Goal: Task Accomplishment & Management: Manage account settings

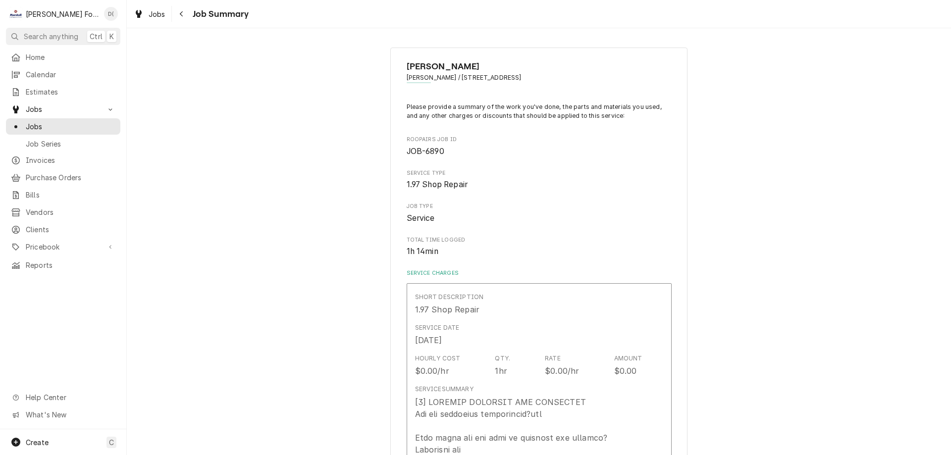
scroll to position [817, 0]
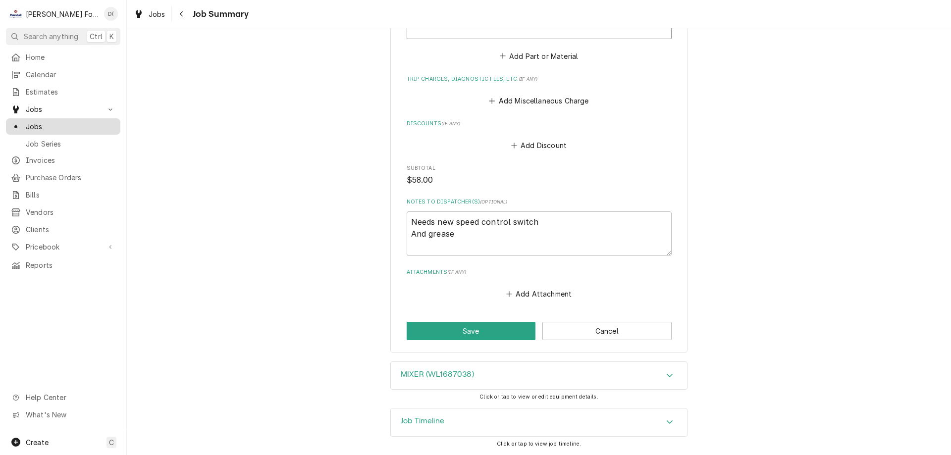
click at [86, 126] on span "Jobs" at bounding box center [71, 126] width 90 height 10
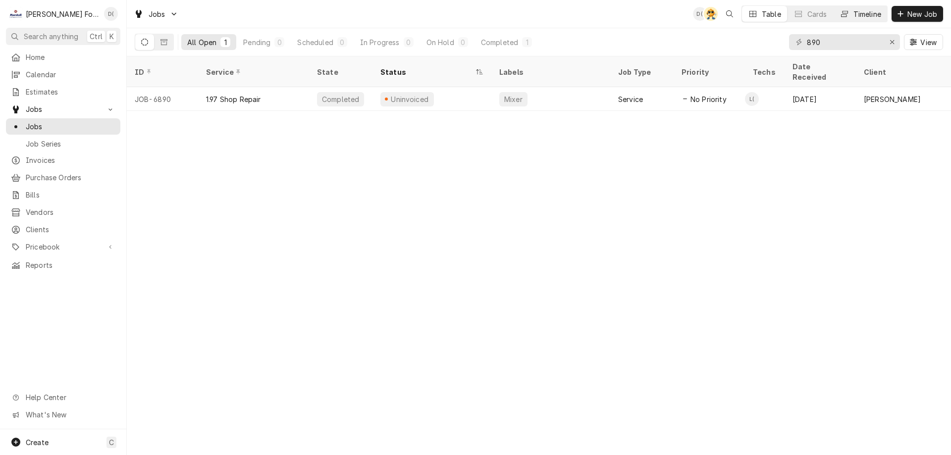
click at [868, 15] on div "Timeline" at bounding box center [867, 14] width 28 height 10
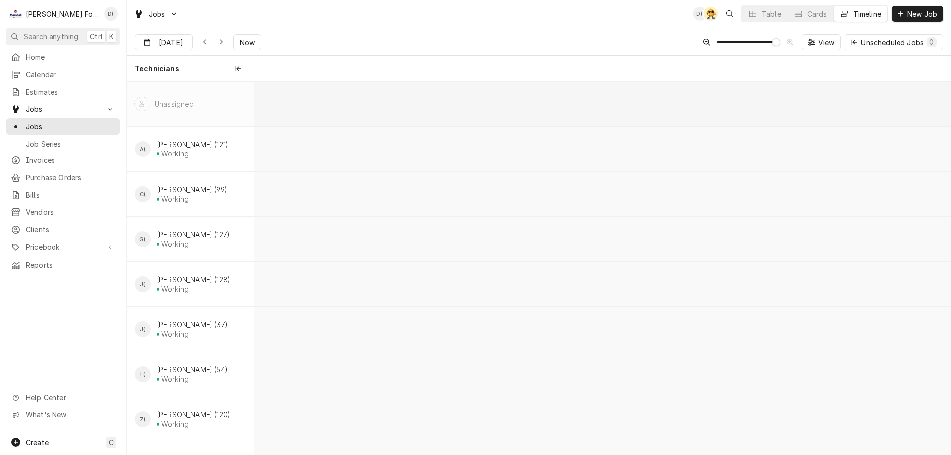
scroll to position [0, 13800]
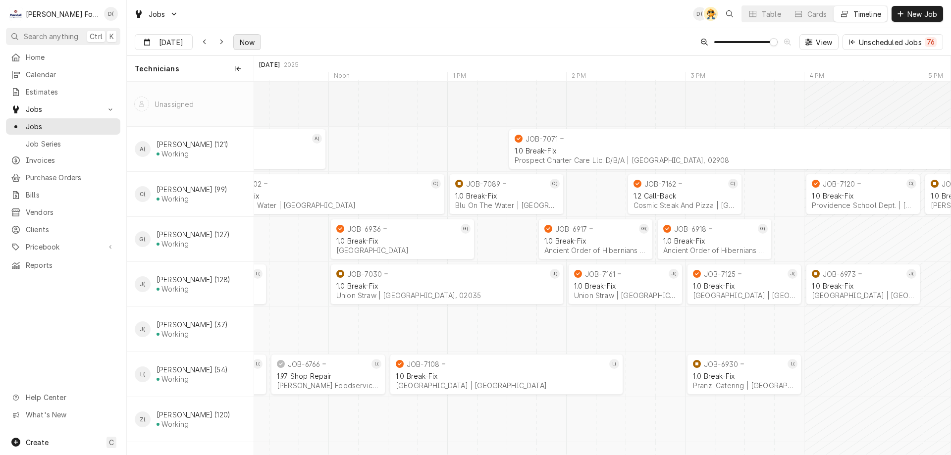
click at [248, 41] on span "Now" at bounding box center [247, 42] width 19 height 10
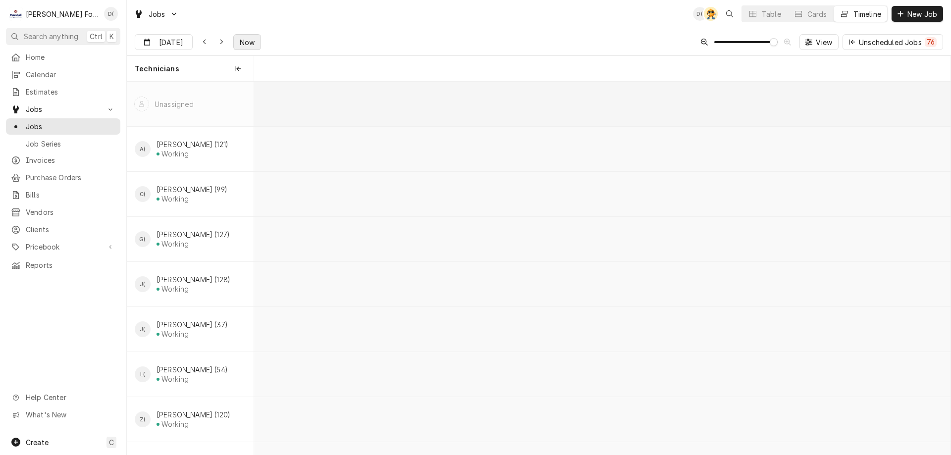
scroll to position [0, 24419]
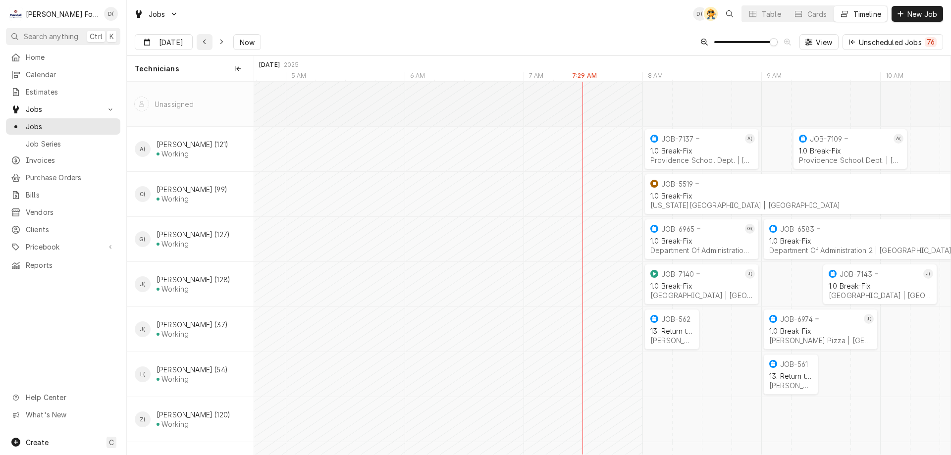
click at [203, 41] on icon "Dynamic Content Wrapper" at bounding box center [205, 42] width 4 height 7
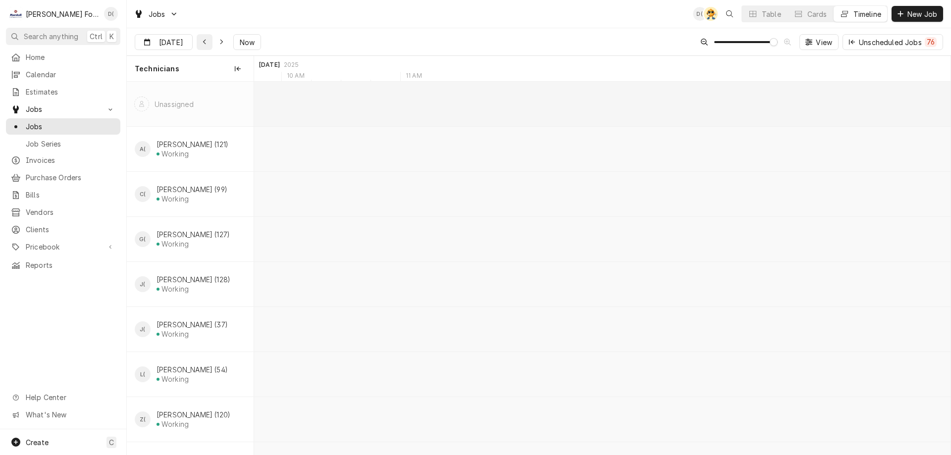
scroll to position [0, 21627]
type input "Sep 1"
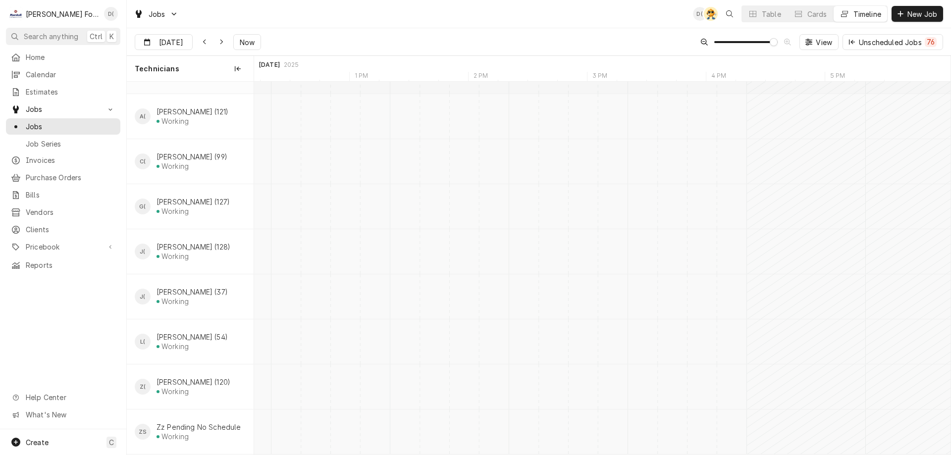
scroll to position [0, 22517]
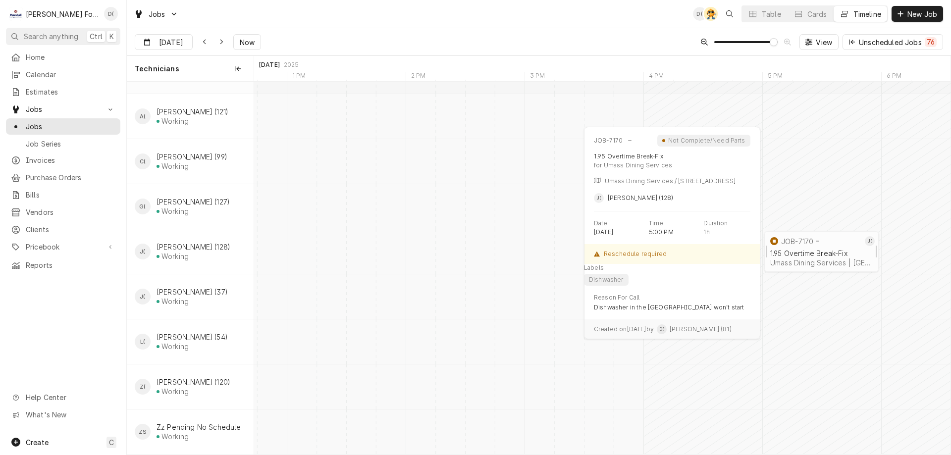
click at [826, 247] on div "1.95 Overtime Break-Fix Umass Dining Services | North Dartmouth, 02747" at bounding box center [821, 258] width 106 height 22
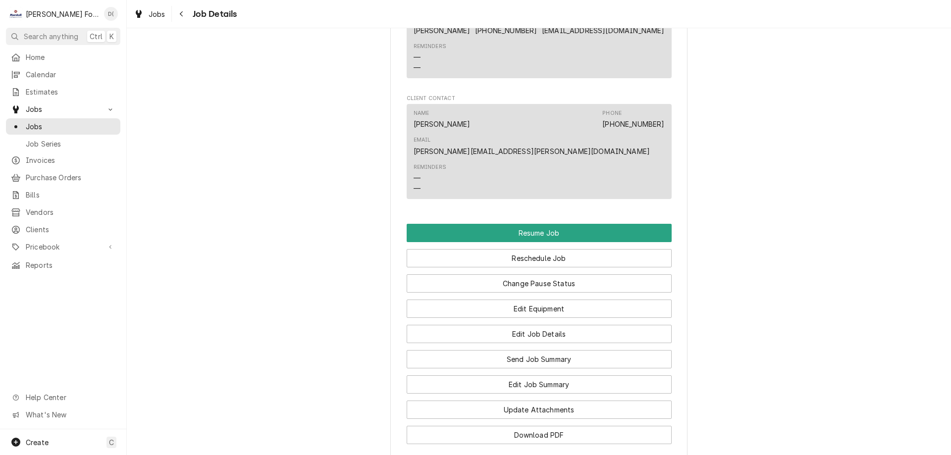
scroll to position [1287, 0]
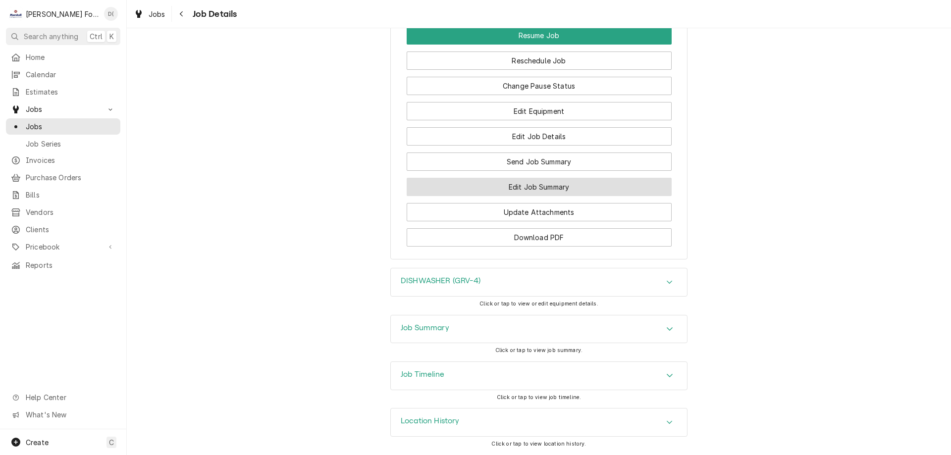
click at [553, 196] on button "Edit Job Summary" at bounding box center [539, 187] width 265 height 18
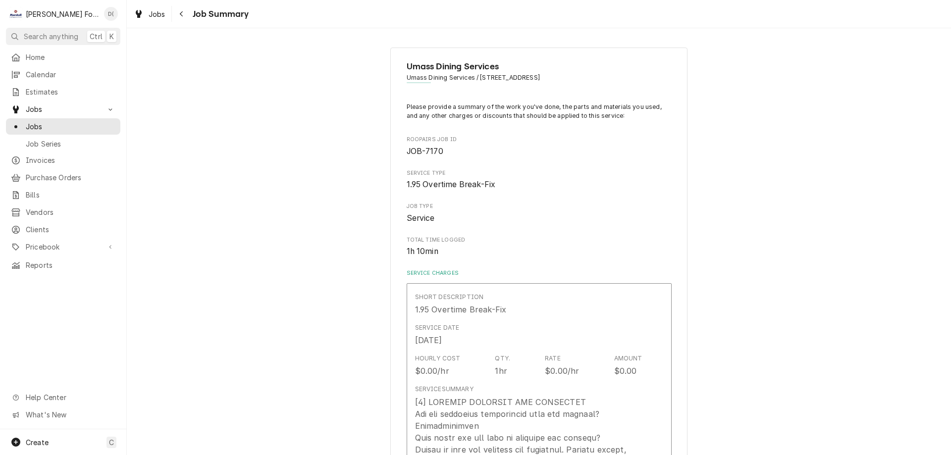
type textarea "x"
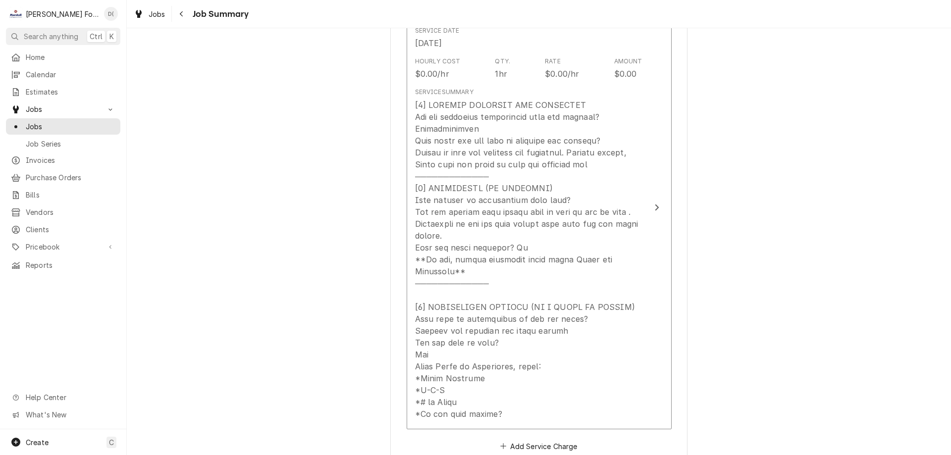
scroll to position [149, 0]
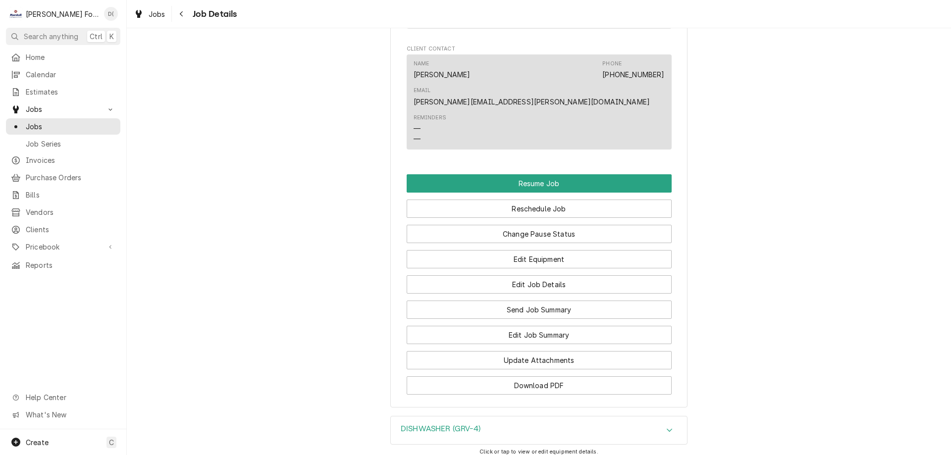
scroll to position [1287, 0]
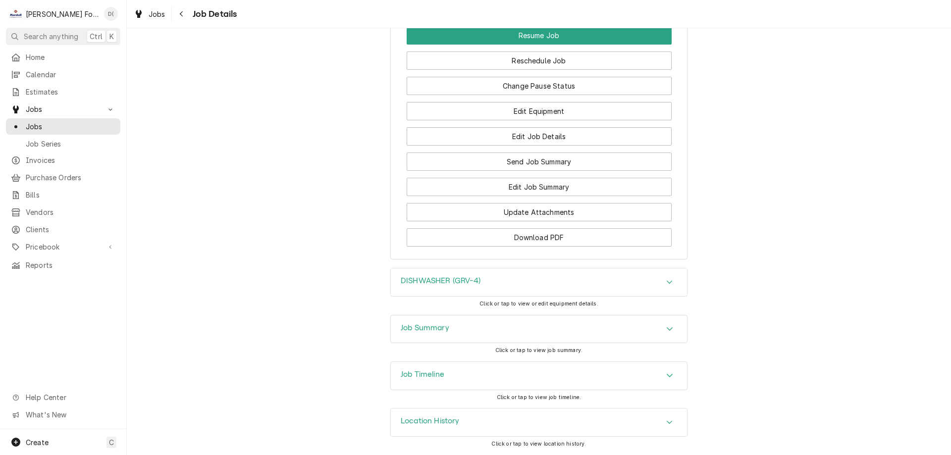
click at [499, 296] on div "DISHWASHER (GRV-4)" at bounding box center [539, 282] width 296 height 28
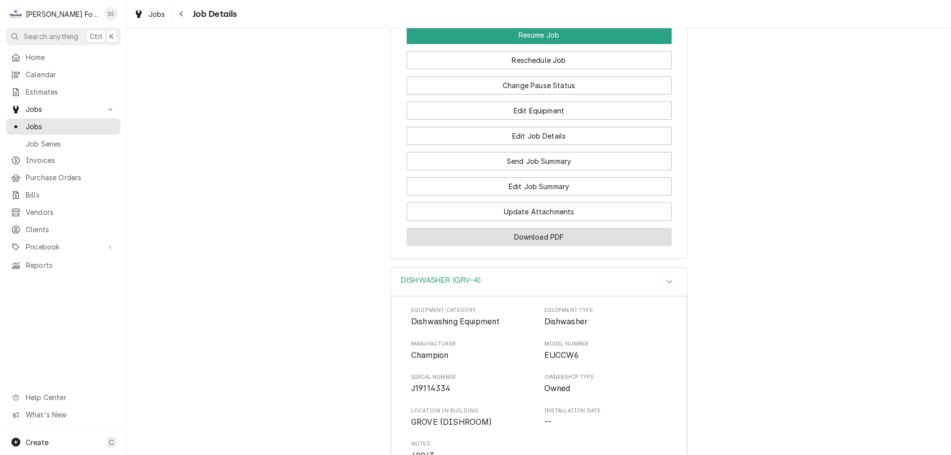
click at [533, 246] on button "Download PDF" at bounding box center [539, 237] width 265 height 18
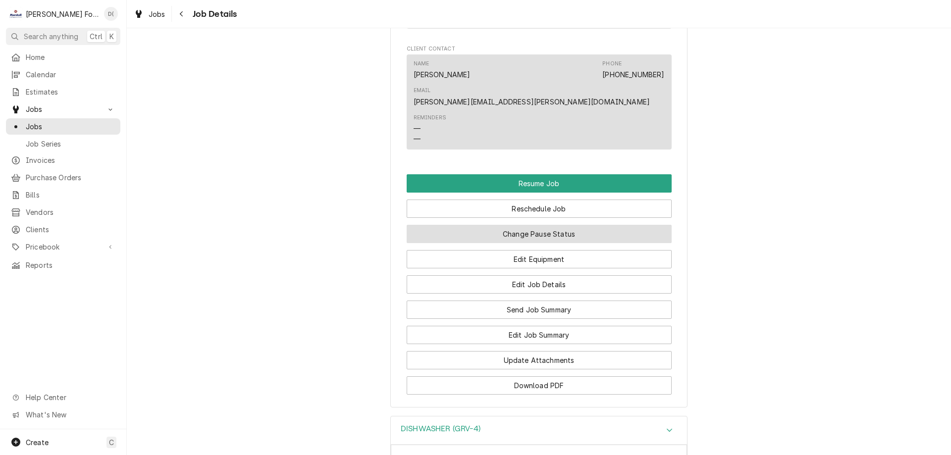
click at [558, 241] on button "Change Pause Status" at bounding box center [539, 234] width 265 height 18
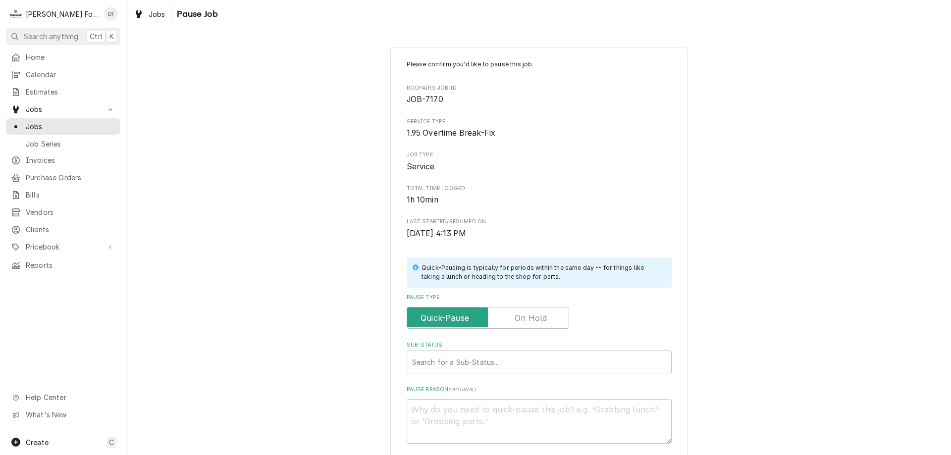
click at [541, 319] on label "Pause Type" at bounding box center [488, 318] width 162 height 22
click at [541, 319] on input "Pause Type" at bounding box center [488, 318] width 154 height 22
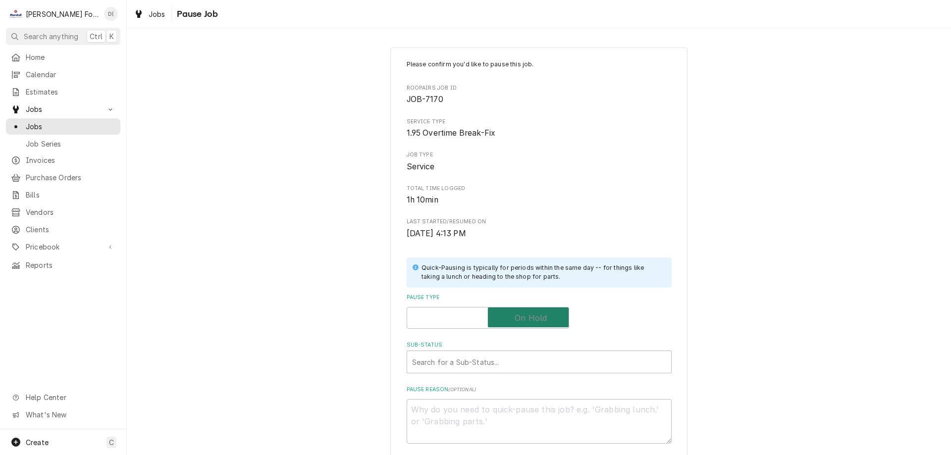
checkbox input "true"
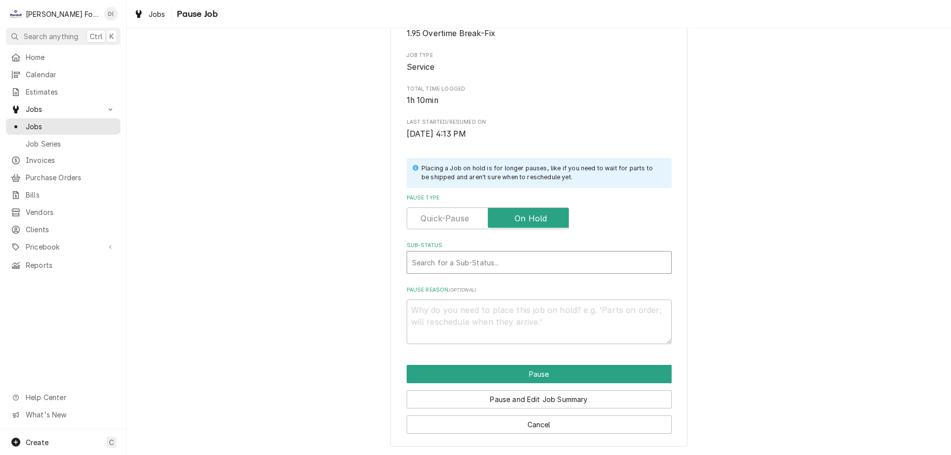
click at [522, 264] on div "Sub-Status" at bounding box center [539, 263] width 254 height 18
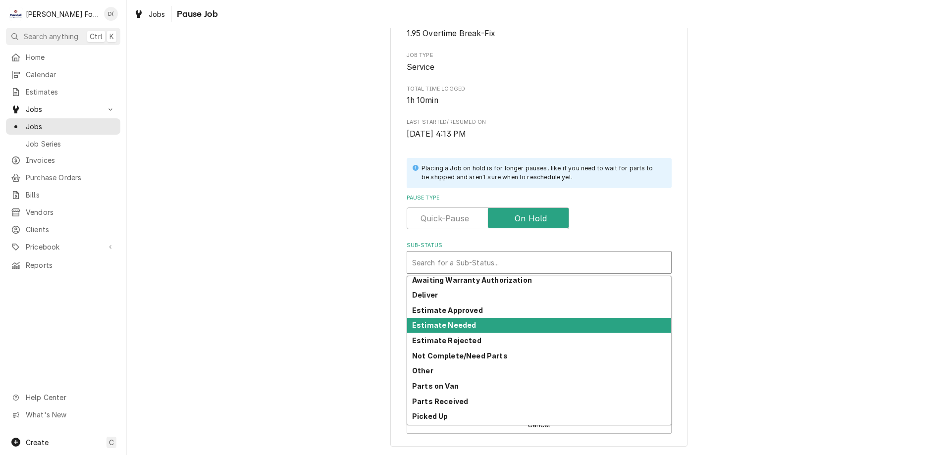
scroll to position [99, 0]
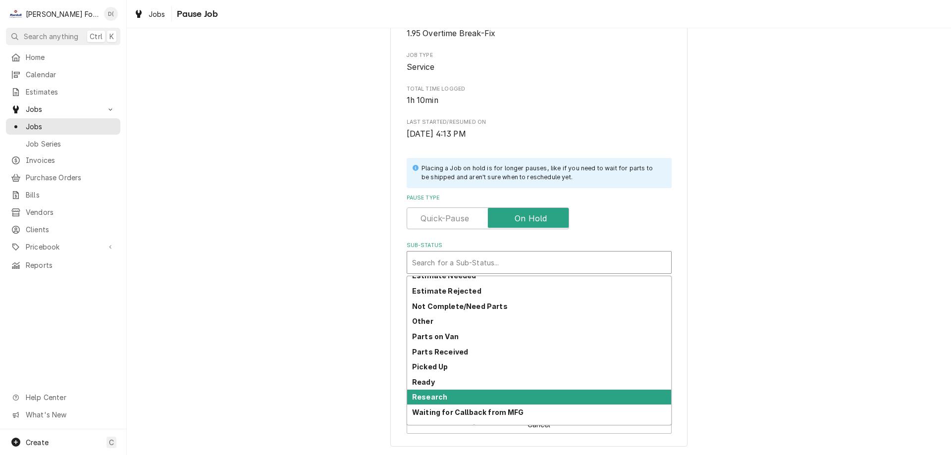
click at [478, 392] on div "Research" at bounding box center [539, 397] width 264 height 15
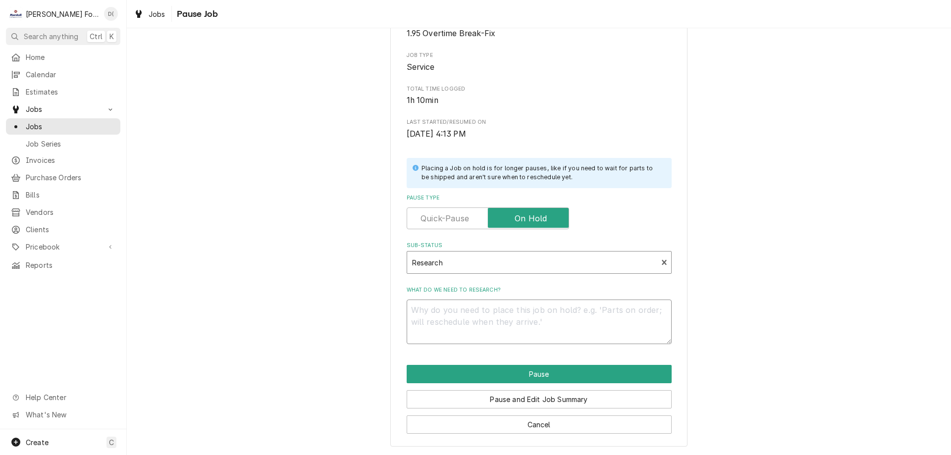
click at [474, 312] on textarea "What do we need to research?" at bounding box center [539, 322] width 265 height 45
type textarea "x"
type textarea "9"
type textarea "x"
type textarea "9/"
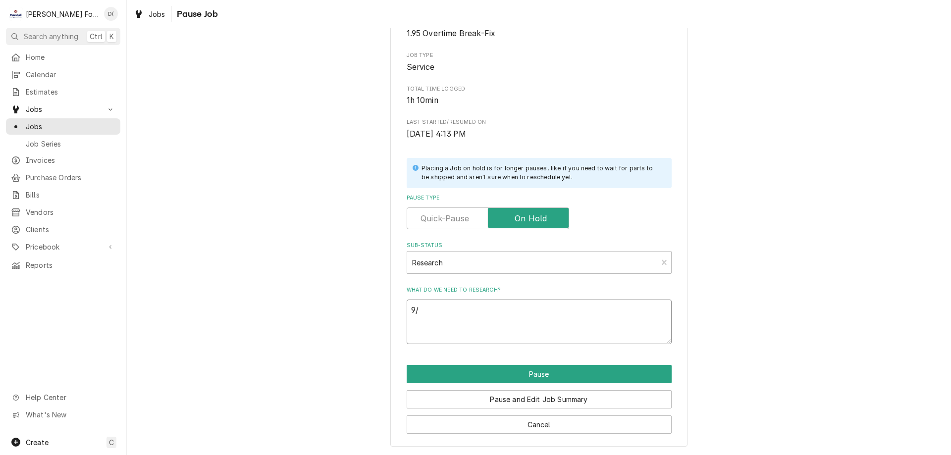
type textarea "x"
type textarea "9/2"
type textarea "x"
type textarea "9/2/"
type textarea "x"
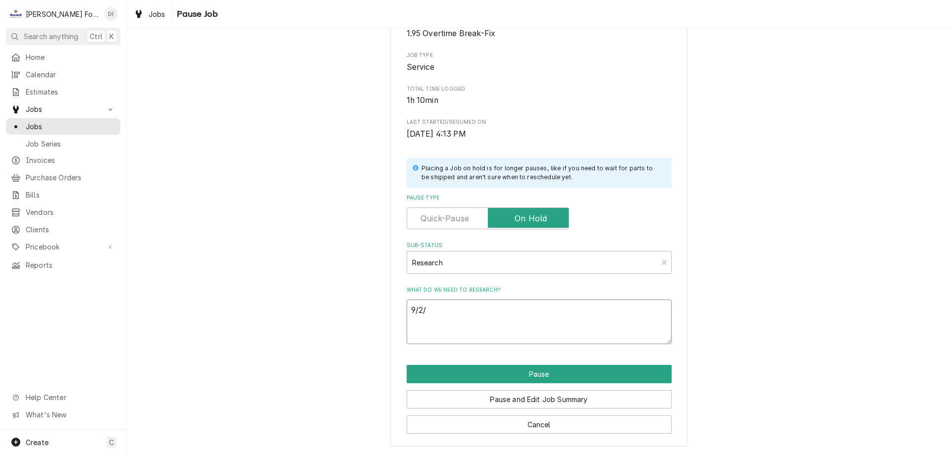
type textarea "9/2/2"
type textarea "x"
type textarea "9/2/25"
click at [521, 371] on button "Pause" at bounding box center [539, 374] width 265 height 18
type textarea "x"
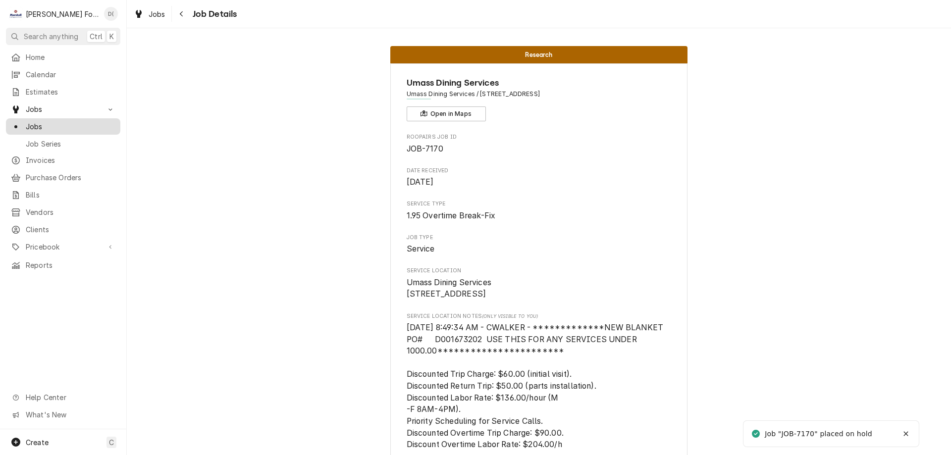
click at [43, 129] on link "Jobs" at bounding box center [63, 126] width 114 height 16
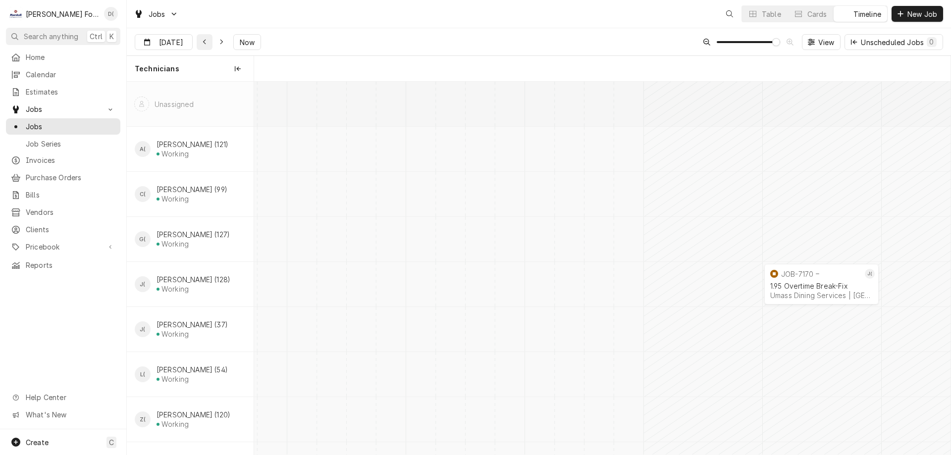
scroll to position [0, 13812]
click at [203, 43] on icon "Dynamic Content Wrapper" at bounding box center [205, 42] width 4 height 7
type input "Aug 31"
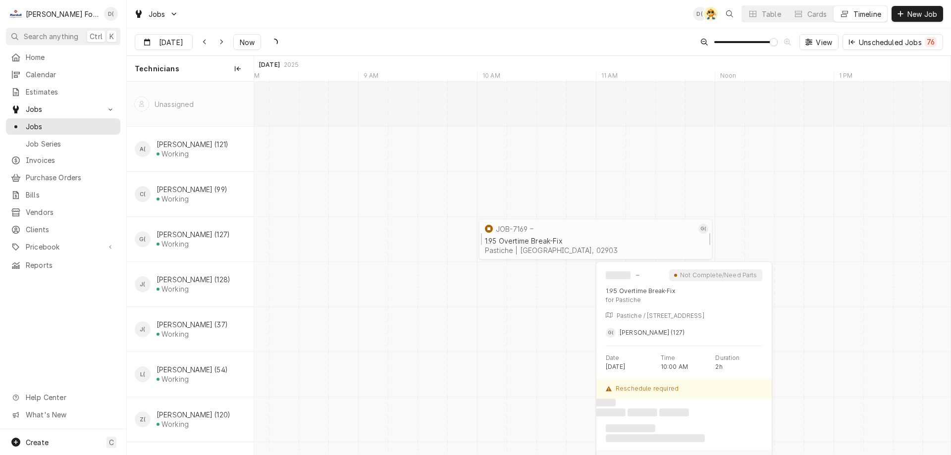
click at [620, 247] on div "Pastiche | Providence, 02903" at bounding box center [595, 250] width 221 height 8
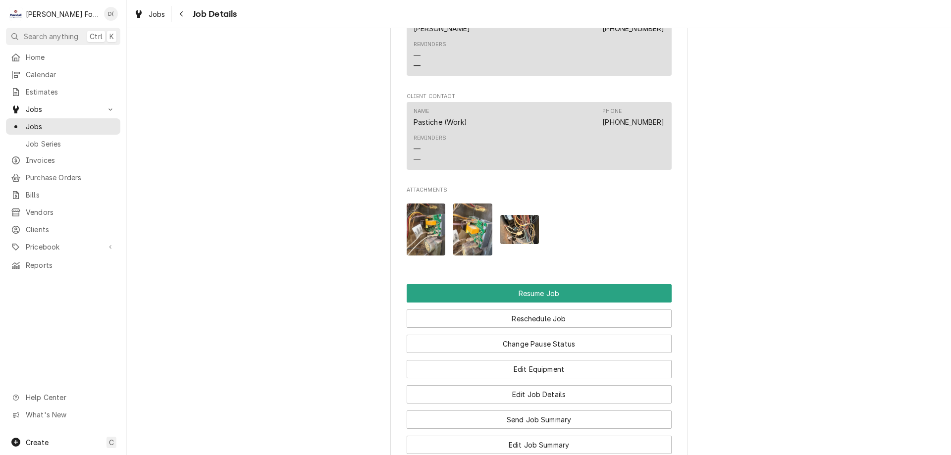
scroll to position [1089, 0]
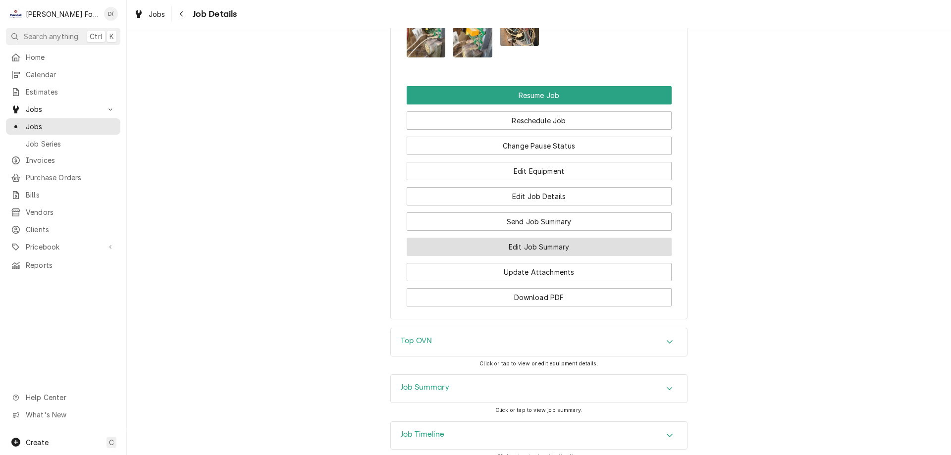
click at [529, 256] on button "Edit Job Summary" at bounding box center [539, 247] width 265 height 18
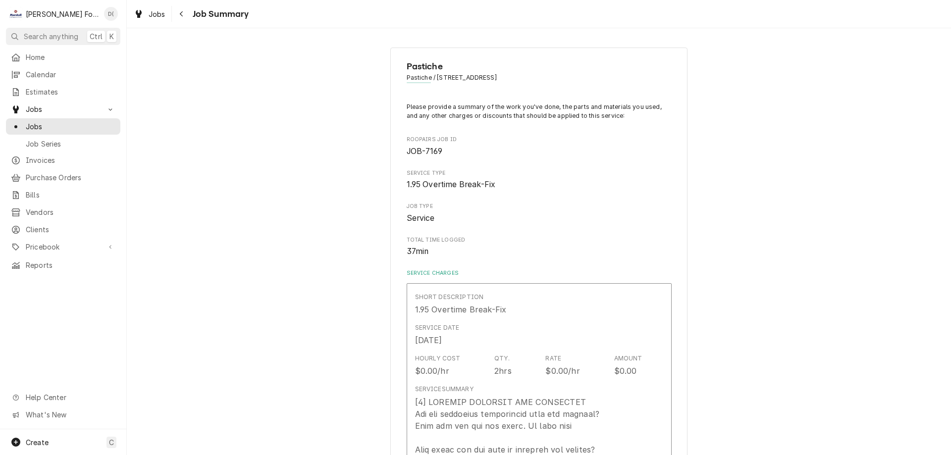
type textarea "x"
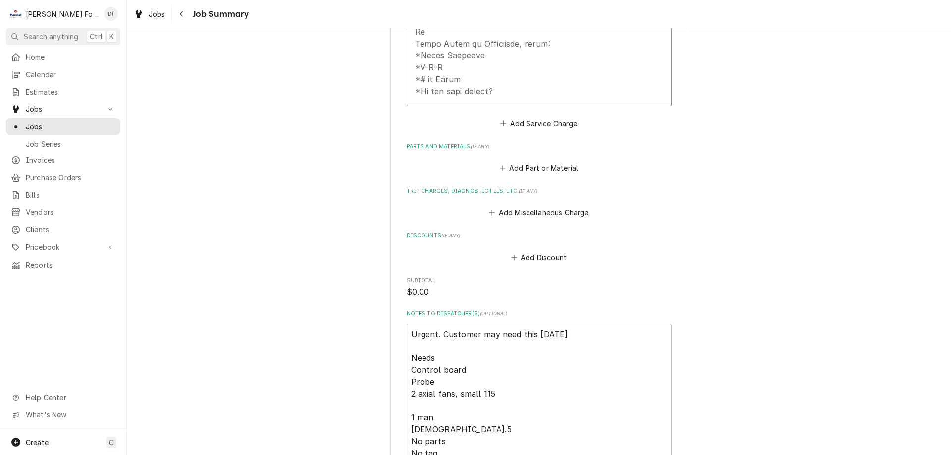
scroll to position [887, 0]
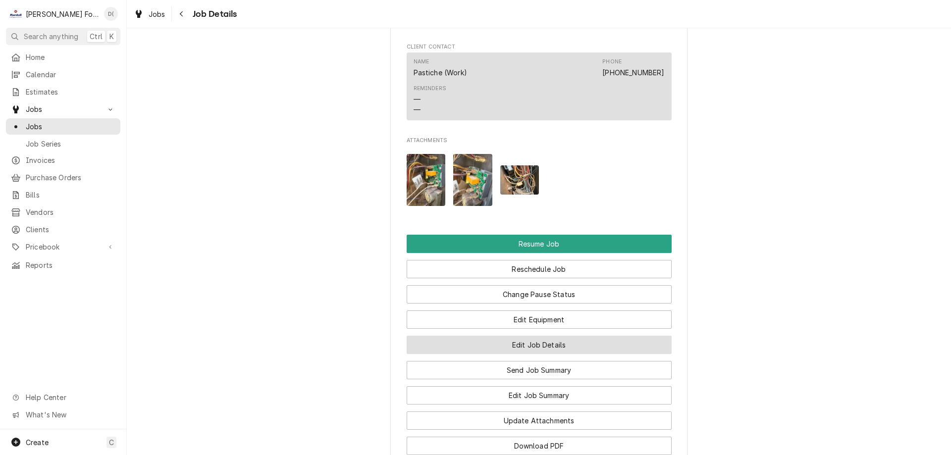
scroll to position [1089, 0]
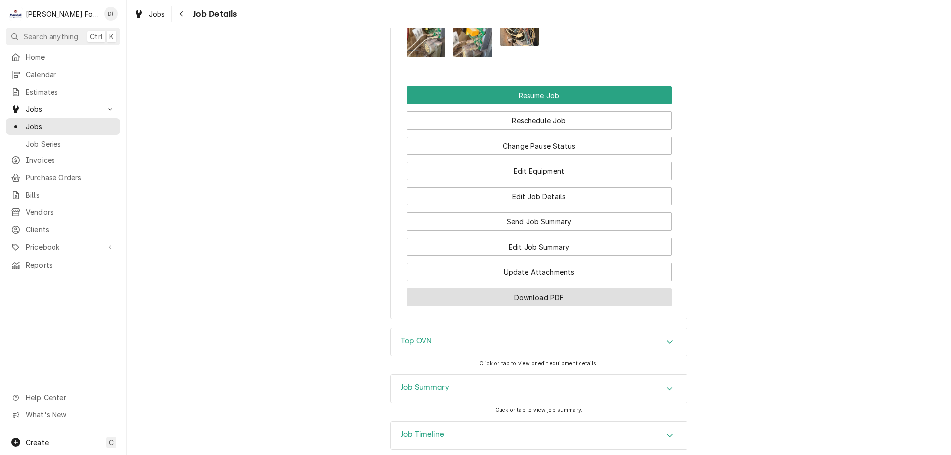
click at [533, 306] on button "Download PDF" at bounding box center [539, 297] width 265 height 18
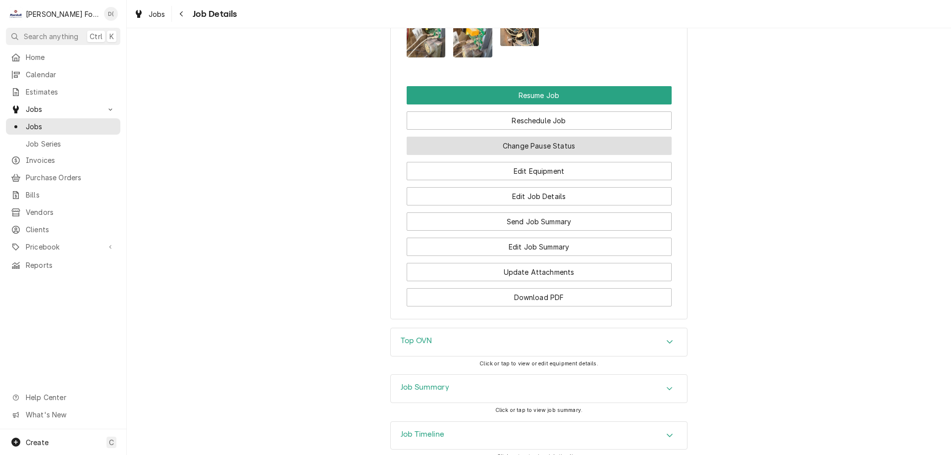
click at [544, 155] on button "Change Pause Status" at bounding box center [539, 146] width 265 height 18
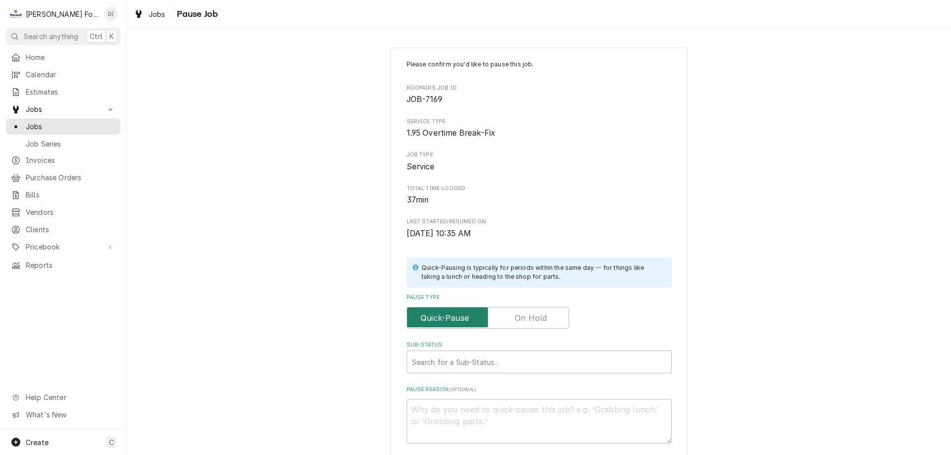
click at [535, 328] on input "Pause Type" at bounding box center [488, 318] width 154 height 22
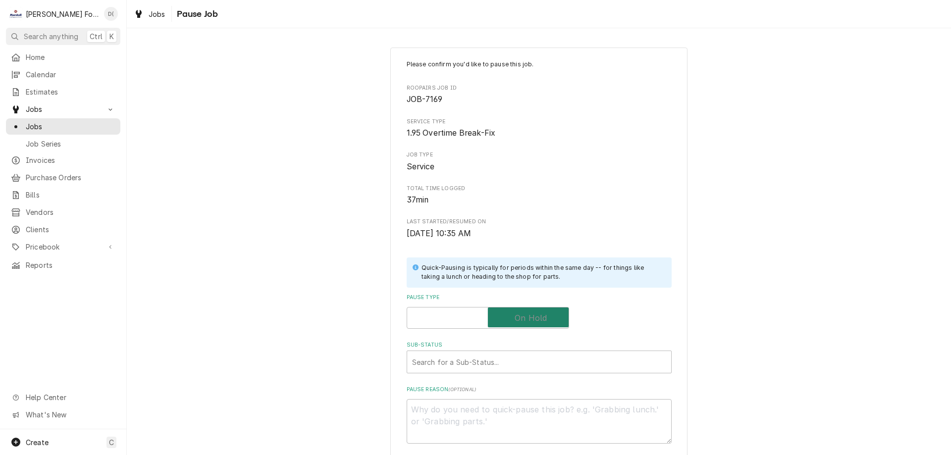
checkbox input "true"
click at [475, 361] on div "Sub-Status" at bounding box center [539, 362] width 254 height 18
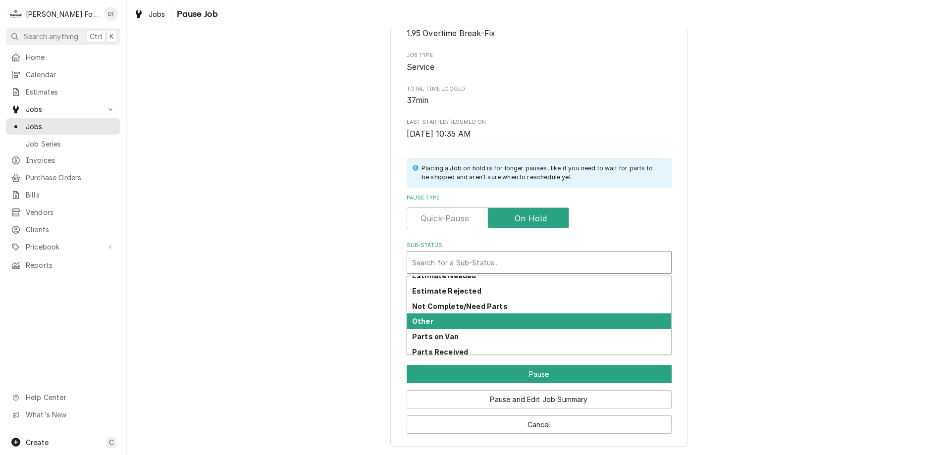
scroll to position [180, 0]
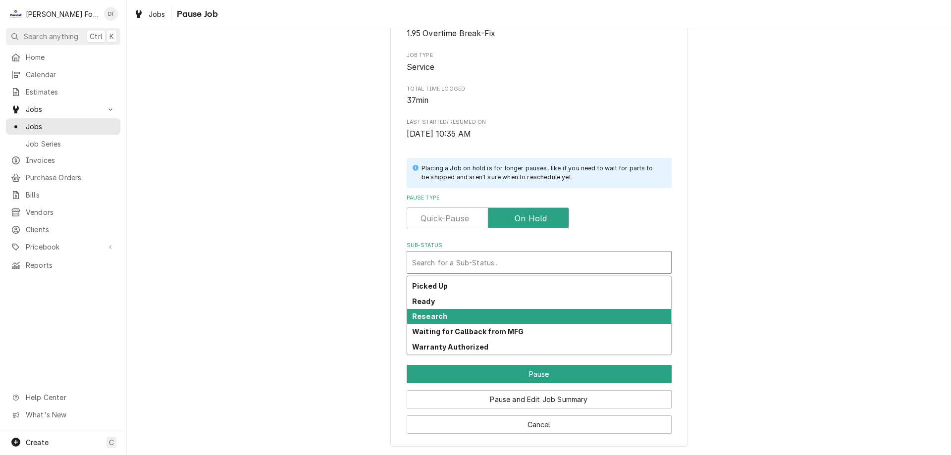
click at [489, 319] on div "Research" at bounding box center [539, 316] width 264 height 15
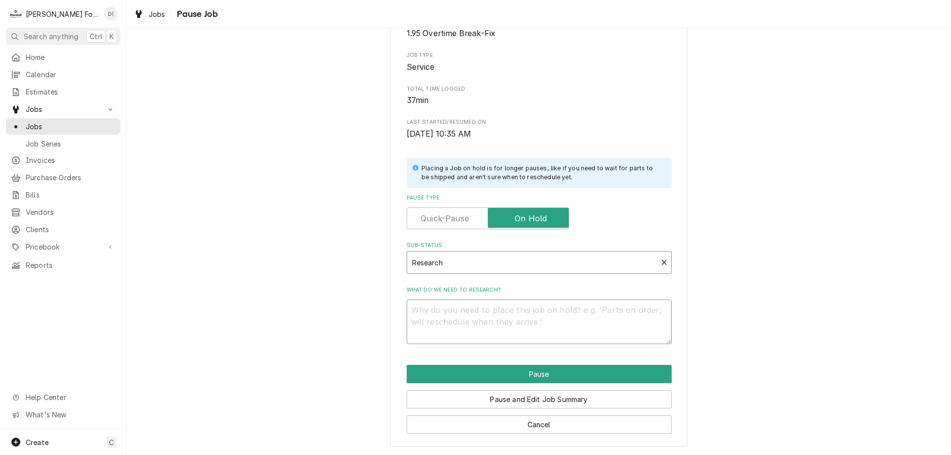
click at [471, 326] on textarea "What do we need to research?" at bounding box center [539, 322] width 265 height 45
type textarea "x"
type textarea "9"
type textarea "x"
type textarea "9/"
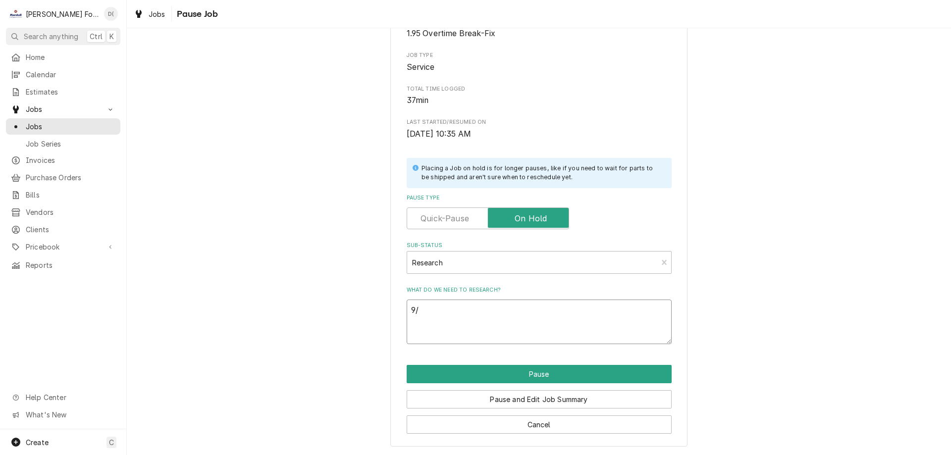
type textarea "x"
type textarea "9/2"
type textarea "x"
type textarea "9/2/"
type textarea "x"
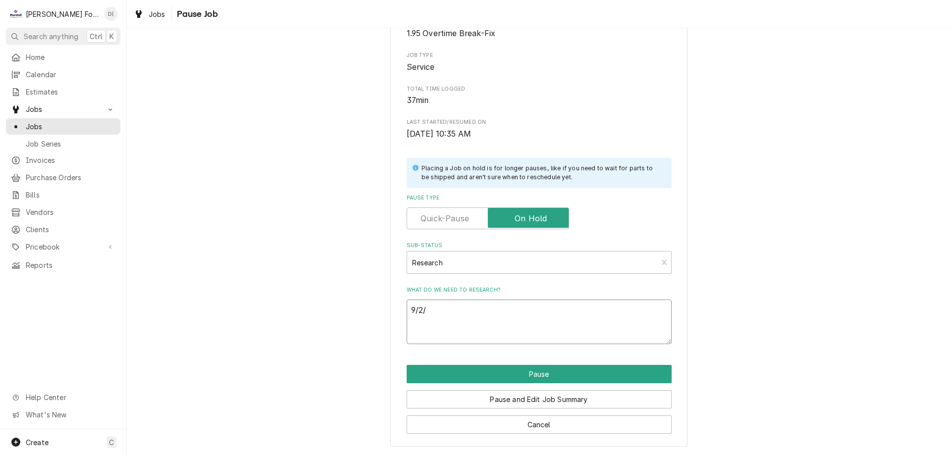
type textarea "9/2/2"
type textarea "x"
type textarea "9/2/25"
click at [530, 369] on button "Pause" at bounding box center [539, 374] width 265 height 18
type textarea "x"
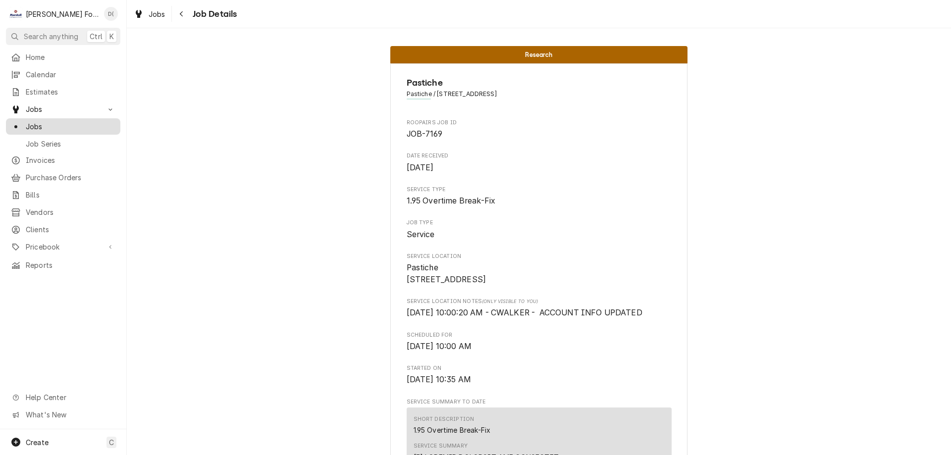
click at [54, 127] on span "Jobs" at bounding box center [71, 126] width 90 height 10
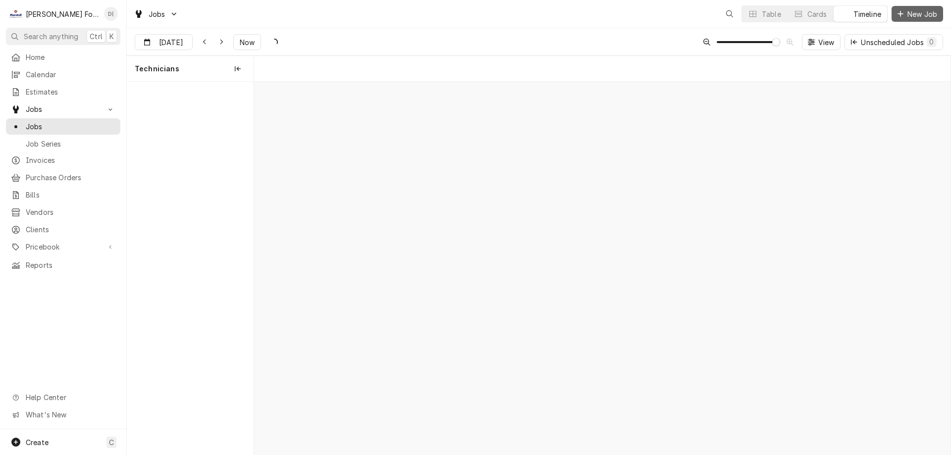
click at [909, 11] on span "New Job" at bounding box center [922, 14] width 34 height 10
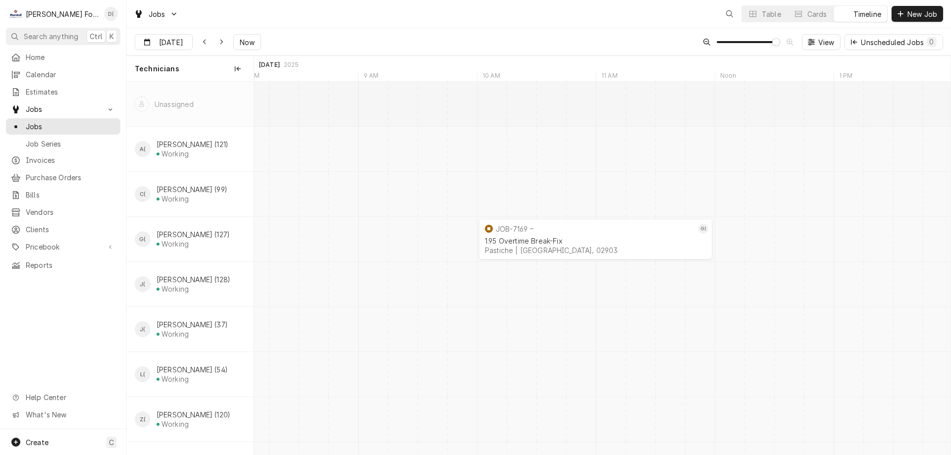
scroll to position [0, 13800]
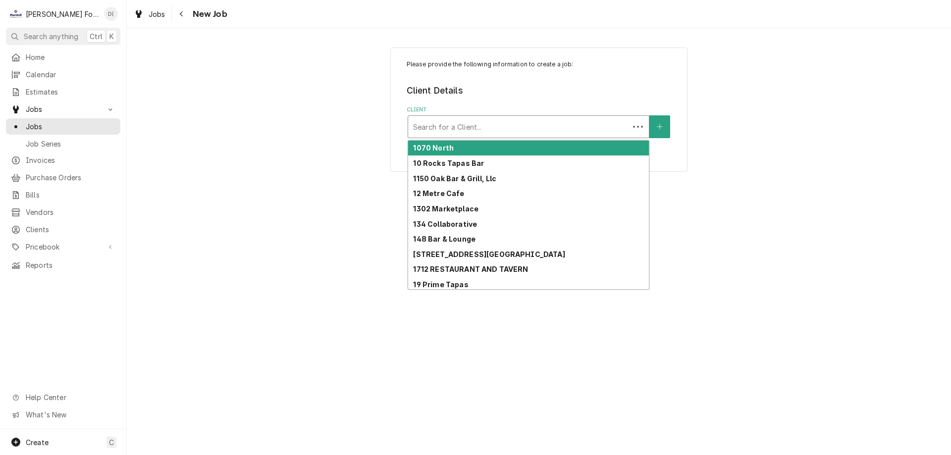
click at [485, 129] on div "Client" at bounding box center [518, 127] width 211 height 18
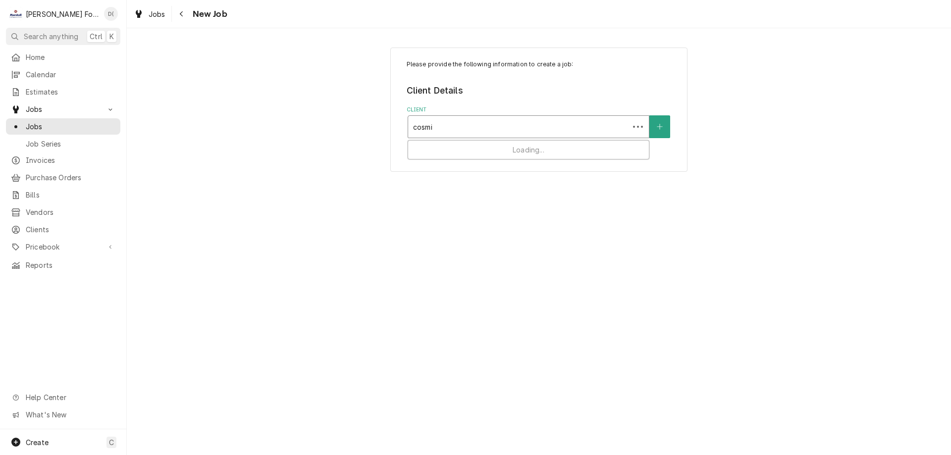
type input "cosmic"
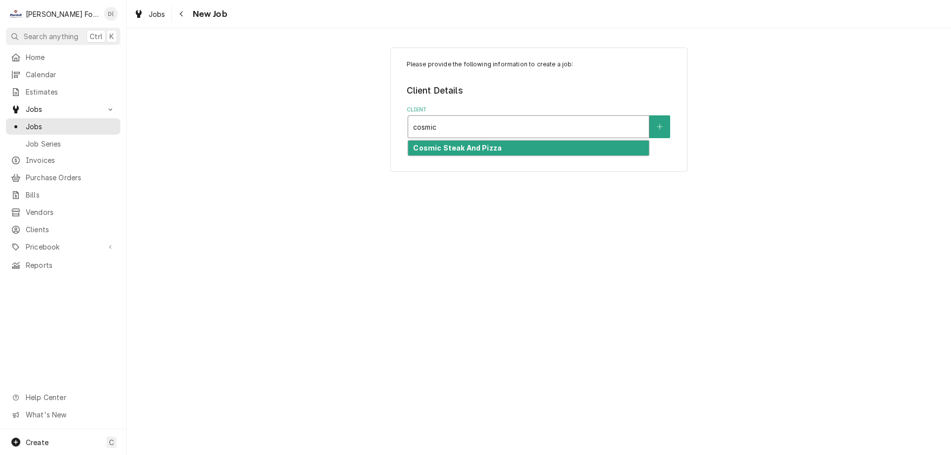
click at [459, 151] on strong "Cosmic Steak And Pizza" at bounding box center [457, 148] width 89 height 8
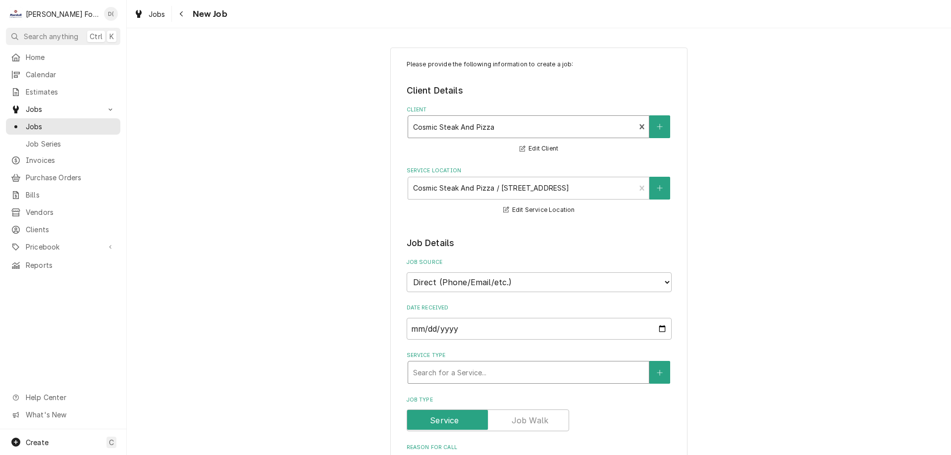
scroll to position [99, 0]
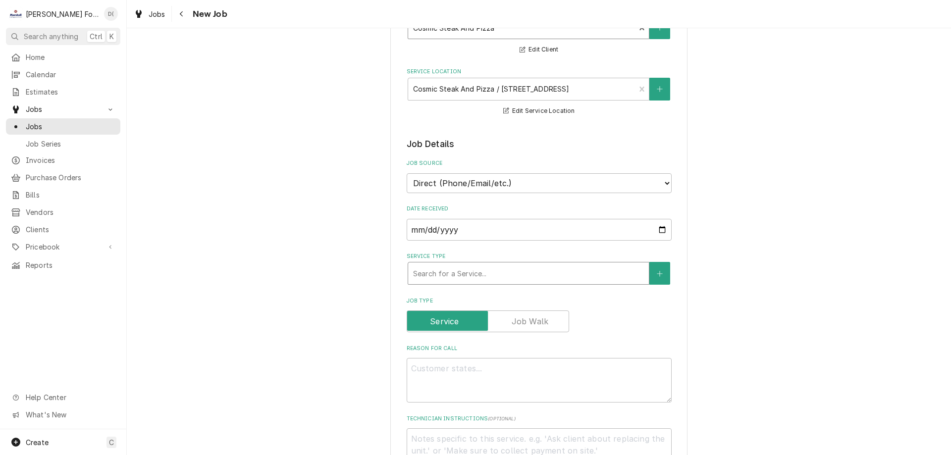
click at [484, 272] on div "Service Type" at bounding box center [528, 273] width 231 height 18
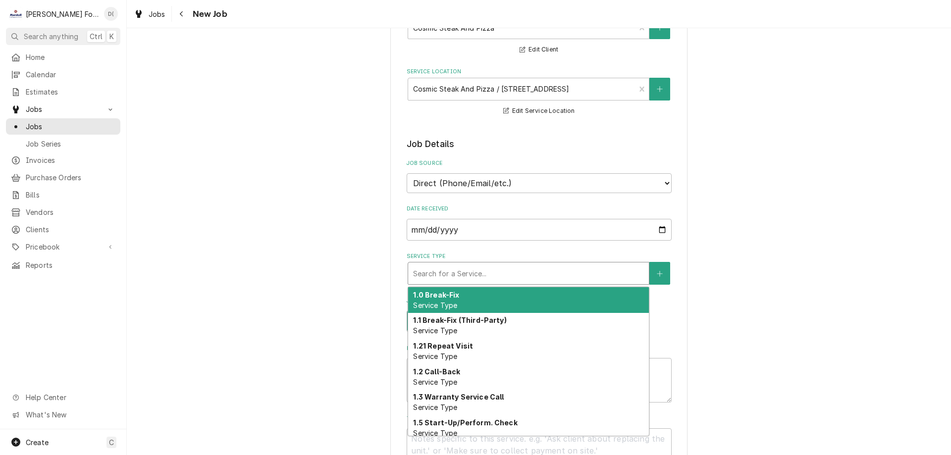
click at [466, 300] on div "1.0 Break-Fix Service Type" at bounding box center [528, 300] width 241 height 26
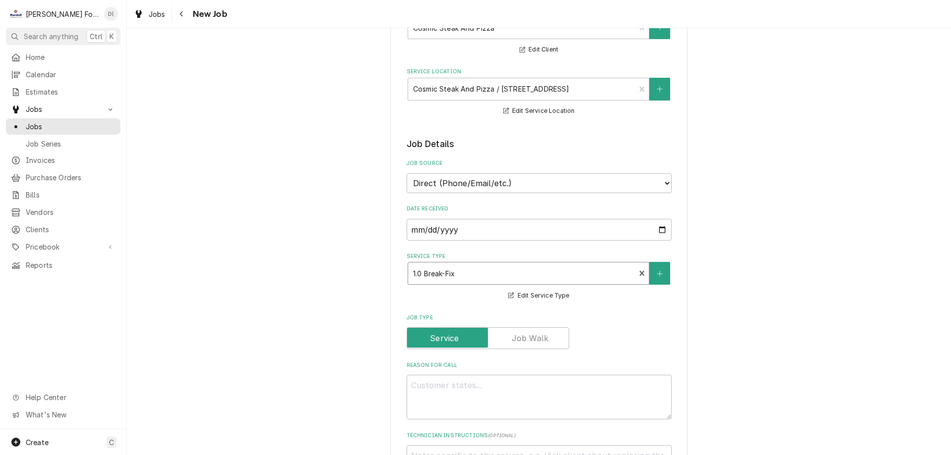
scroll to position [198, 0]
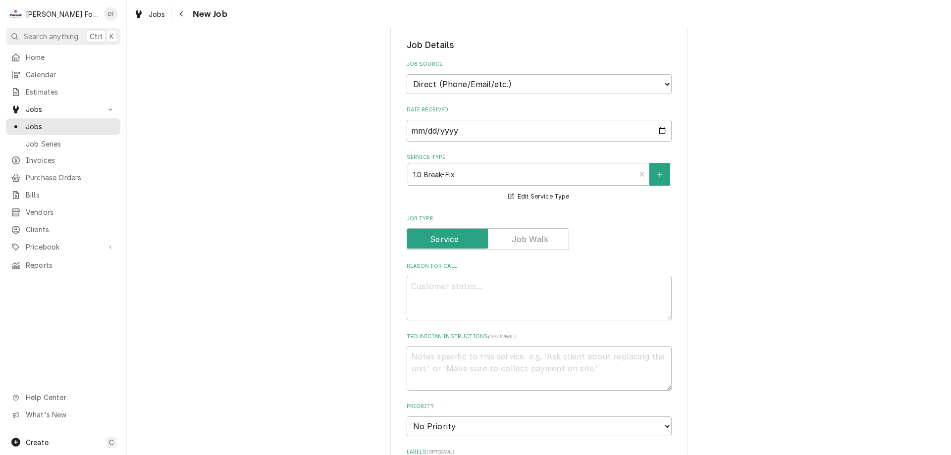
click at [432, 275] on div "Reason For Call" at bounding box center [539, 291] width 265 height 58
click at [429, 290] on textarea "Reason For Call" at bounding box center [539, 298] width 265 height 45
type textarea "x"
type textarea "t"
type textarea "x"
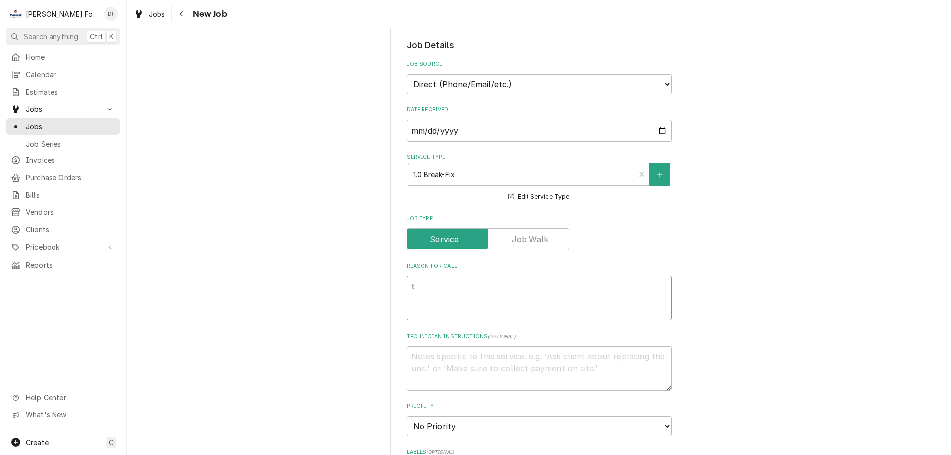
type textarea "to"
type textarea "x"
type textarea "top"
type textarea "x"
type textarea "top"
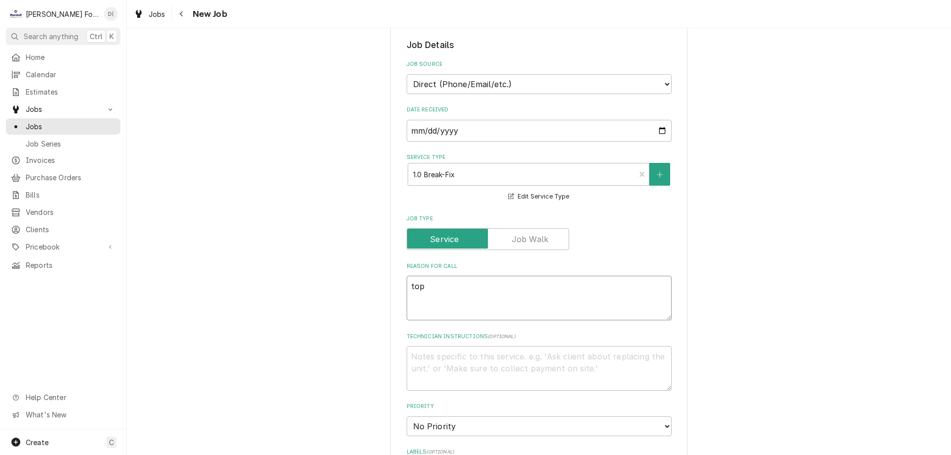
type textarea "x"
type textarea "top b"
type textarea "x"
type textarea "top bl"
type textarea "x"
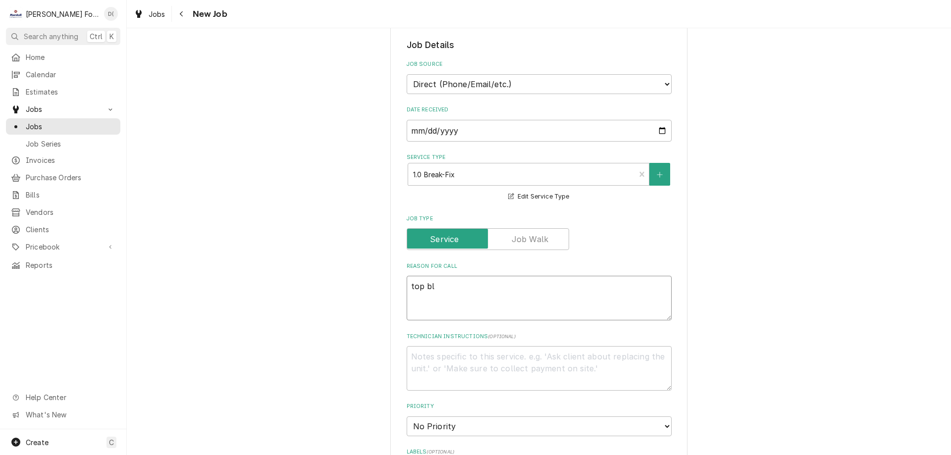
type textarea "top blo"
type textarea "x"
type textarea "top blod"
type textarea "x"
type textarea "top blodg"
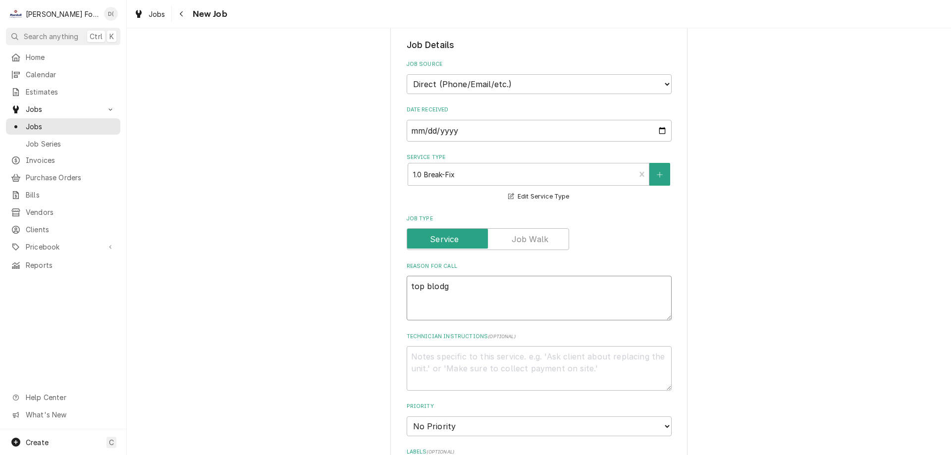
type textarea "x"
type textarea "top blodge"
type textarea "x"
type textarea "top blodget"
type textarea "x"
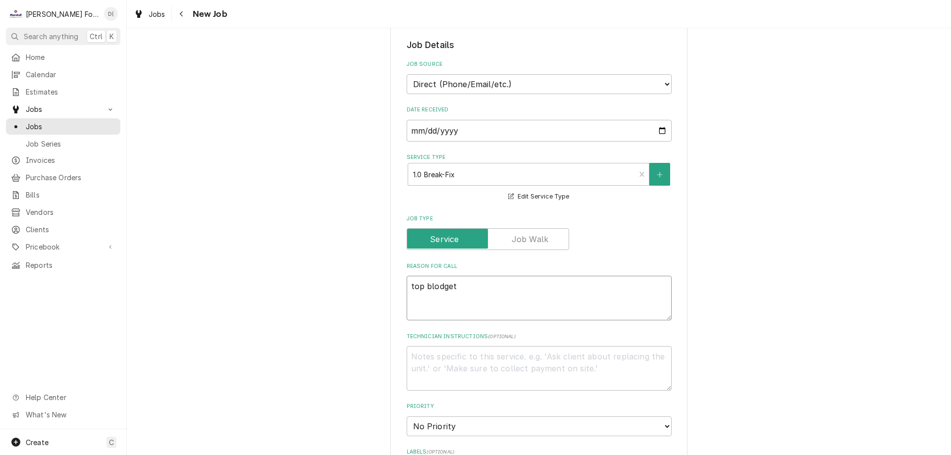
type textarea "top blodgett"
type textarea "x"
type textarea "top blodgett"
type textarea "x"
type textarea "top blodgett"
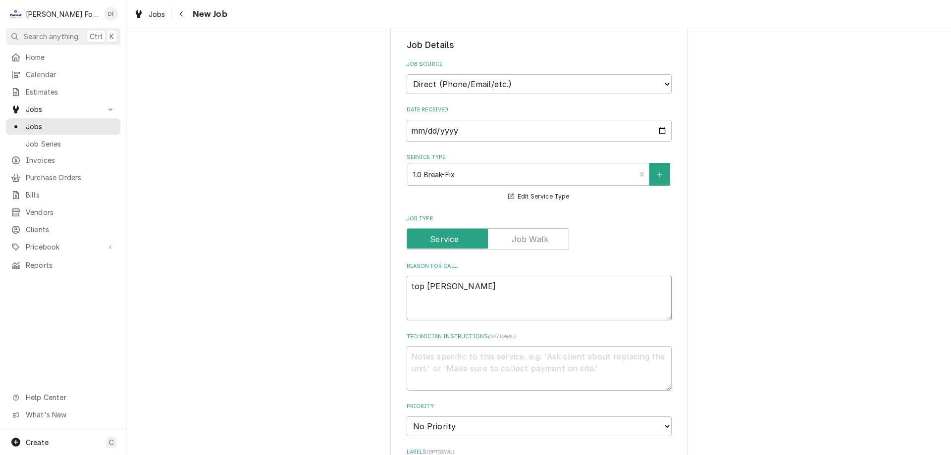
type textarea "x"
type textarea "top blodgett o"
type textarea "x"
type textarea "top blodgett ov"
type textarea "x"
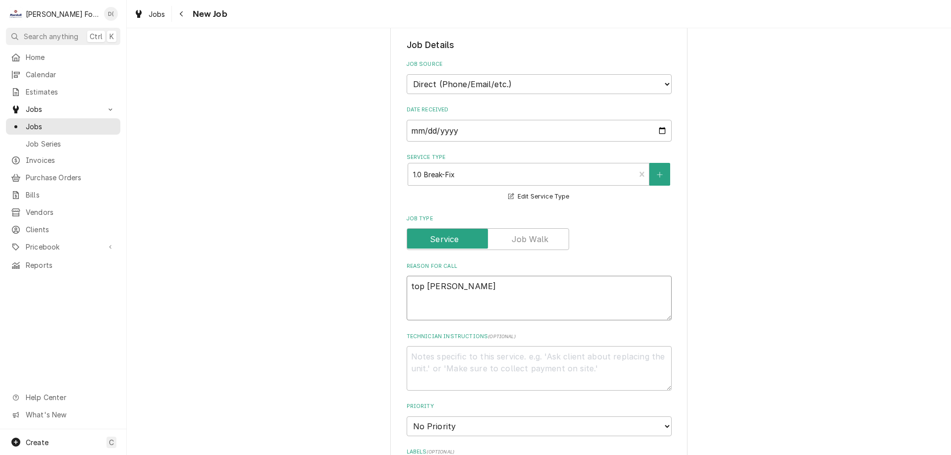
type textarea "top blodgett ove"
type textarea "x"
type textarea "top blodgett oven"
type textarea "x"
type textarea "top blodgett oven"
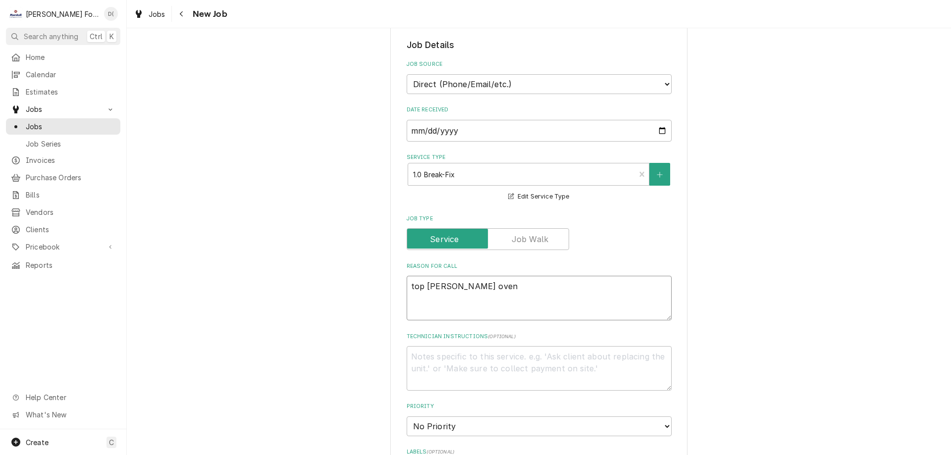
type textarea "x"
type textarea "top blodgett oven f"
type textarea "x"
type textarea "top blodgett oven fl"
type textarea "x"
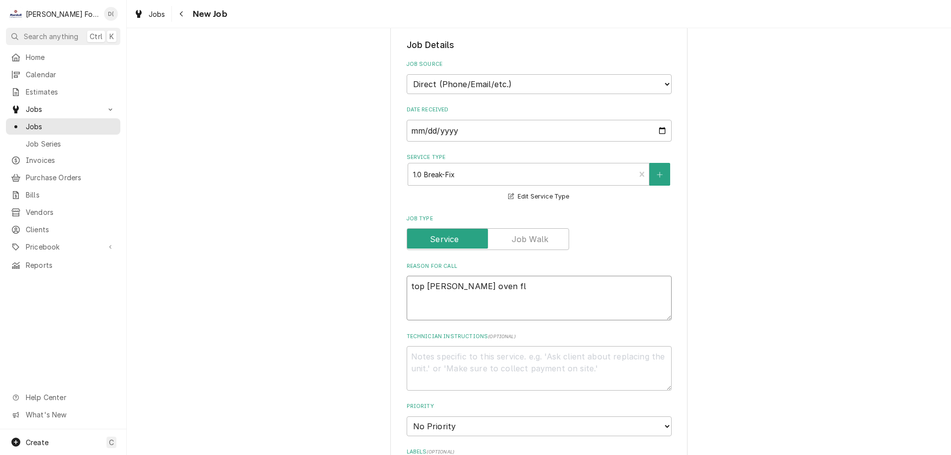
type textarea "top blodgett oven fla"
type textarea "x"
type textarea "top blodgett oven flam"
type textarea "x"
type textarea "top blodgett oven flame"
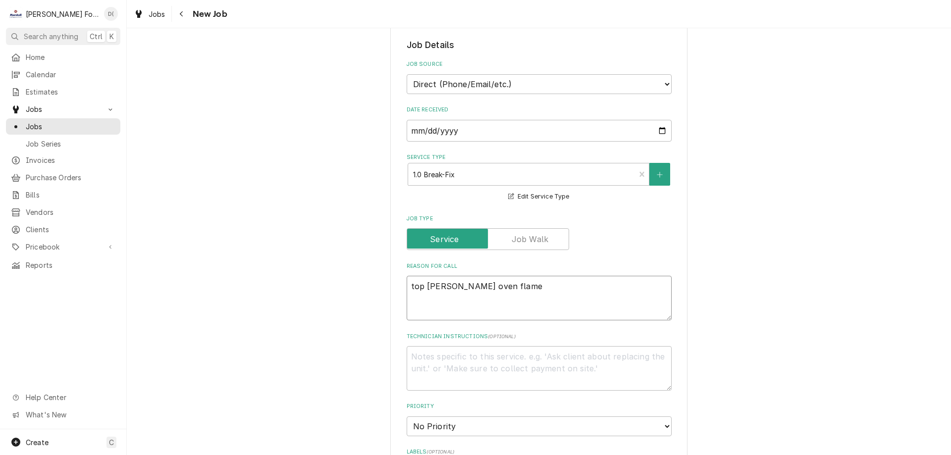
type textarea "x"
type textarea "top blodgett oven flame"
type textarea "x"
type textarea "top blodgett oven flame k"
type textarea "x"
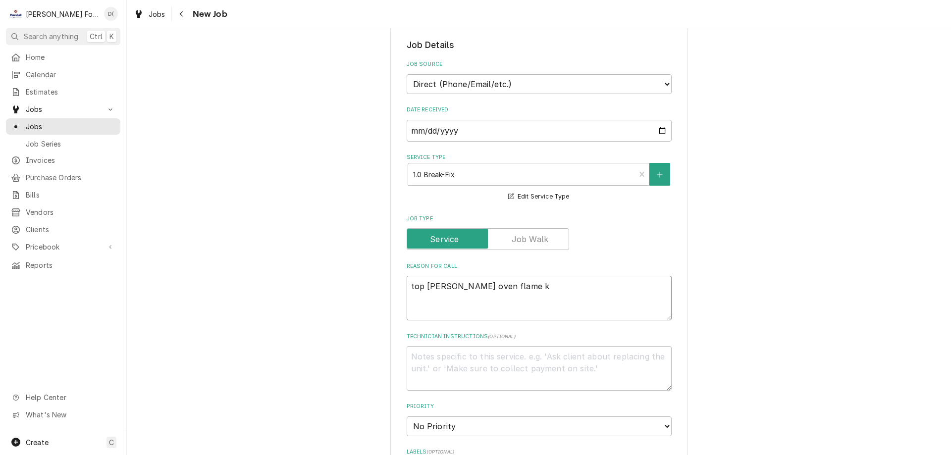
type textarea "top blodgett oven flame ke"
type textarea "x"
type textarea "top blodgett oven flame kee"
type textarea "x"
type textarea "top blodgett oven flame keep"
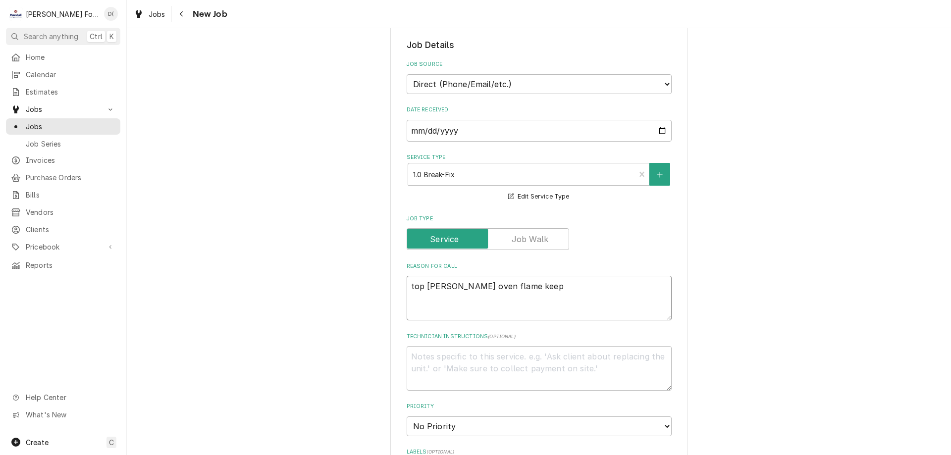
type textarea "x"
type textarea "top blodgett oven flame keeps"
type textarea "x"
type textarea "top blodgett oven flame keeps"
type textarea "x"
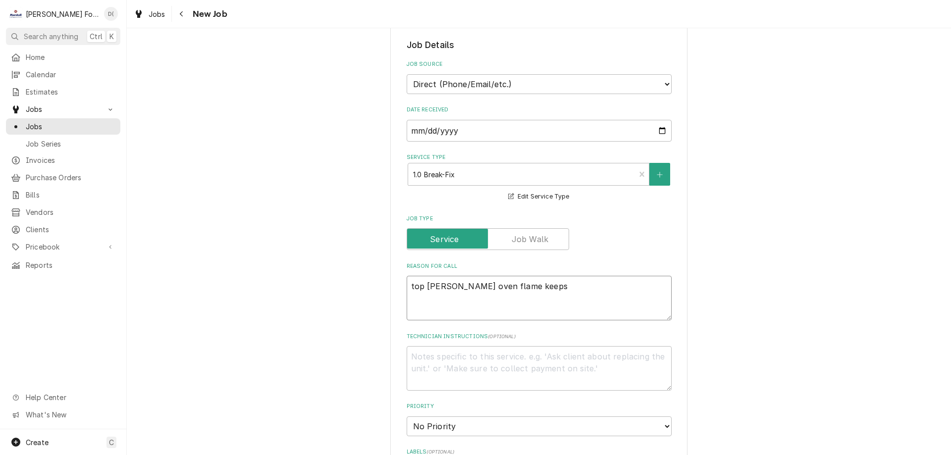
type textarea "top blodgett oven flame keeps g"
type textarea "x"
type textarea "top blodgett oven flame keeps go"
type textarea "x"
type textarea "top blodgett oven flame keeps goi"
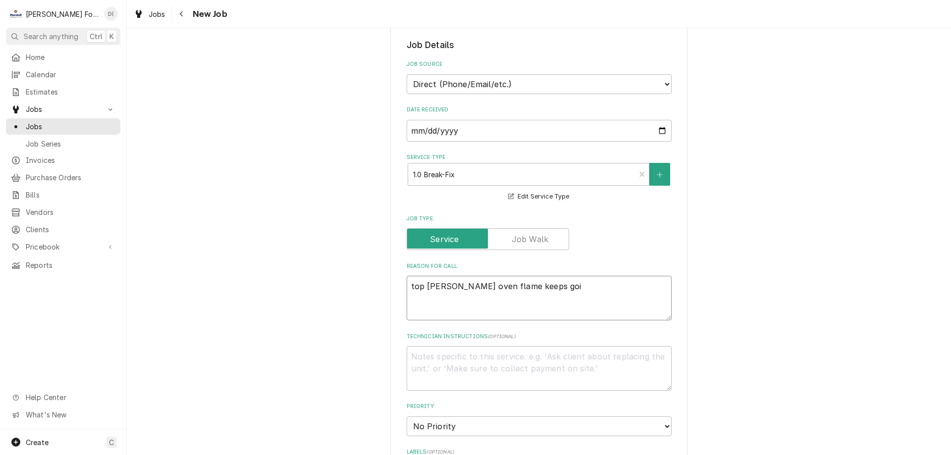
type textarea "x"
type textarea "top blodgett oven flame keeps goin"
type textarea "x"
type textarea "top blodgett oven flame keeps going"
type textarea "x"
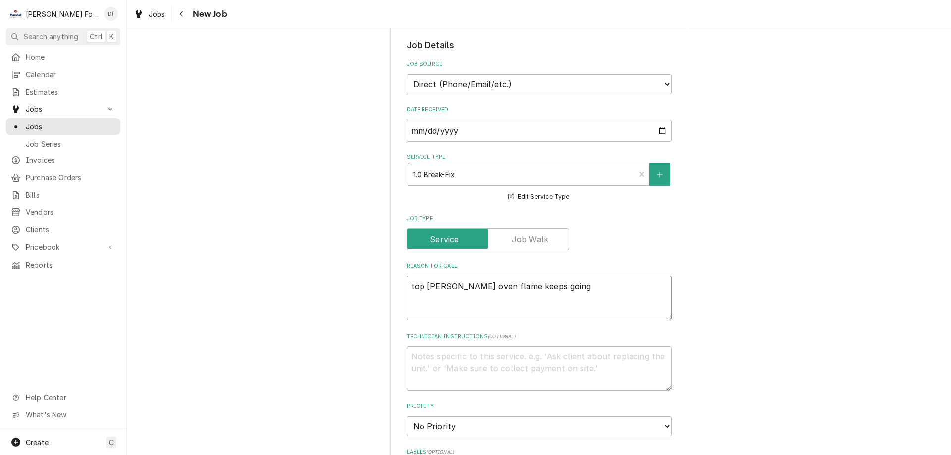
type textarea "top blodgett oven flame keeps going"
type textarea "x"
type textarea "top blodgett oven flame keeps going o"
type textarea "x"
type textarea "top blodgett oven flame keeps going ou"
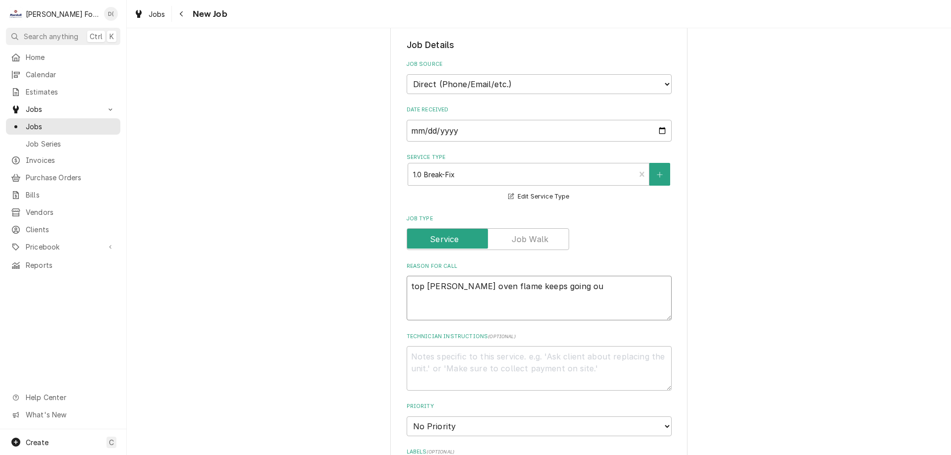
type textarea "x"
type textarea "top blodgett oven flame keeps going out"
type textarea "x"
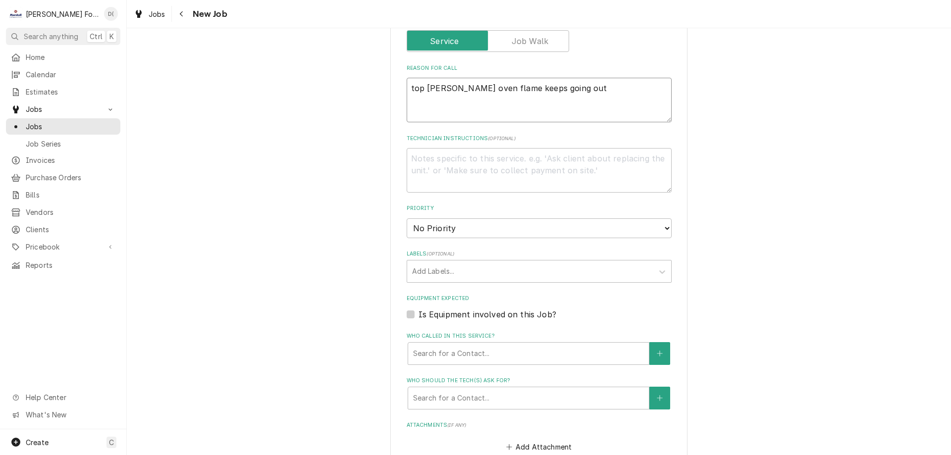
scroll to position [545, 0]
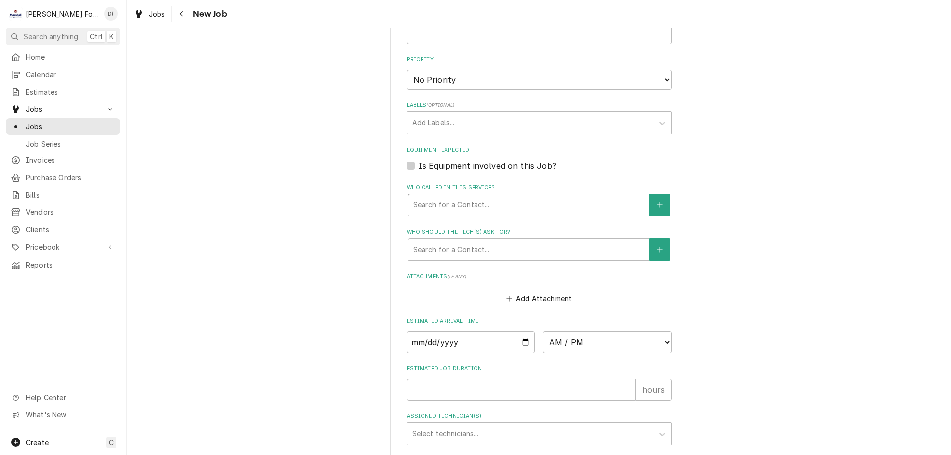
type textarea "top blodgett oven flame keeps going out"
click at [464, 205] on div "Who called in this service?" at bounding box center [528, 205] width 231 height 18
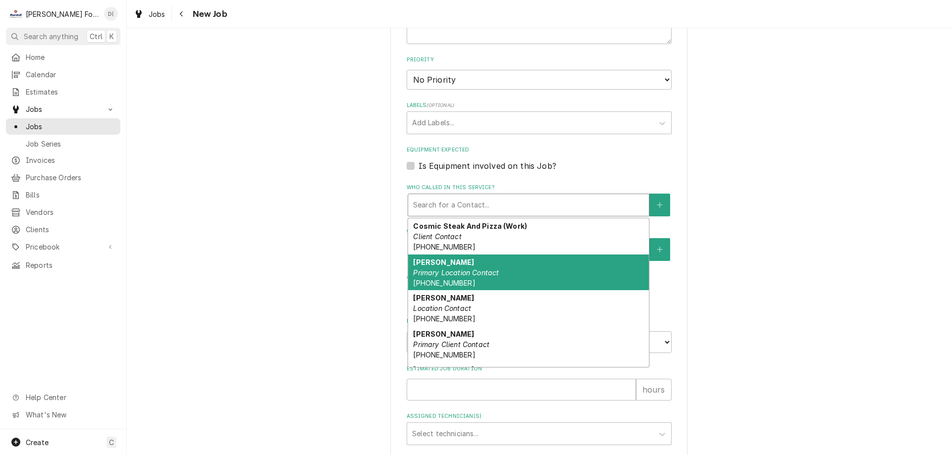
click at [464, 268] on em "Primary Location Contact" at bounding box center [456, 272] width 86 height 8
type textarea "x"
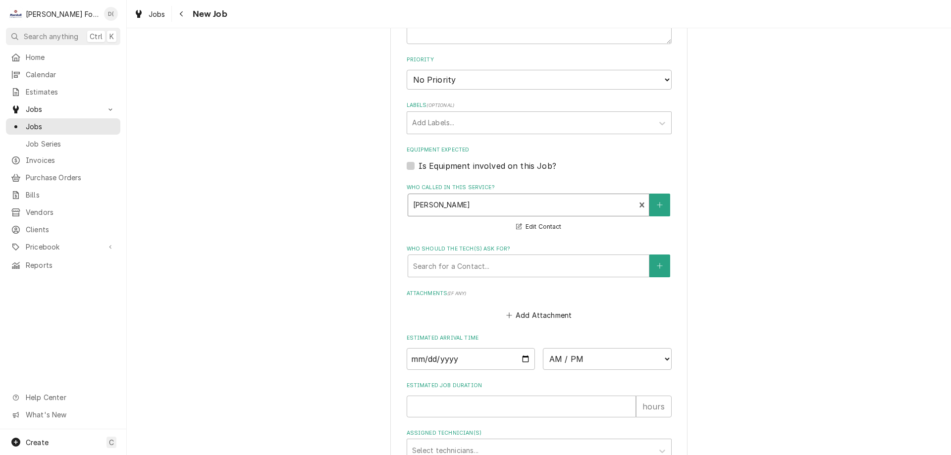
scroll to position [693, 0]
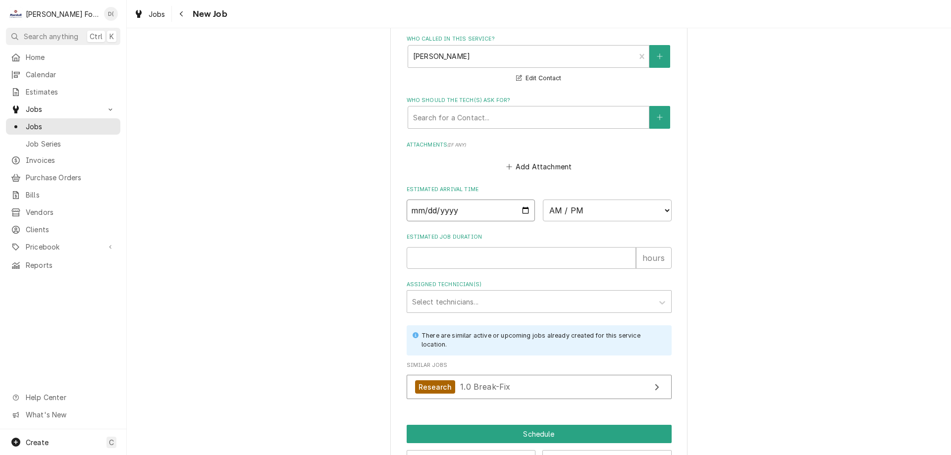
click at [522, 206] on input "Date" at bounding box center [471, 211] width 129 height 22
type input "2025-09-02"
type textarea "x"
click at [648, 211] on select "AM / PM 6:00 AM 6:15 AM 6:30 AM 6:45 AM 7:00 AM 7:15 AM 7:30 AM 7:45 AM 8:00 AM…" at bounding box center [607, 211] width 129 height 22
select select "09:30:00"
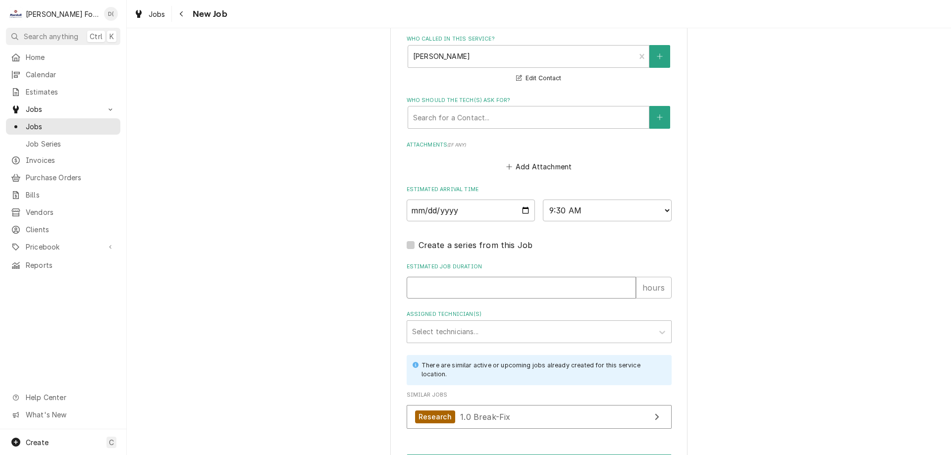
click at [465, 292] on input "Estimated Job Duration" at bounding box center [521, 288] width 229 height 22
type textarea "x"
type input "1"
click at [465, 336] on div "Assigned Technician(s)" at bounding box center [530, 332] width 236 height 18
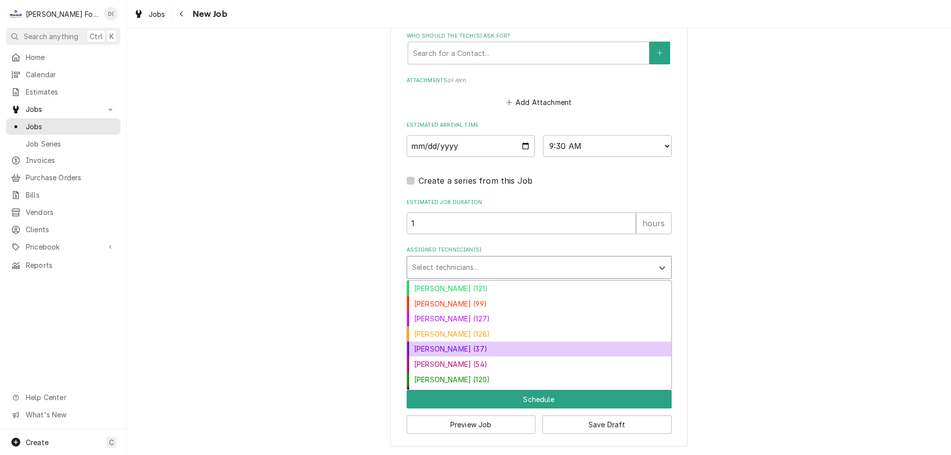
scroll to position [12, 0]
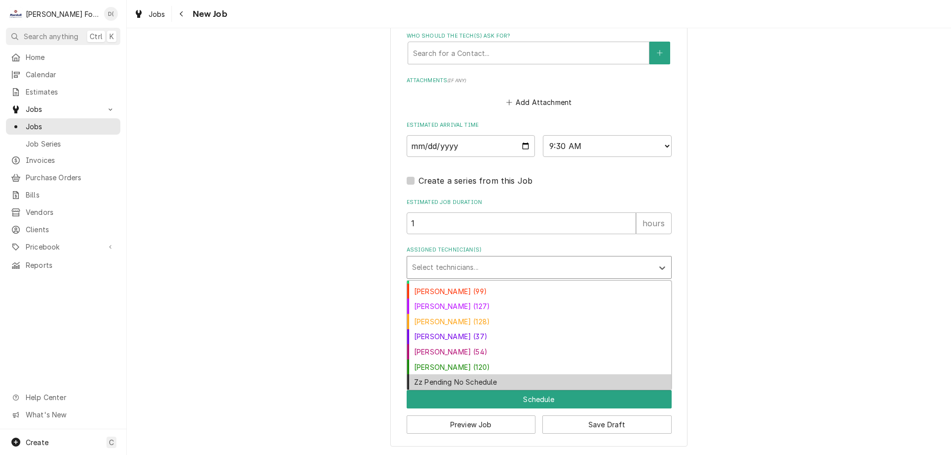
click at [458, 379] on div "Zz Pending No Schedule" at bounding box center [539, 381] width 264 height 15
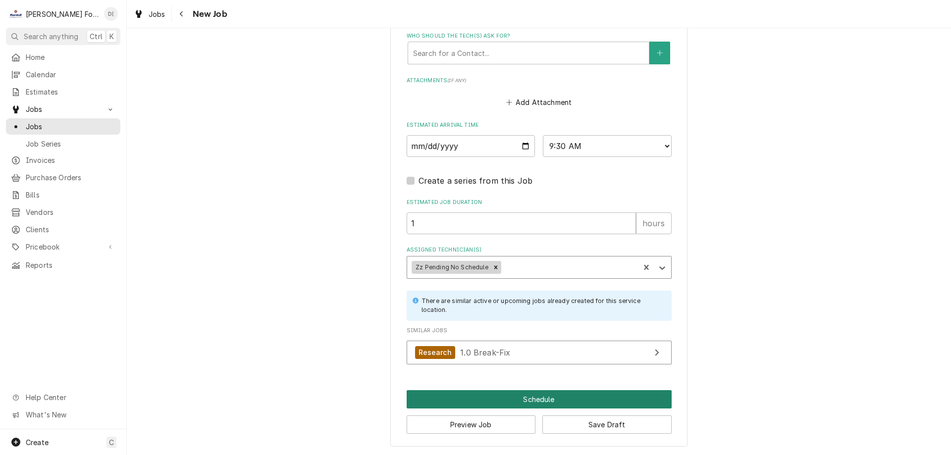
click at [520, 396] on button "Schedule" at bounding box center [539, 399] width 265 height 18
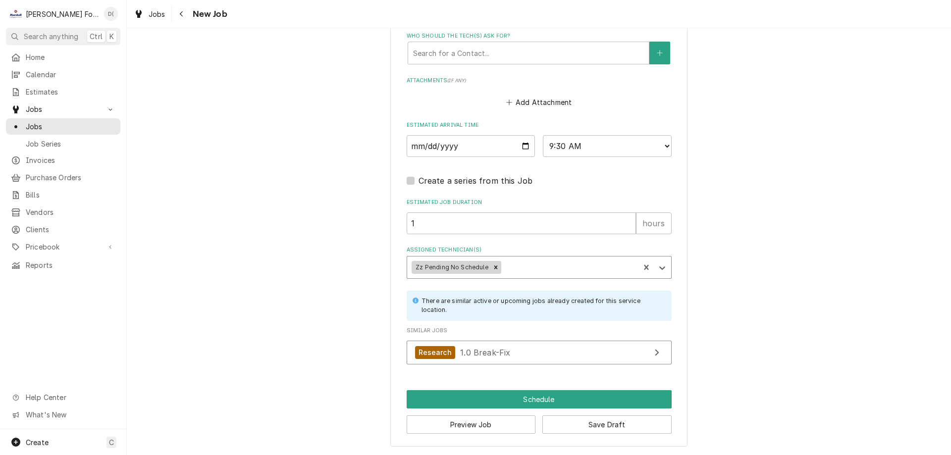
scroll to position [749, 0]
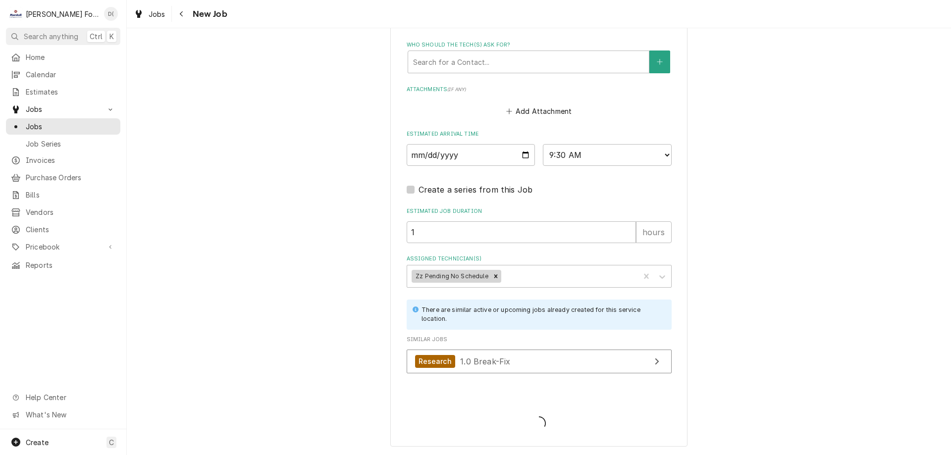
type textarea "x"
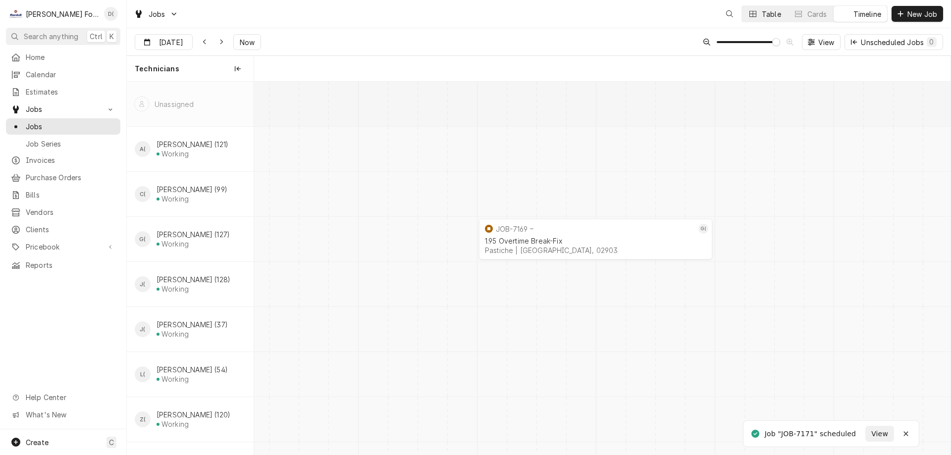
scroll to position [0, 13800]
click at [760, 16] on button "Table" at bounding box center [764, 14] width 45 height 16
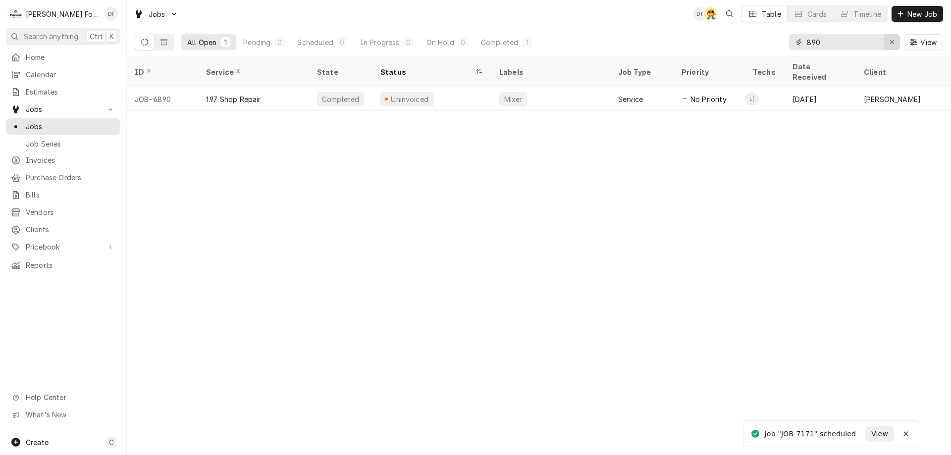
click at [891, 39] on icon "Erase input" at bounding box center [891, 42] width 5 height 7
click at [867, 42] on input "Dynamic Content Wrapper" at bounding box center [853, 42] width 93 height 16
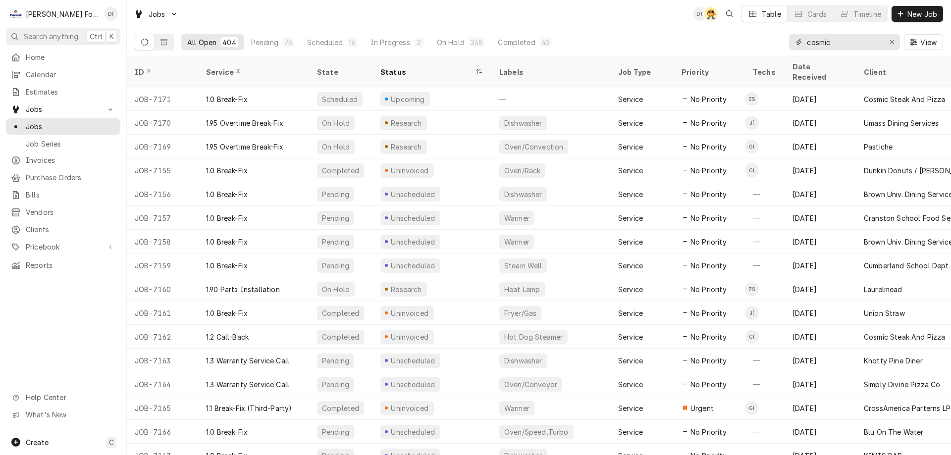
type input "cosmic"
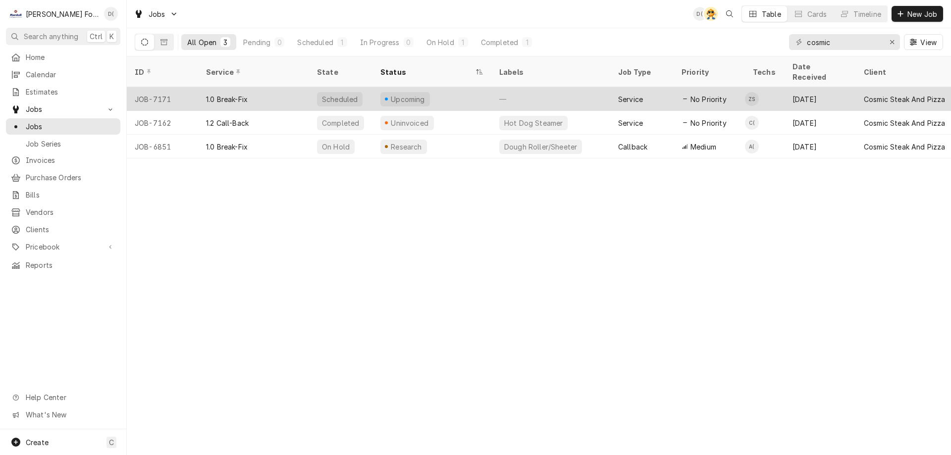
click at [452, 87] on div "Upcoming" at bounding box center [431, 99] width 119 height 24
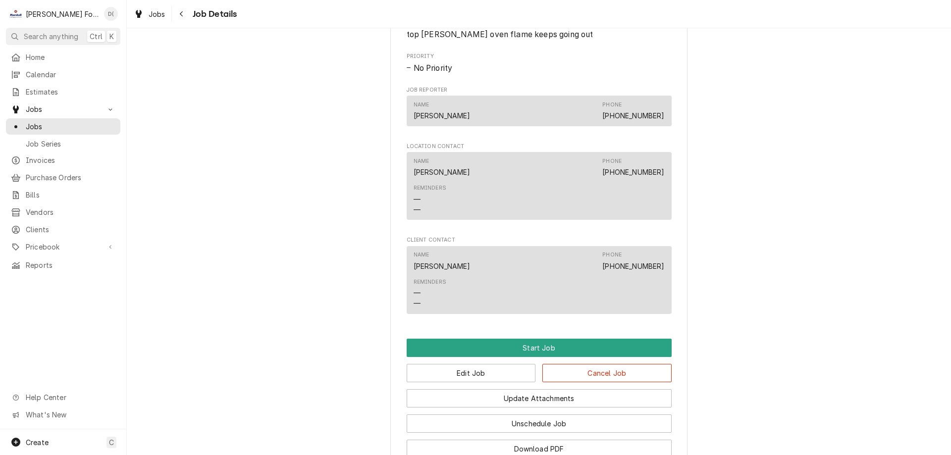
scroll to position [575, 0]
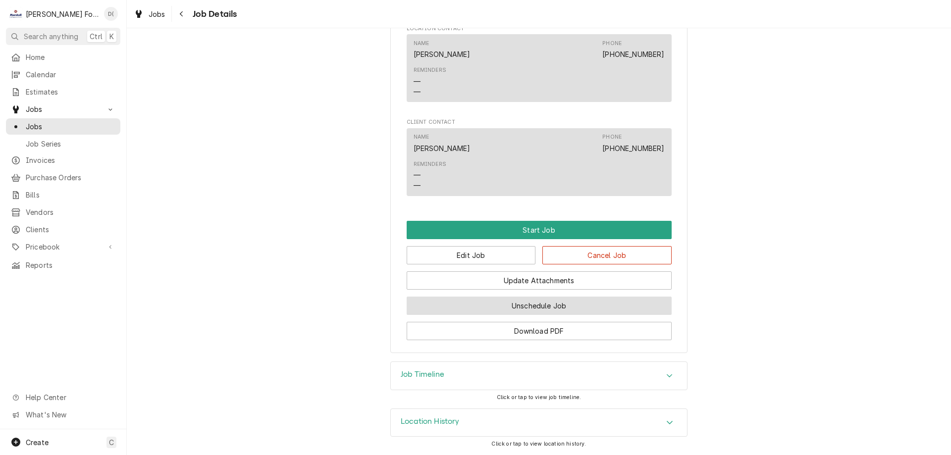
click at [531, 309] on button "Unschedule Job" at bounding box center [539, 306] width 265 height 18
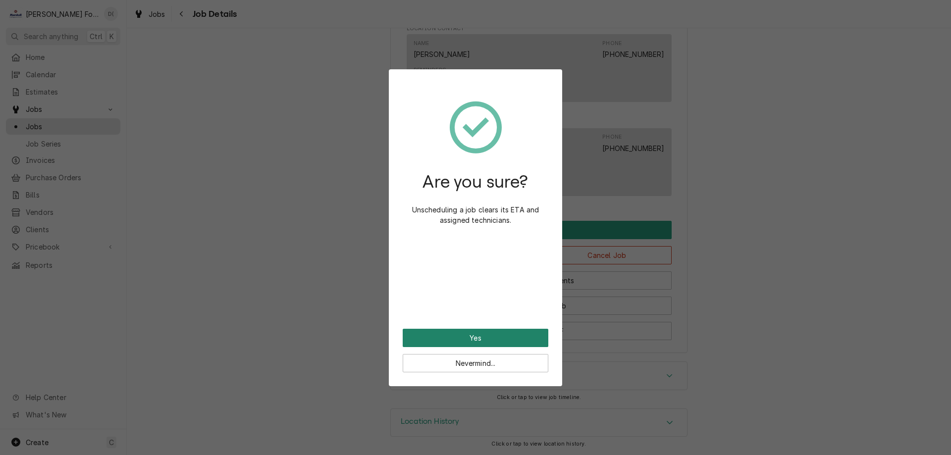
click at [432, 332] on button "Yes" at bounding box center [476, 338] width 146 height 18
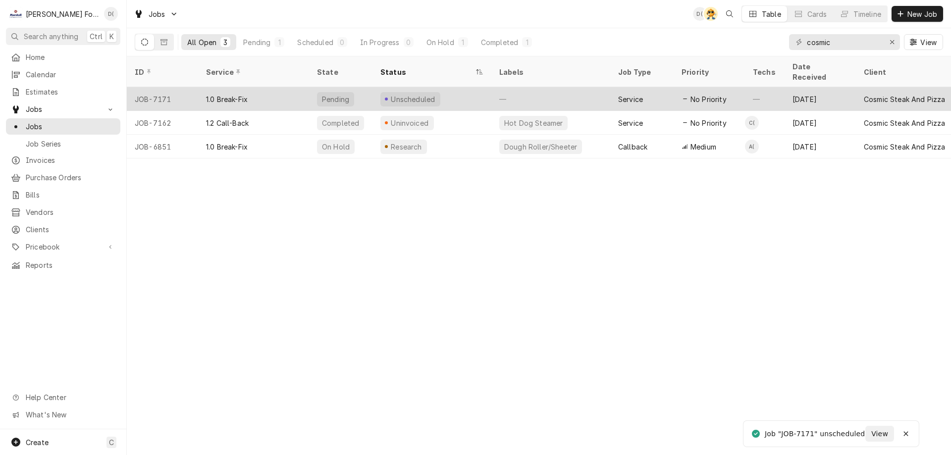
click at [478, 87] on div "Unscheduled" at bounding box center [431, 99] width 119 height 24
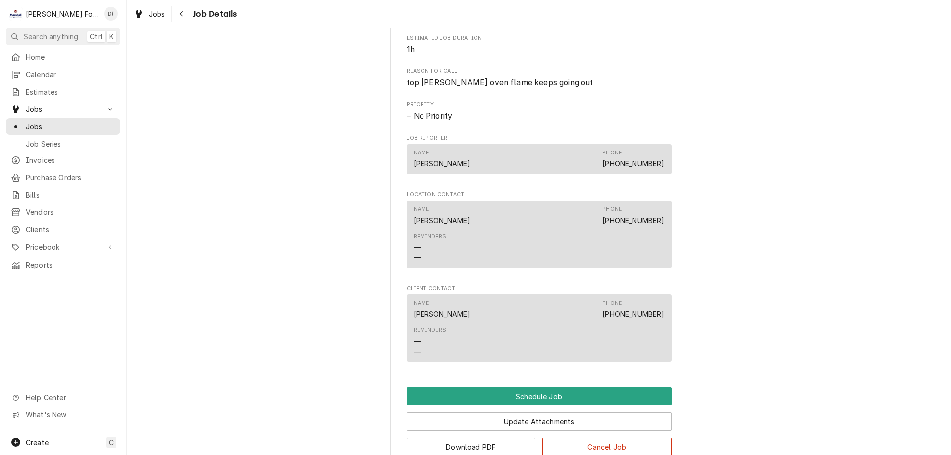
scroll to position [424, 0]
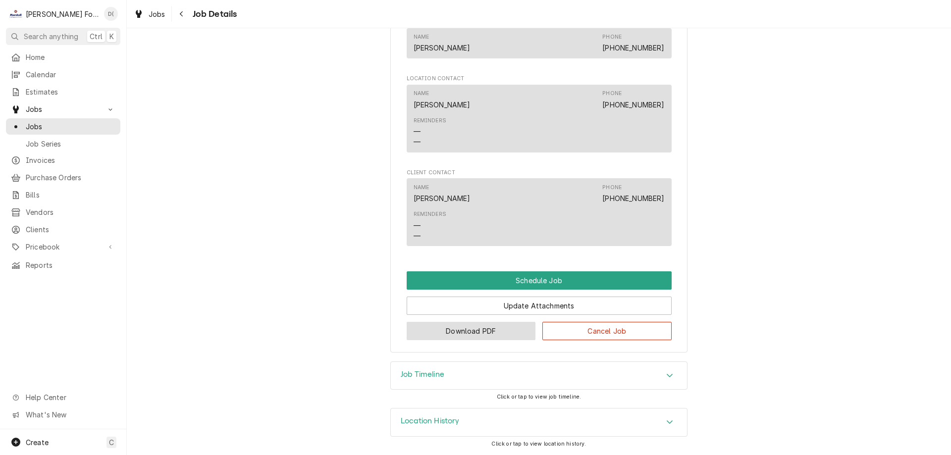
click at [465, 331] on button "Download PDF" at bounding box center [471, 331] width 129 height 18
click at [56, 122] on span "Jobs" at bounding box center [71, 126] width 90 height 10
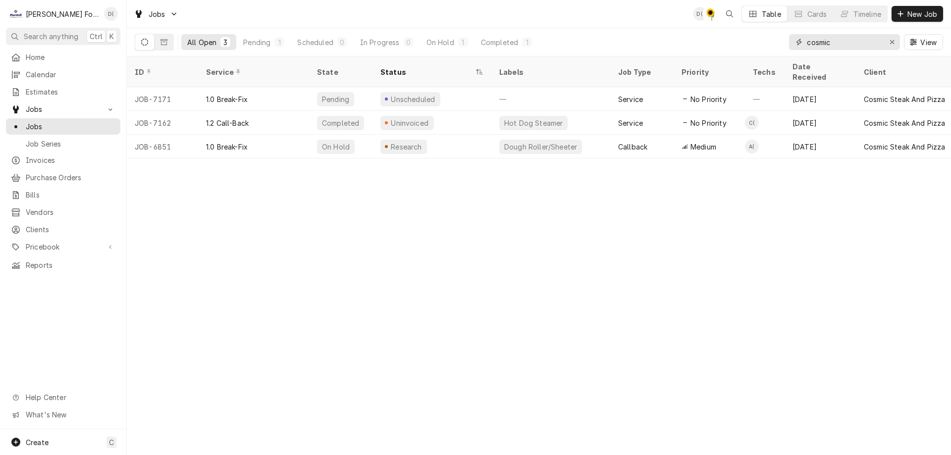
drag, startPoint x: 889, startPoint y: 40, endPoint x: 866, endPoint y: 45, distance: 23.4
click at [887, 40] on div "Erase input" at bounding box center [892, 42] width 10 height 10
click at [865, 46] on input "Dynamic Content Wrapper" at bounding box center [853, 42] width 93 height 16
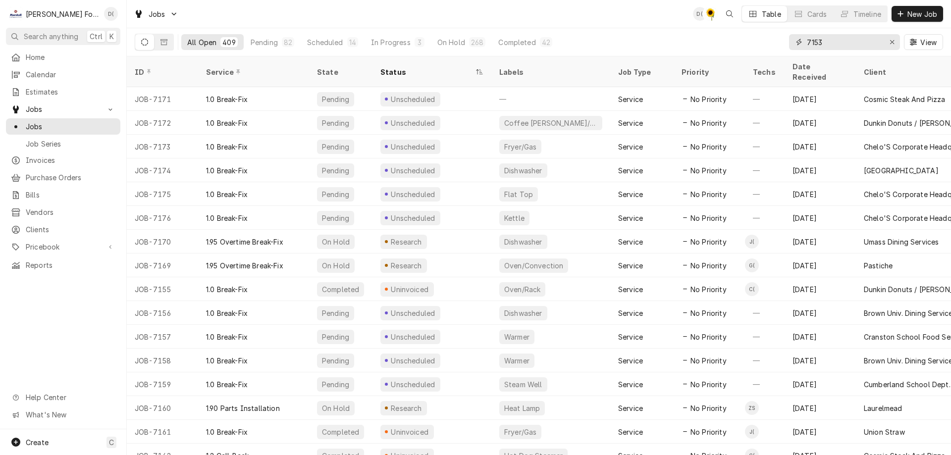
type input "7153"
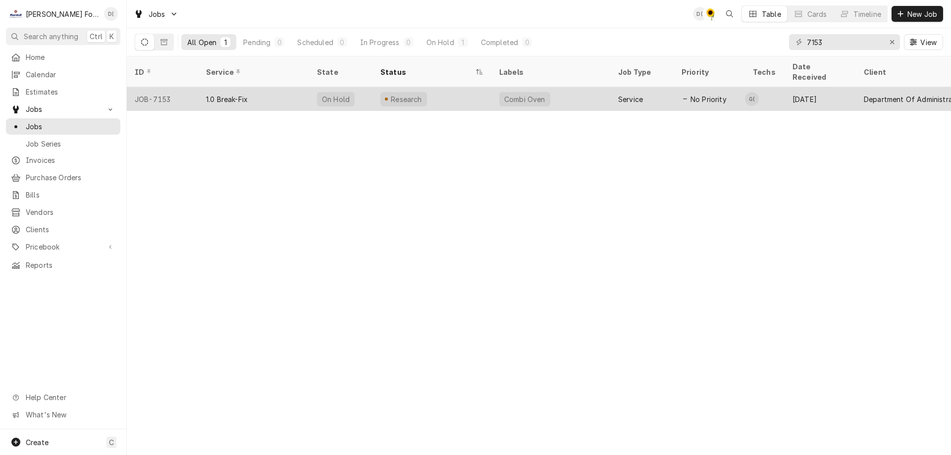
drag, startPoint x: 486, startPoint y: 84, endPoint x: 506, endPoint y: 88, distance: 20.2
click at [486, 87] on div "Research" at bounding box center [431, 99] width 119 height 24
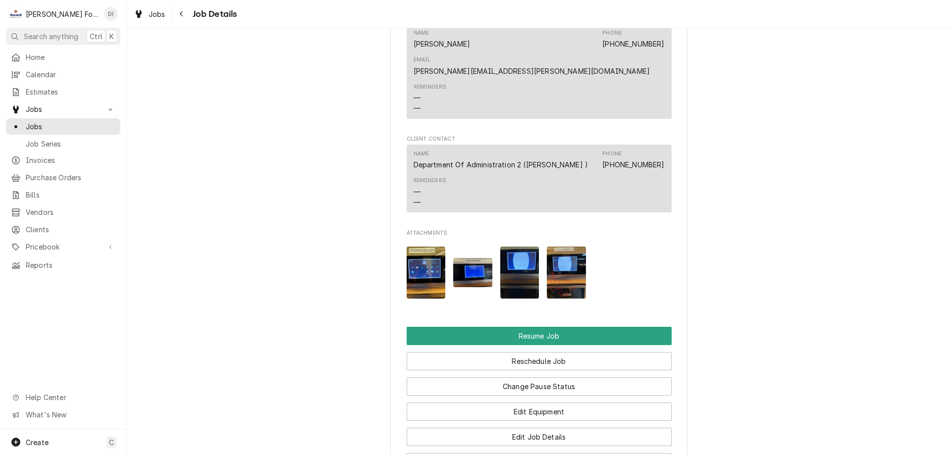
scroll to position [1188, 0]
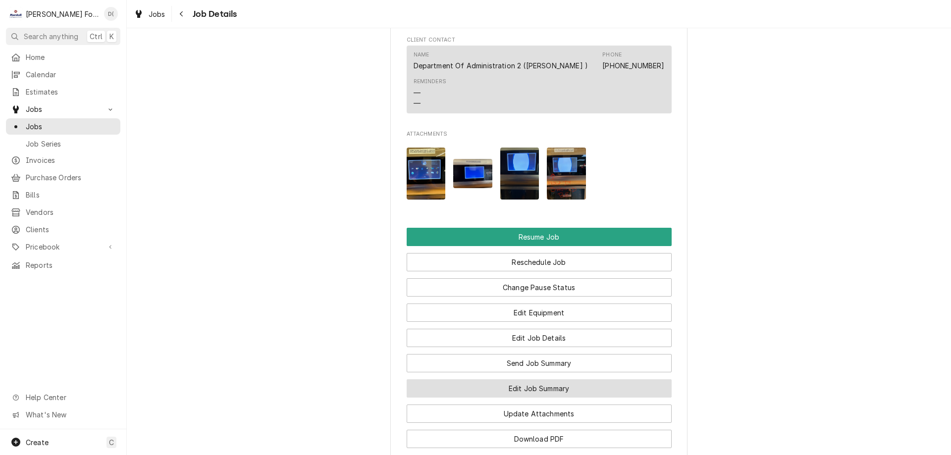
click at [533, 384] on button "Edit Job Summary" at bounding box center [539, 388] width 265 height 18
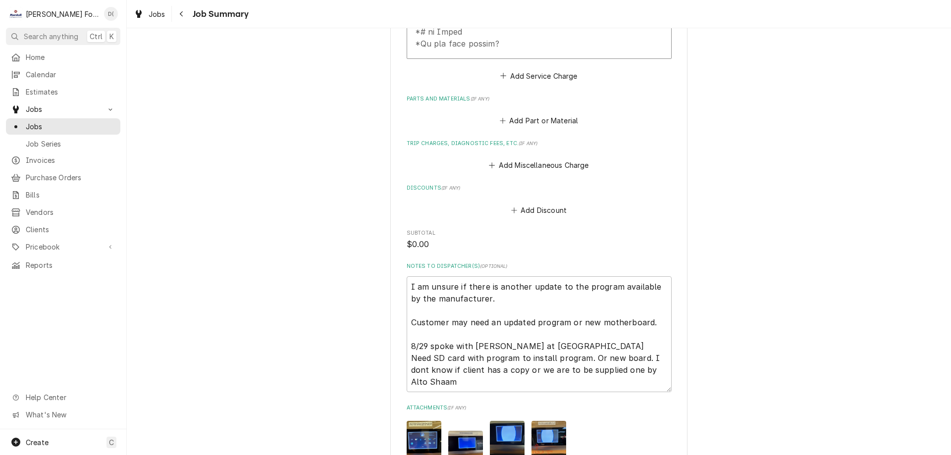
scroll to position [693, 0]
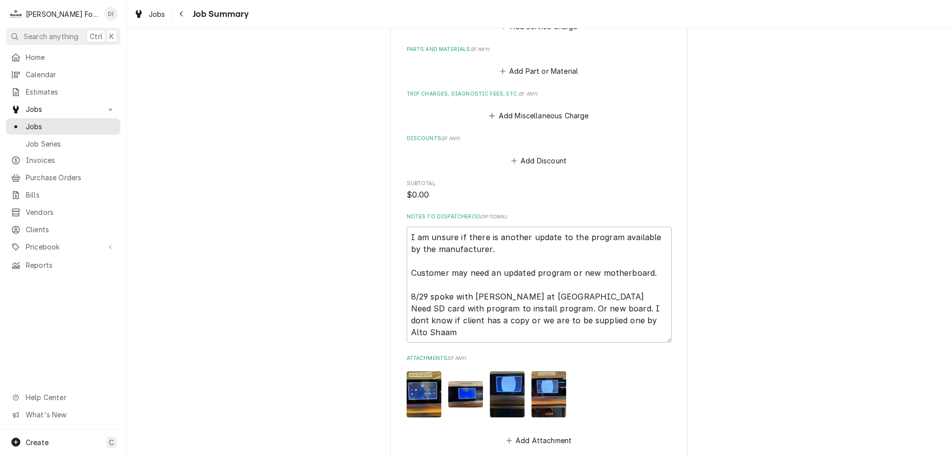
click at [502, 375] on img "Attachments" at bounding box center [507, 394] width 35 height 46
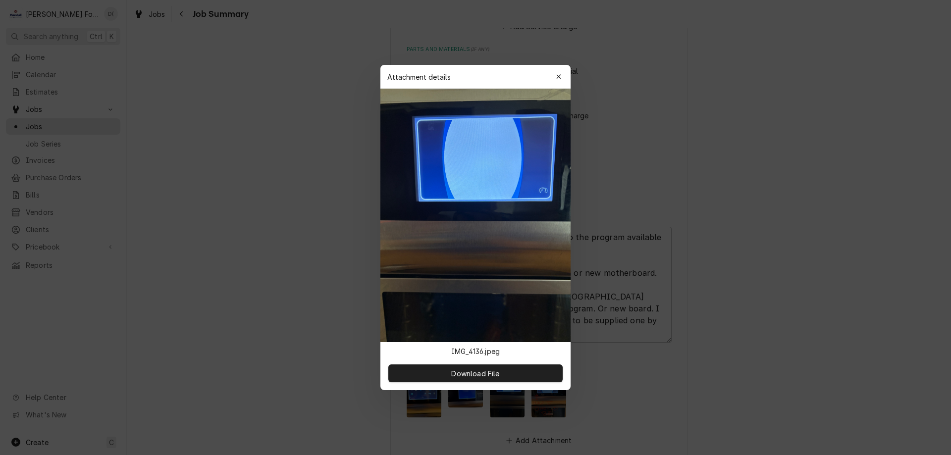
type textarea "x"
drag, startPoint x: 553, startPoint y: 74, endPoint x: 649, endPoint y: 74, distance: 95.6
click at [555, 75] on button "button" at bounding box center [559, 77] width 16 height 16
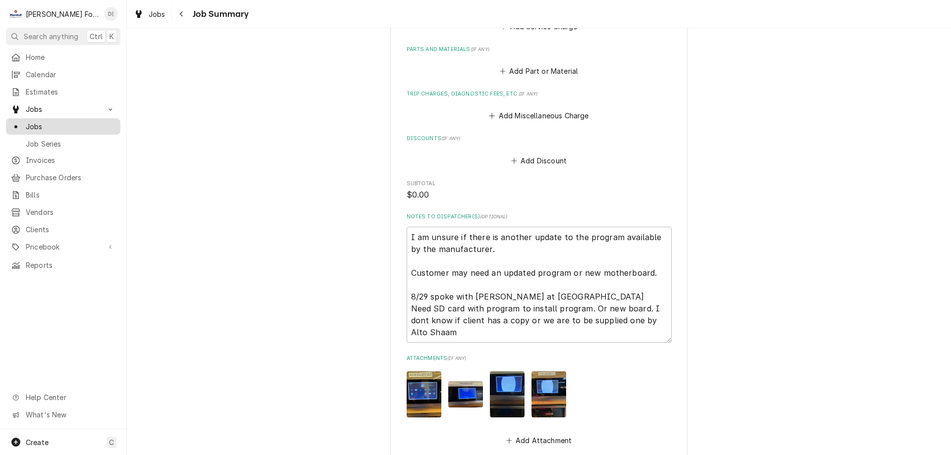
click at [69, 122] on span "Jobs" at bounding box center [71, 126] width 90 height 10
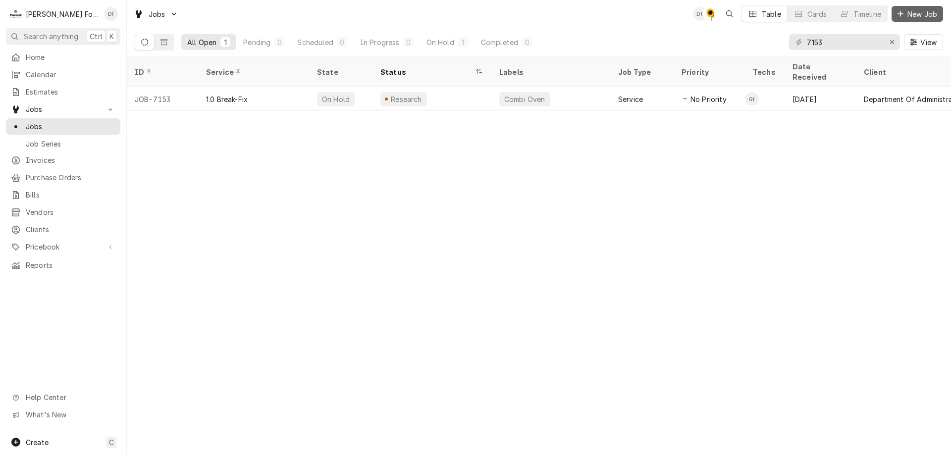
click at [917, 14] on span "New Job" at bounding box center [922, 14] width 34 height 10
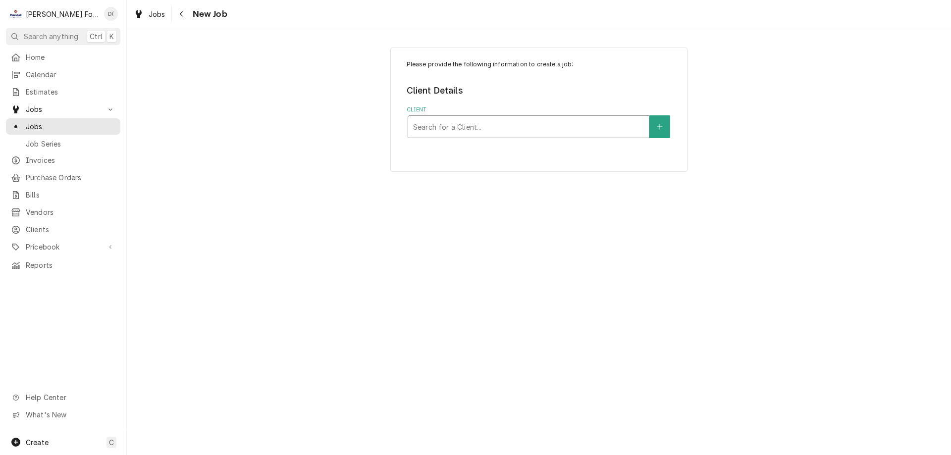
click at [472, 127] on div "Client" at bounding box center [528, 127] width 231 height 18
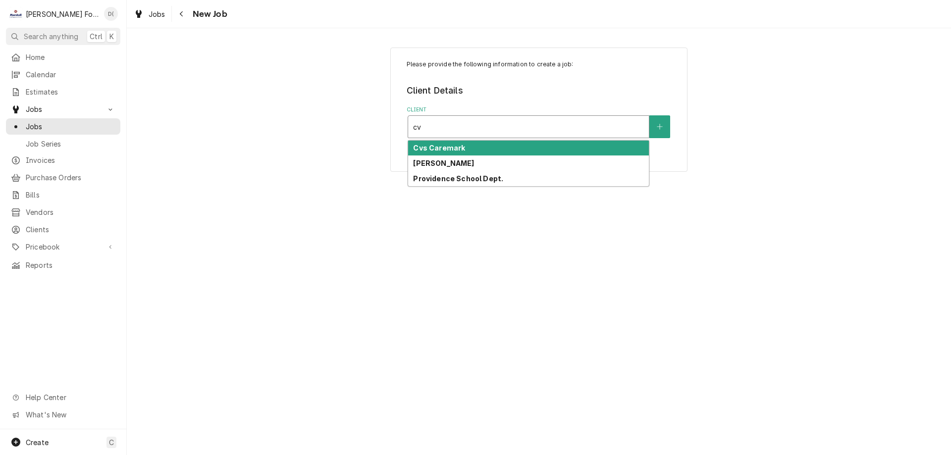
type input "cvs"
click at [472, 149] on div "Cvs Caremark" at bounding box center [528, 148] width 241 height 15
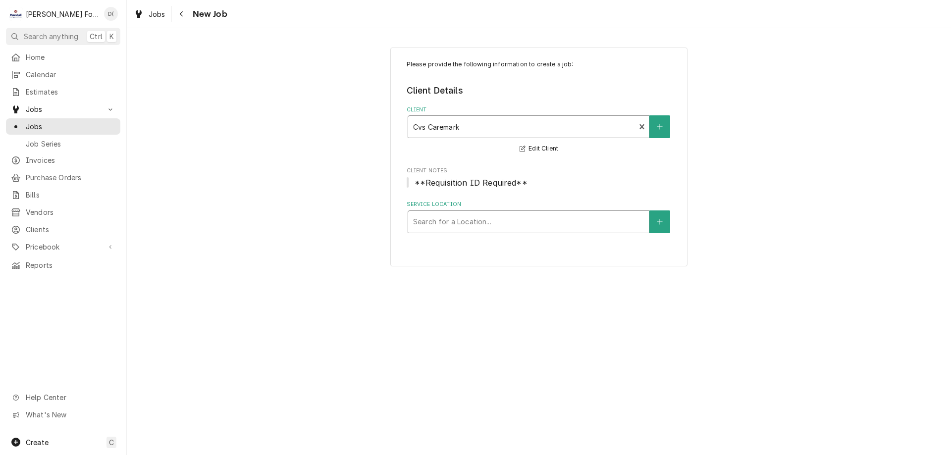
click at [472, 222] on div "Service Location" at bounding box center [528, 222] width 231 height 18
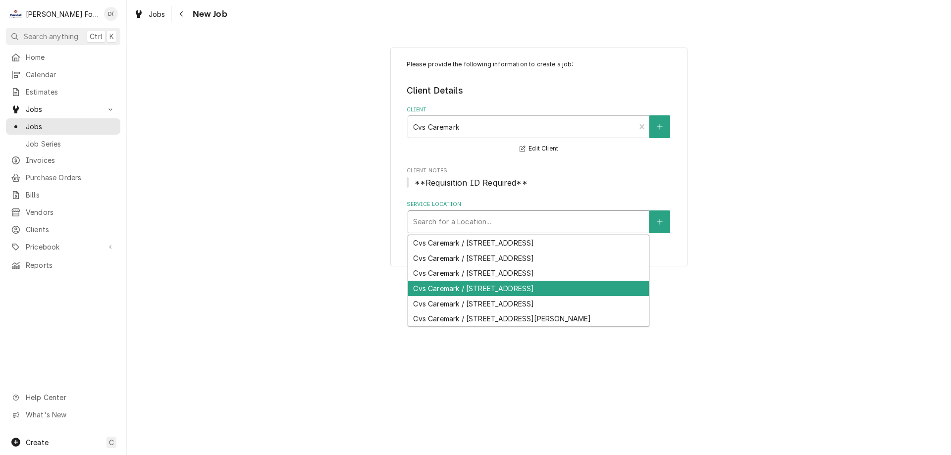
click at [477, 296] on div "Cvs Caremark / 200 Highland Corporate Drive, Cumberland, RI 02895" at bounding box center [528, 288] width 241 height 15
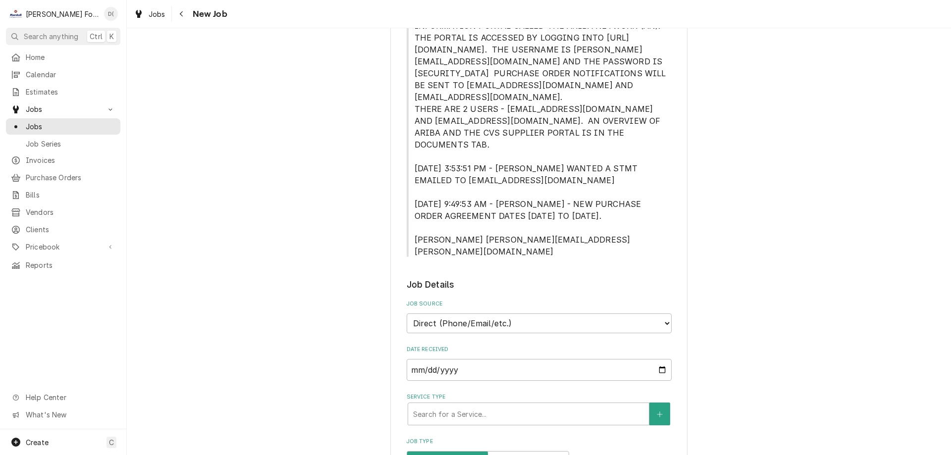
scroll to position [495, 0]
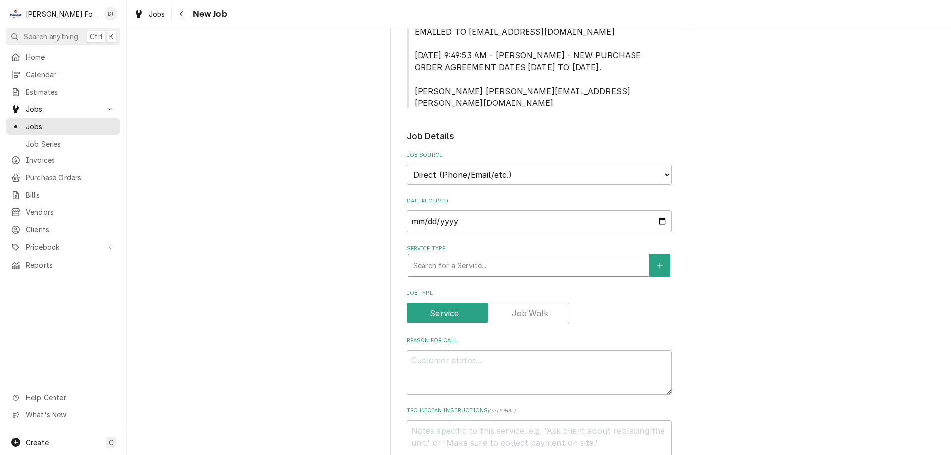
click at [456, 256] on div "Service Type" at bounding box center [528, 265] width 231 height 18
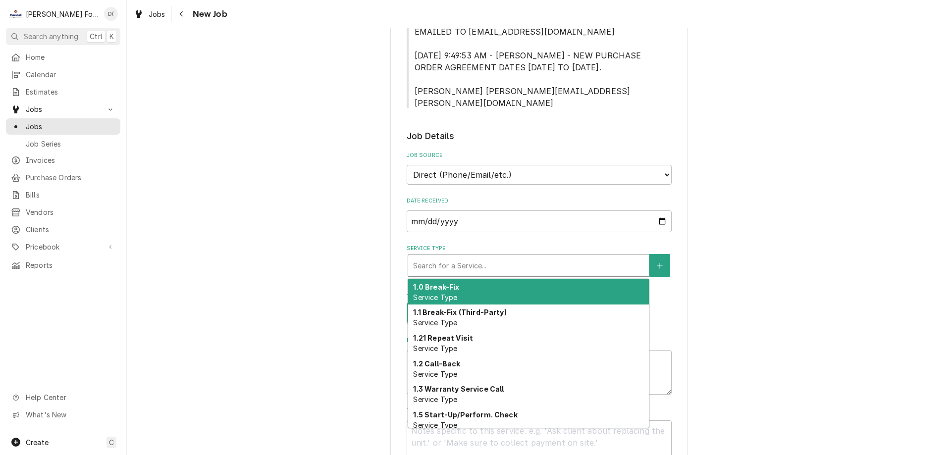
click at [453, 293] on span "Service Type" at bounding box center [435, 297] width 44 height 8
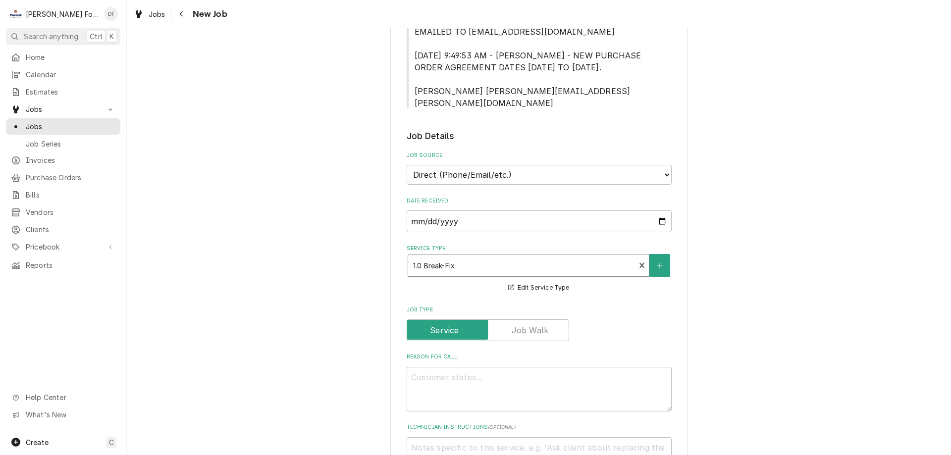
scroll to position [693, 0]
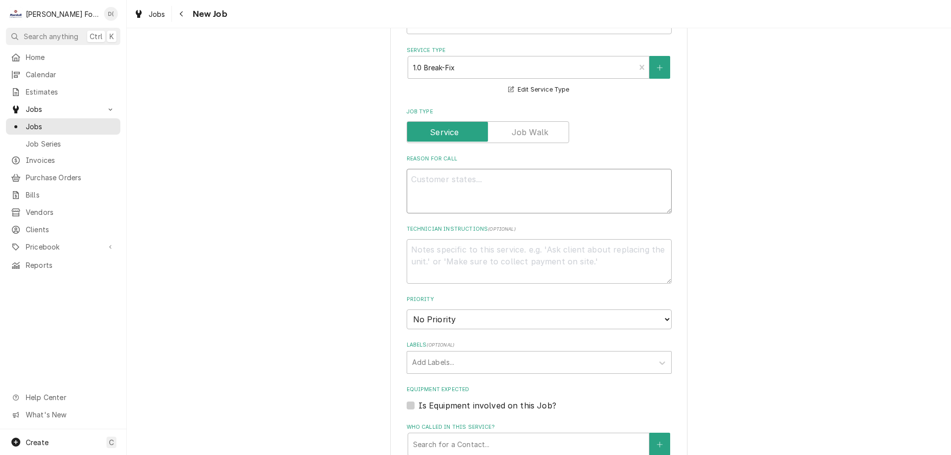
click at [475, 173] on textarea "Reason For Call" at bounding box center [539, 191] width 265 height 45
click at [443, 171] on textarea "Reason For Call" at bounding box center [539, 191] width 265 height 45
type textarea "x"
type textarea "s"
type textarea "x"
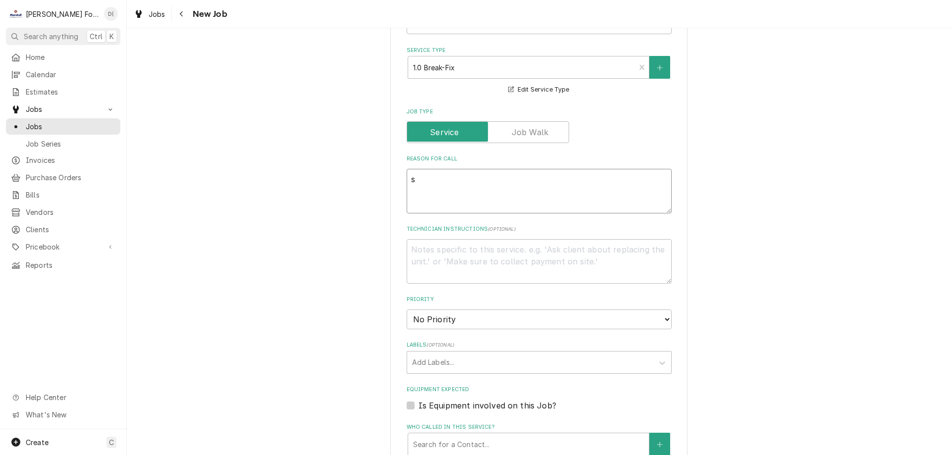
type textarea "sl"
type textarea "x"
type textarea "sli"
type textarea "x"
type textarea "slic"
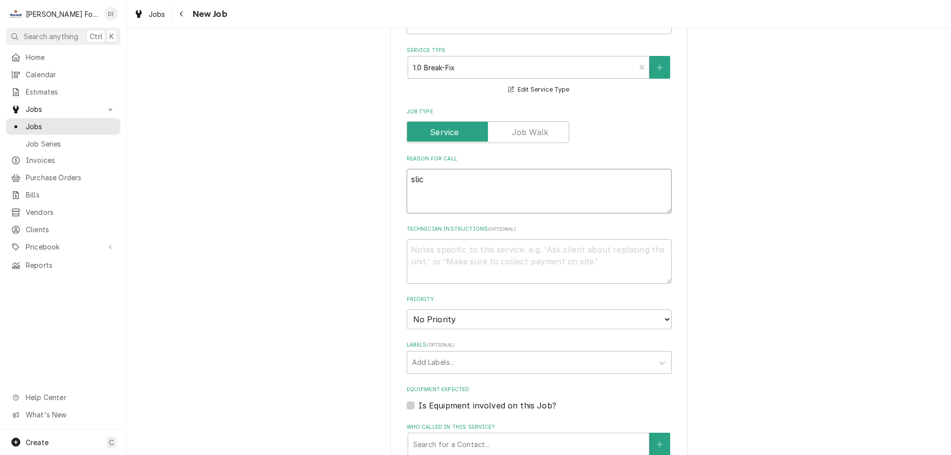
type textarea "x"
type textarea "slice"
type textarea "x"
type textarea "slicer"
type textarea "x"
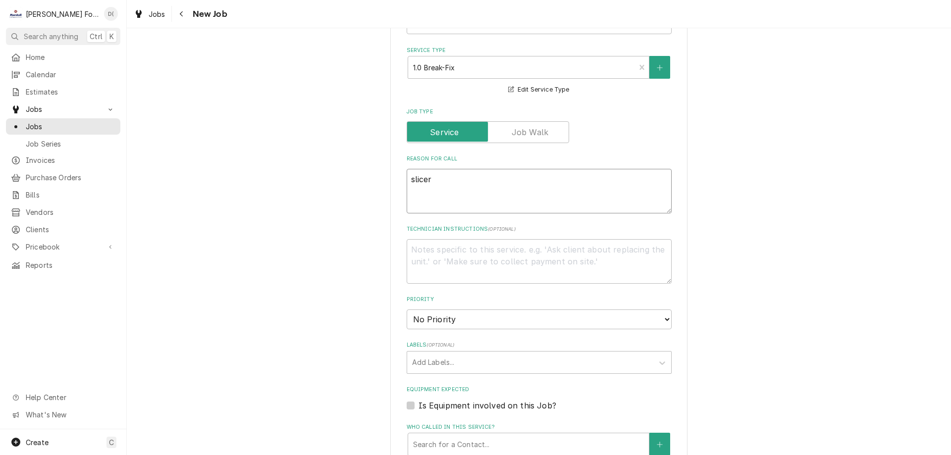
type textarea "slicer"
type textarea "x"
type textarea "slicer p"
type textarea "x"
type textarea "slicer po"
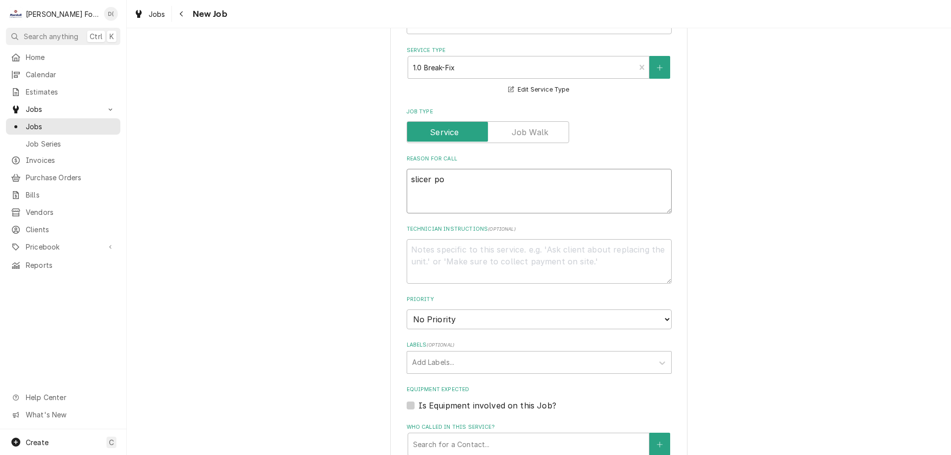
type textarea "x"
type textarea "slicer pow"
type textarea "x"
type textarea "slicer powe"
type textarea "x"
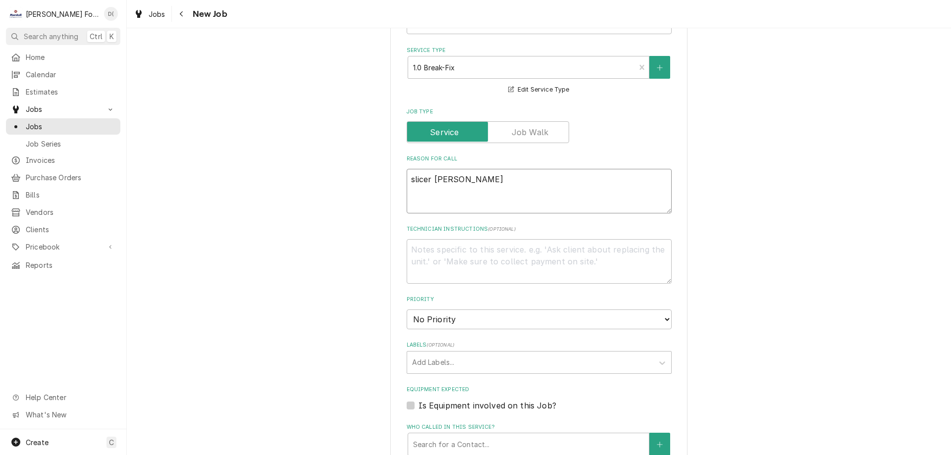
type textarea "slicer power"
type textarea "x"
type textarea "slicer power"
type textarea "x"
type textarea "slicer power i"
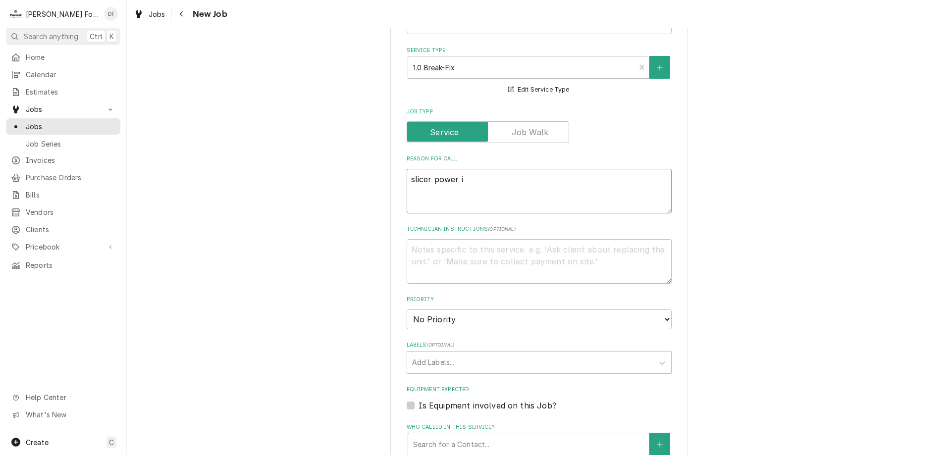
type textarea "x"
type textarea "slicer power is"
type textarea "x"
type textarea "slicer power iss"
type textarea "x"
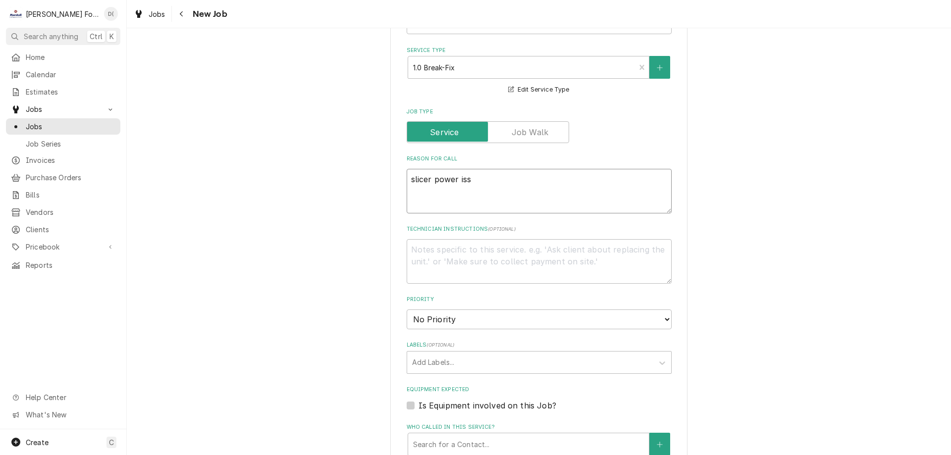
type textarea "slicer power issu"
type textarea "x"
type textarea "slicer power issue"
type textarea "x"
type textarea "slicer power issues"
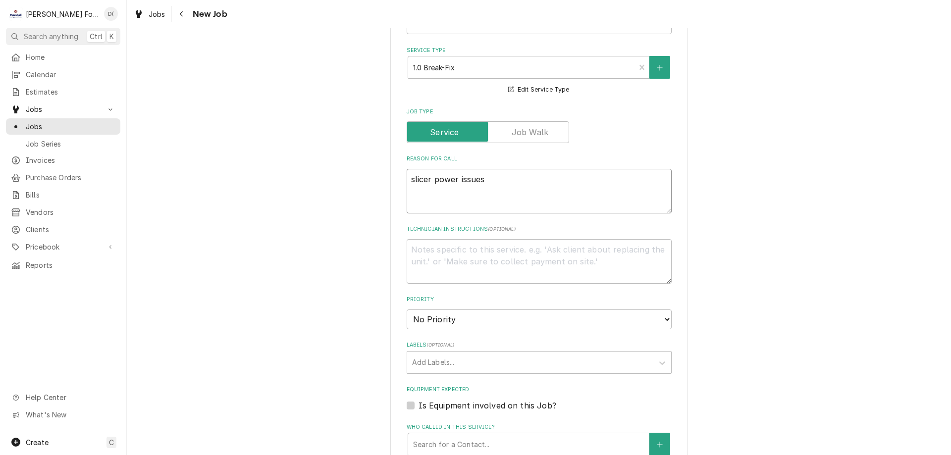
type textarea "x"
type textarea "slicer power issues"
type textarea "x"
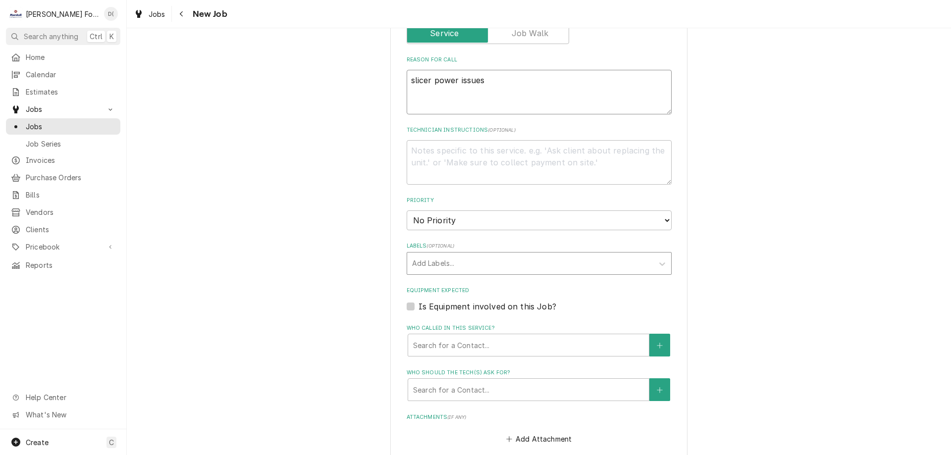
type textarea "slicer power issues"
click at [472, 255] on div "Labels" at bounding box center [530, 264] width 236 height 18
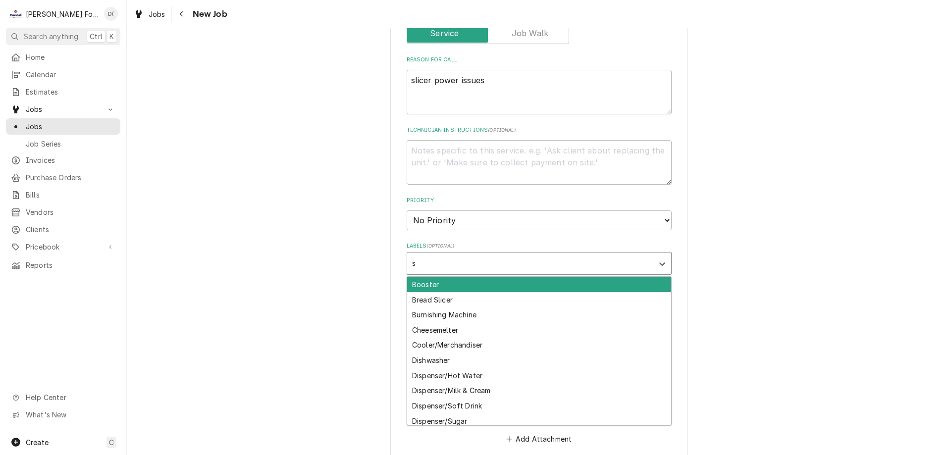
type input "sl"
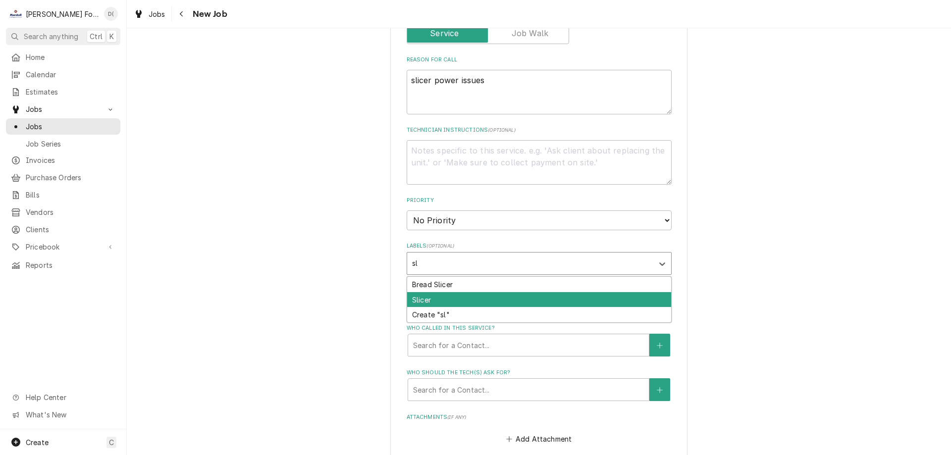
click at [444, 292] on div "Slicer" at bounding box center [539, 299] width 264 height 15
type textarea "x"
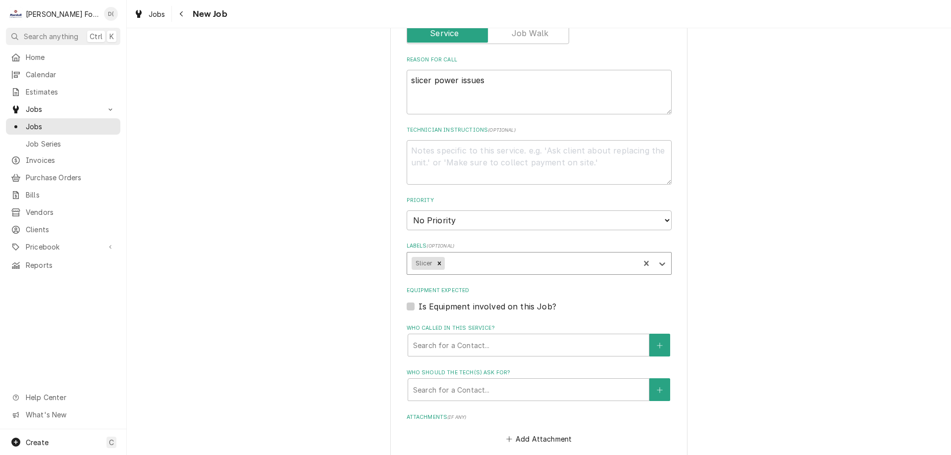
scroll to position [891, 0]
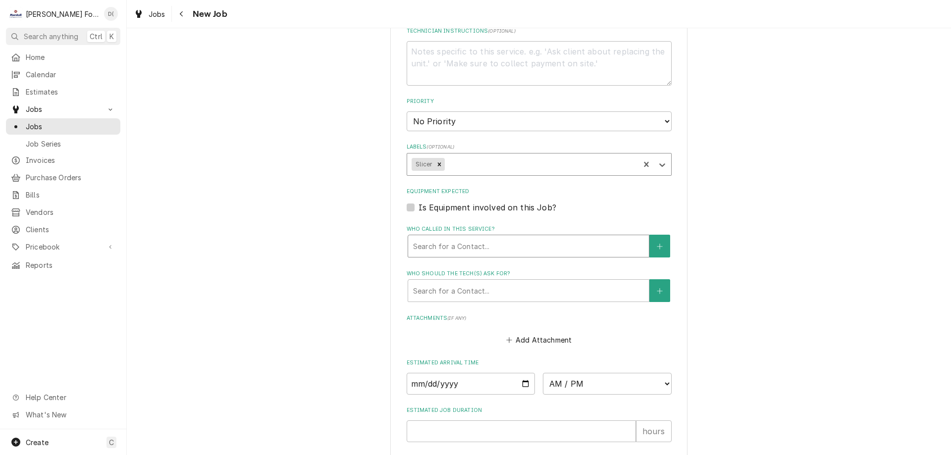
click at [479, 237] on div "Who called in this service?" at bounding box center [528, 246] width 231 height 18
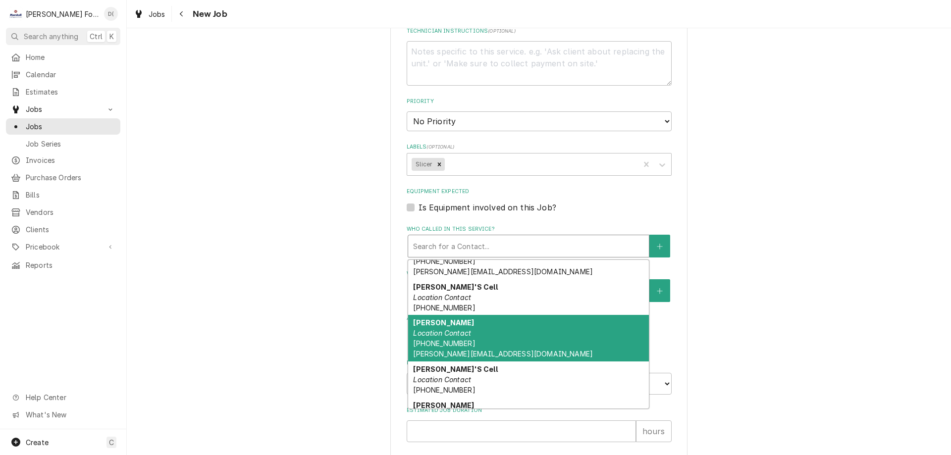
scroll to position [113, 0]
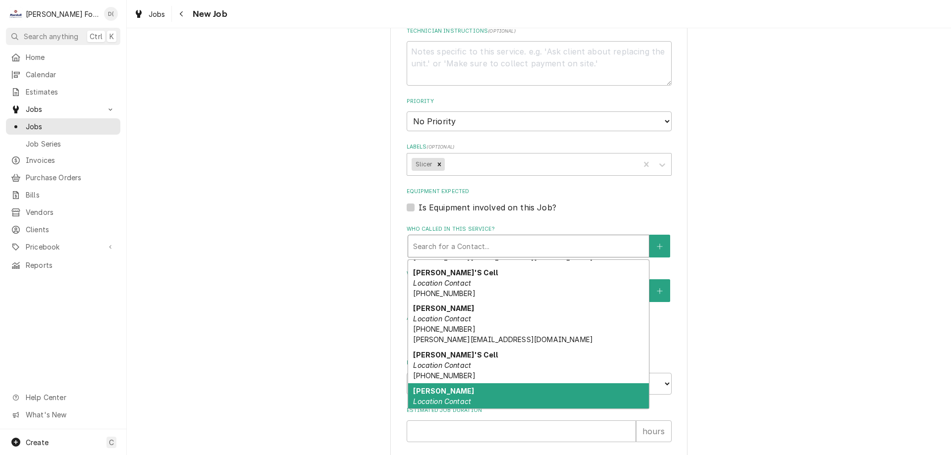
click at [458, 383] on div "chrissy Location Contact" at bounding box center [528, 396] width 241 height 26
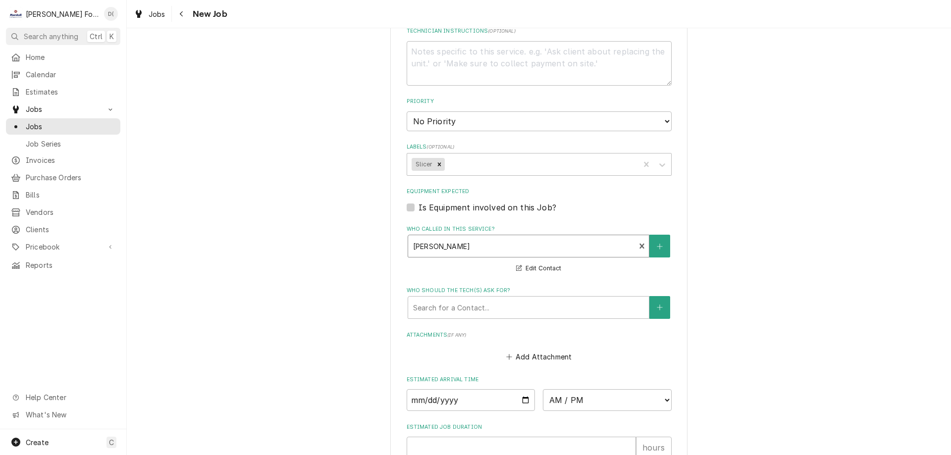
scroll to position [1001, 0]
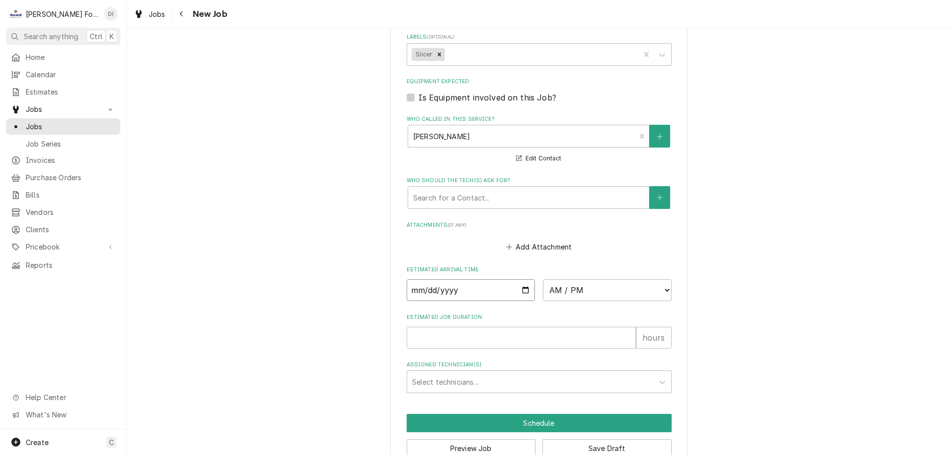
click at [520, 279] on input "Date" at bounding box center [471, 290] width 129 height 22
type textarea "x"
type input "2025-09-02"
type textarea "x"
click at [601, 279] on select "AM / PM 6:00 AM 6:15 AM 6:30 AM 6:45 AM 7:00 AM 7:15 AM 7:30 AM 7:45 AM 8:00 AM…" at bounding box center [607, 290] width 129 height 22
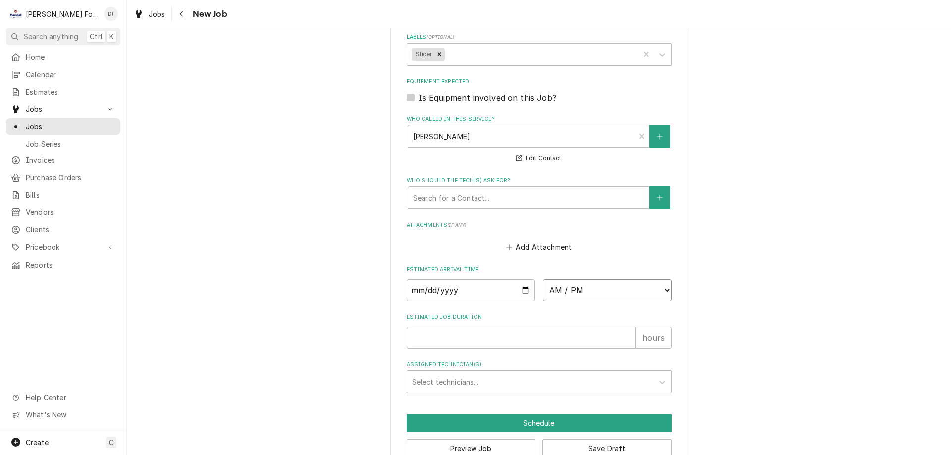
select select "10:15:00"
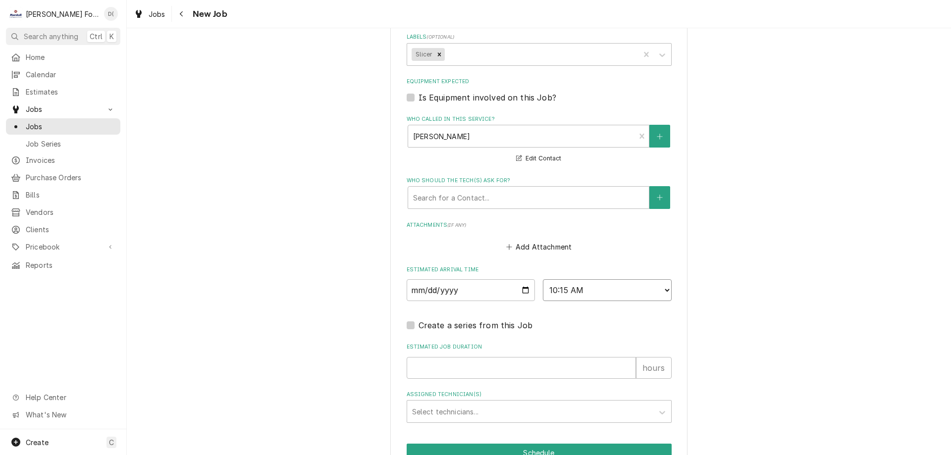
scroll to position [1031, 0]
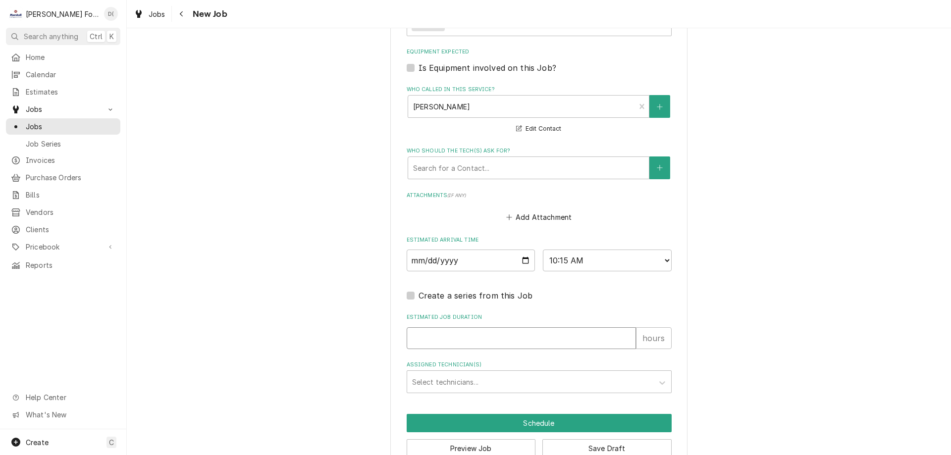
click at [435, 327] on input "Estimated Job Duration" at bounding box center [521, 338] width 229 height 22
type textarea "x"
type input "1"
type textarea "x"
type input "1"
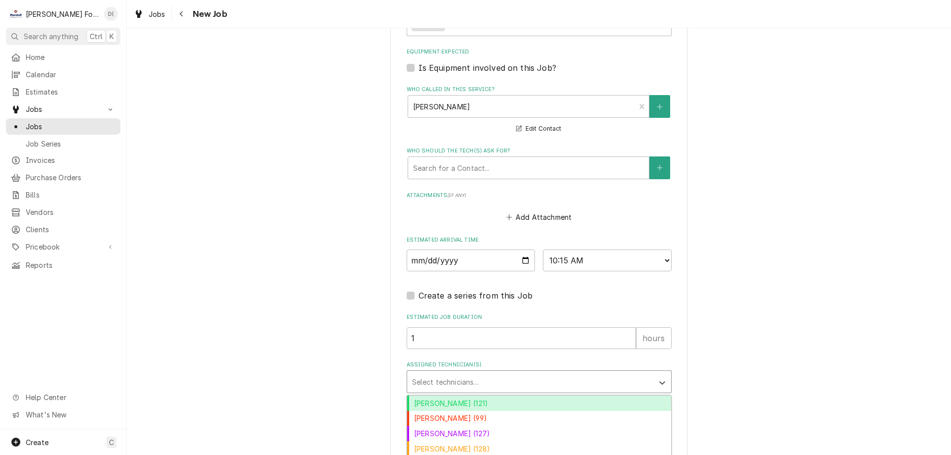
click at [475, 373] on div "Assigned Technician(s)" at bounding box center [530, 382] width 236 height 18
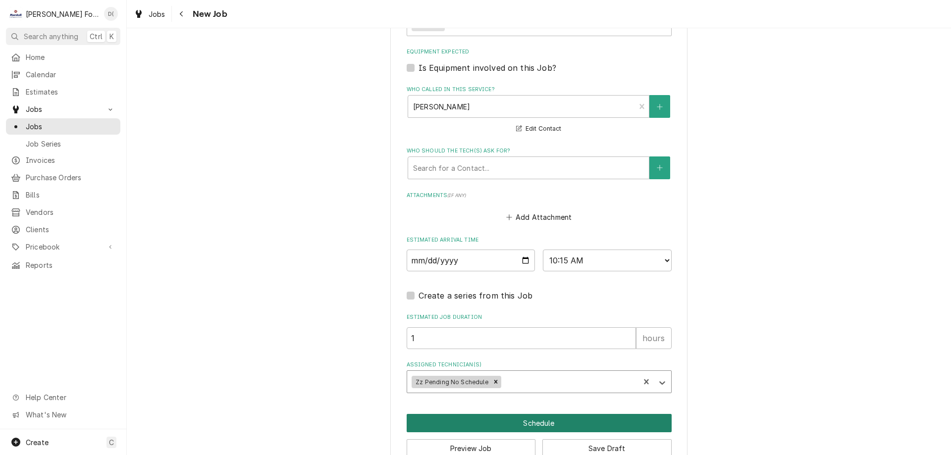
click at [491, 414] on button "Schedule" at bounding box center [539, 423] width 265 height 18
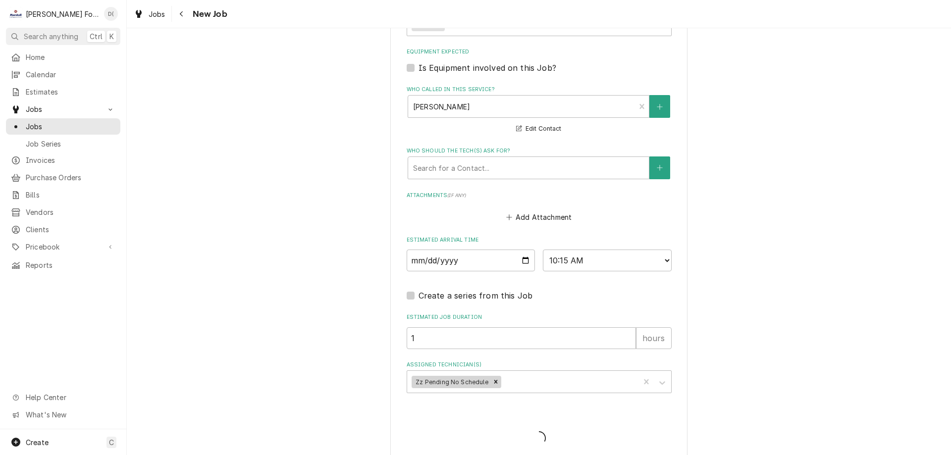
scroll to position [1022, 0]
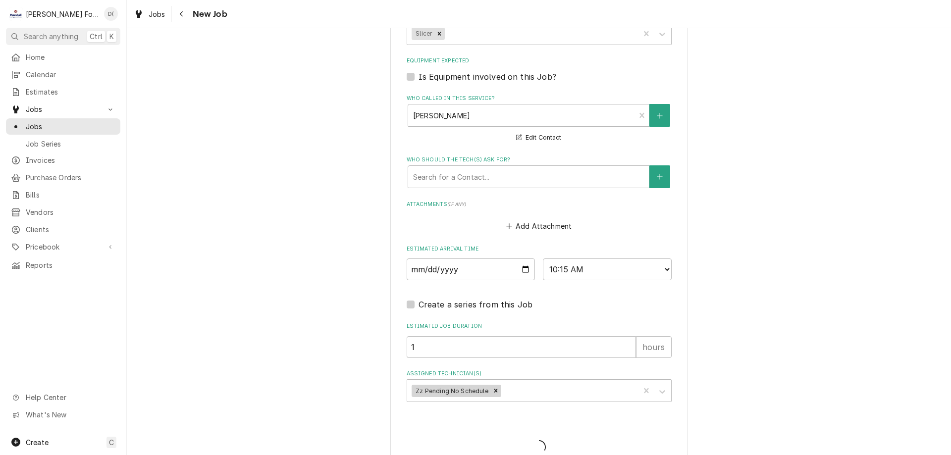
type textarea "x"
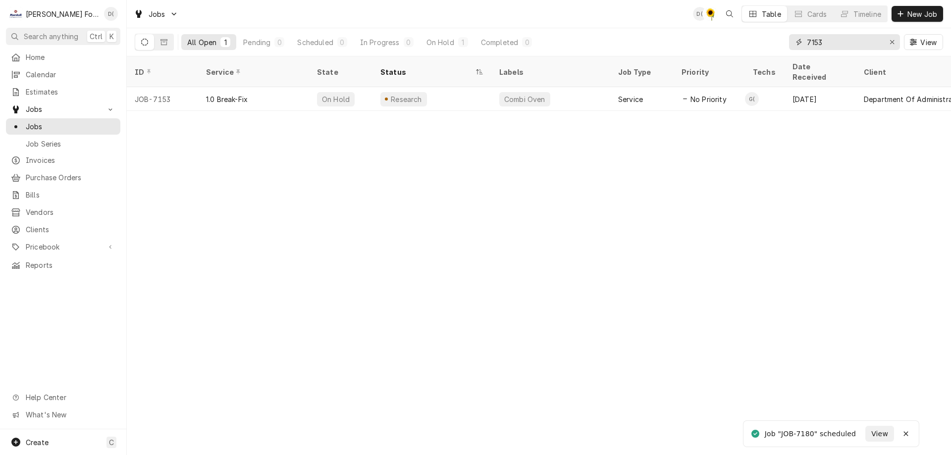
click at [889, 41] on icon "Erase input" at bounding box center [891, 42] width 5 height 7
click at [863, 44] on input "Dynamic Content Wrapper" at bounding box center [853, 42] width 93 height 16
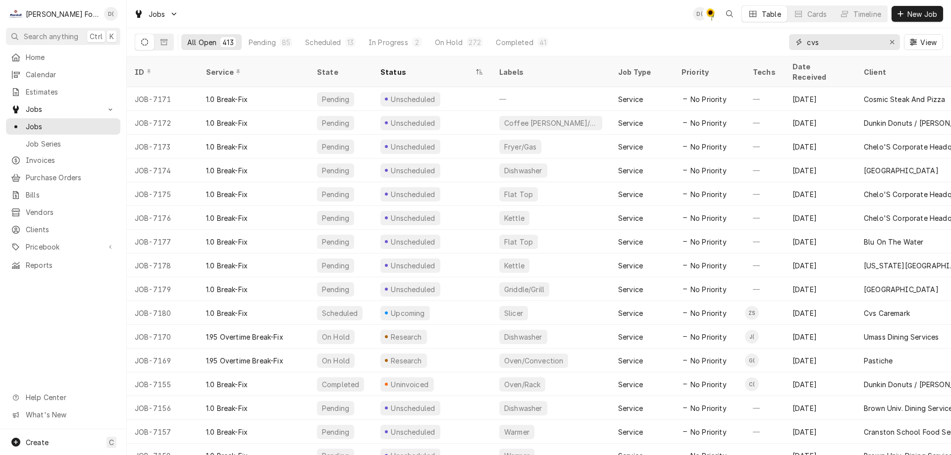
type input "cvs"
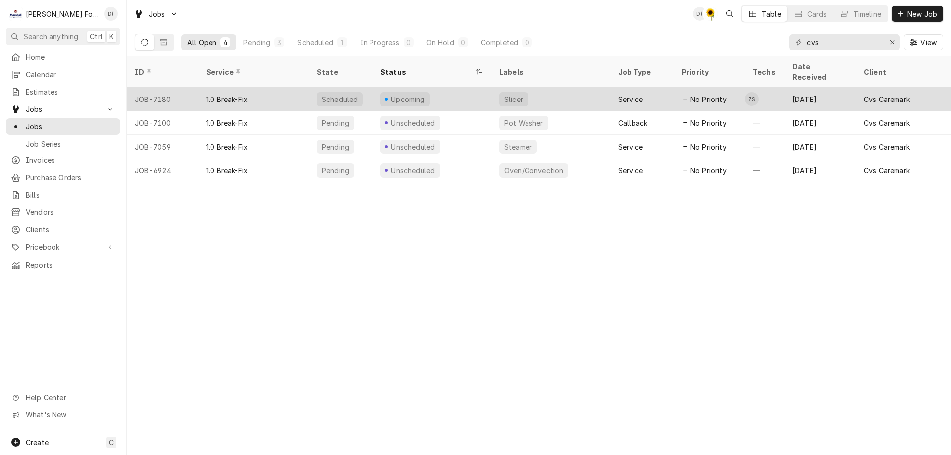
click at [556, 91] on div "Slicer" at bounding box center [550, 99] width 119 height 24
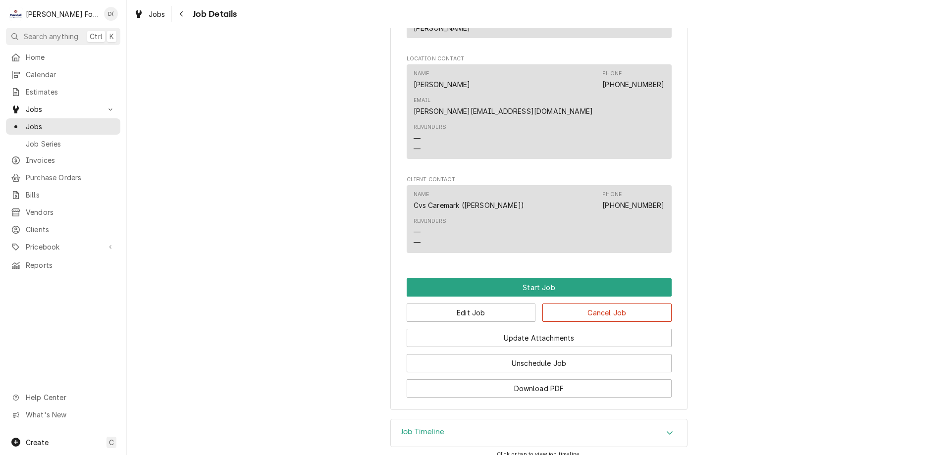
scroll to position [959, 0]
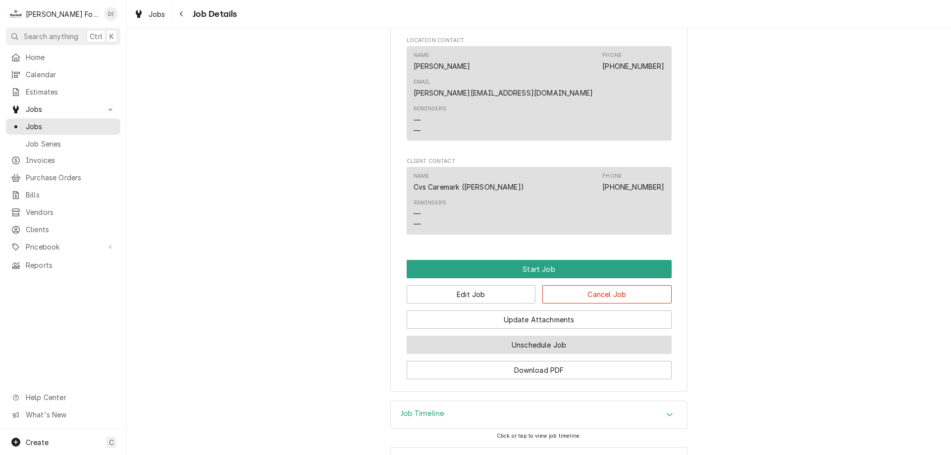
click at [524, 336] on button "Unschedule Job" at bounding box center [539, 345] width 265 height 18
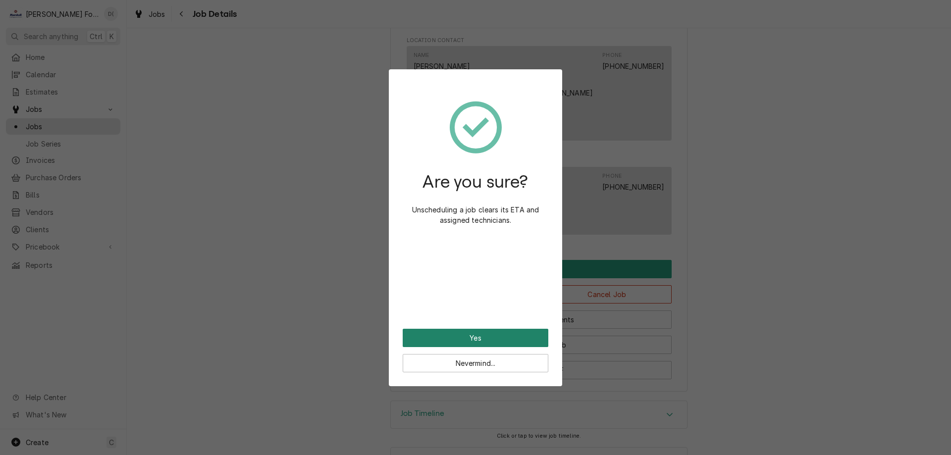
click at [455, 335] on button "Yes" at bounding box center [476, 338] width 146 height 18
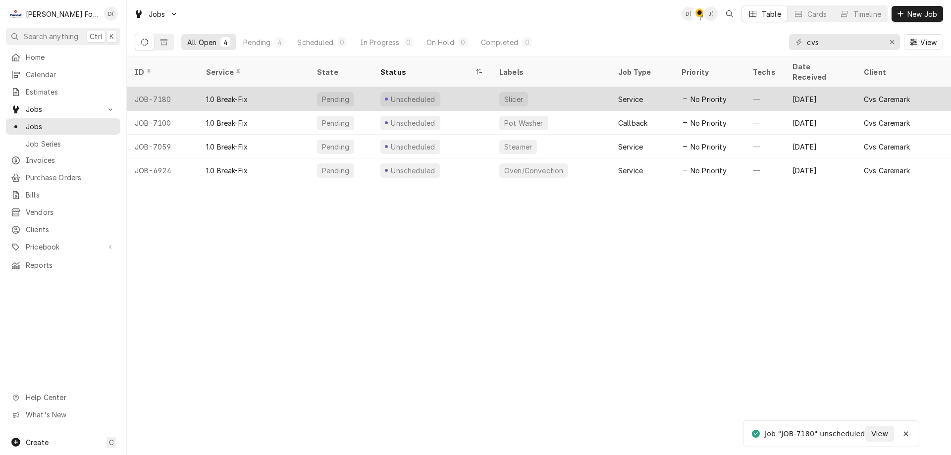
click at [467, 89] on div "Unscheduled" at bounding box center [431, 99] width 119 height 24
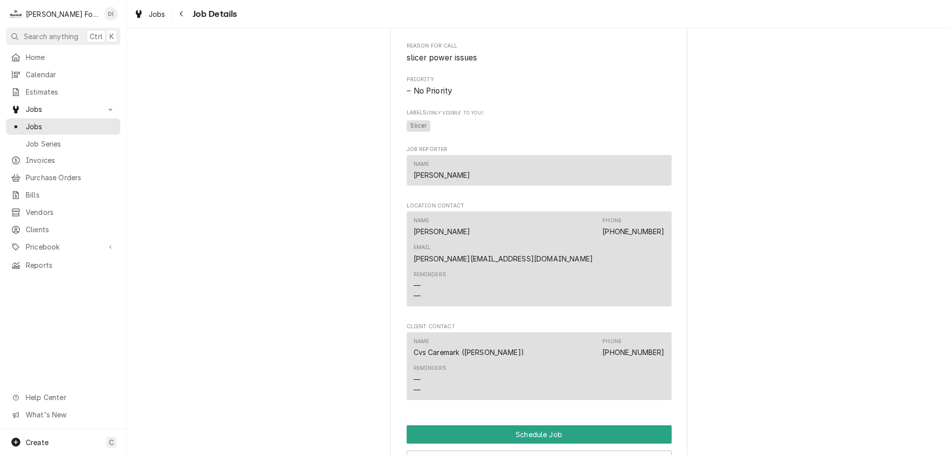
scroll to position [809, 0]
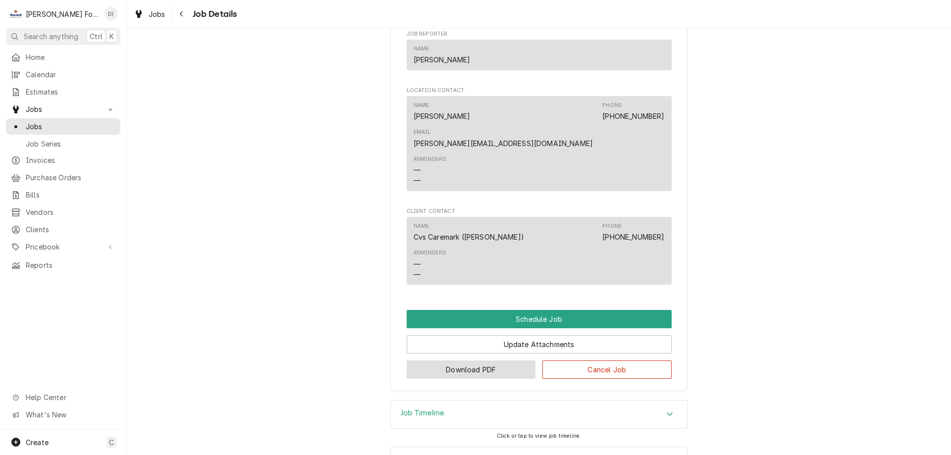
click at [476, 360] on button "Download PDF" at bounding box center [471, 369] width 129 height 18
click at [78, 123] on span "Jobs" at bounding box center [71, 126] width 90 height 10
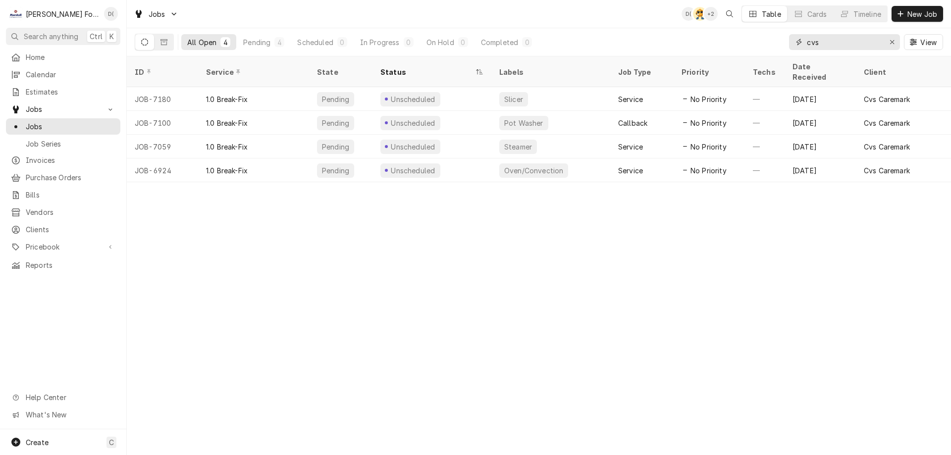
drag, startPoint x: 890, startPoint y: 40, endPoint x: 876, endPoint y: 38, distance: 14.5
click at [888, 40] on div "Erase input" at bounding box center [892, 42] width 10 height 10
click at [876, 38] on input "Dynamic Content Wrapper" at bounding box center [853, 42] width 93 height 16
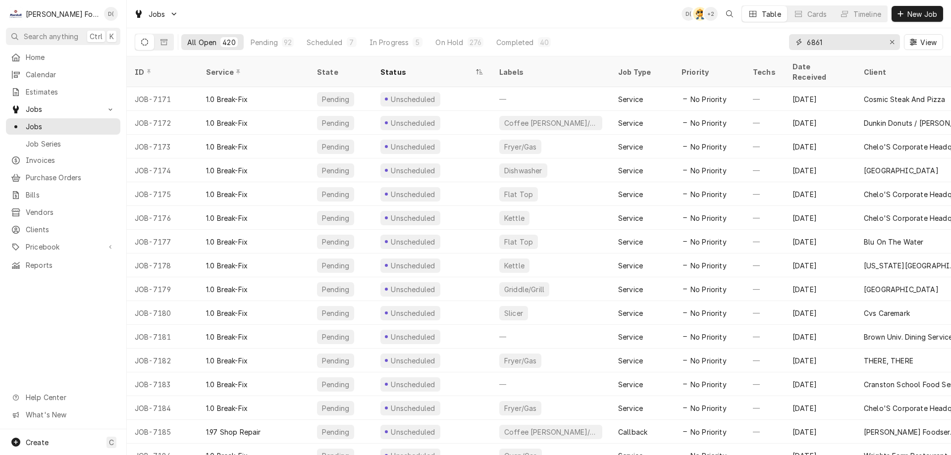
type input "6861"
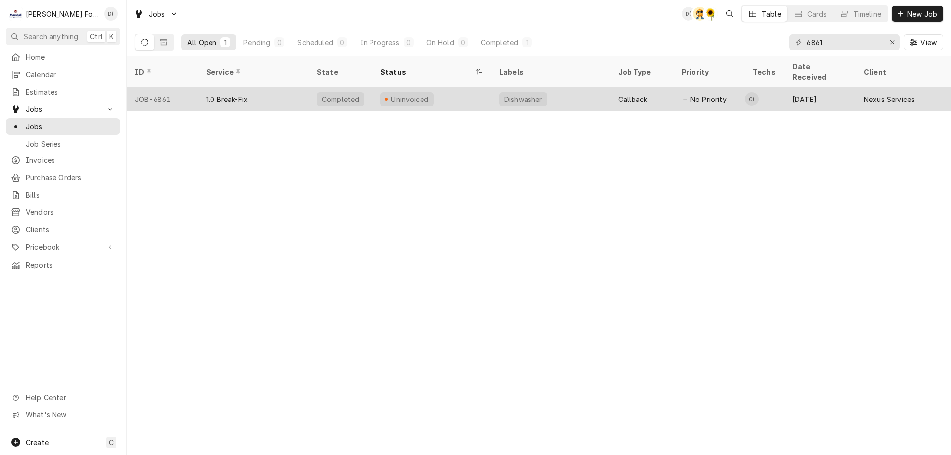
click at [308, 88] on div "1.0 Break-Fix" at bounding box center [253, 99] width 111 height 24
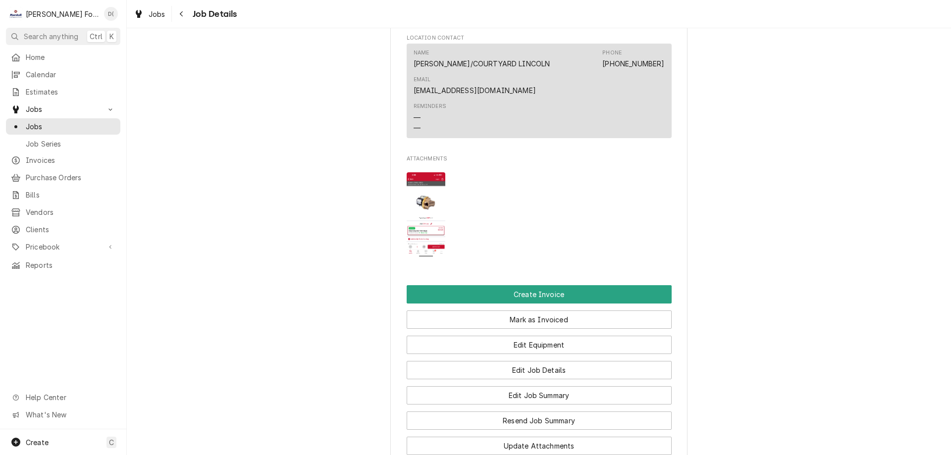
scroll to position [941, 0]
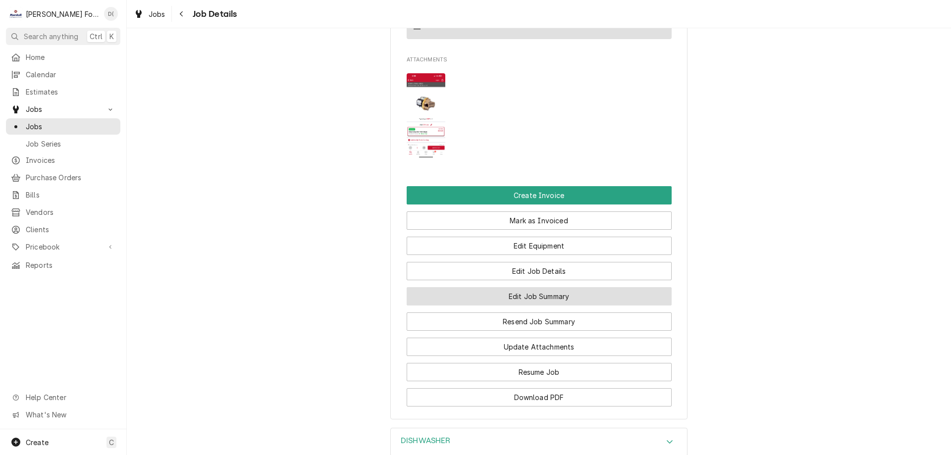
click at [540, 306] on button "Edit Job Summary" at bounding box center [539, 296] width 265 height 18
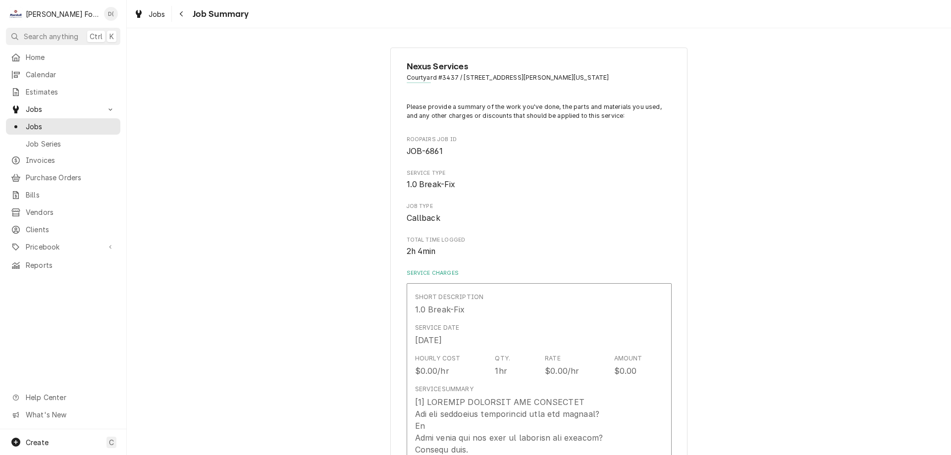
type textarea "x"
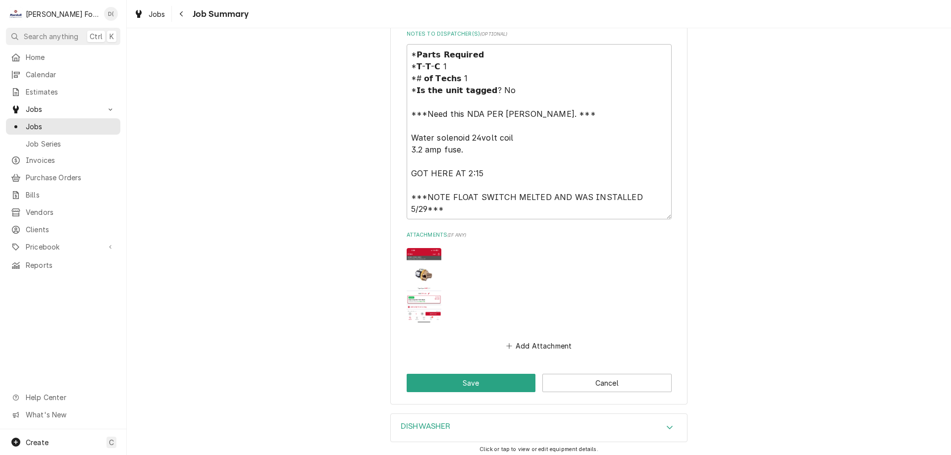
scroll to position [1476, 0]
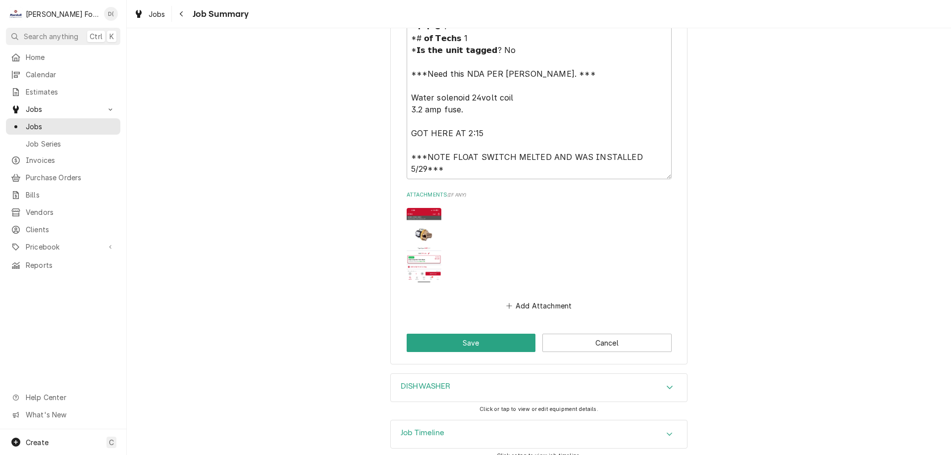
click at [459, 426] on div "Job Timeline" at bounding box center [539, 434] width 296 height 28
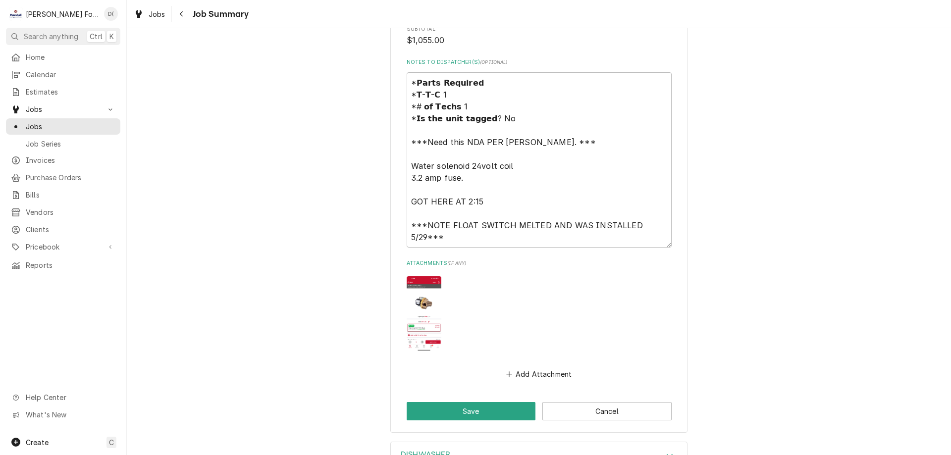
scroll to position [1160, 0]
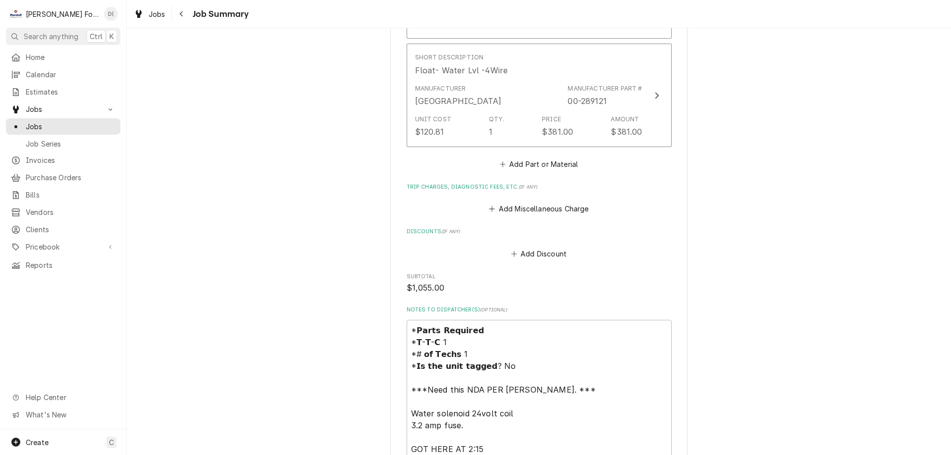
click at [69, 131] on div "Jobs Job Series" at bounding box center [63, 134] width 114 height 33
click at [69, 128] on div "Jobs" at bounding box center [63, 126] width 110 height 12
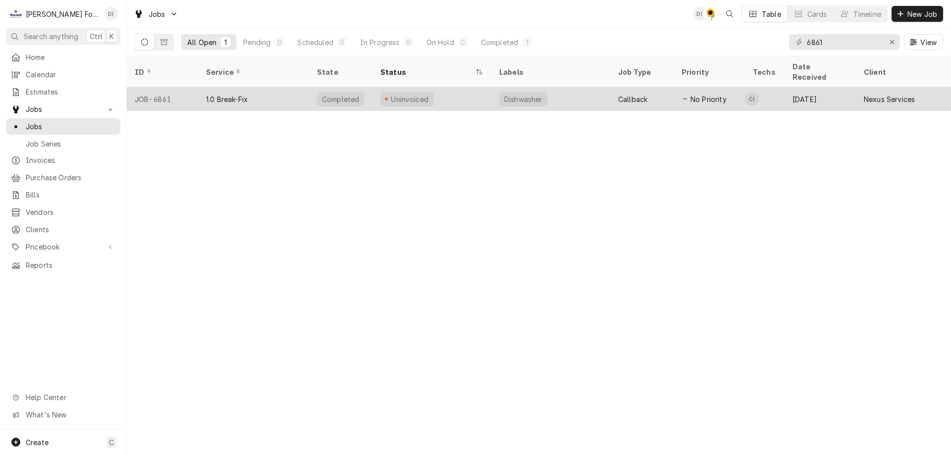
click at [458, 88] on div "Uninvoiced" at bounding box center [431, 99] width 119 height 24
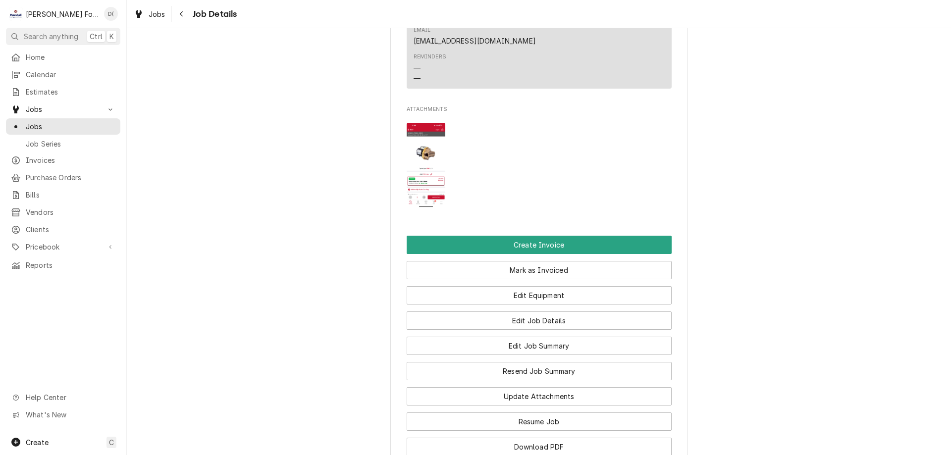
scroll to position [1112, 0]
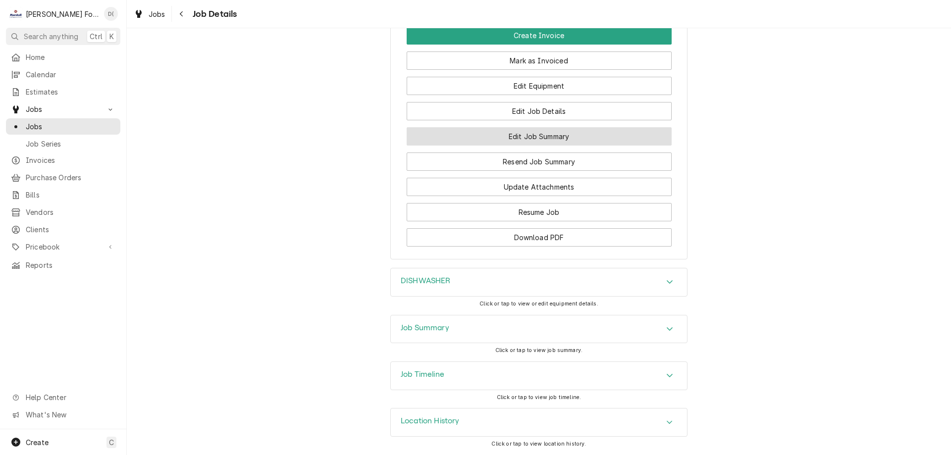
click at [551, 139] on button "Edit Job Summary" at bounding box center [539, 136] width 265 height 18
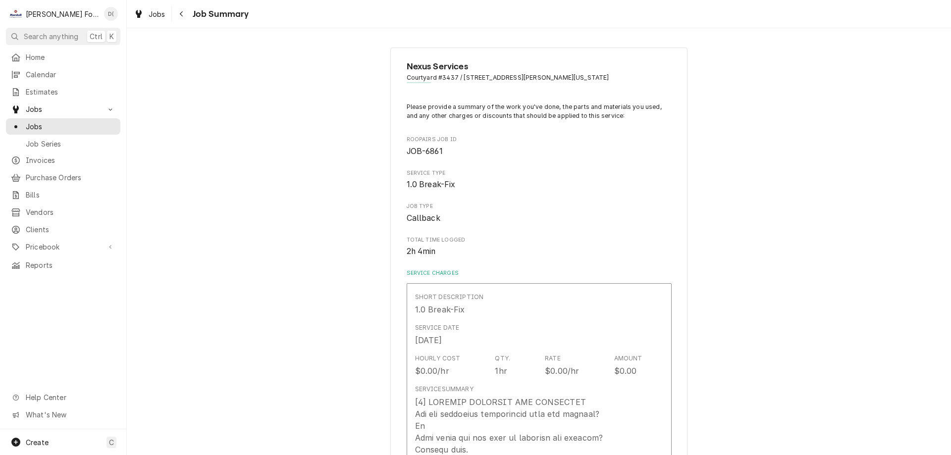
type textarea "x"
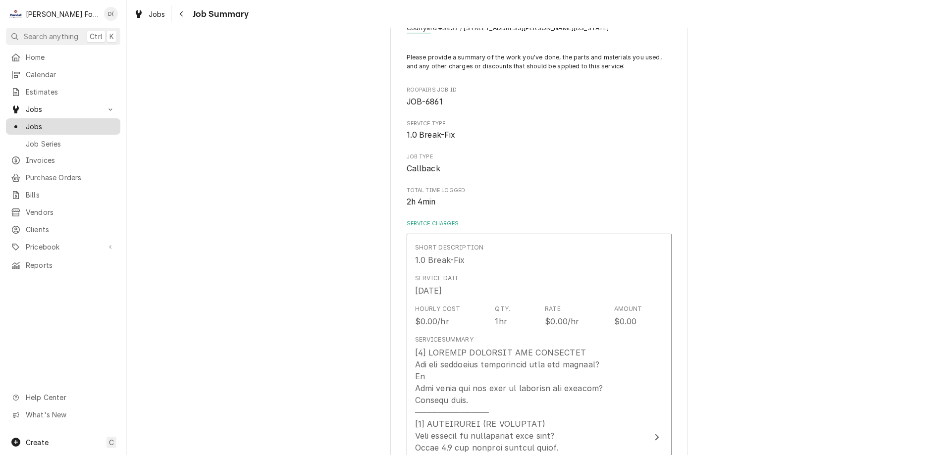
click at [77, 127] on span "Jobs" at bounding box center [71, 126] width 90 height 10
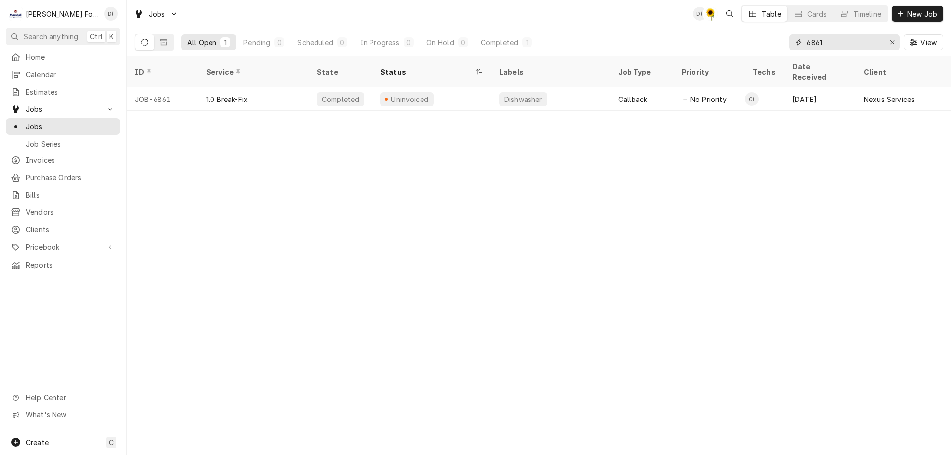
click at [844, 36] on input "6861" at bounding box center [844, 42] width 74 height 16
type input "6"
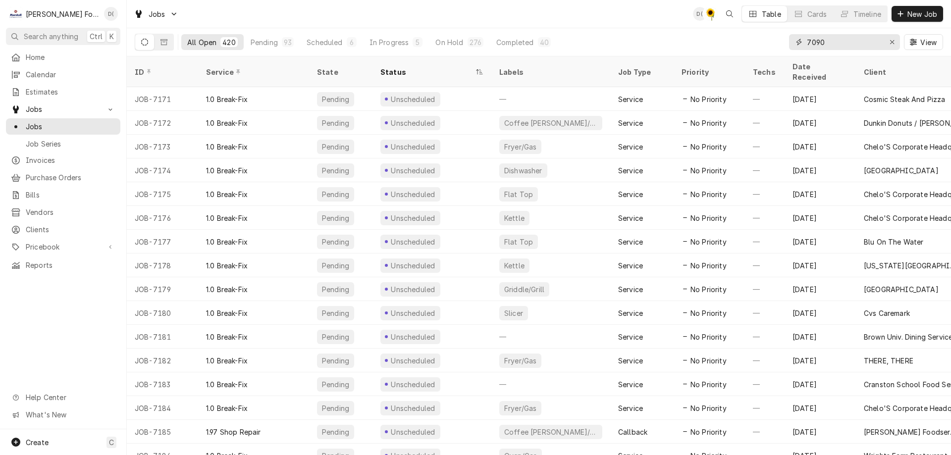
type input "7090"
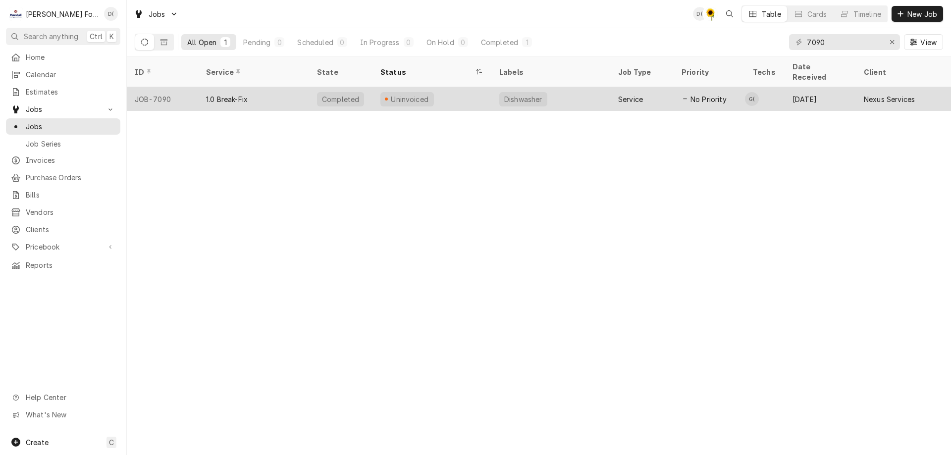
click at [462, 87] on div "Uninvoiced" at bounding box center [431, 99] width 119 height 24
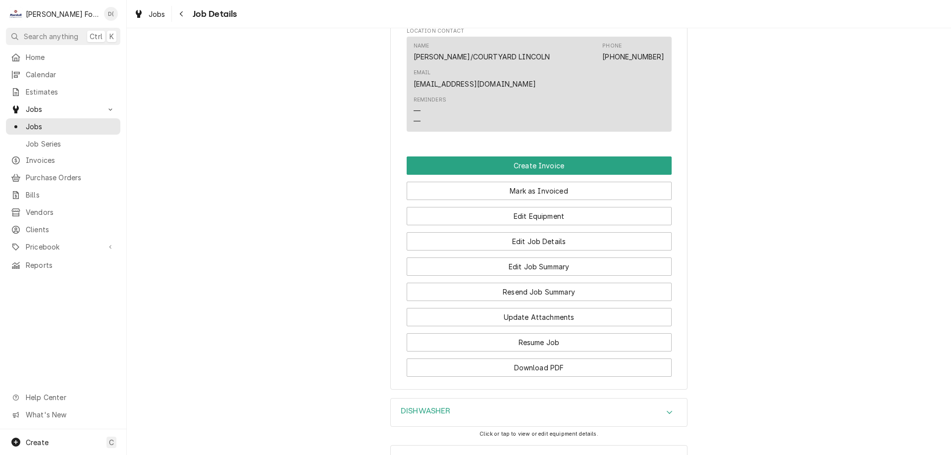
scroll to position [891, 0]
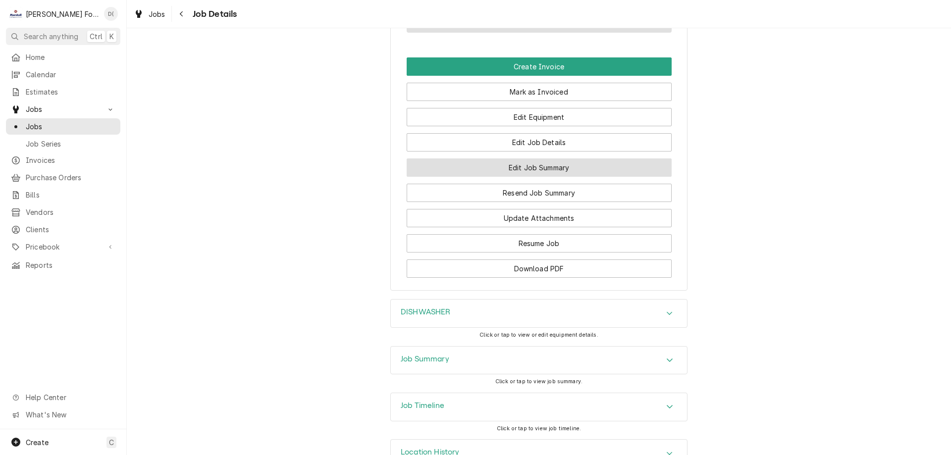
click at [509, 177] on button "Edit Job Summary" at bounding box center [539, 167] width 265 height 18
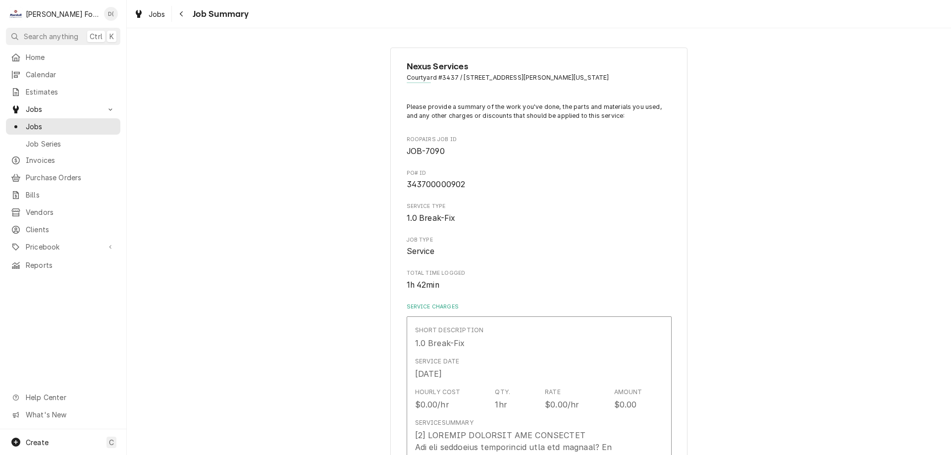
type textarea "x"
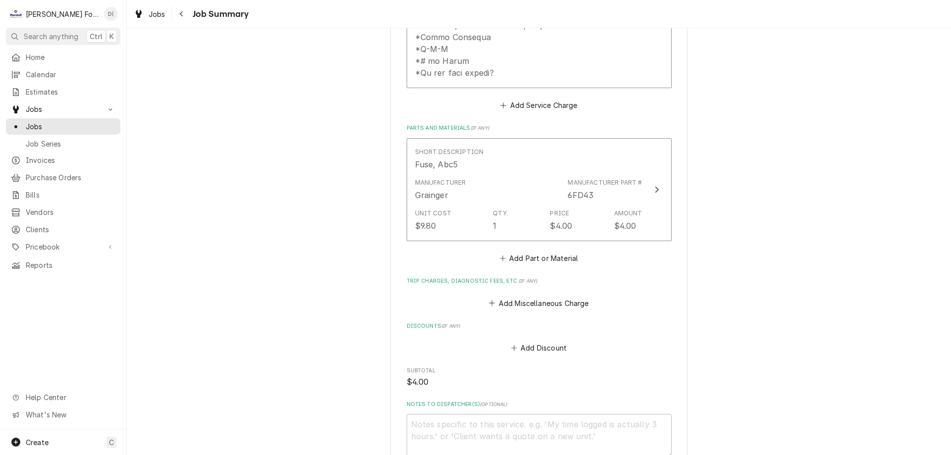
scroll to position [921, 0]
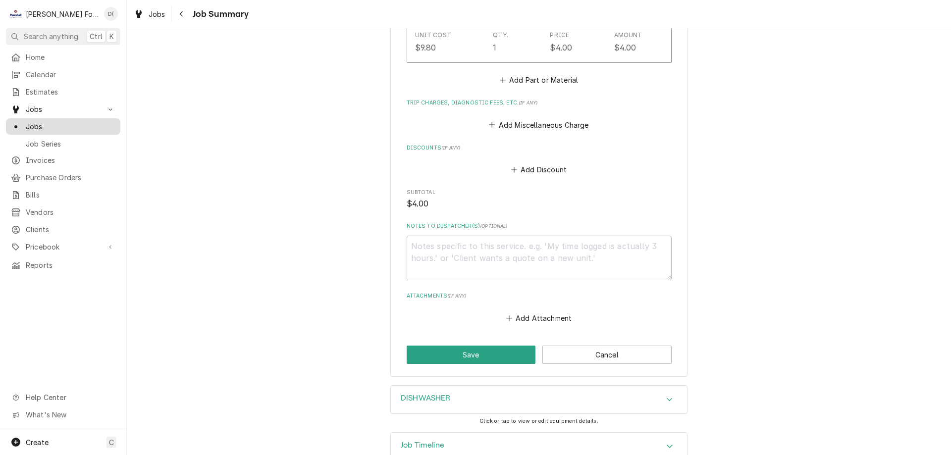
click at [69, 121] on span "Jobs" at bounding box center [71, 126] width 90 height 10
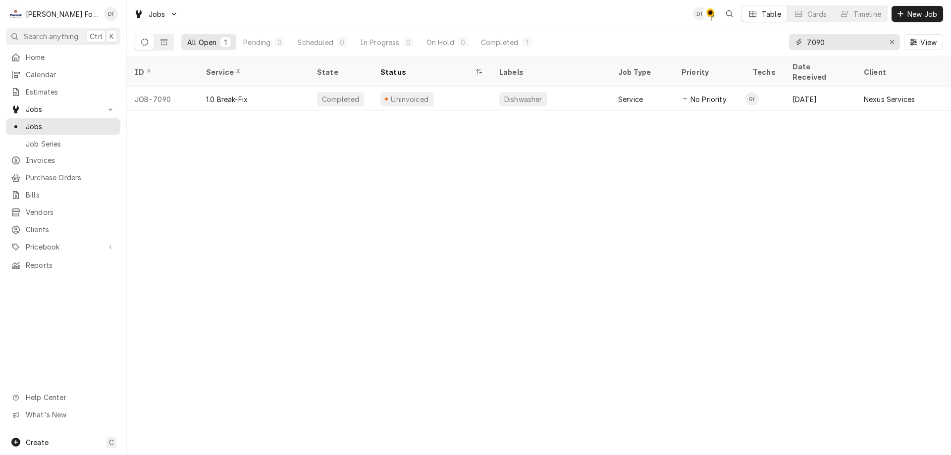
click at [838, 41] on input "7090" at bounding box center [844, 42] width 74 height 16
type input "7"
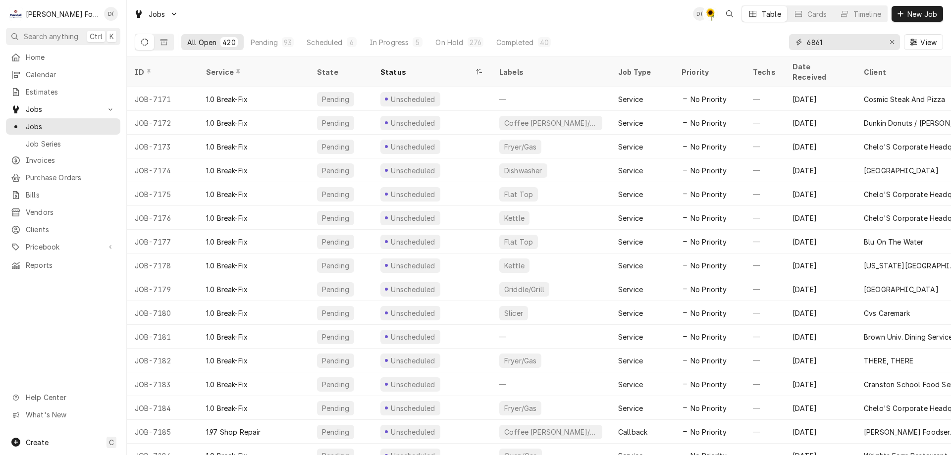
type input "6861"
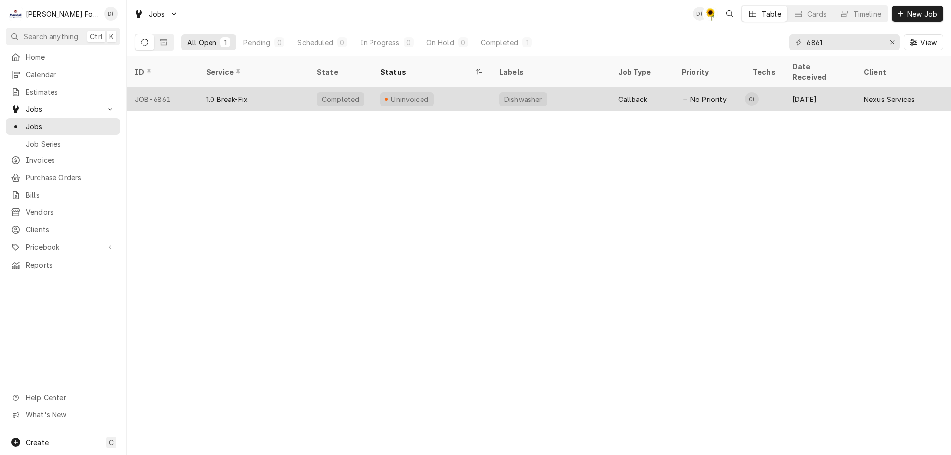
click at [476, 89] on div "Uninvoiced" at bounding box center [431, 99] width 119 height 24
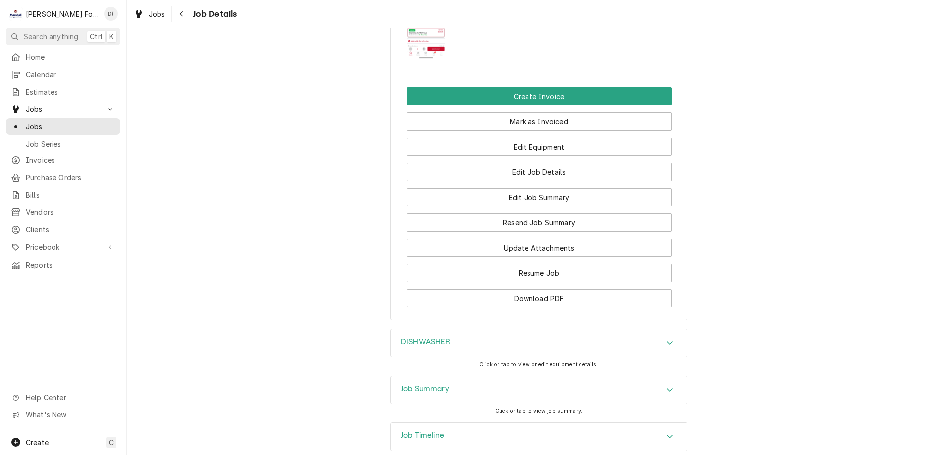
scroll to position [1089, 0]
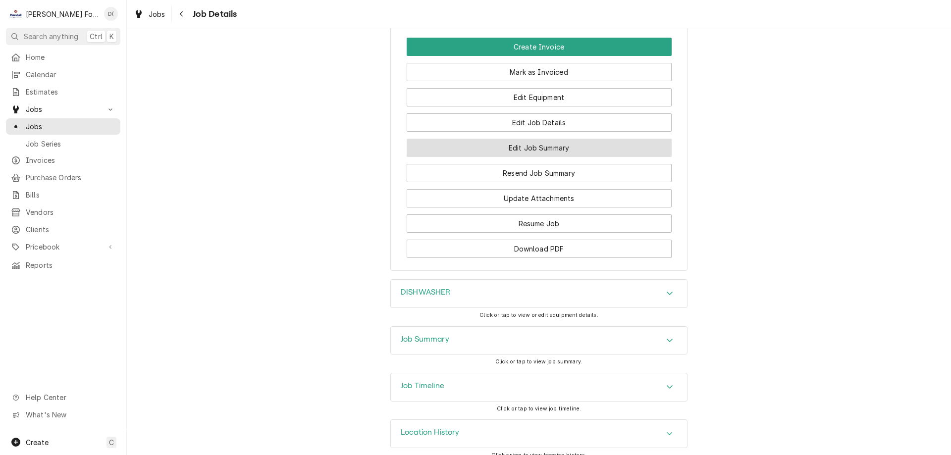
click at [516, 157] on button "Edit Job Summary" at bounding box center [539, 148] width 265 height 18
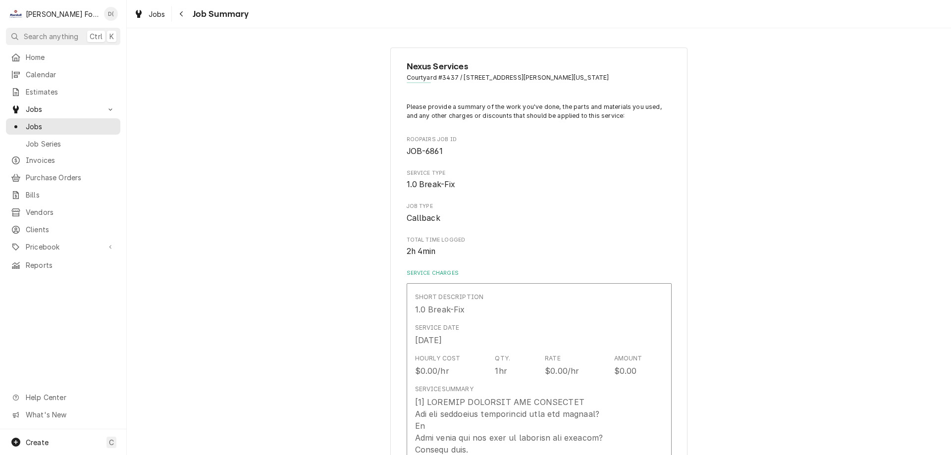
type textarea "x"
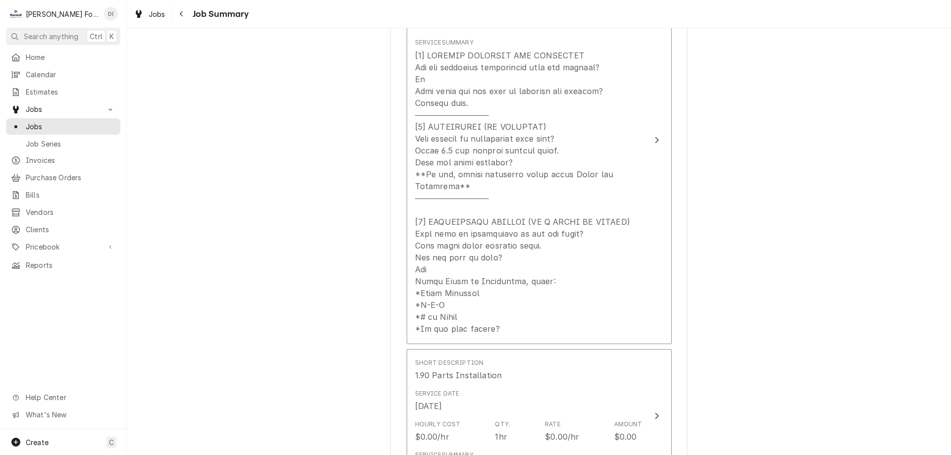
scroll to position [446, 0]
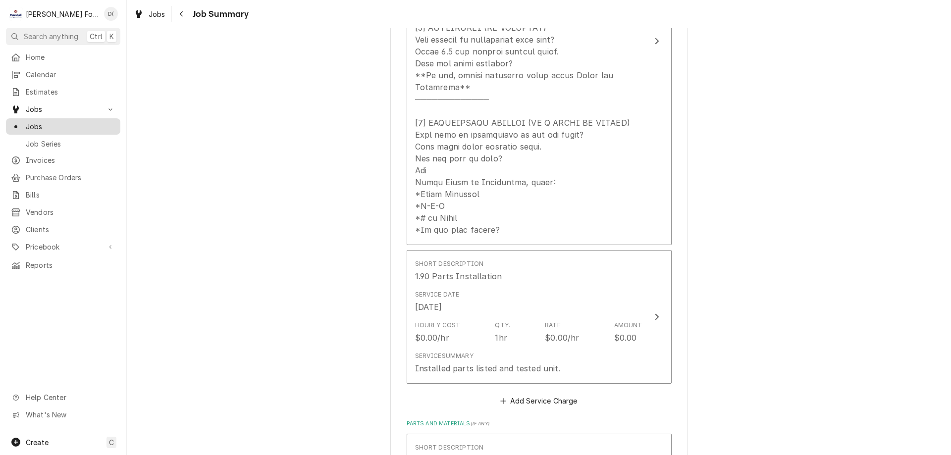
click at [85, 123] on span "Jobs" at bounding box center [71, 126] width 90 height 10
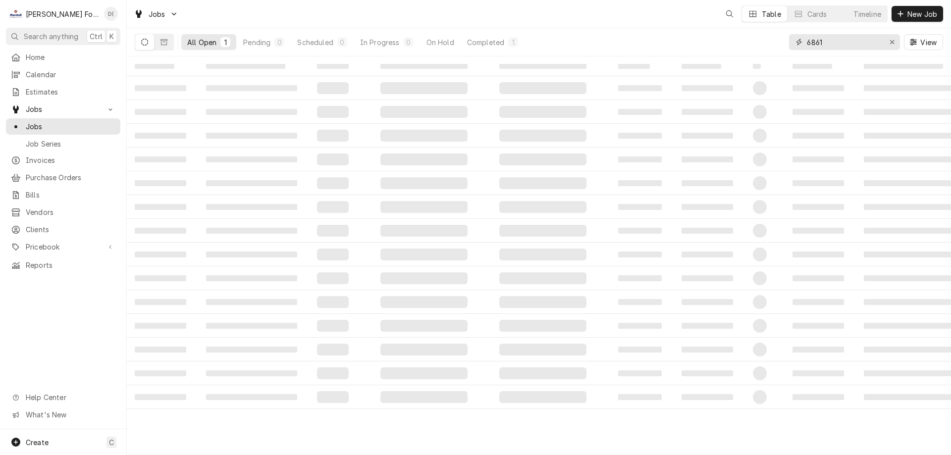
drag, startPoint x: 832, startPoint y: 49, endPoint x: 826, endPoint y: 50, distance: 6.1
click at [831, 49] on input "6861" at bounding box center [844, 42] width 74 height 16
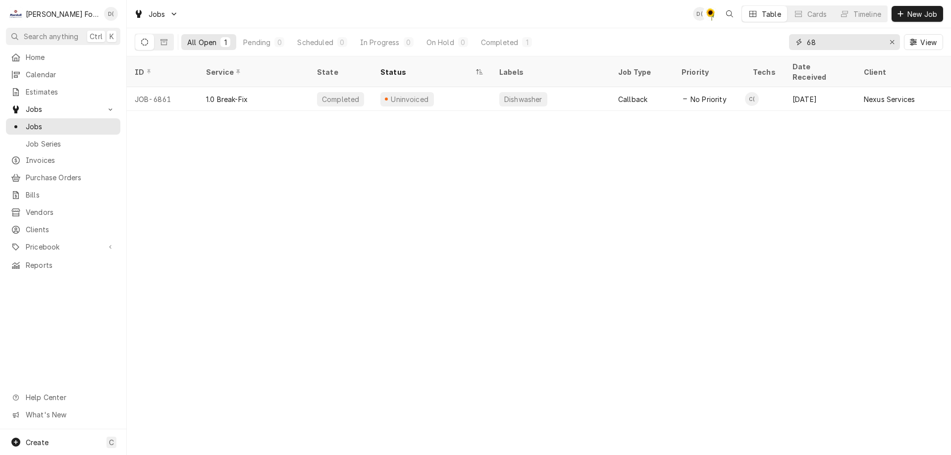
type input "6"
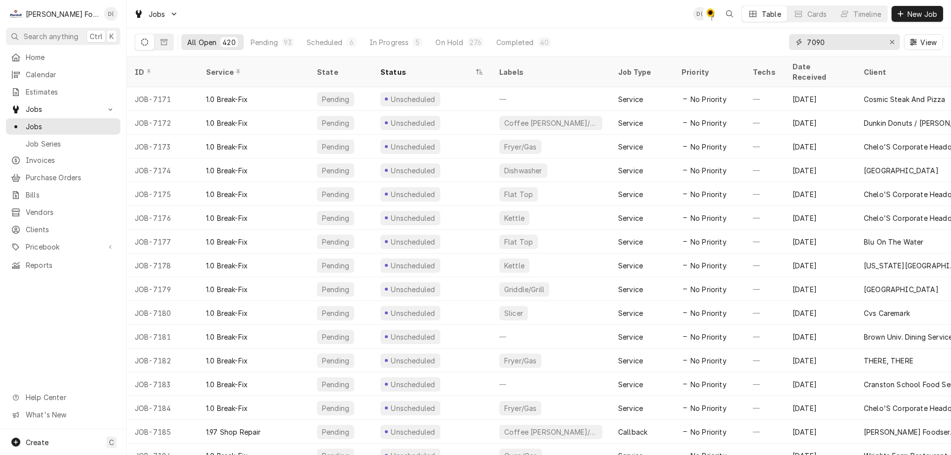
type input "7090"
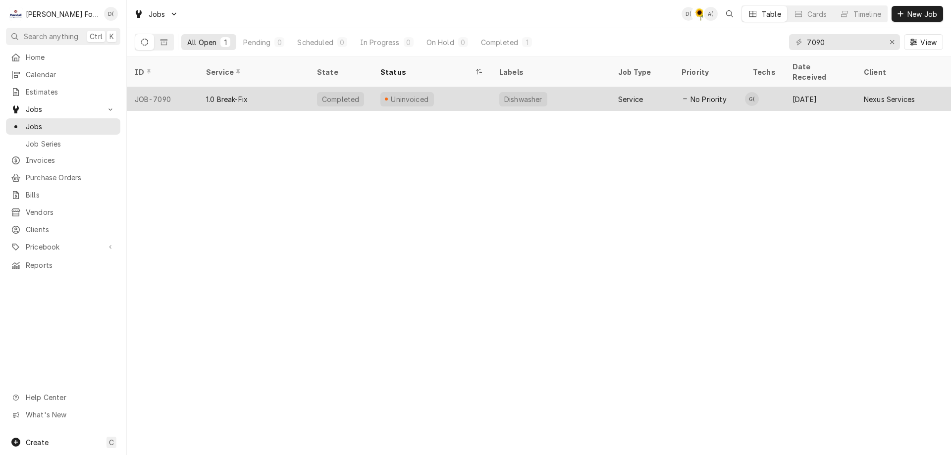
click at [471, 91] on div "Uninvoiced" at bounding box center [431, 99] width 119 height 24
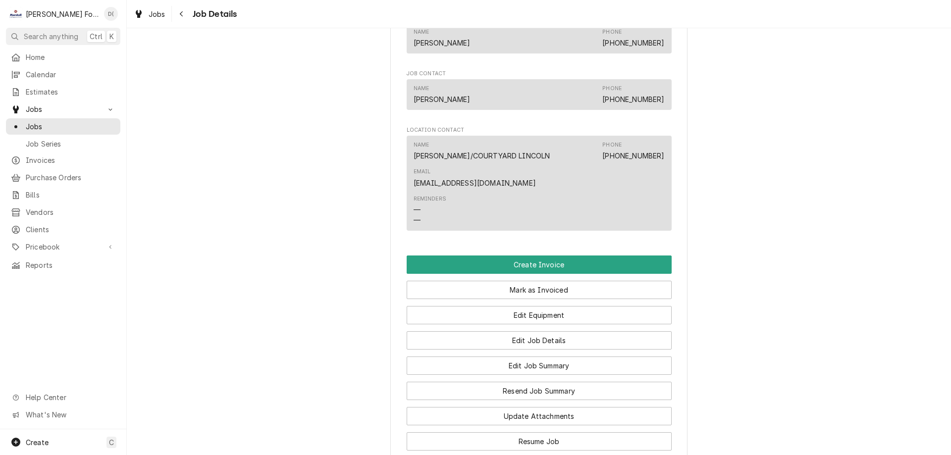
scroll to position [842, 0]
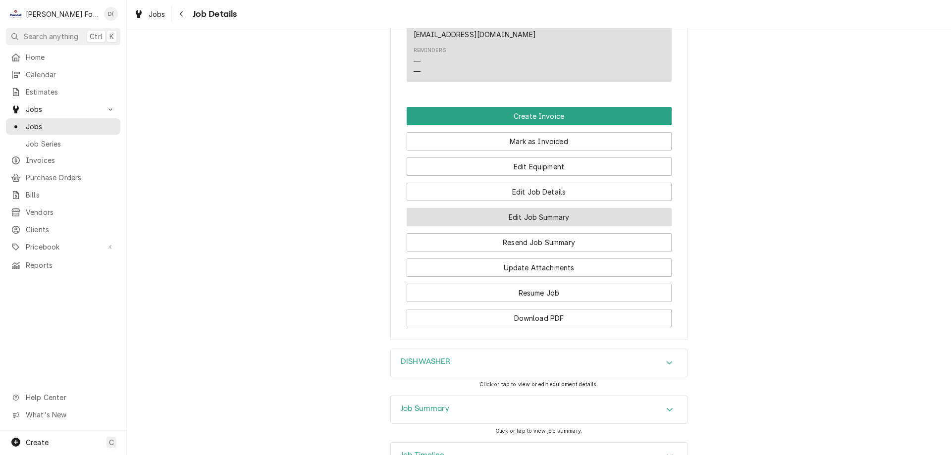
click at [552, 226] on button "Edit Job Summary" at bounding box center [539, 217] width 265 height 18
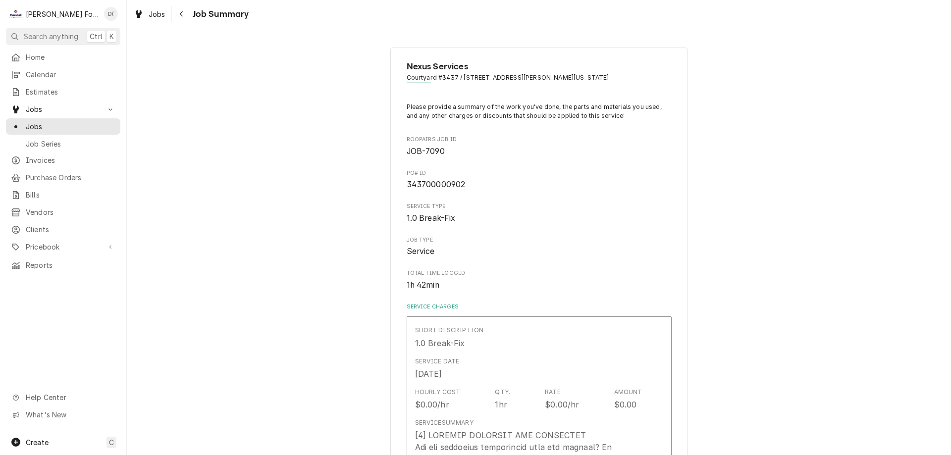
type textarea "x"
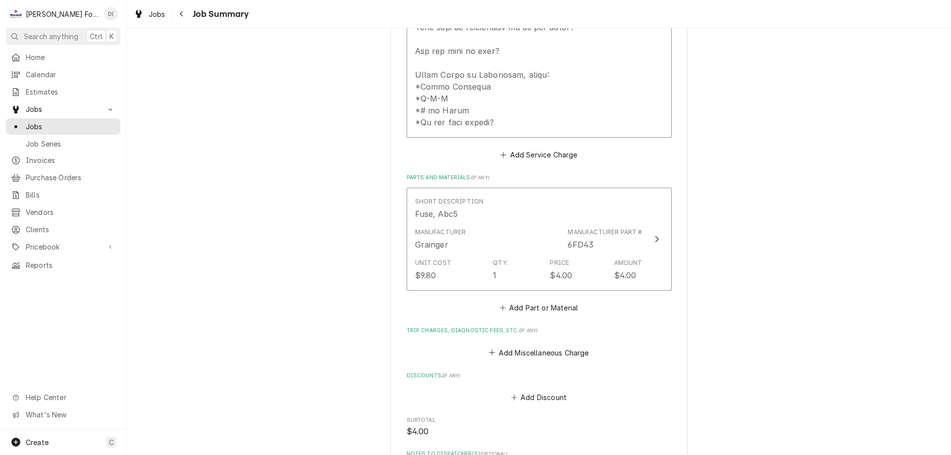
scroll to position [891, 0]
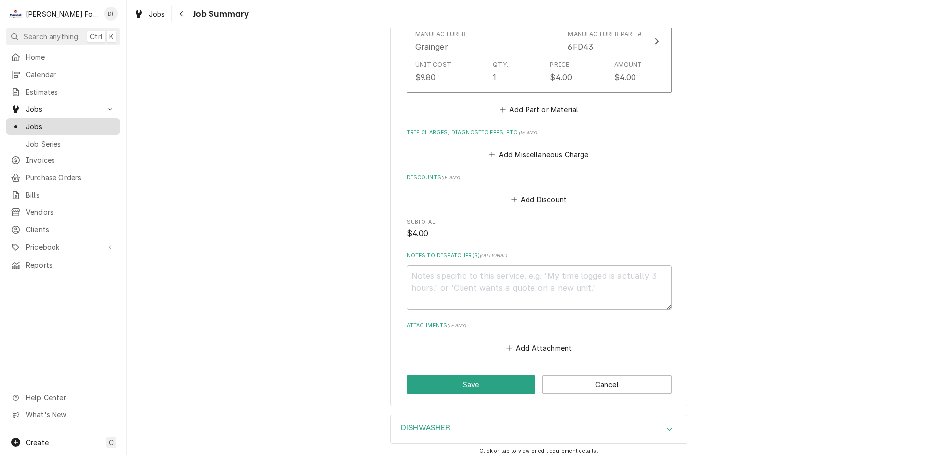
click at [50, 124] on span "Jobs" at bounding box center [71, 126] width 90 height 10
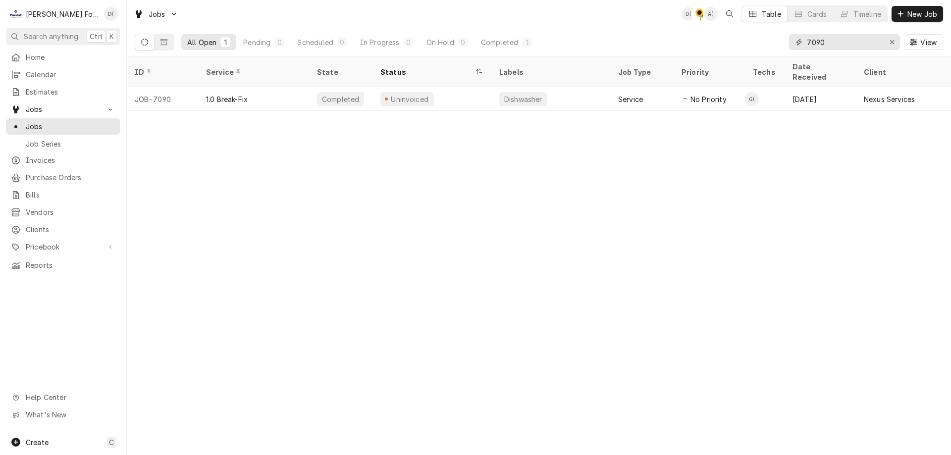
click at [836, 43] on input "7090" at bounding box center [844, 42] width 74 height 16
type input "7"
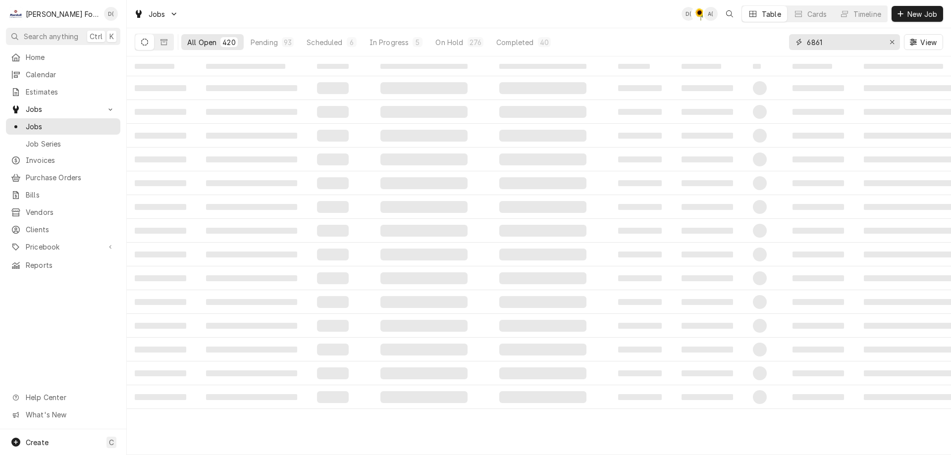
type input "6861"
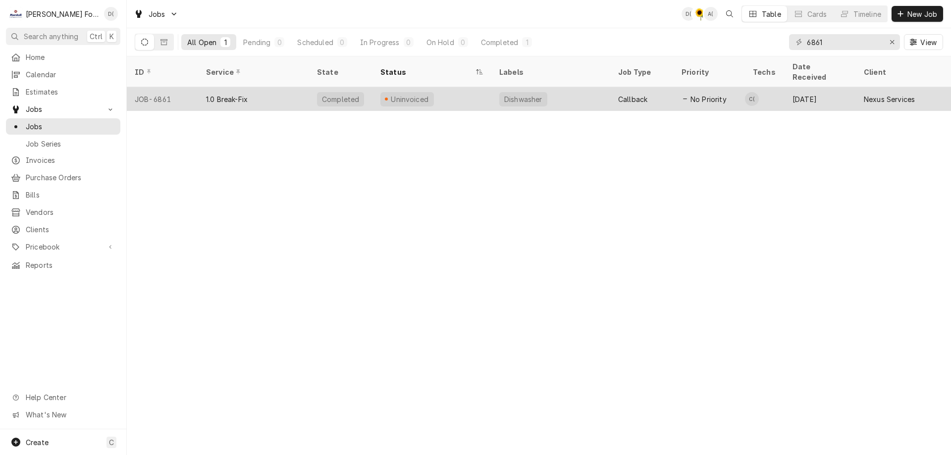
click at [466, 91] on div "Uninvoiced" at bounding box center [431, 99] width 119 height 24
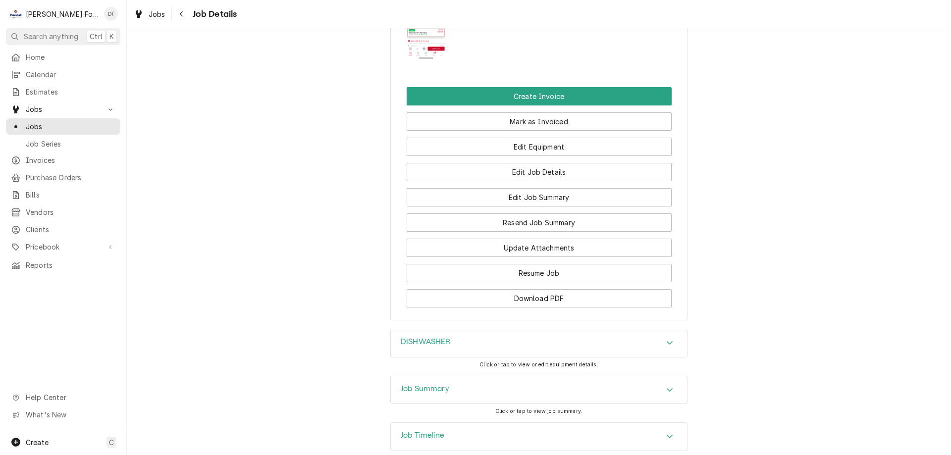
scroll to position [1112, 0]
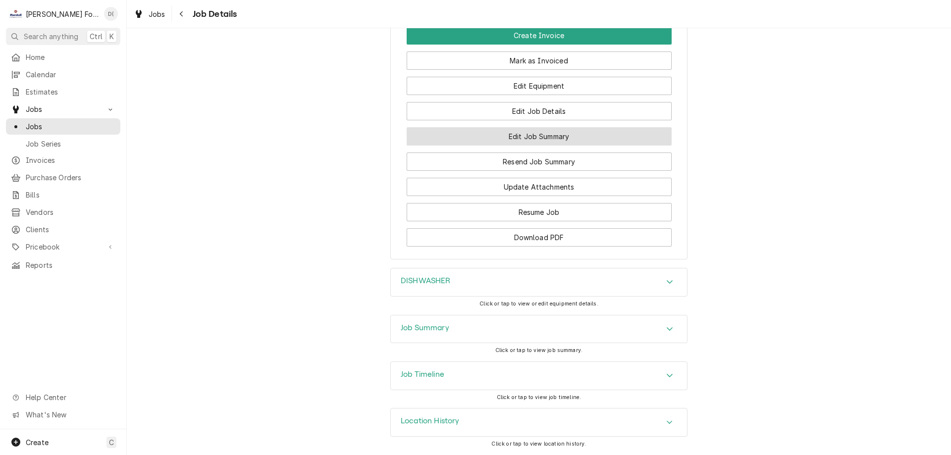
click at [532, 143] on button "Edit Job Summary" at bounding box center [539, 136] width 265 height 18
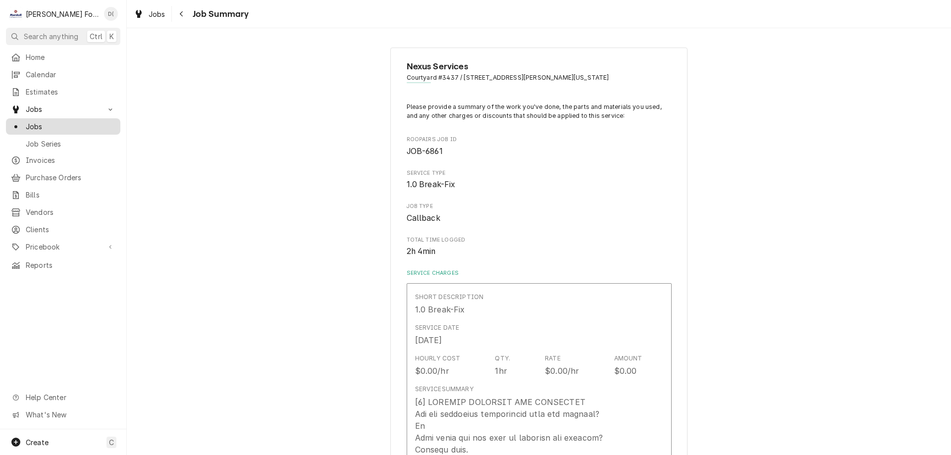
click at [62, 124] on span "Jobs" at bounding box center [71, 126] width 90 height 10
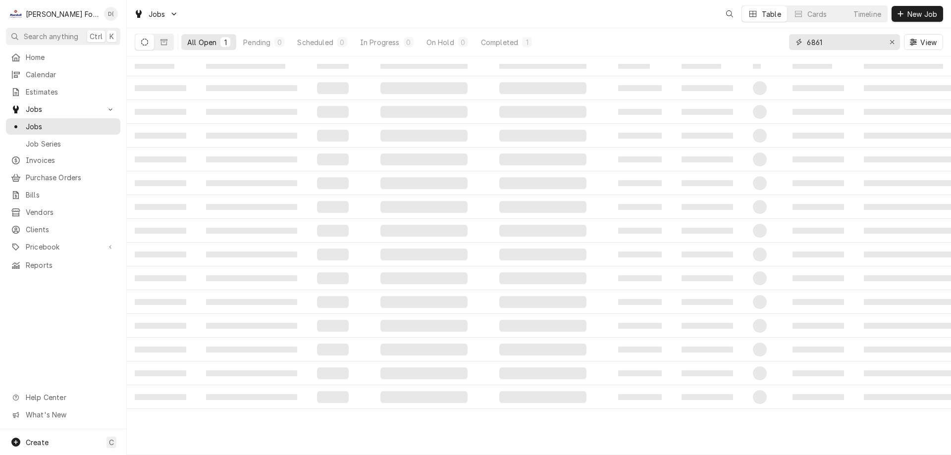
click at [840, 44] on input "6861" at bounding box center [844, 42] width 74 height 16
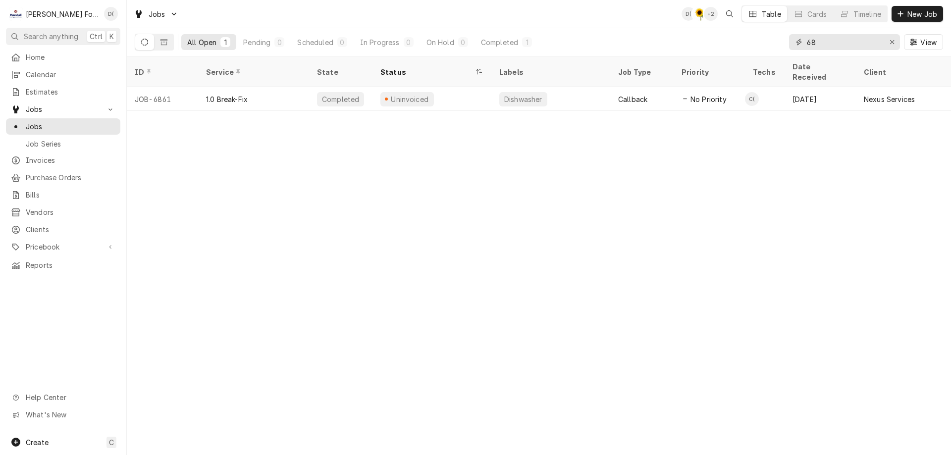
type input "6"
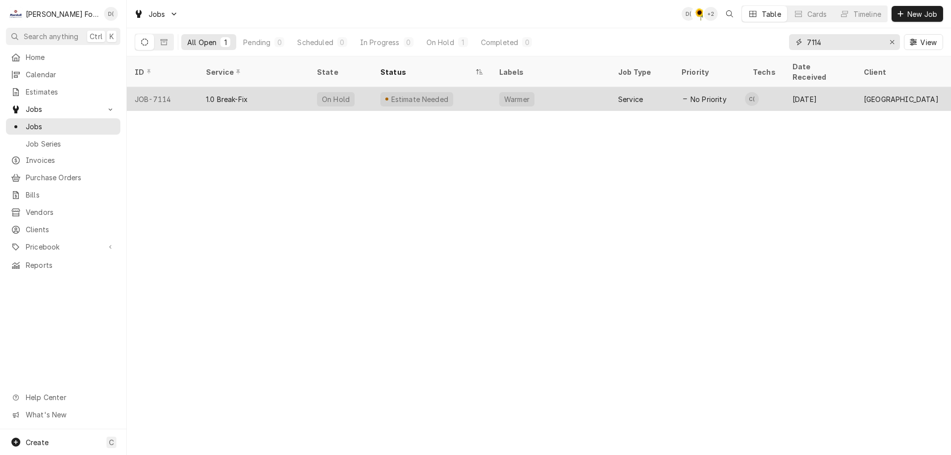
type input "7114"
click at [468, 92] on div "Estimate Needed" at bounding box center [431, 99] width 119 height 24
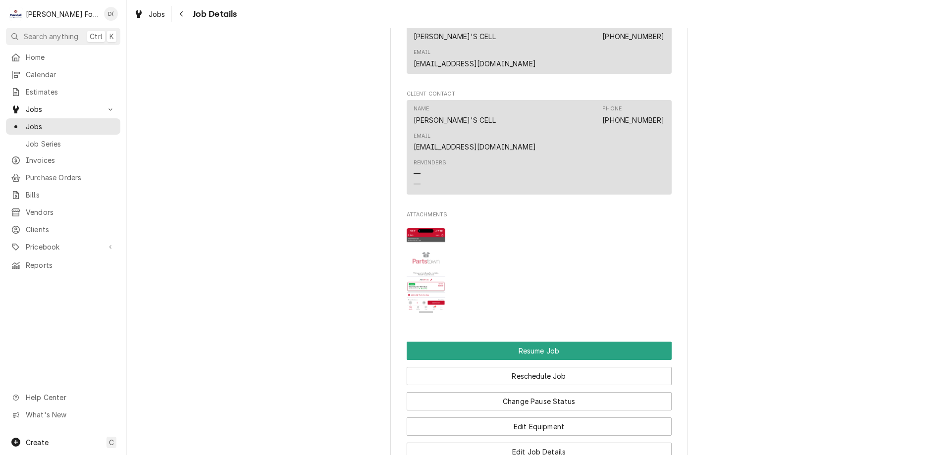
scroll to position [1386, 0]
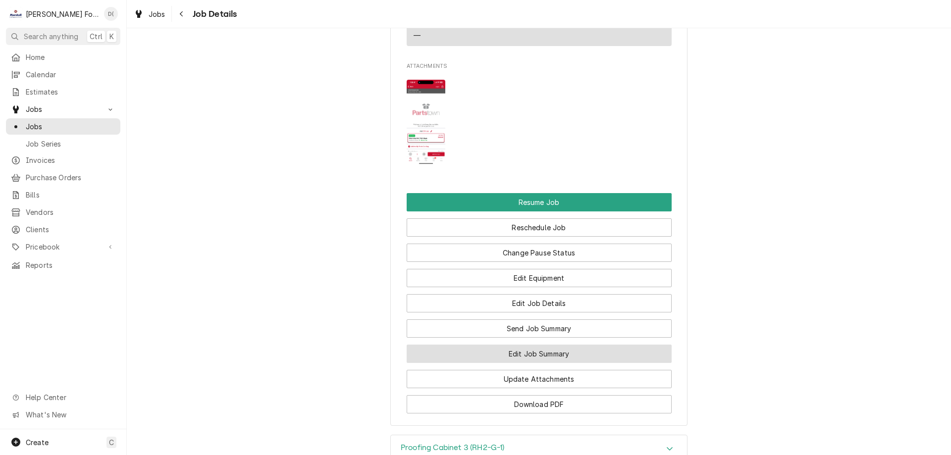
click at [512, 345] on button "Edit Job Summary" at bounding box center [539, 354] width 265 height 18
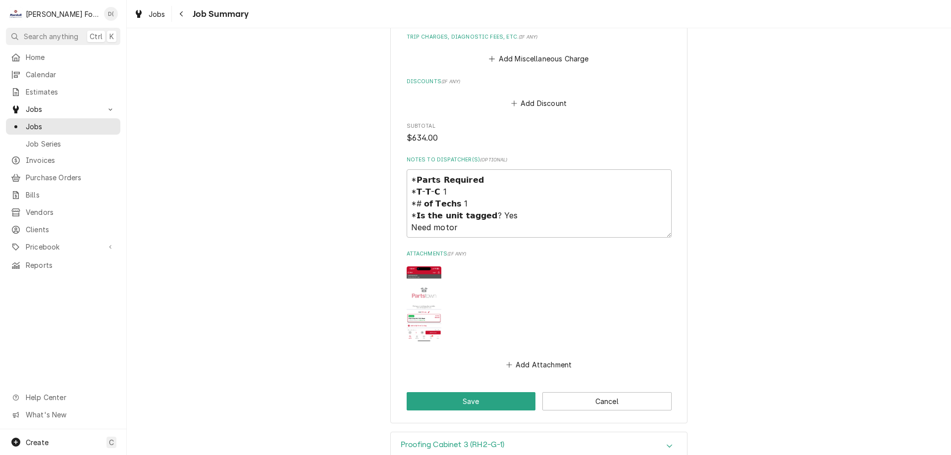
scroll to position [1025, 0]
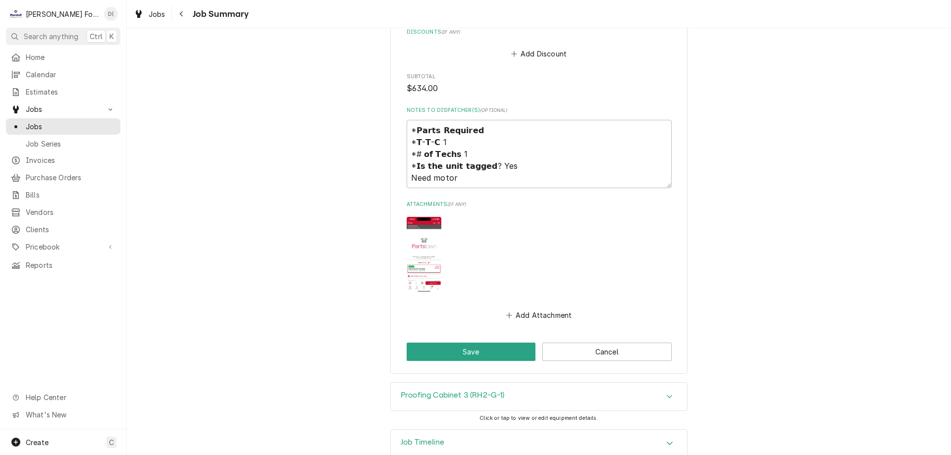
click at [459, 430] on div "Job Timeline" at bounding box center [539, 444] width 296 height 28
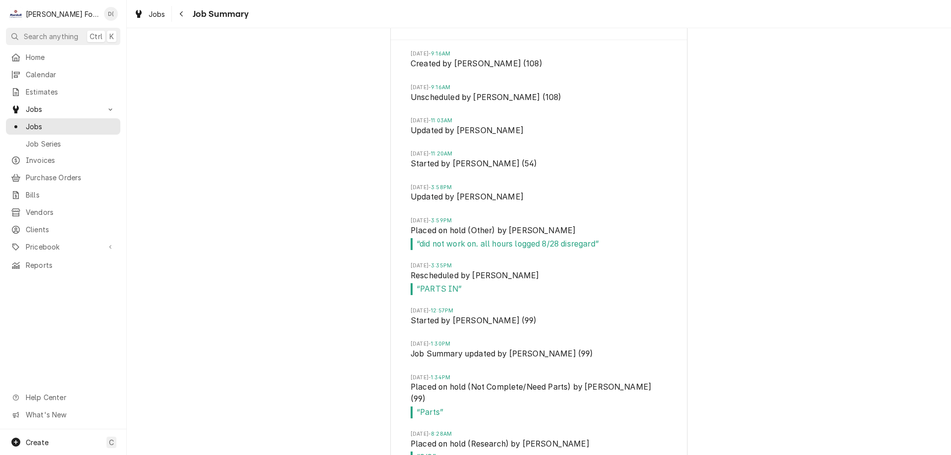
scroll to position [1542, 0]
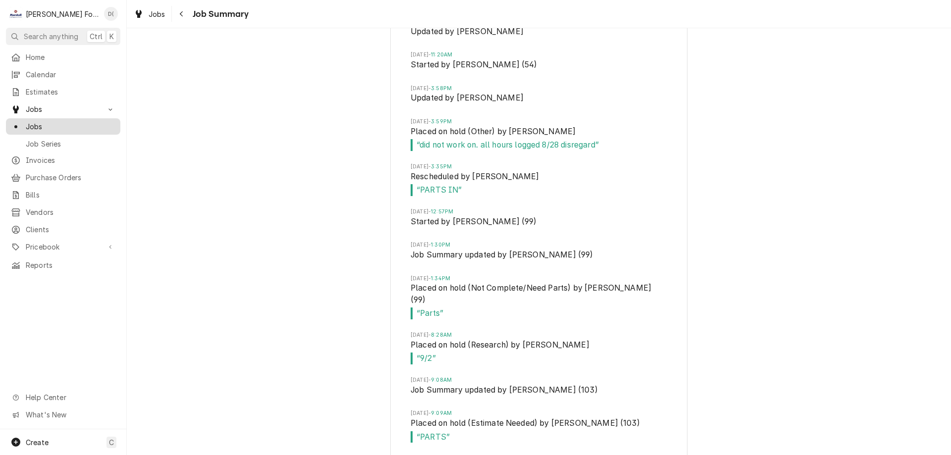
click at [71, 121] on span "Jobs" at bounding box center [71, 126] width 90 height 10
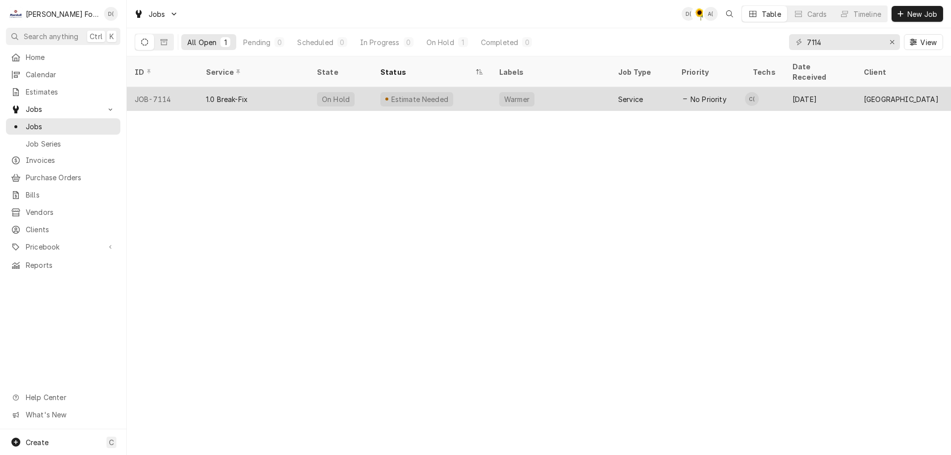
click at [563, 90] on div "Warmer" at bounding box center [550, 99] width 119 height 24
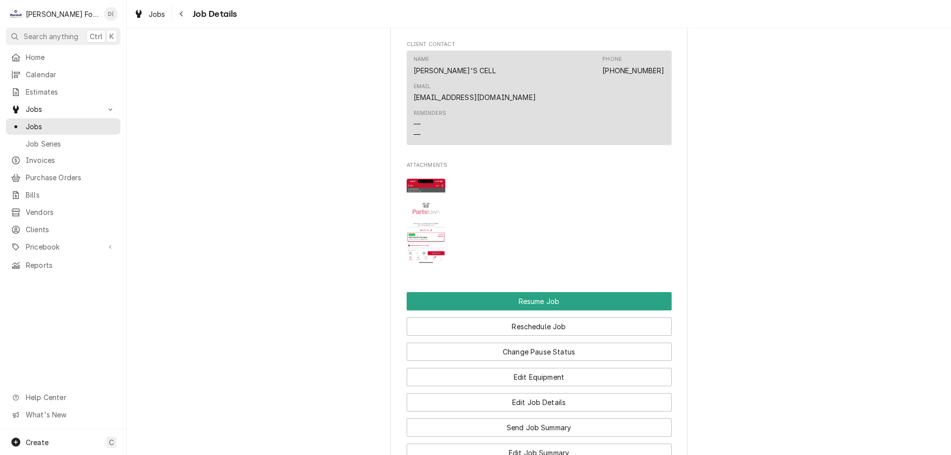
scroll to position [1337, 0]
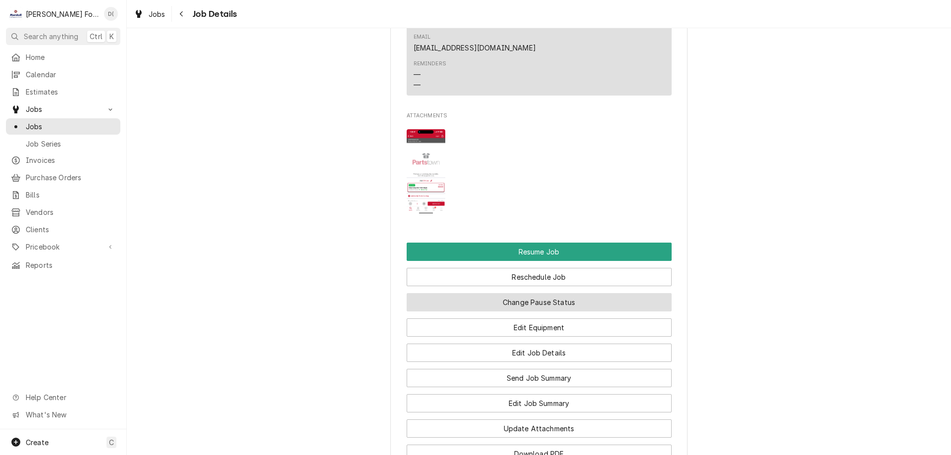
click at [542, 293] on button "Change Pause Status" at bounding box center [539, 302] width 265 height 18
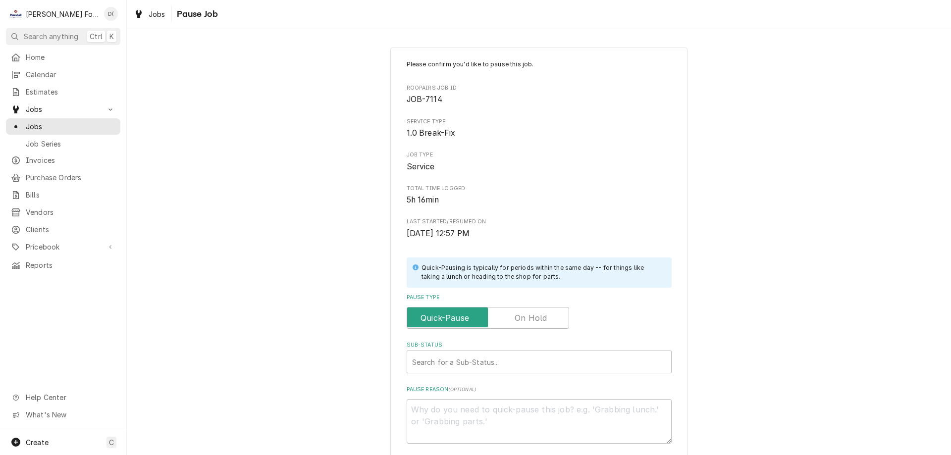
click at [520, 314] on label "Pause Type" at bounding box center [488, 318] width 162 height 22
click at [520, 314] on input "Pause Type" at bounding box center [488, 318] width 154 height 22
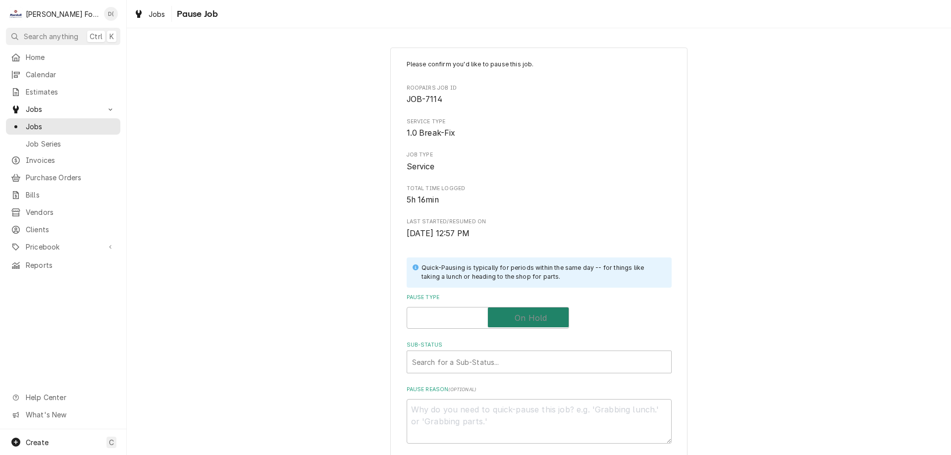
checkbox input "true"
click at [472, 360] on div "Sub-Status" at bounding box center [539, 362] width 254 height 18
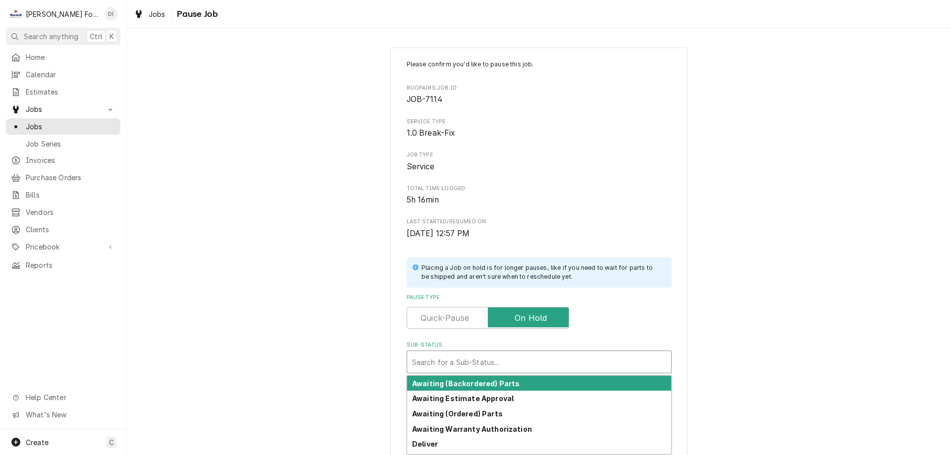
scroll to position [99, 0]
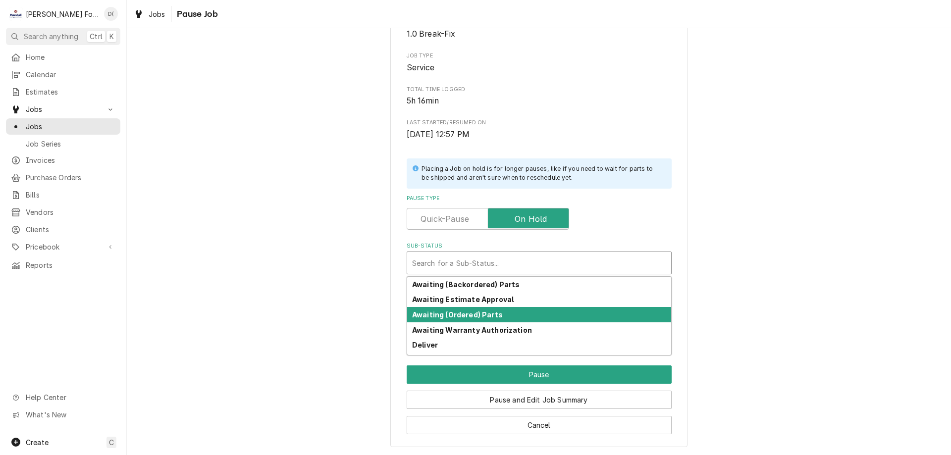
click at [545, 316] on div "Awaiting (Ordered) Parts" at bounding box center [539, 314] width 264 height 15
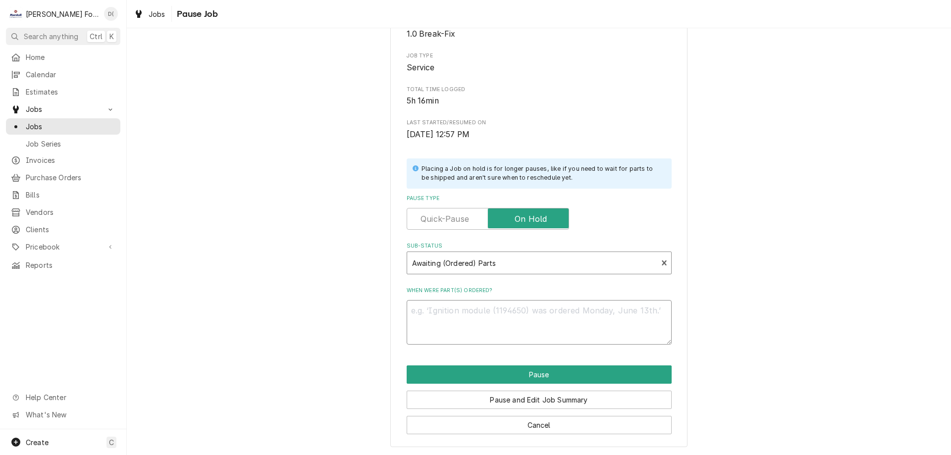
click at [504, 322] on textarea "When were part(s) ordered?" at bounding box center [539, 322] width 265 height 45
type textarea "x"
type textarea "8"
type textarea "x"
type textarea "8/"
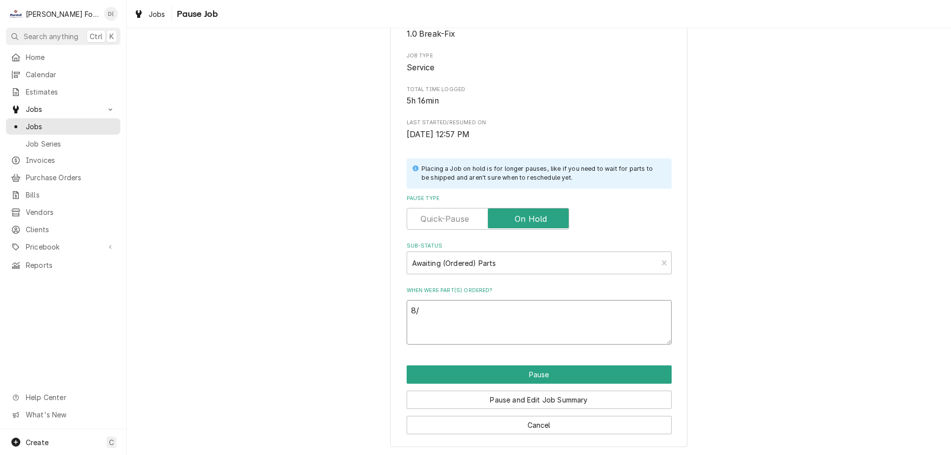
type textarea "x"
type textarea "8"
type textarea "x"
type textarea "9"
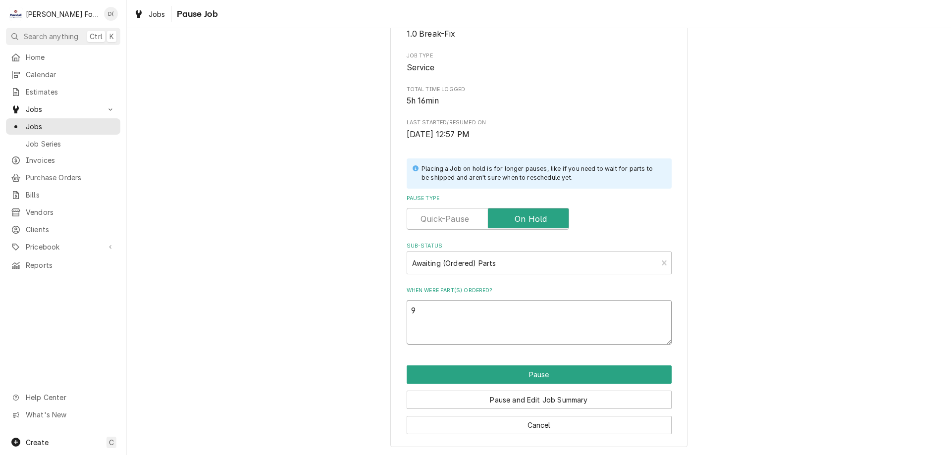
type textarea "x"
type textarea "9/"
type textarea "x"
type textarea "9/2"
type textarea "x"
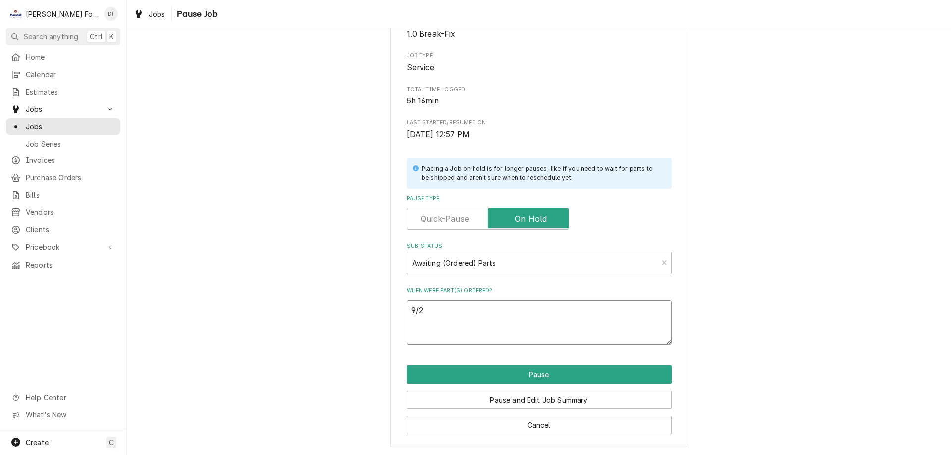
type textarea "9/2/"
type textarea "x"
type textarea "9/2/2"
type textarea "x"
type textarea "9/2/25"
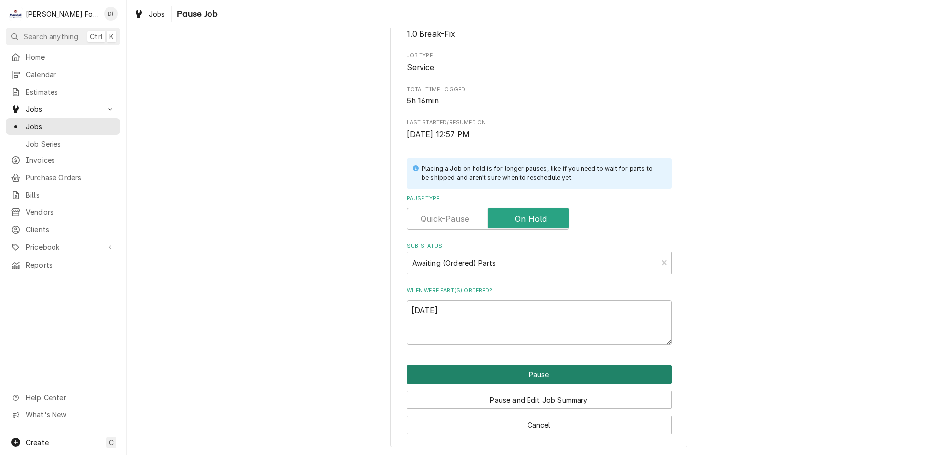
click at [505, 373] on button "Pause" at bounding box center [539, 374] width 265 height 18
type textarea "x"
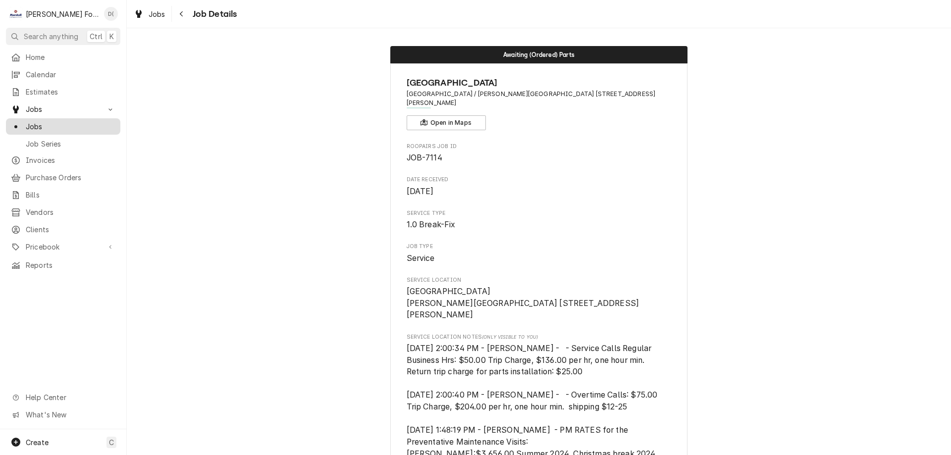
click at [37, 121] on span "Jobs" at bounding box center [71, 126] width 90 height 10
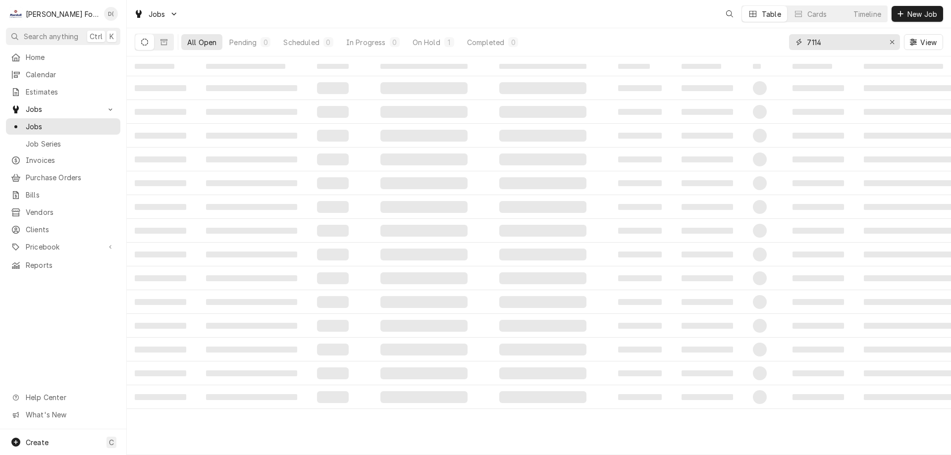
click at [854, 39] on input "7114" at bounding box center [844, 42] width 74 height 16
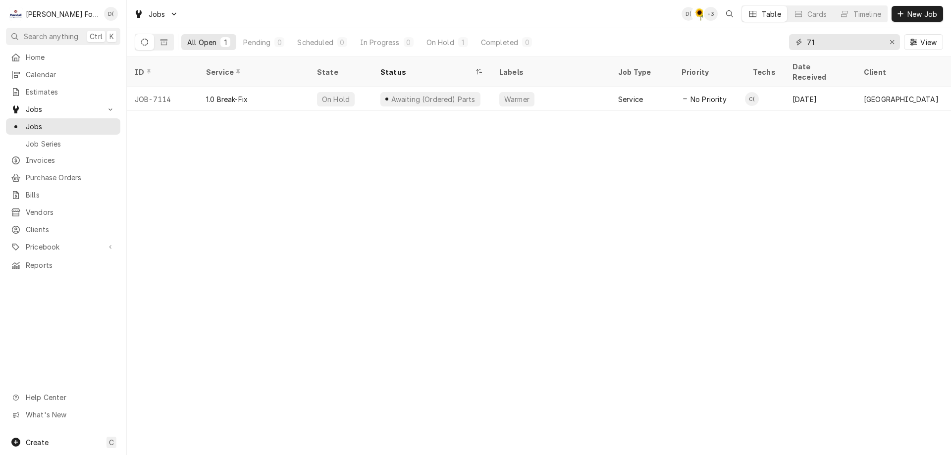
type input "7"
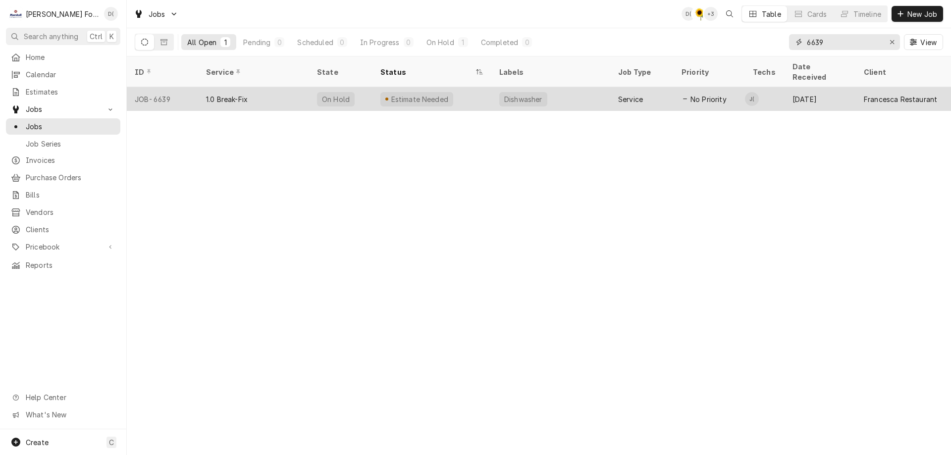
type input "6639"
click at [459, 87] on div "Estimate Needed" at bounding box center [431, 99] width 119 height 24
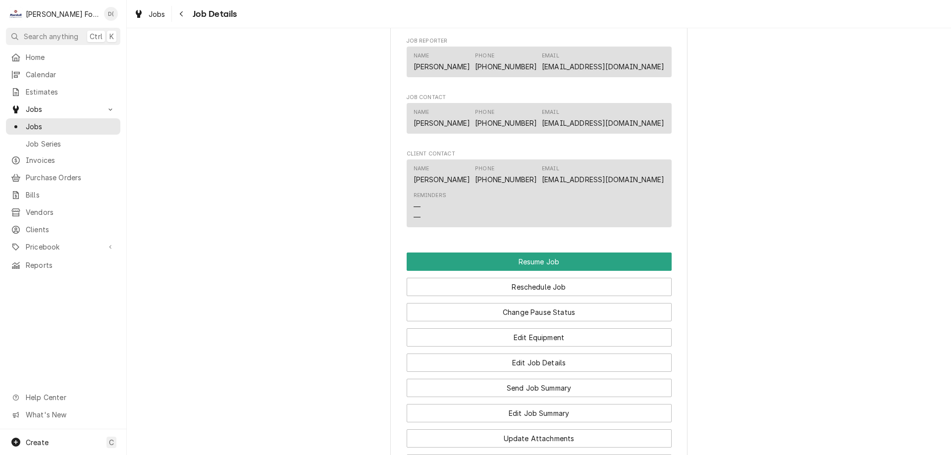
scroll to position [1040, 0]
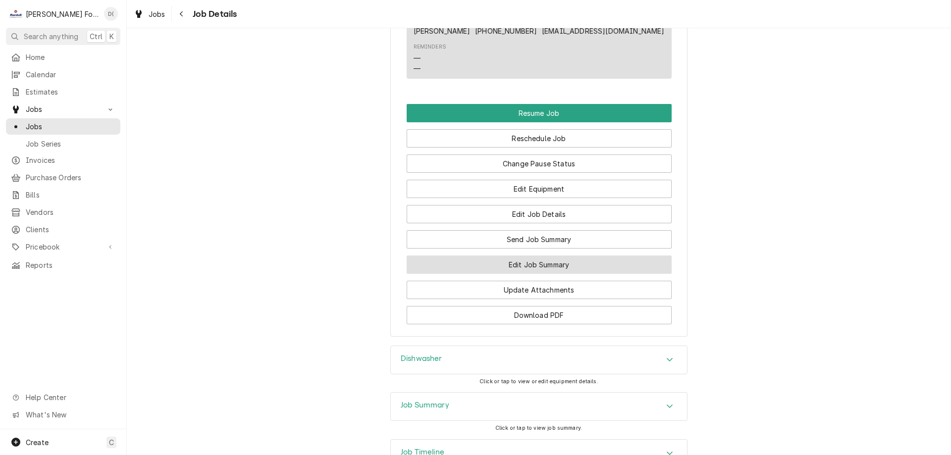
click at [501, 274] on button "Edit Job Summary" at bounding box center [539, 265] width 265 height 18
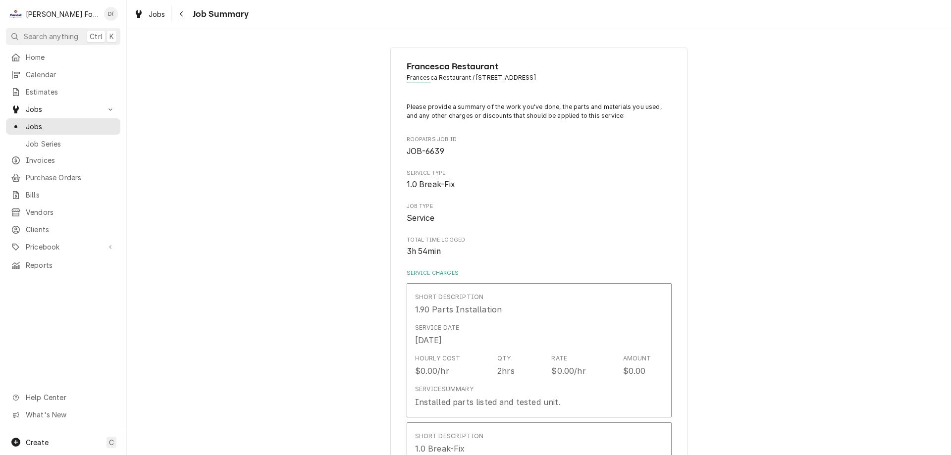
type textarea "x"
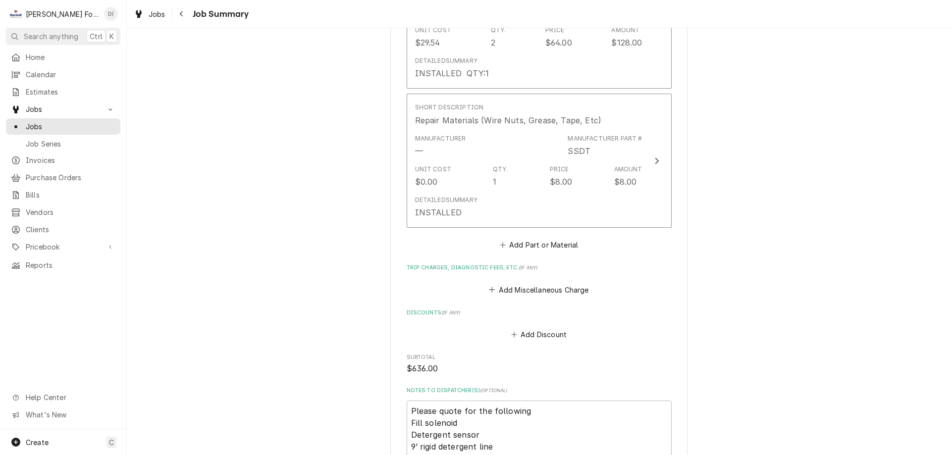
scroll to position [1634, 0]
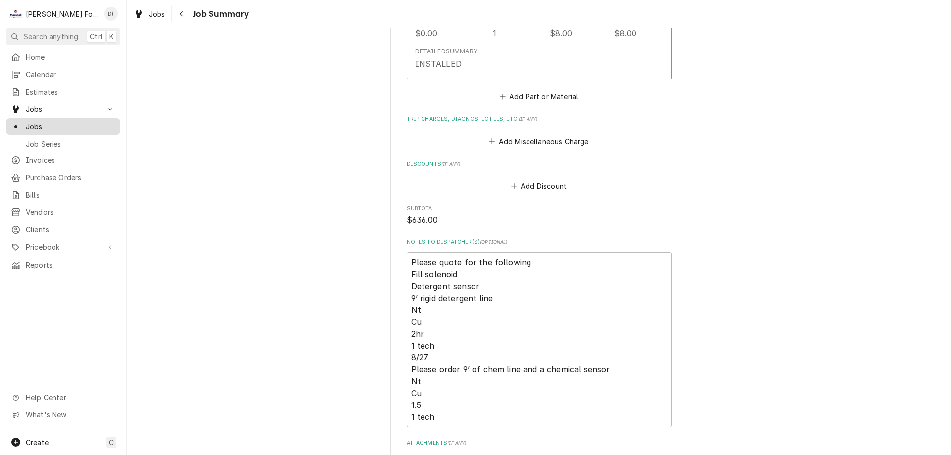
click at [78, 121] on span "Jobs" at bounding box center [71, 126] width 90 height 10
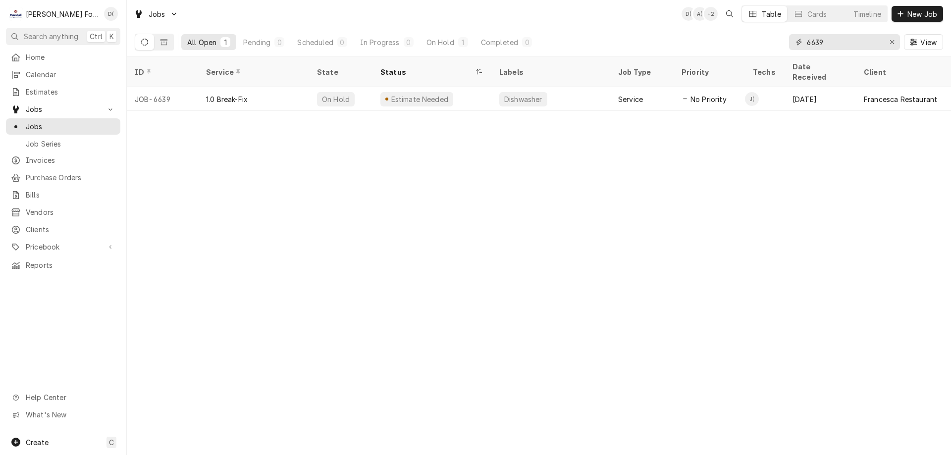
click at [841, 45] on input "6639" at bounding box center [844, 42] width 74 height 16
type input "6"
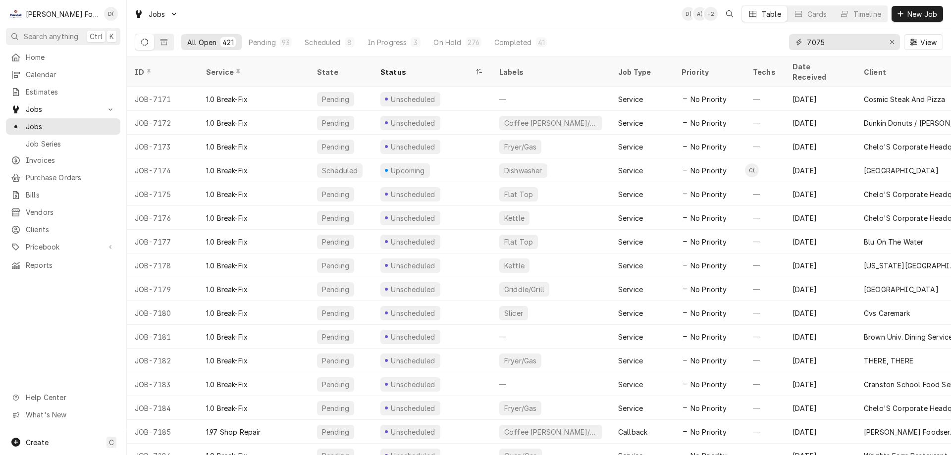
type input "7075"
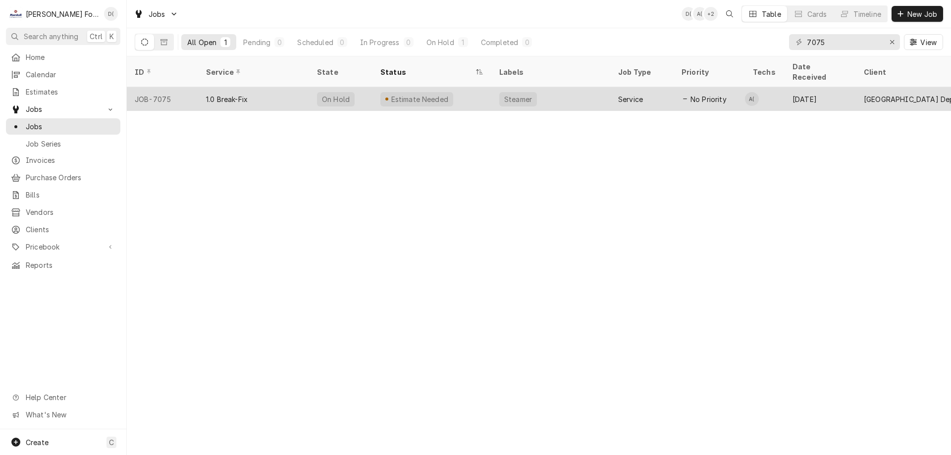
click at [478, 87] on div "Estimate Needed" at bounding box center [431, 99] width 119 height 24
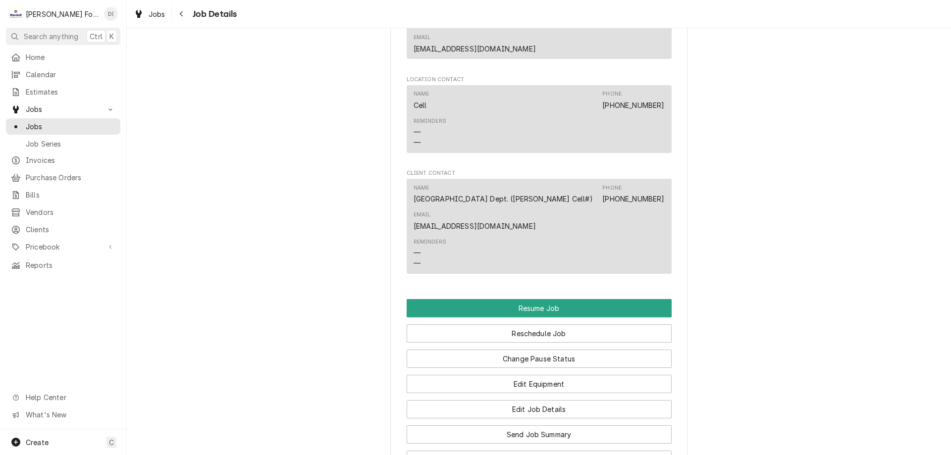
scroll to position [1040, 0]
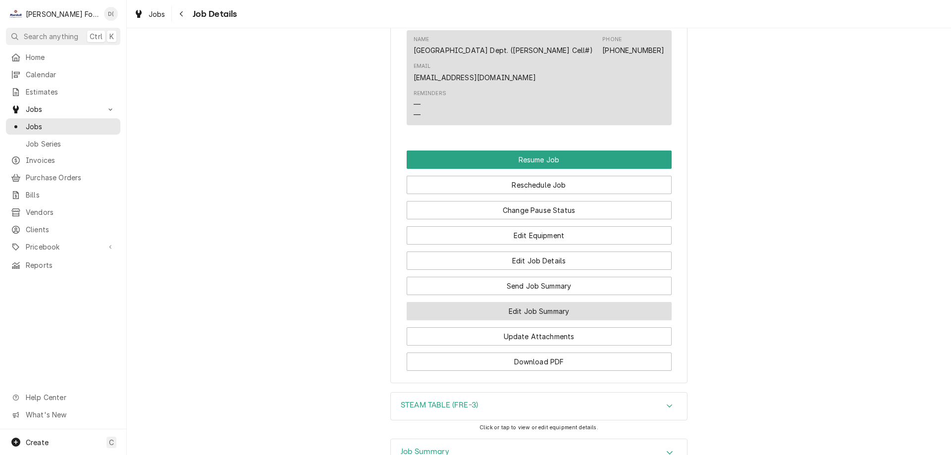
click at [515, 320] on button "Edit Job Summary" at bounding box center [539, 311] width 265 height 18
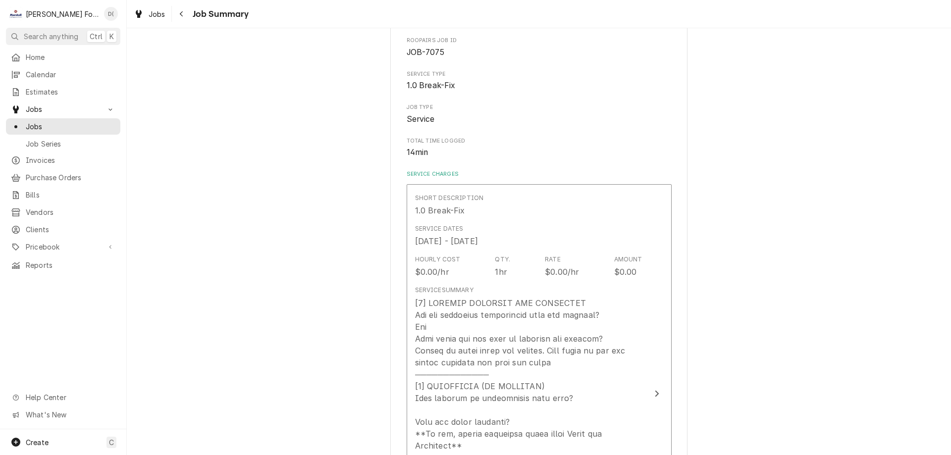
type textarea "x"
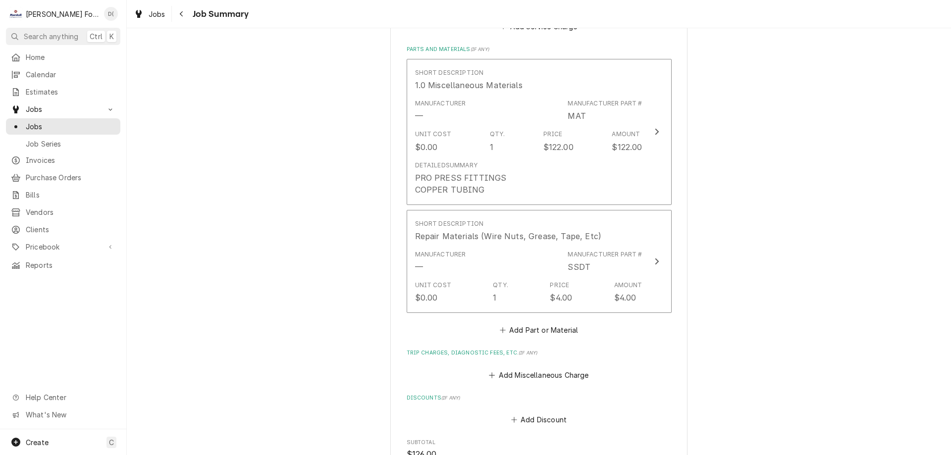
scroll to position [842, 0]
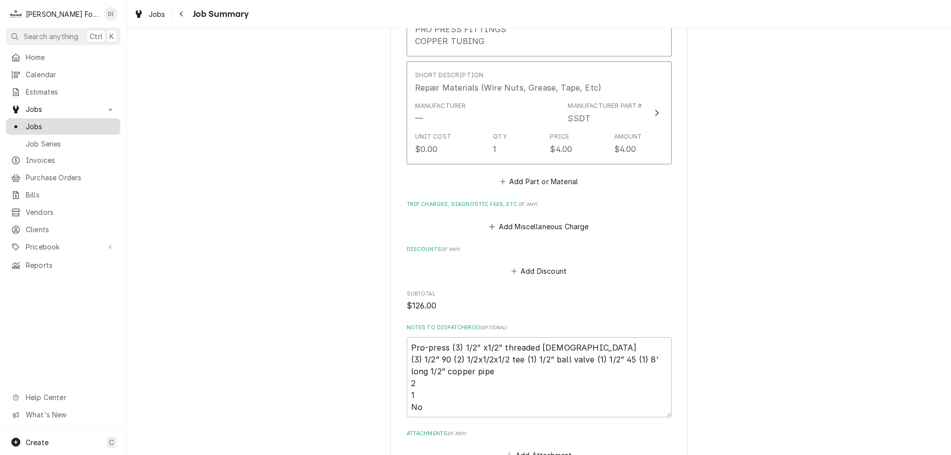
click at [86, 121] on span "Jobs" at bounding box center [71, 126] width 90 height 10
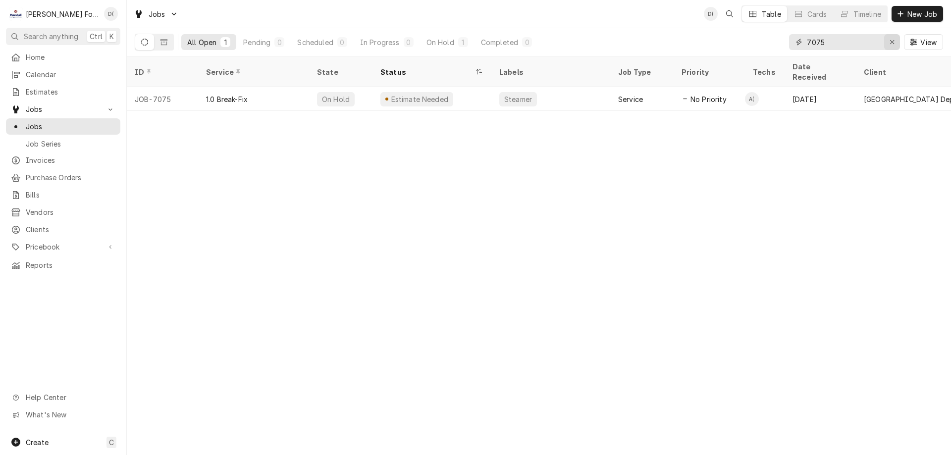
click at [884, 42] on button "Erase input" at bounding box center [892, 42] width 16 height 16
click at [861, 40] on input "Dynamic Content Wrapper" at bounding box center [853, 42] width 93 height 16
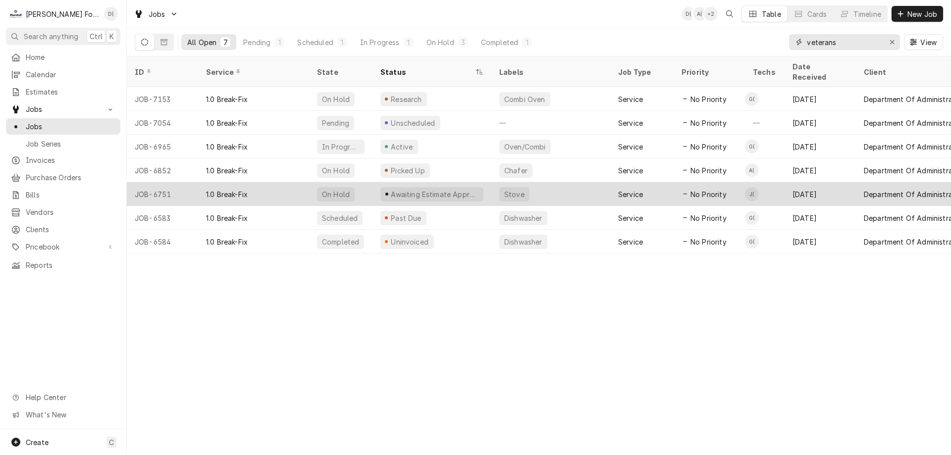
type input "veterans"
click at [474, 187] on div "Awaiting Estimate Approval" at bounding box center [431, 194] width 103 height 14
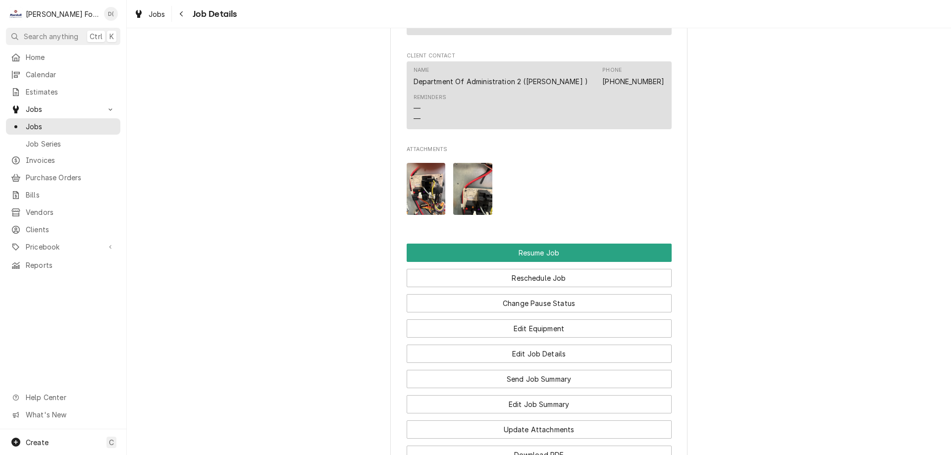
scroll to position [1535, 0]
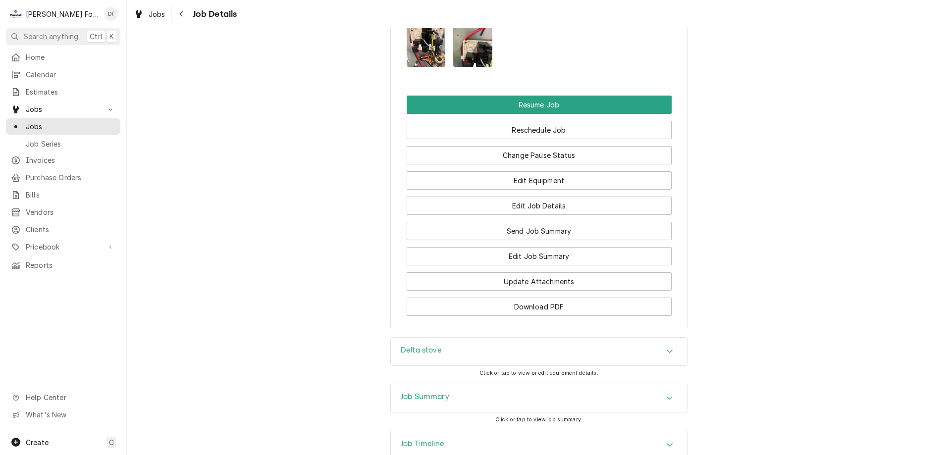
click at [460, 338] on div "Delta stove" at bounding box center [539, 352] width 296 height 28
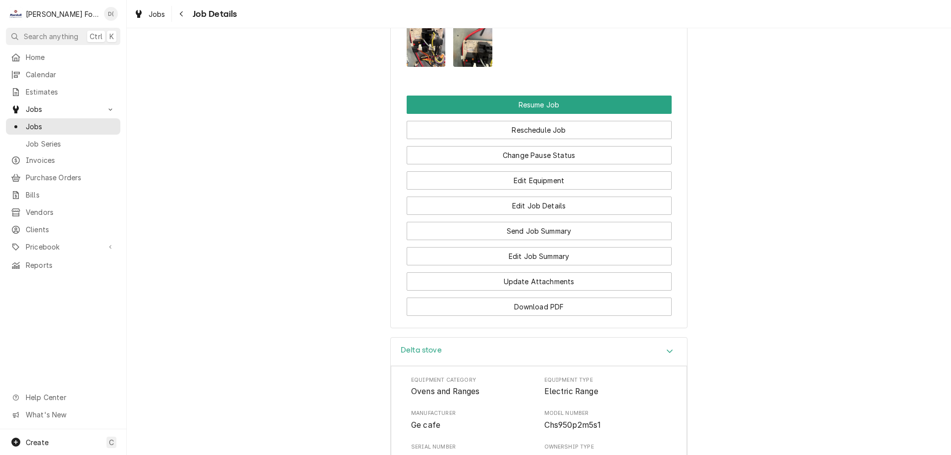
scroll to position [1584, 0]
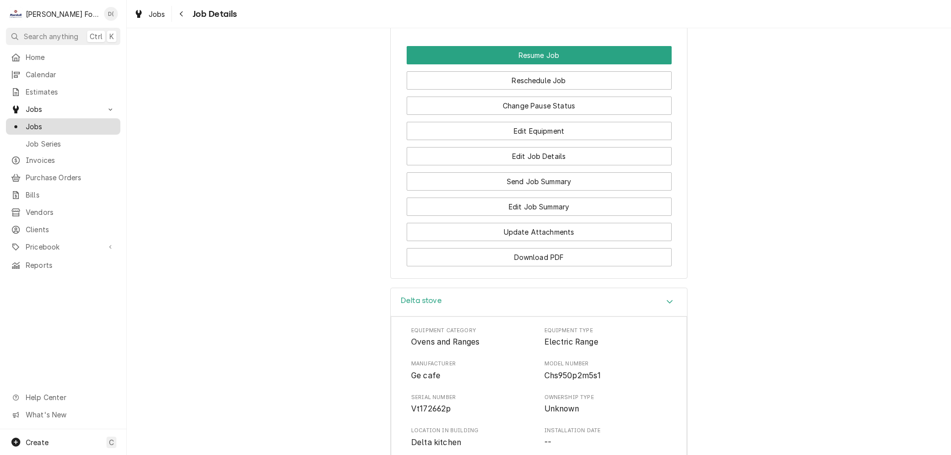
click at [79, 127] on span "Jobs" at bounding box center [71, 126] width 90 height 10
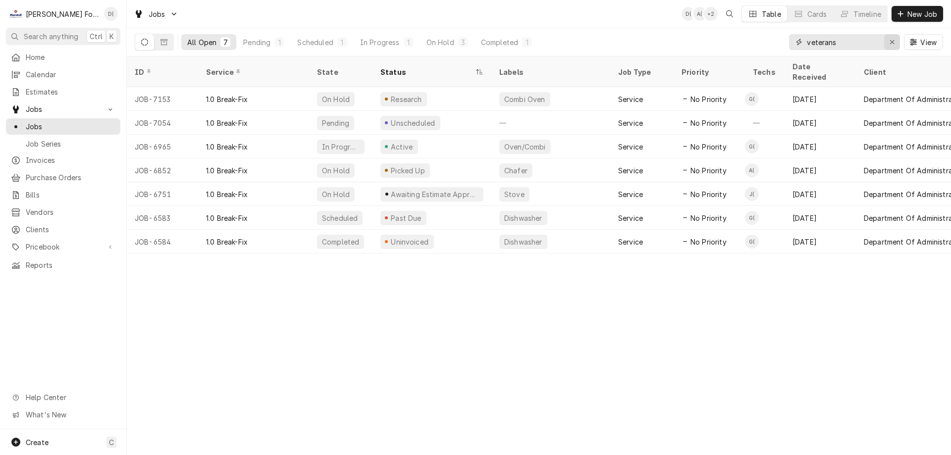
click at [891, 42] on icon "Erase input" at bounding box center [891, 42] width 5 height 7
click at [876, 42] on input "Dynamic Content Wrapper" at bounding box center [853, 42] width 93 height 16
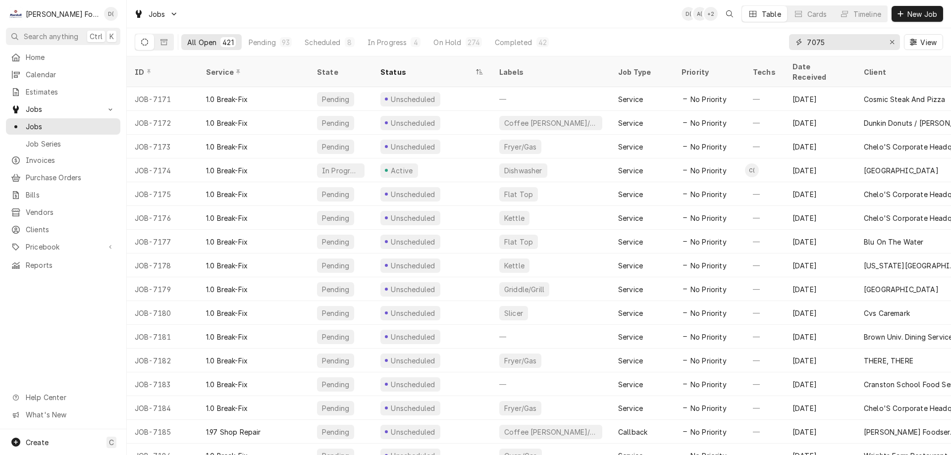
type input "7075"
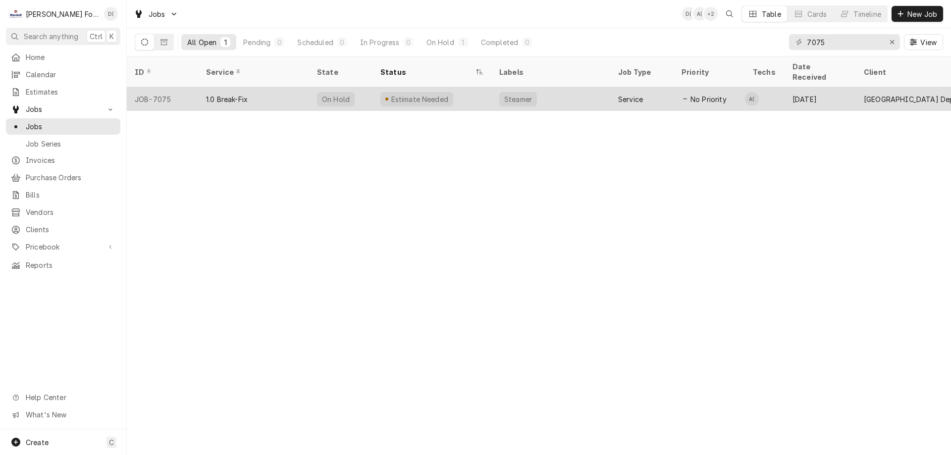
click at [487, 92] on div "Estimate Needed" at bounding box center [431, 99] width 119 height 24
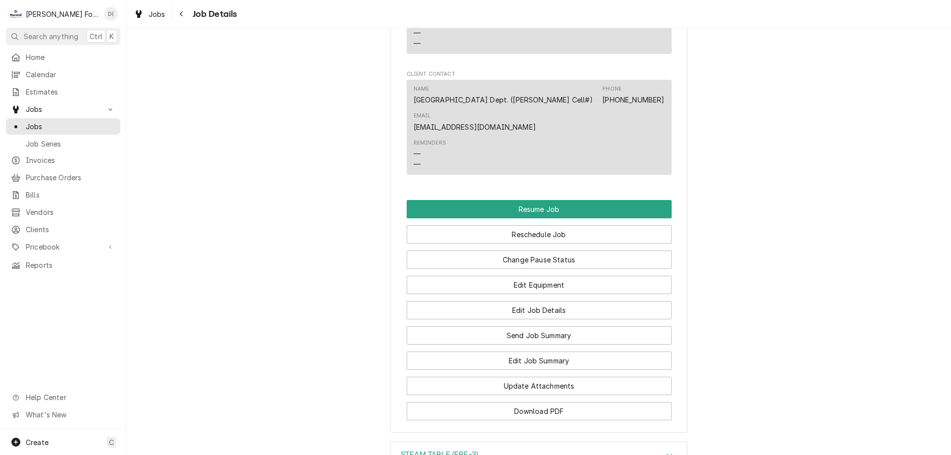
scroll to position [1089, 0]
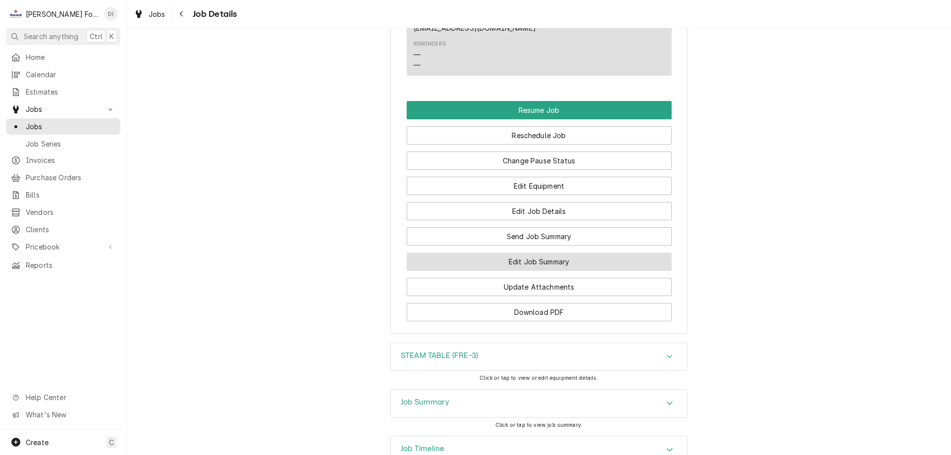
click at [539, 271] on button "Edit Job Summary" at bounding box center [539, 262] width 265 height 18
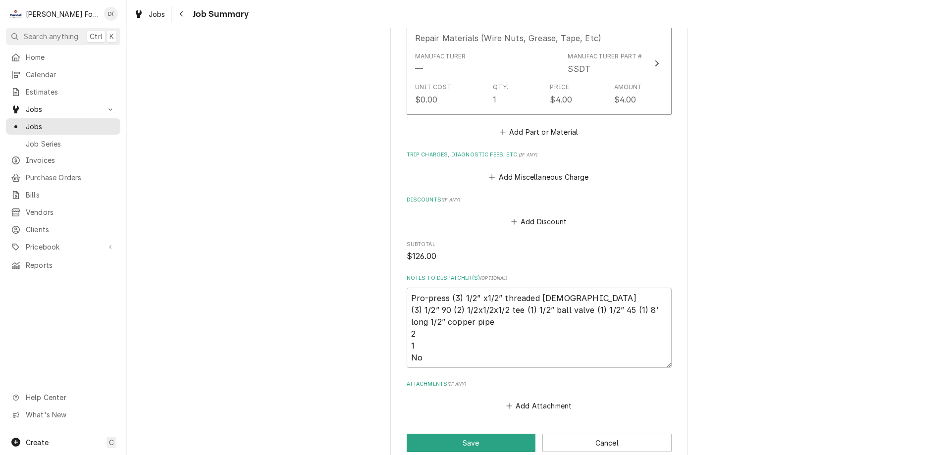
scroll to position [991, 0]
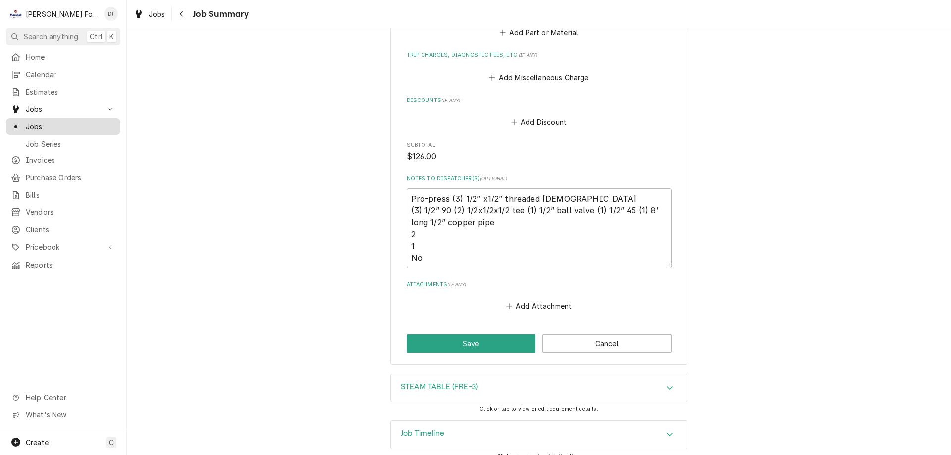
click at [56, 124] on span "Jobs" at bounding box center [71, 126] width 90 height 10
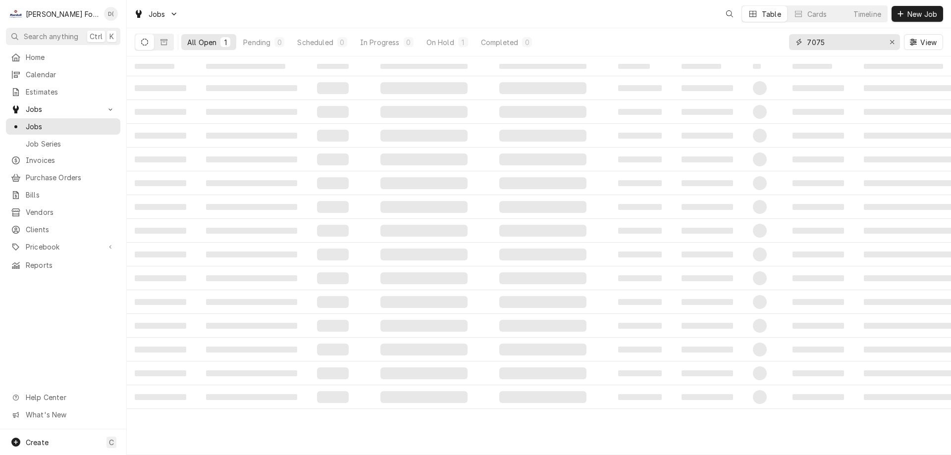
click at [847, 43] on input "7075" at bounding box center [844, 42] width 74 height 16
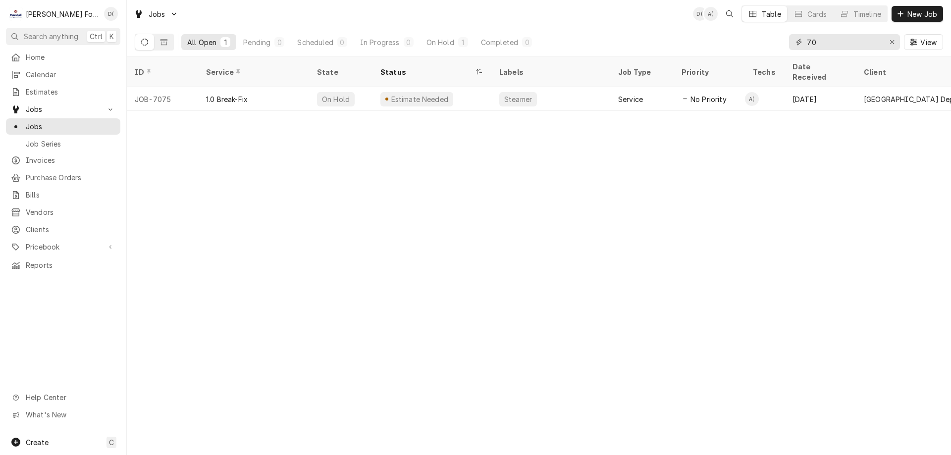
type input "7"
type input "1"
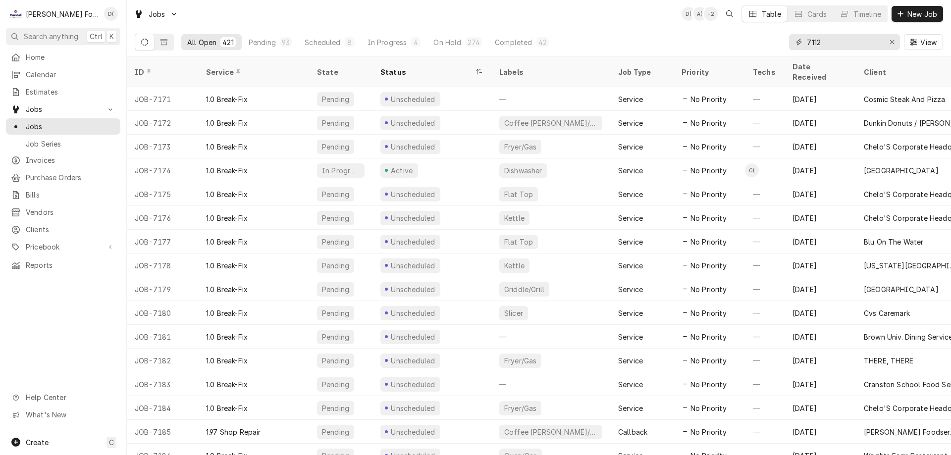
type input "7112"
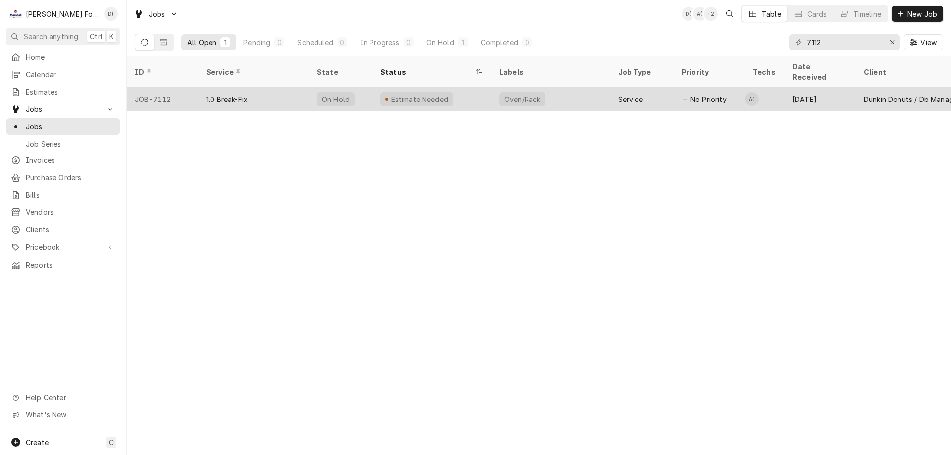
click at [566, 95] on div "Oven/Rack" at bounding box center [550, 99] width 119 height 24
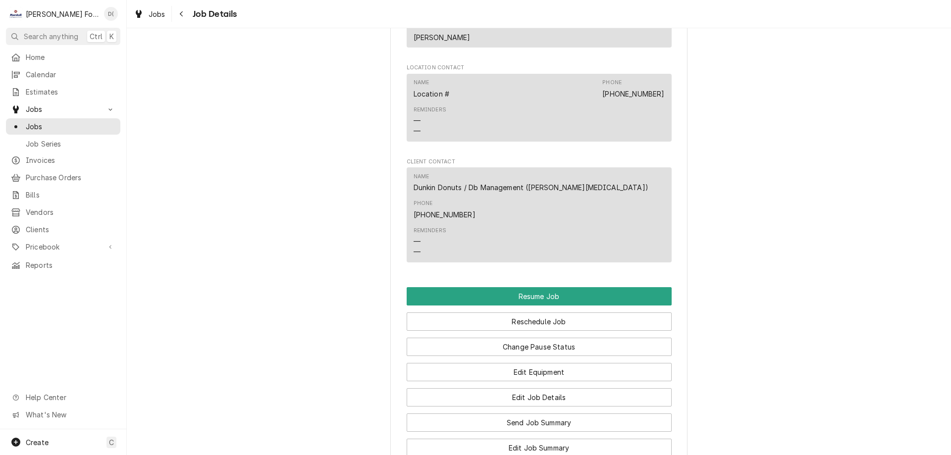
scroll to position [1040, 0]
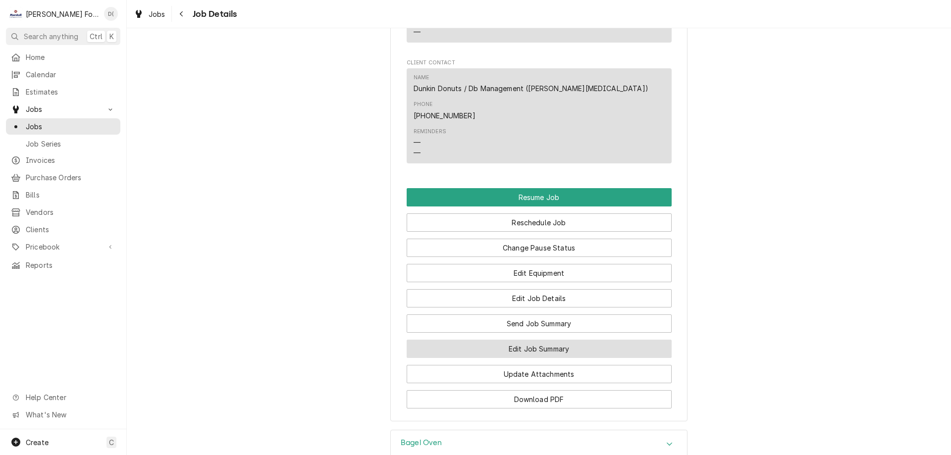
click at [484, 340] on button "Edit Job Summary" at bounding box center [539, 349] width 265 height 18
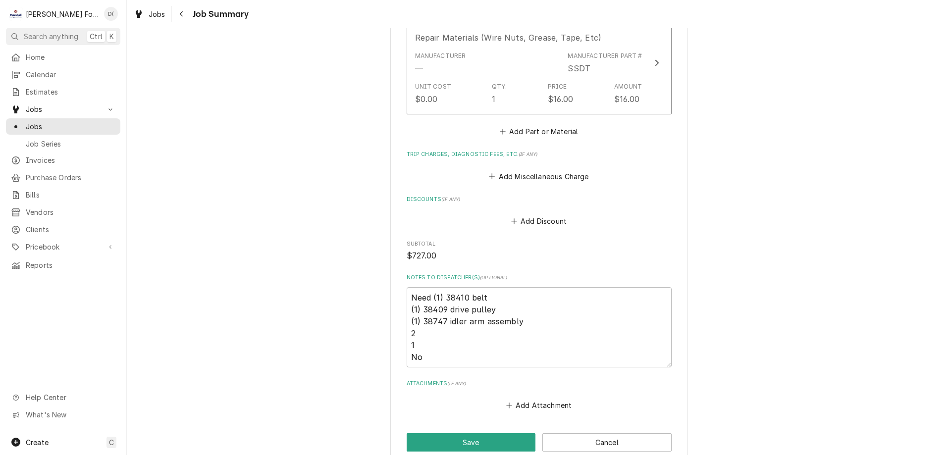
scroll to position [1188, 0]
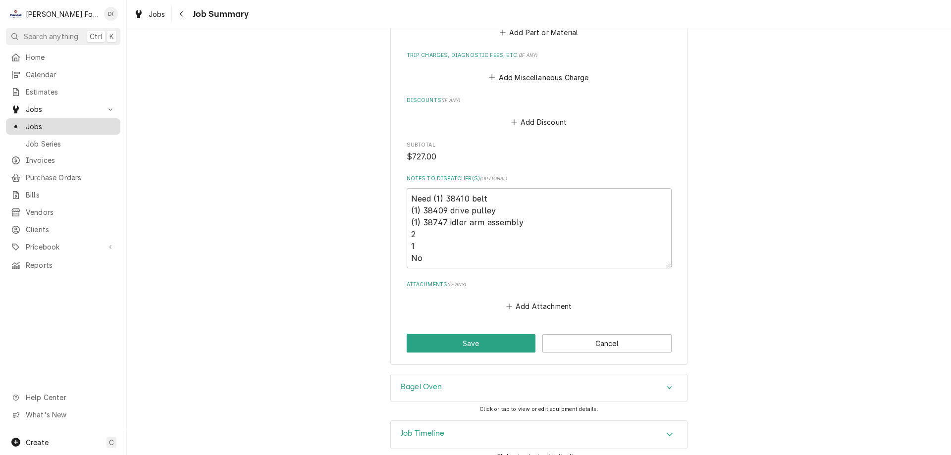
click at [80, 126] on span "Jobs" at bounding box center [71, 126] width 90 height 10
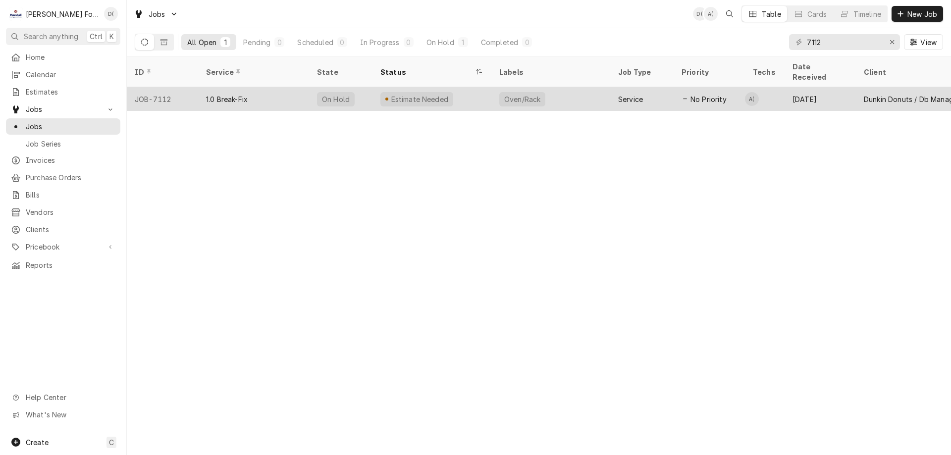
click at [555, 87] on div "Oven/Rack" at bounding box center [550, 99] width 119 height 24
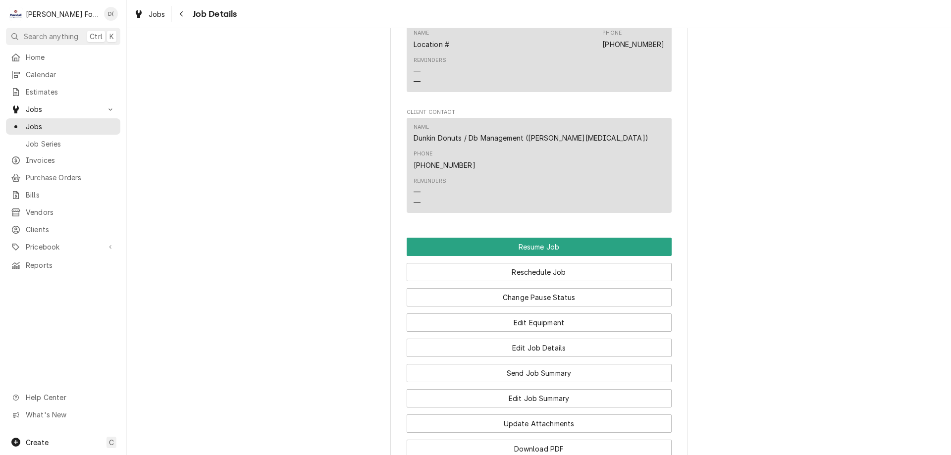
scroll to position [1139, 0]
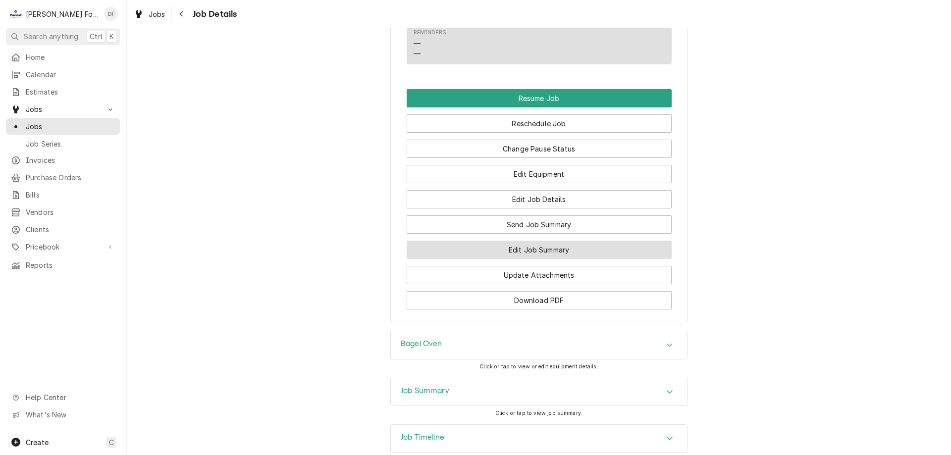
click at [543, 241] on button "Edit Job Summary" at bounding box center [539, 250] width 265 height 18
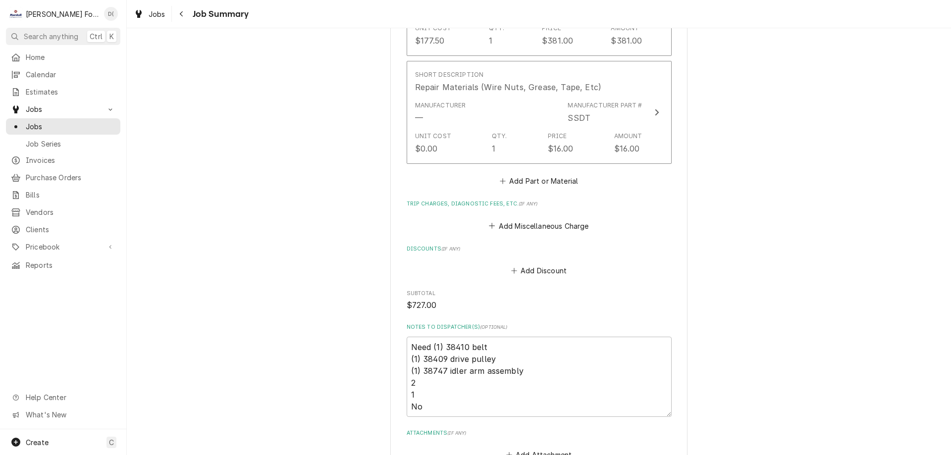
scroll to position [1139, 0]
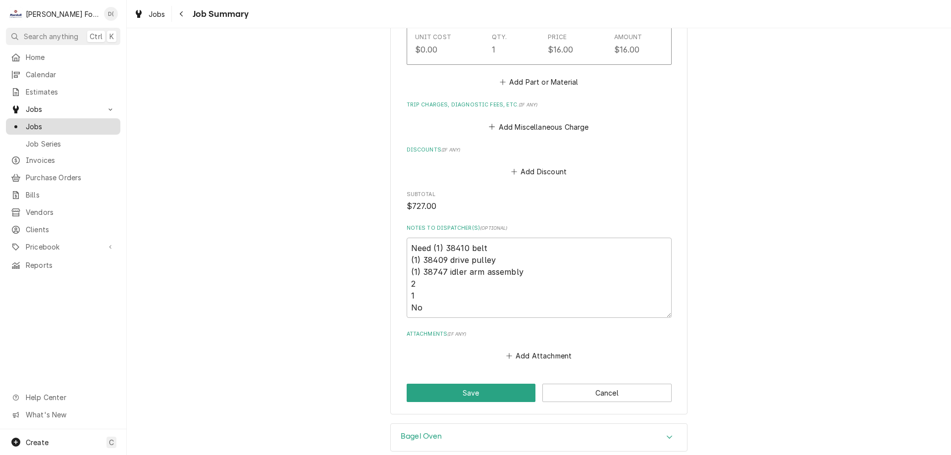
click at [61, 123] on span "Jobs" at bounding box center [71, 126] width 90 height 10
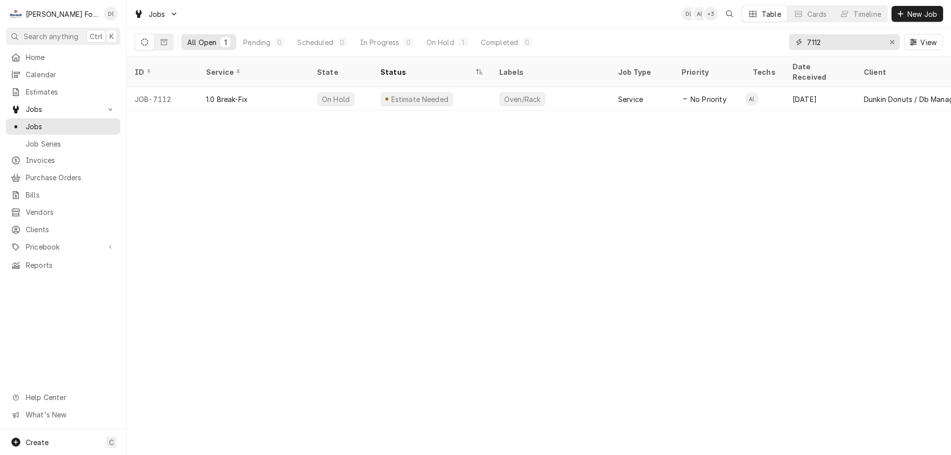
click at [855, 44] on input "7112" at bounding box center [844, 42] width 74 height 16
type input "7"
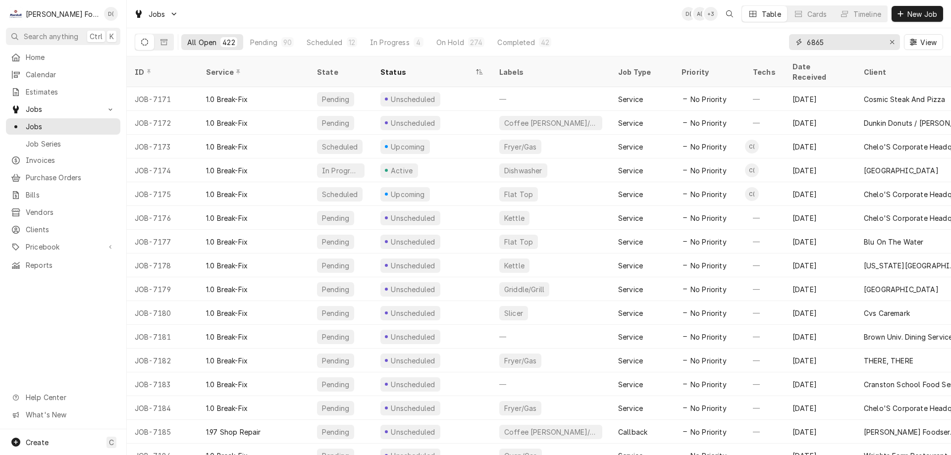
type input "6865"
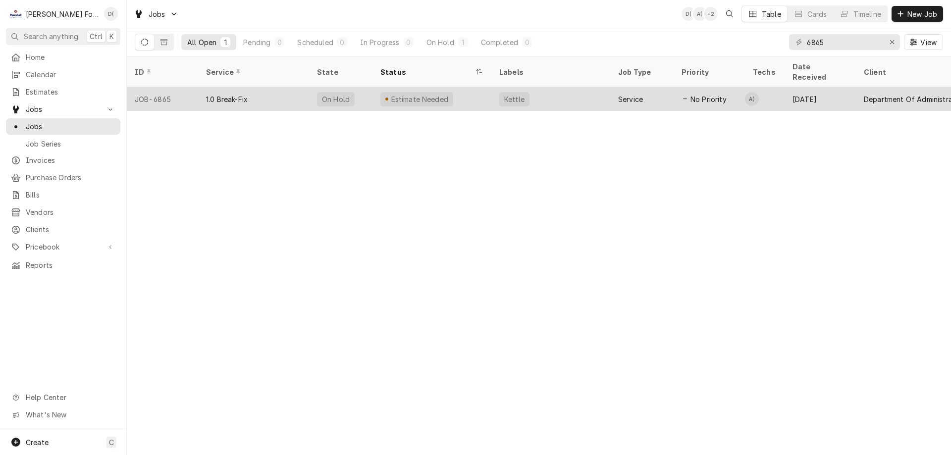
click at [447, 89] on div "Estimate Needed" at bounding box center [431, 99] width 119 height 24
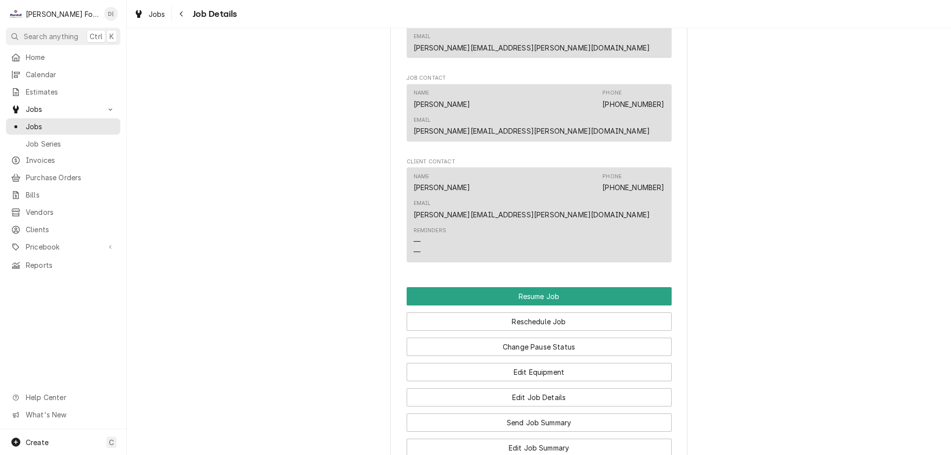
scroll to position [1139, 0]
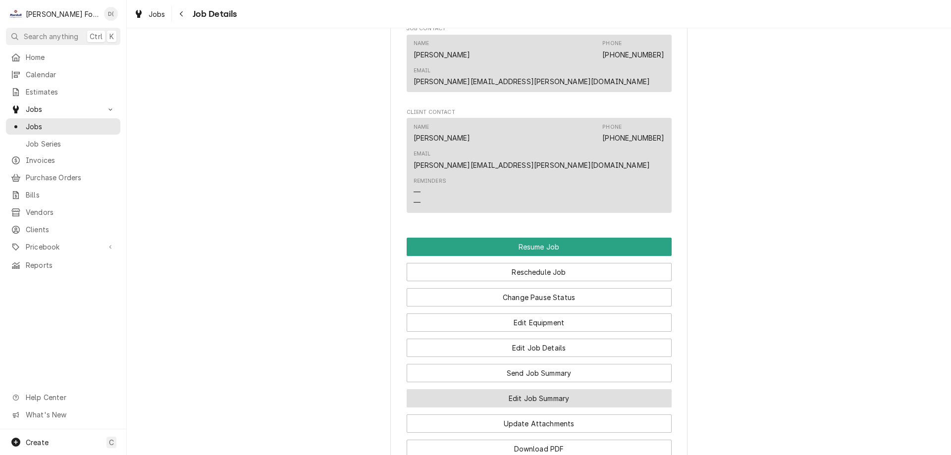
click at [529, 389] on button "Edit Job Summary" at bounding box center [539, 398] width 265 height 18
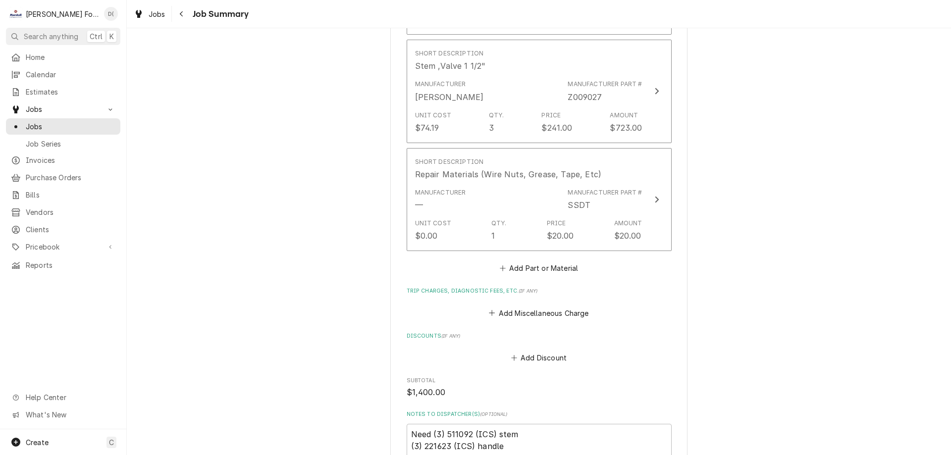
scroll to position [1040, 0]
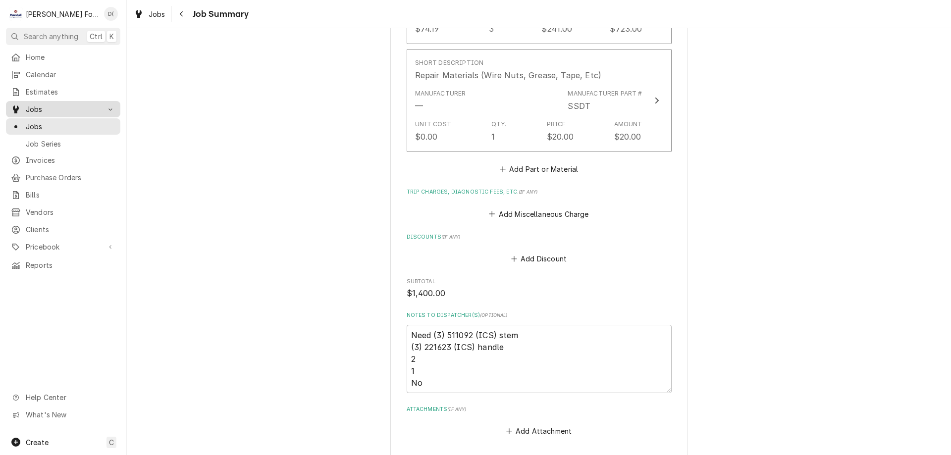
click at [53, 109] on span "Jobs" at bounding box center [63, 109] width 75 height 10
click at [59, 122] on span "Invoices" at bounding box center [71, 127] width 90 height 10
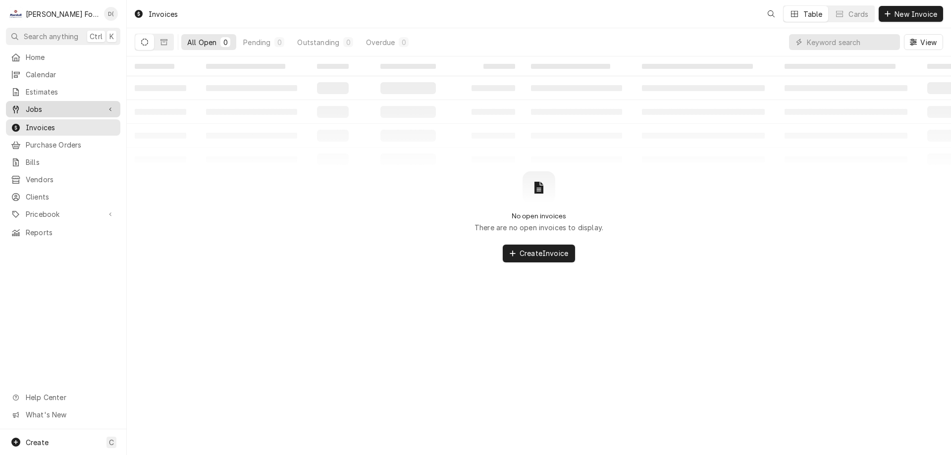
click at [86, 105] on span "Jobs" at bounding box center [63, 109] width 75 height 10
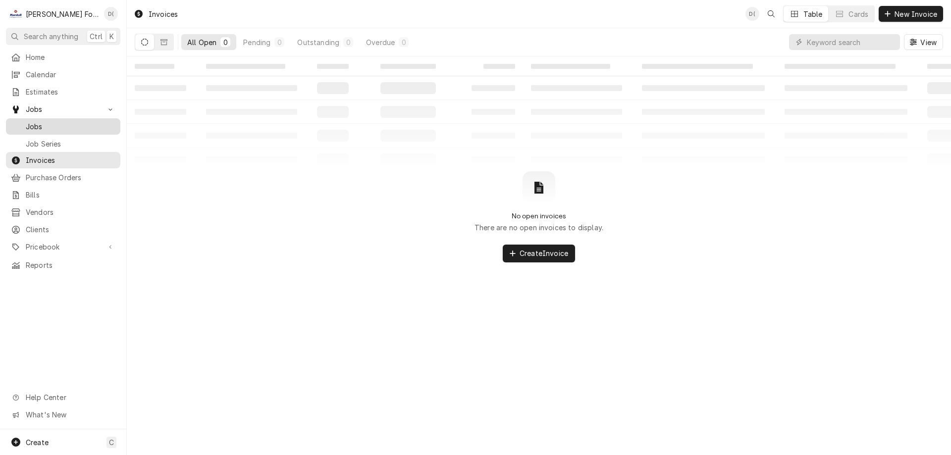
click at [56, 122] on span "Jobs" at bounding box center [71, 126] width 90 height 10
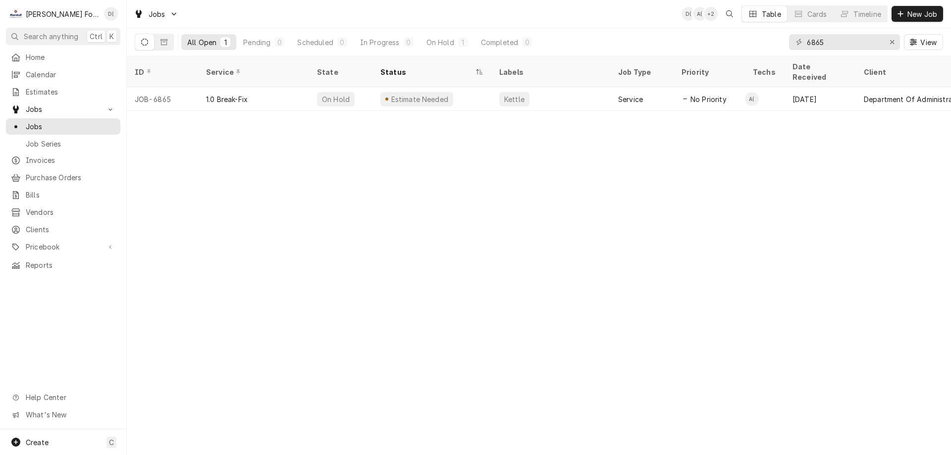
drag, startPoint x: 820, startPoint y: 43, endPoint x: 792, endPoint y: 44, distance: 27.7
click at [795, 44] on div "6865" at bounding box center [844, 42] width 111 height 16
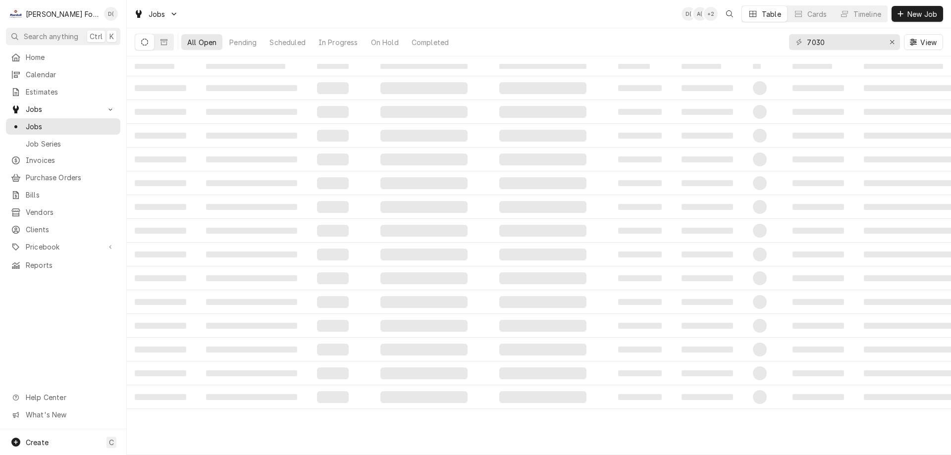
type input "7030"
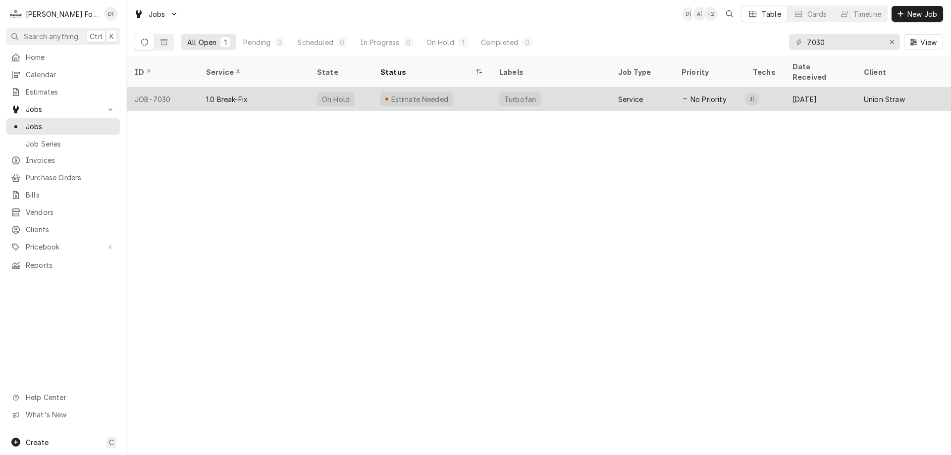
click at [460, 87] on div "Estimate Needed" at bounding box center [431, 99] width 119 height 24
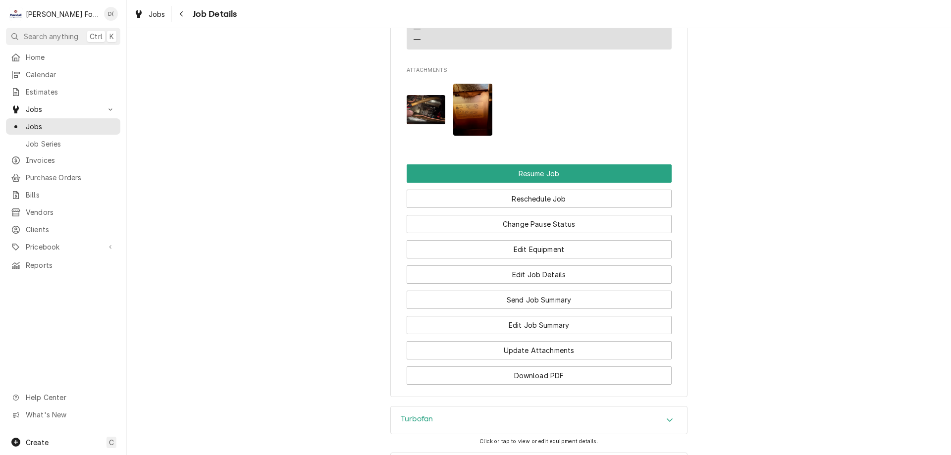
scroll to position [1089, 0]
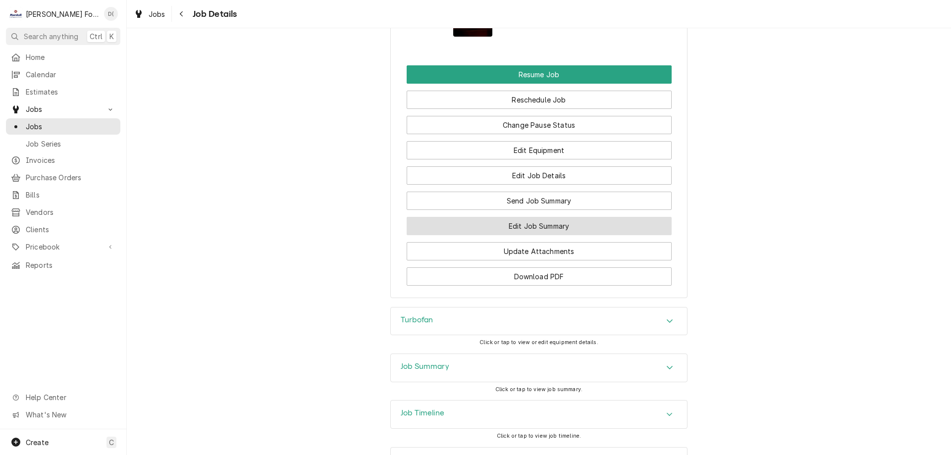
click at [534, 225] on button "Edit Job Summary" at bounding box center [539, 226] width 265 height 18
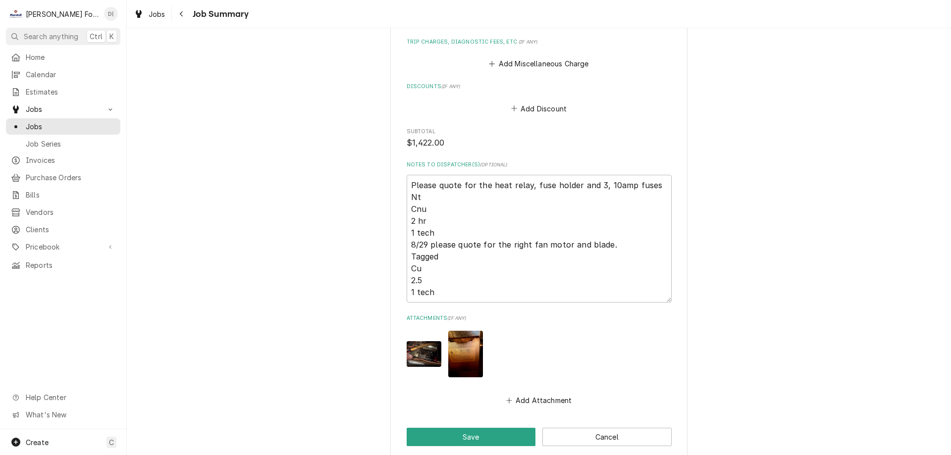
scroll to position [1827, 0]
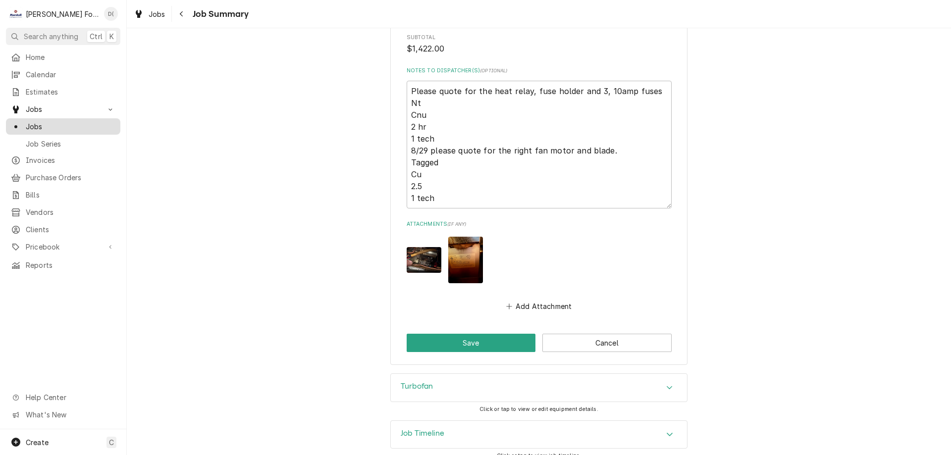
click at [50, 124] on span "Jobs" at bounding box center [71, 126] width 90 height 10
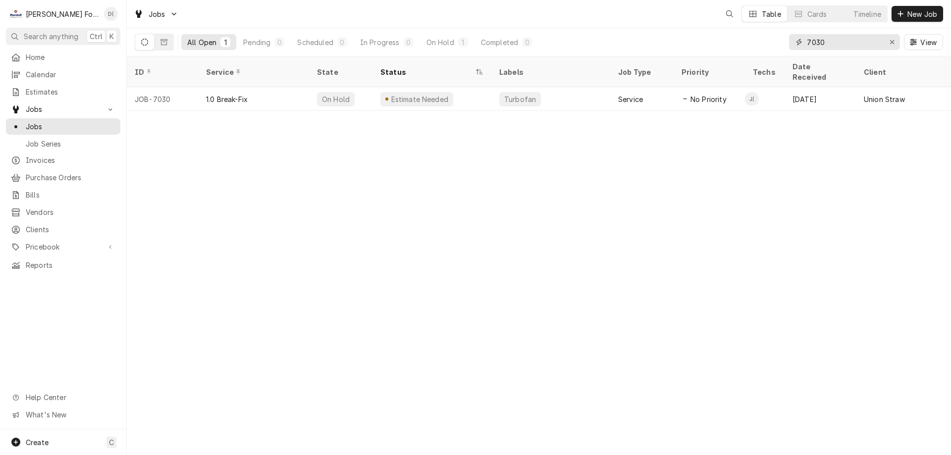
click at [858, 43] on input "7030" at bounding box center [844, 42] width 74 height 16
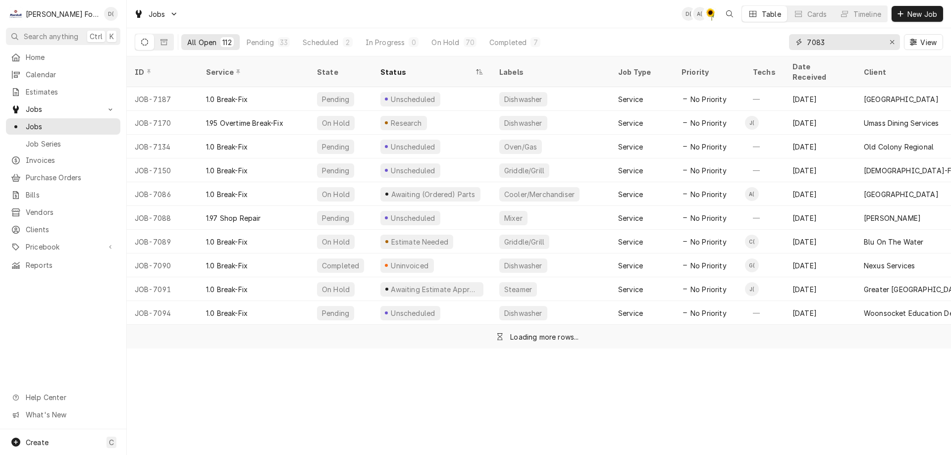
type input "7083"
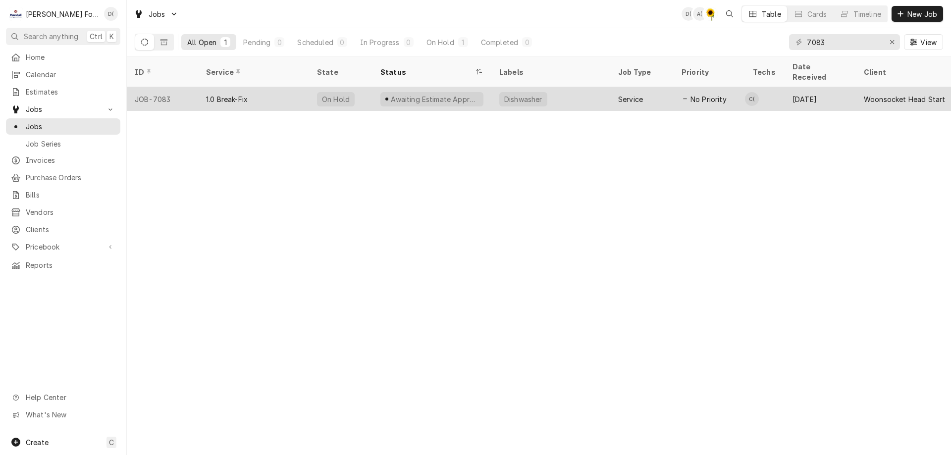
click at [440, 94] on div "Awaiting Estimate Approval" at bounding box center [435, 99] width 90 height 10
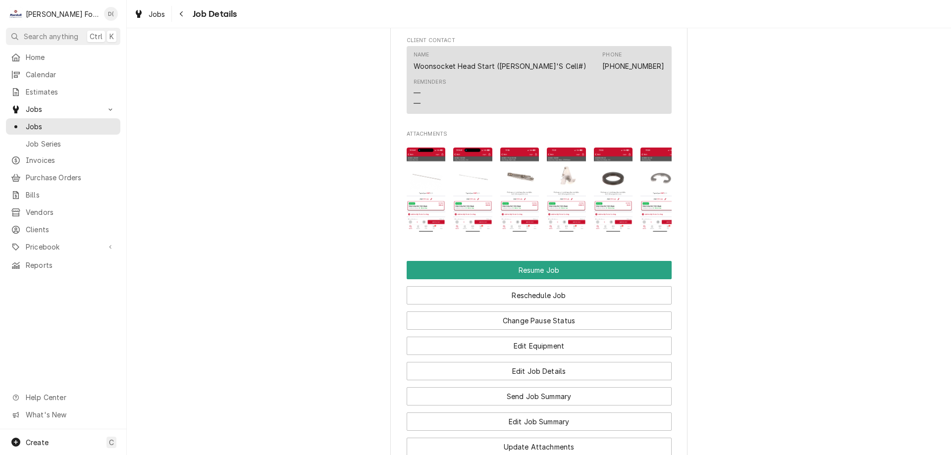
scroll to position [1089, 0]
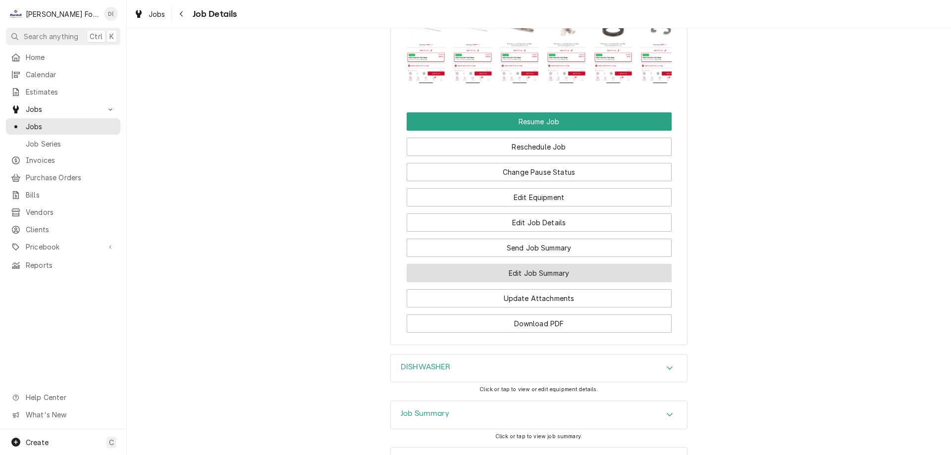
click at [527, 264] on button "Edit Job Summary" at bounding box center [539, 273] width 265 height 18
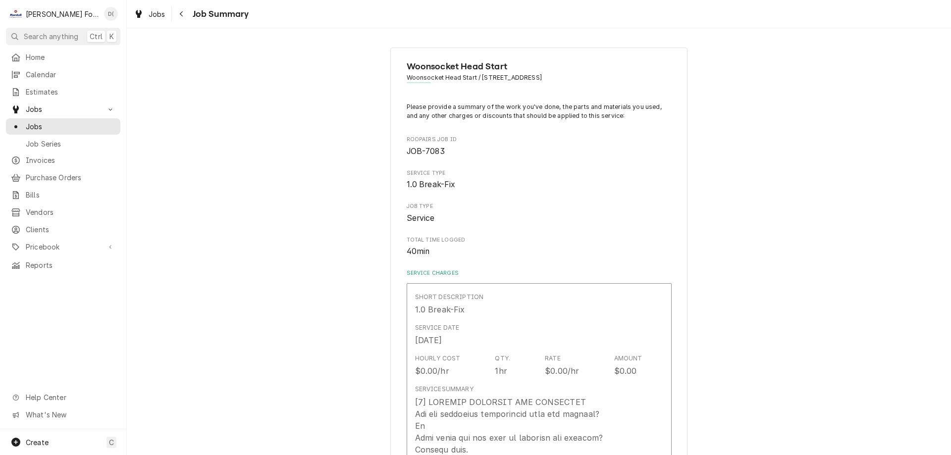
type textarea "x"
click at [65, 127] on span "Jobs" at bounding box center [71, 126] width 90 height 10
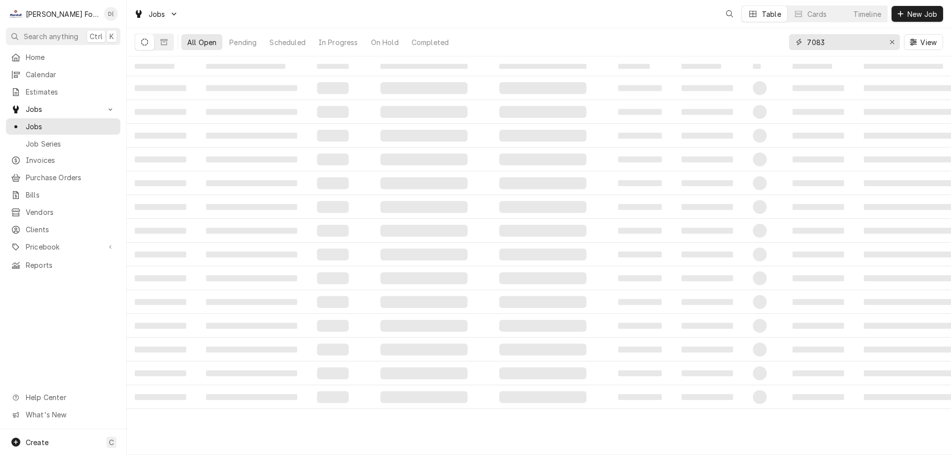
click at [860, 47] on input "7083" at bounding box center [844, 42] width 74 height 16
type input "7089"
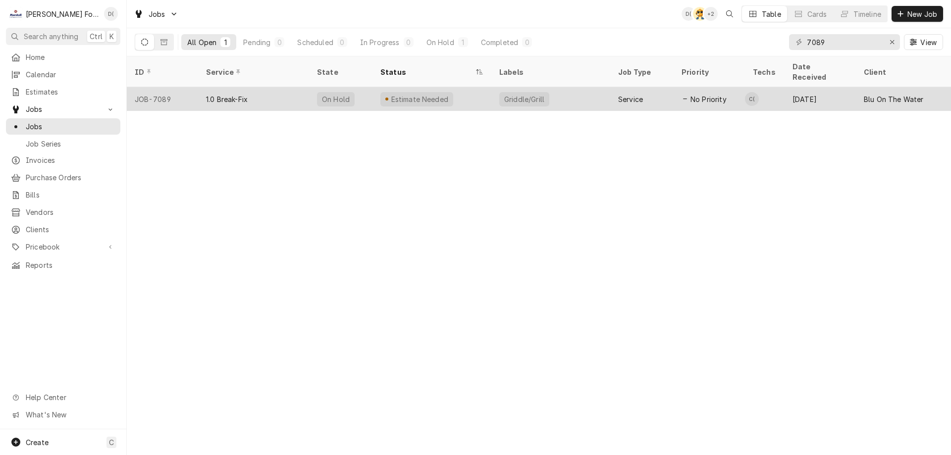
click at [478, 87] on div "Estimate Needed" at bounding box center [431, 99] width 119 height 24
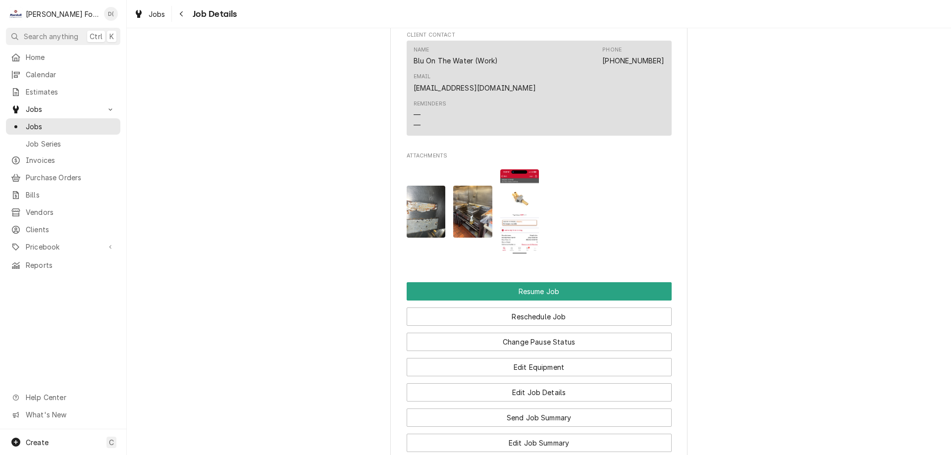
scroll to position [1287, 0]
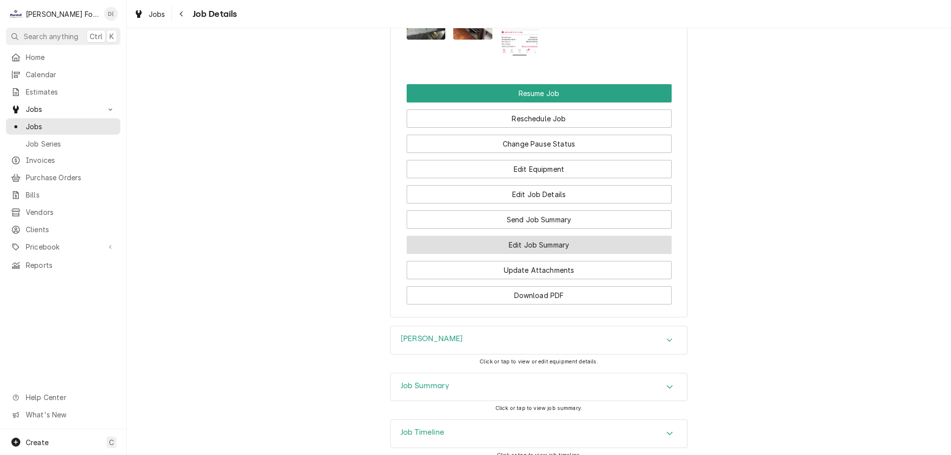
click at [517, 236] on button "Edit Job Summary" at bounding box center [539, 245] width 265 height 18
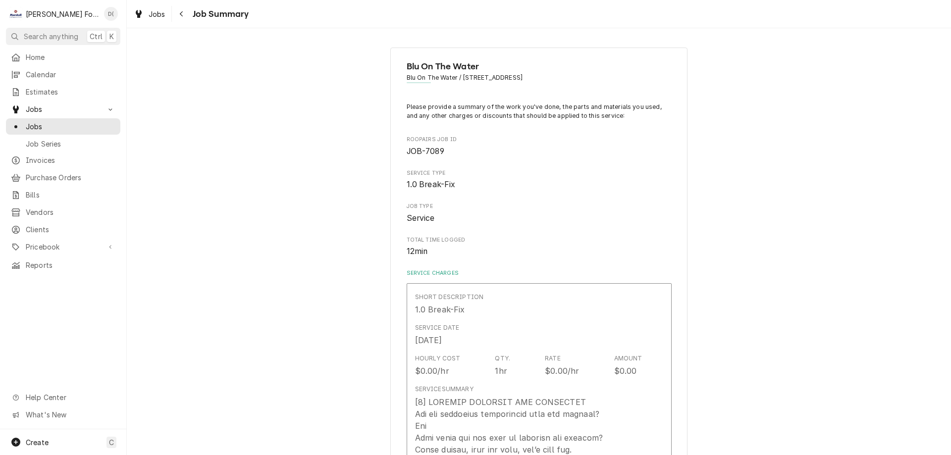
type textarea "x"
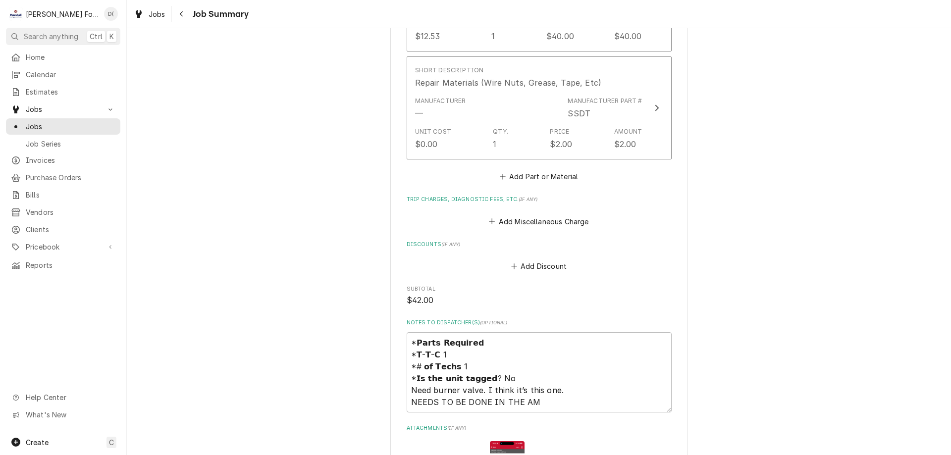
scroll to position [891, 0]
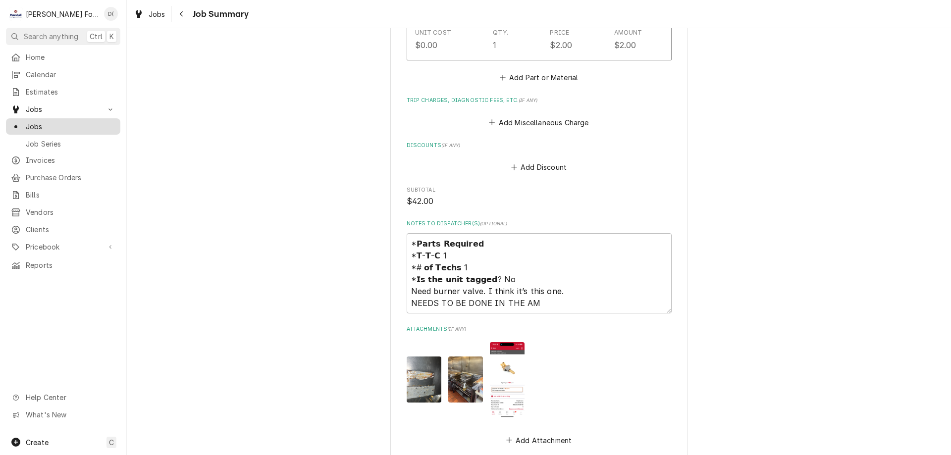
click at [52, 125] on span "Jobs" at bounding box center [71, 126] width 90 height 10
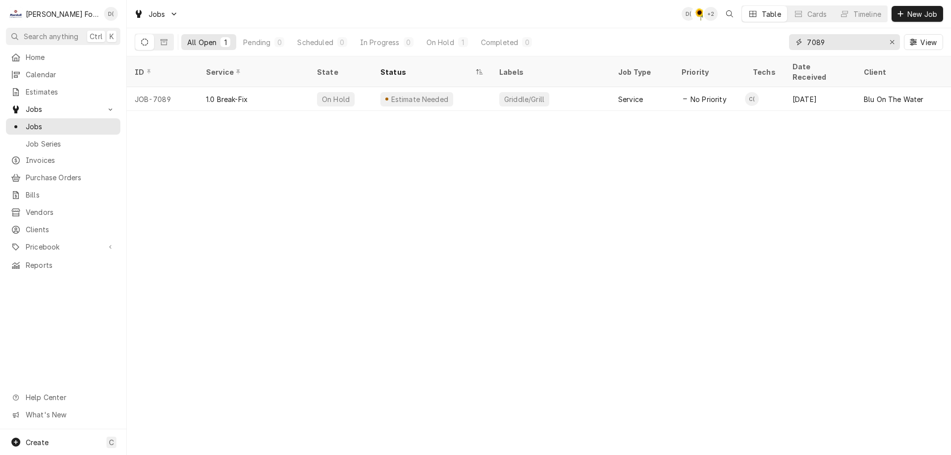
click at [835, 45] on input "7089" at bounding box center [844, 42] width 74 height 16
type input "7"
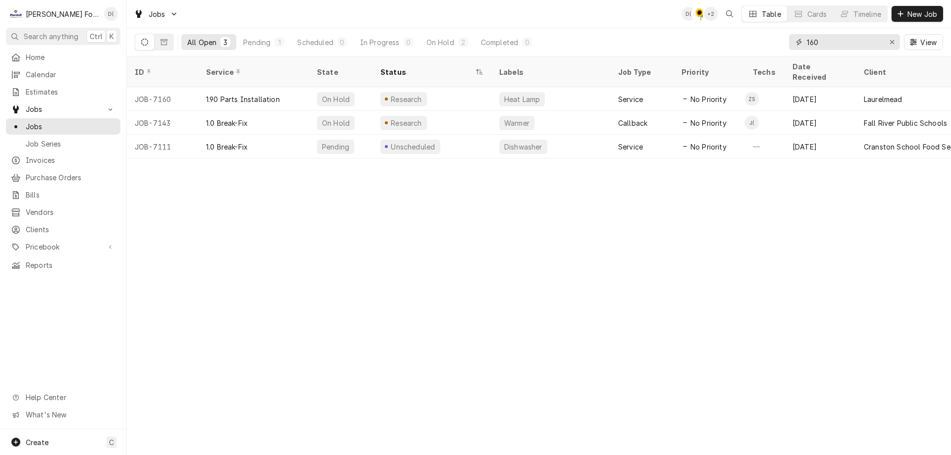
drag, startPoint x: 806, startPoint y: 43, endPoint x: 817, endPoint y: 41, distance: 11.1
click at [807, 43] on input "160" at bounding box center [844, 42] width 74 height 16
type input "7160"
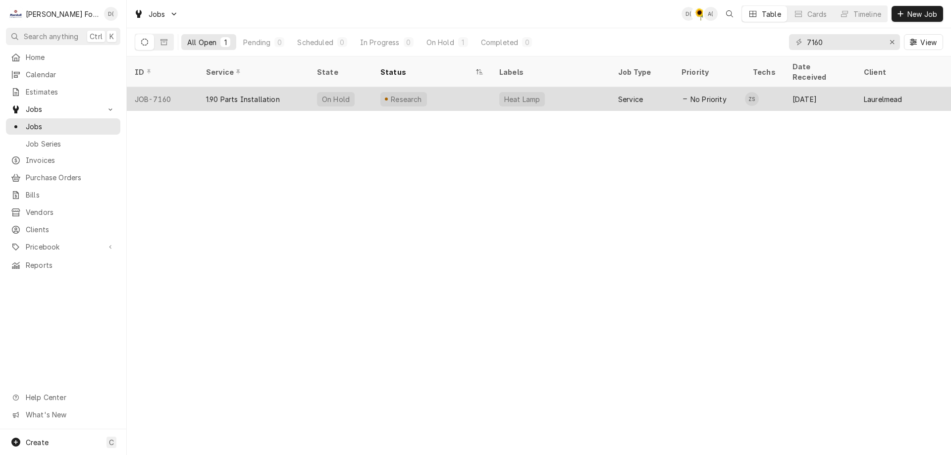
click at [443, 89] on div "Research" at bounding box center [431, 99] width 119 height 24
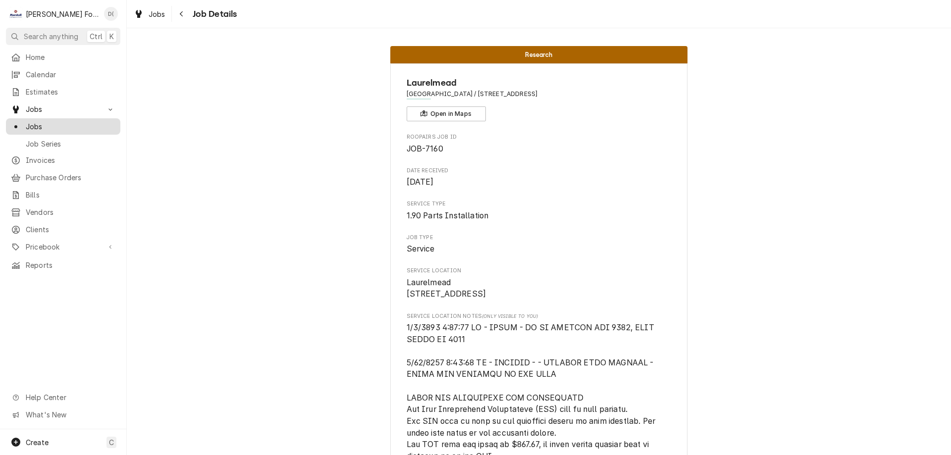
click at [65, 122] on span "Jobs" at bounding box center [71, 126] width 90 height 10
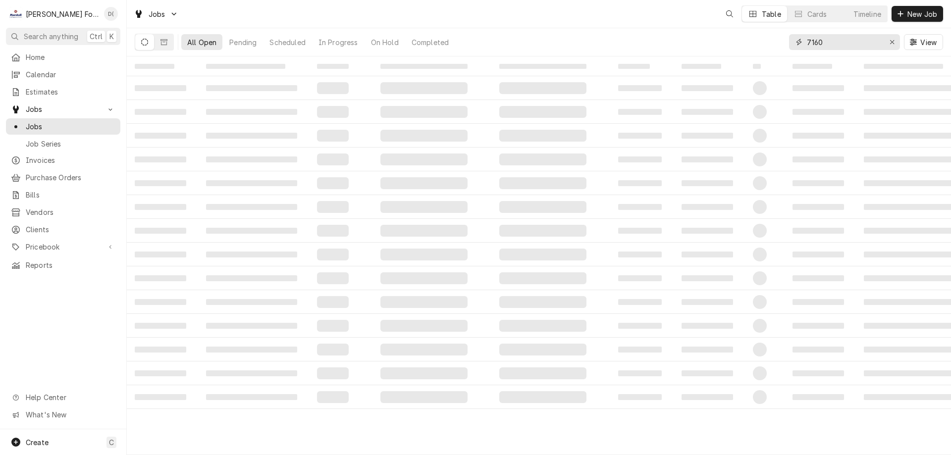
click at [829, 46] on input "7160" at bounding box center [844, 42] width 74 height 16
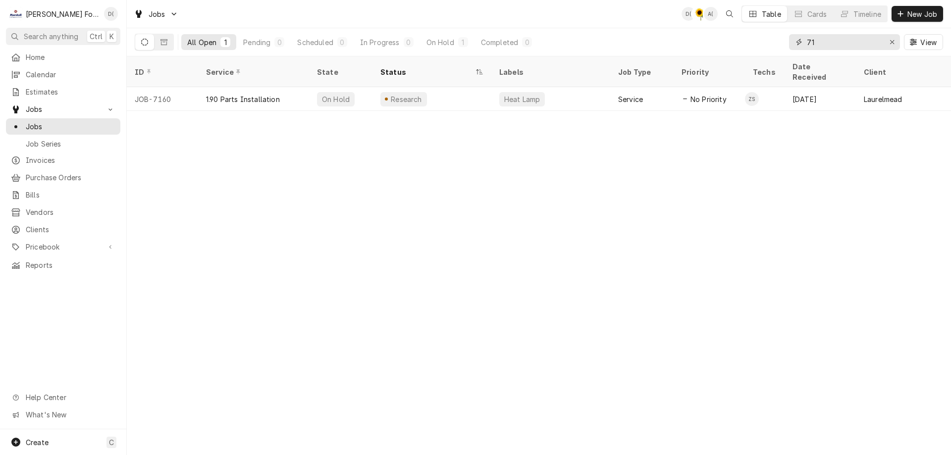
type input "7"
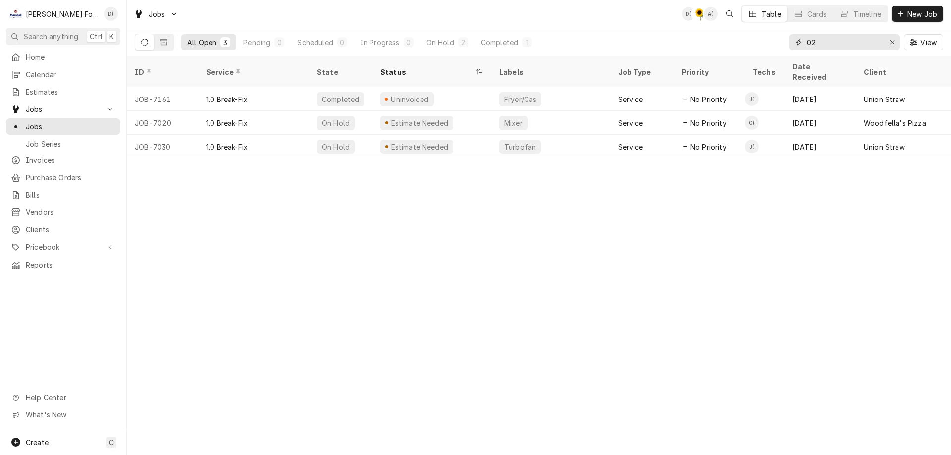
type input "0"
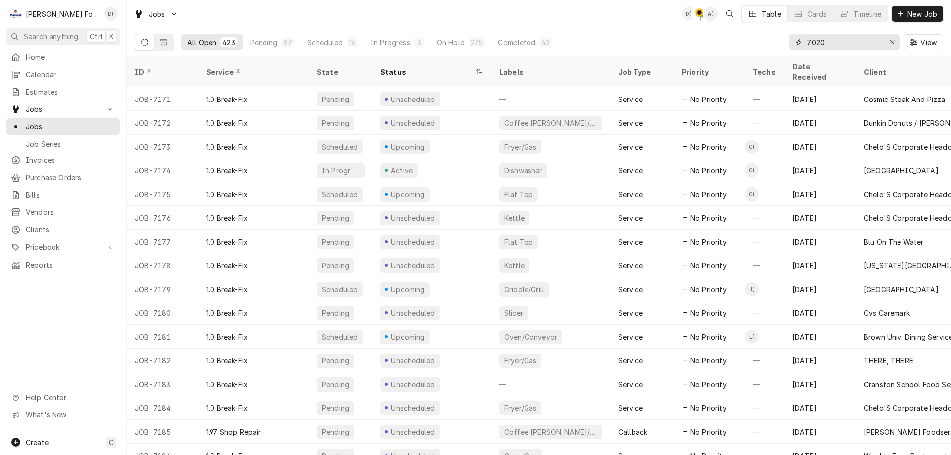
type input "7020"
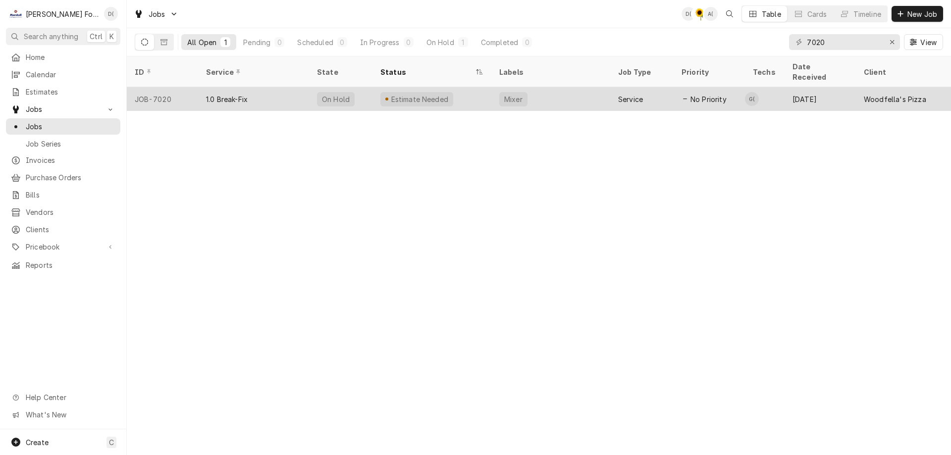
click at [456, 89] on div "Estimate Needed" at bounding box center [431, 99] width 119 height 24
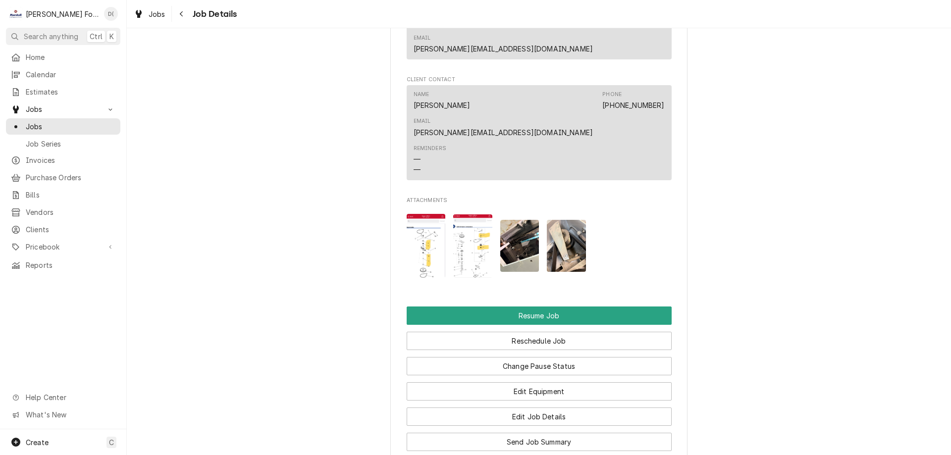
scroll to position [1040, 0]
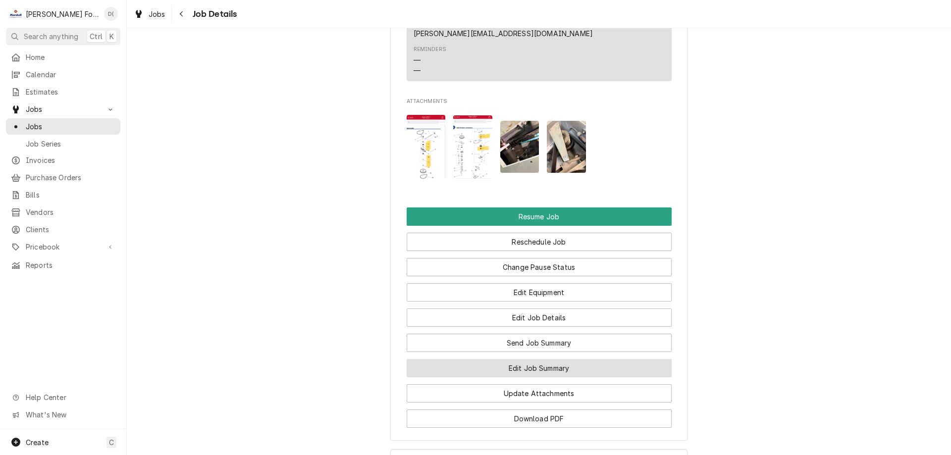
click at [563, 359] on button "Edit Job Summary" at bounding box center [539, 368] width 265 height 18
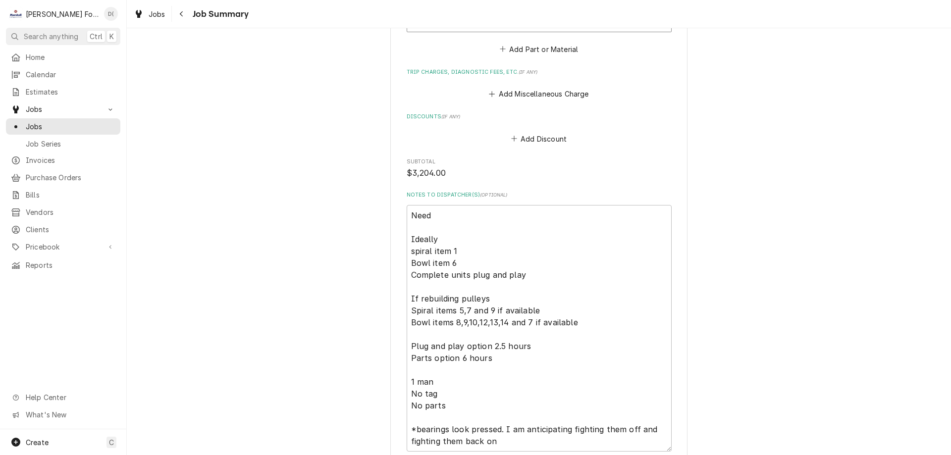
scroll to position [1188, 0]
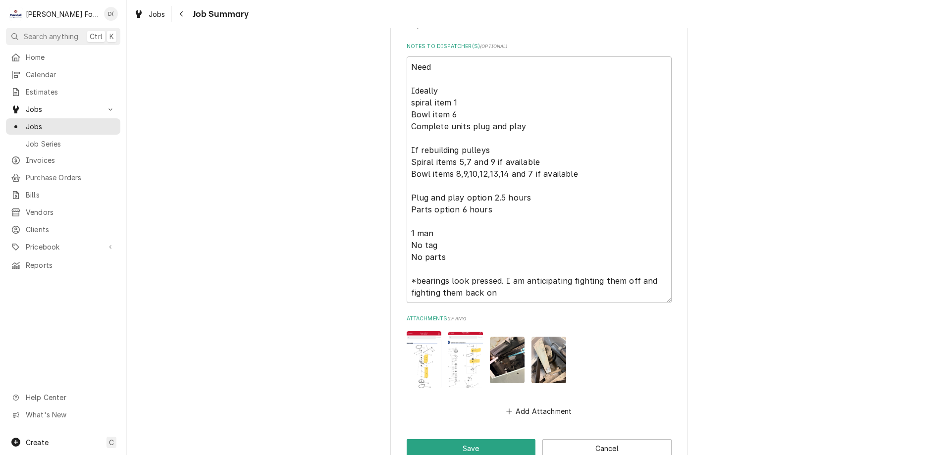
click at [456, 349] on img "Attachments" at bounding box center [465, 360] width 35 height 56
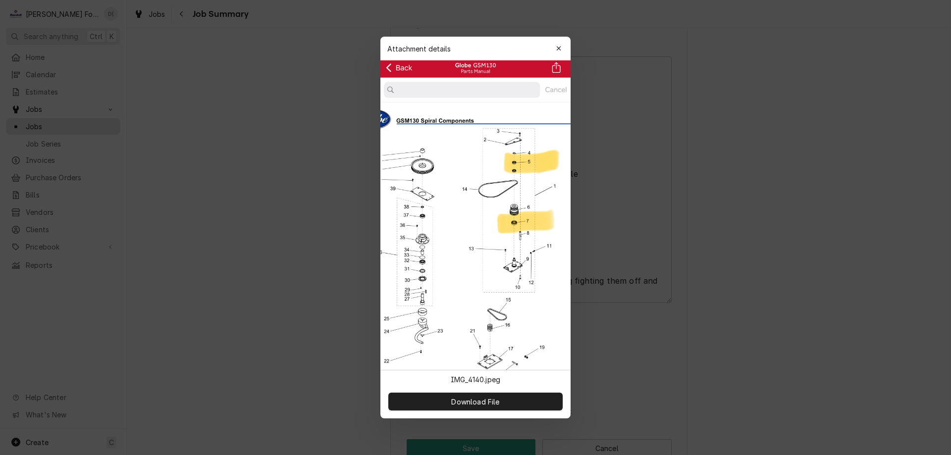
type textarea "x"
click at [559, 48] on icon "button" at bounding box center [558, 48] width 4 height 4
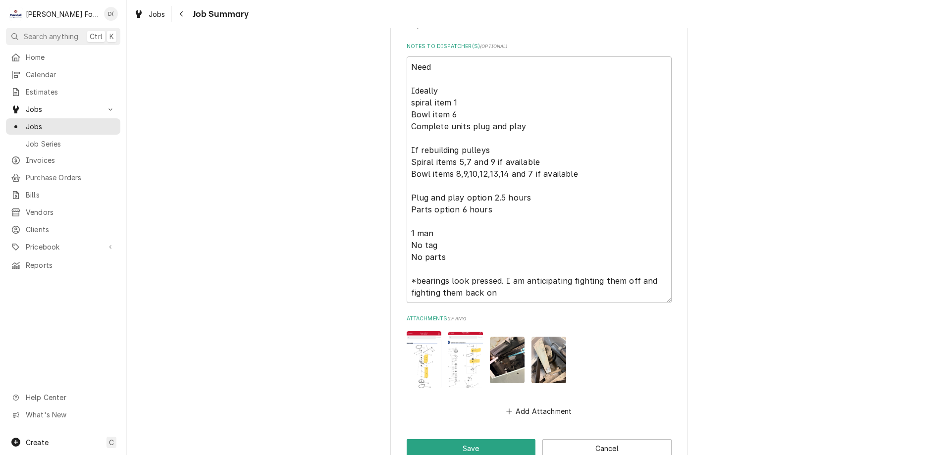
click at [454, 351] on img "Attachments" at bounding box center [465, 360] width 35 height 56
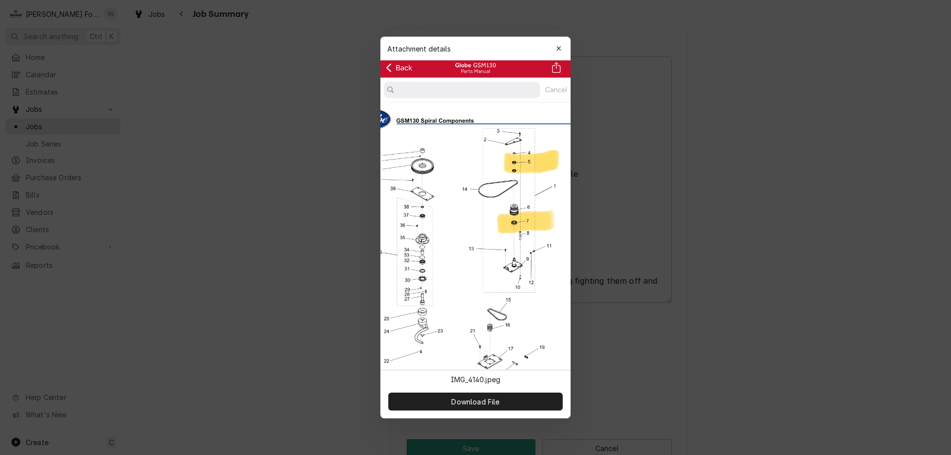
click at [354, 271] on div at bounding box center [475, 227] width 951 height 455
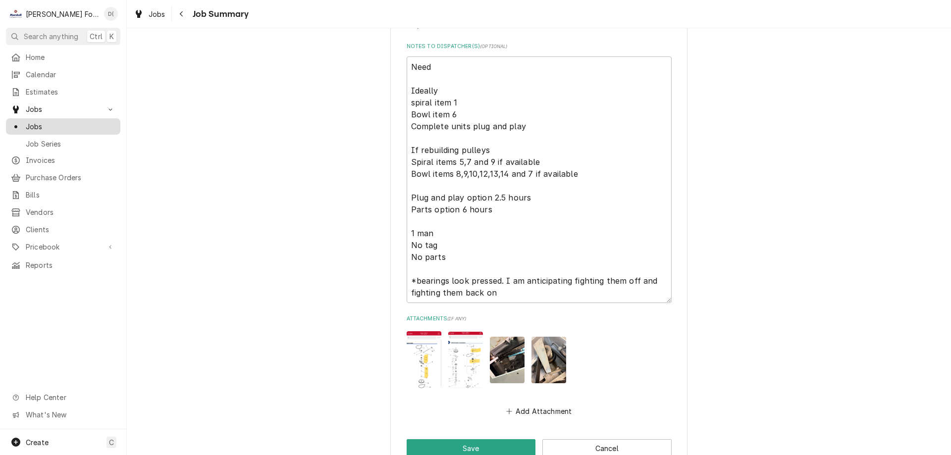
click at [81, 130] on link "Jobs" at bounding box center [63, 126] width 114 height 16
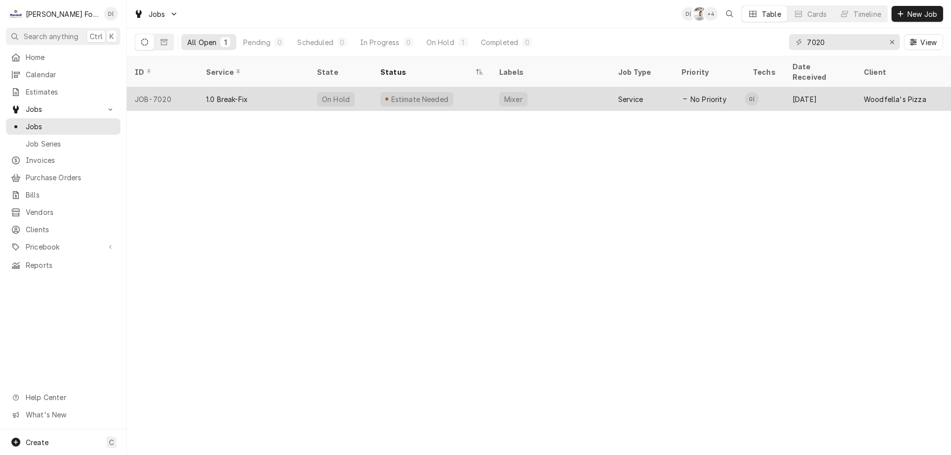
click at [457, 90] on div "Estimate Needed" at bounding box center [431, 99] width 119 height 24
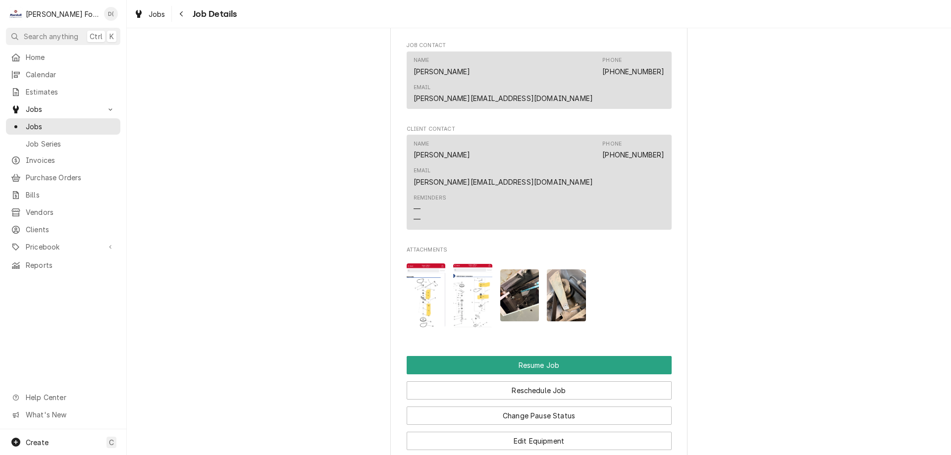
scroll to position [1089, 0]
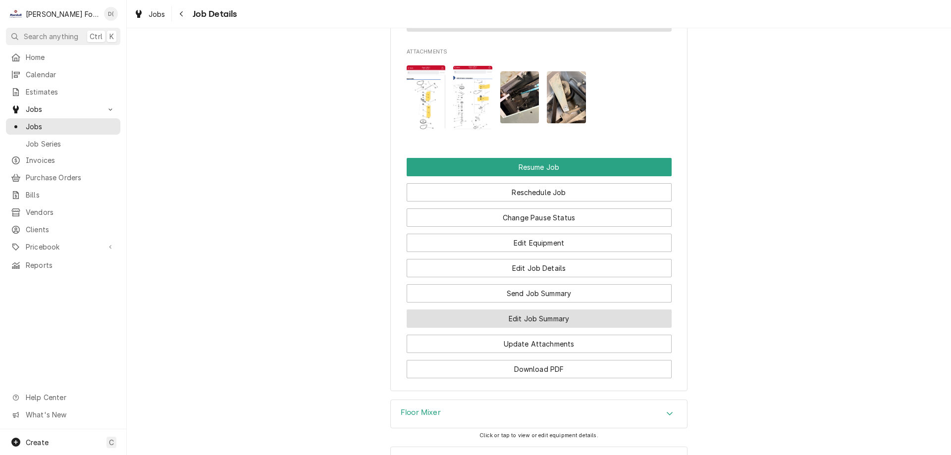
click at [531, 309] on button "Edit Job Summary" at bounding box center [539, 318] width 265 height 18
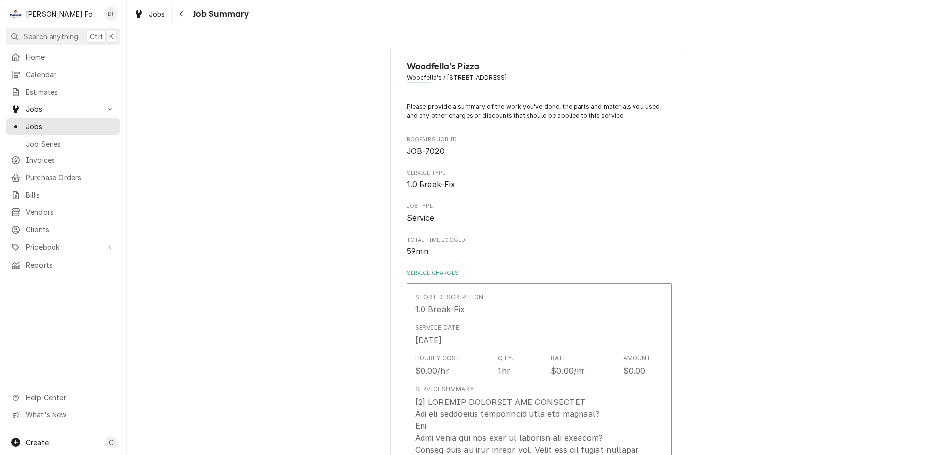
type textarea "x"
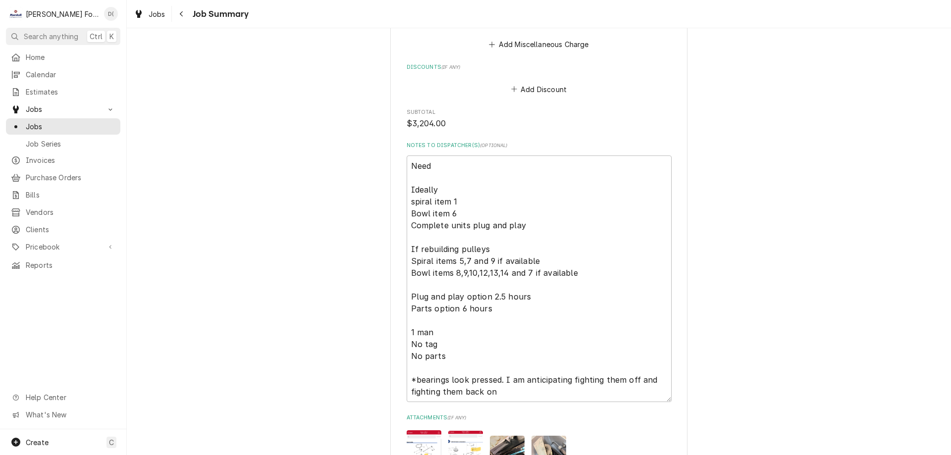
scroll to position [1139, 0]
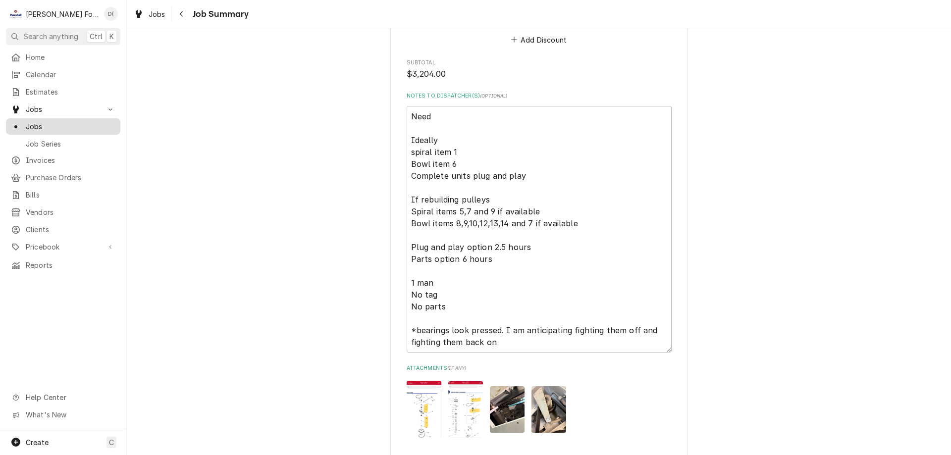
click at [72, 125] on span "Jobs" at bounding box center [71, 126] width 90 height 10
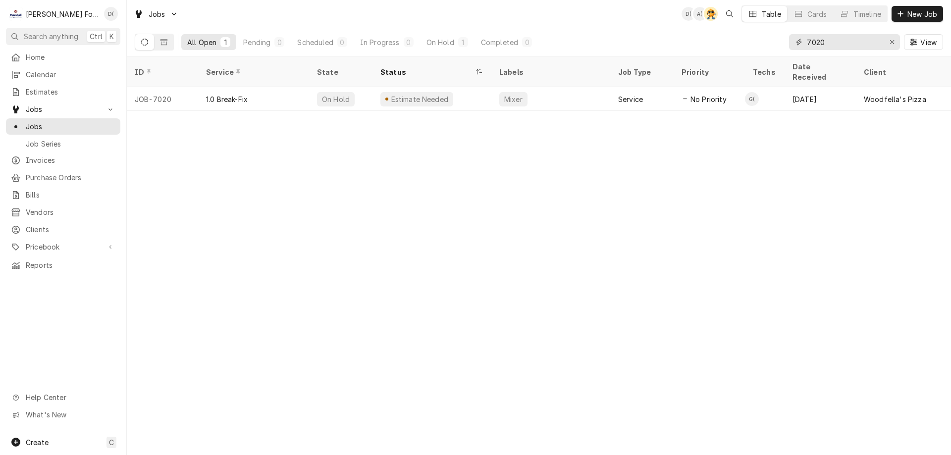
click at [851, 43] on input "7020" at bounding box center [844, 42] width 74 height 16
type input "7"
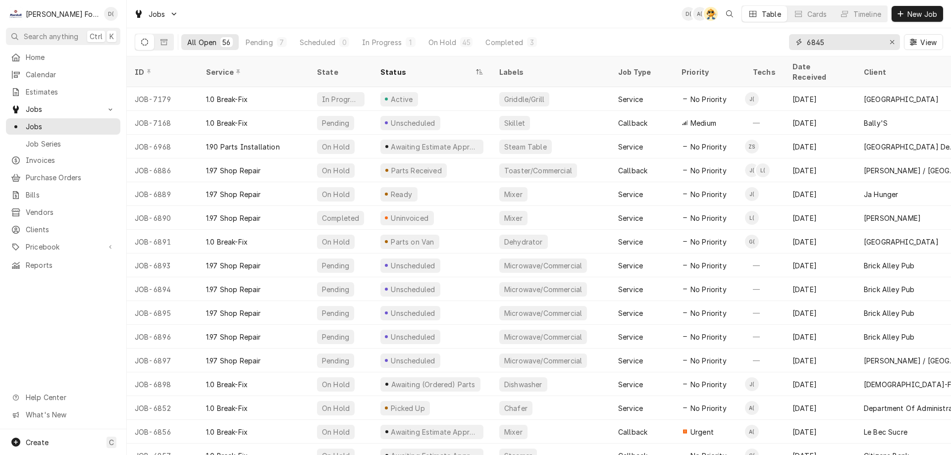
type input "6845"
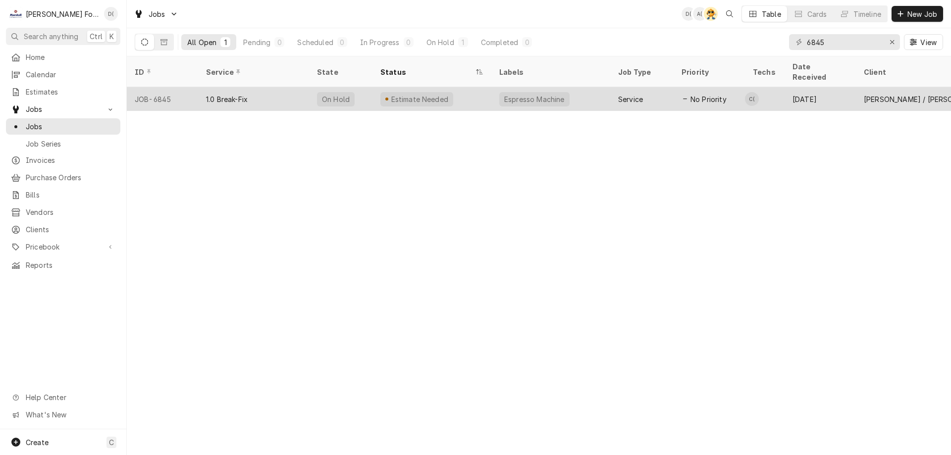
click at [449, 90] on div "Estimate Needed" at bounding box center [431, 99] width 119 height 24
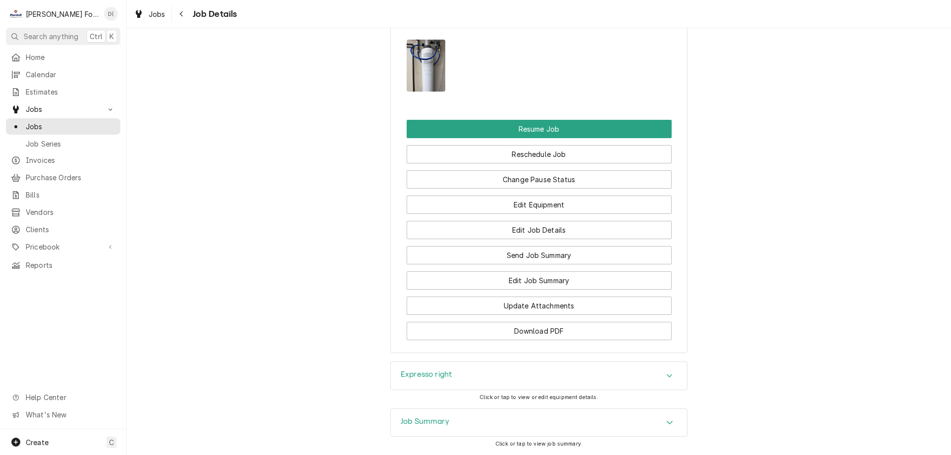
scroll to position [1287, 0]
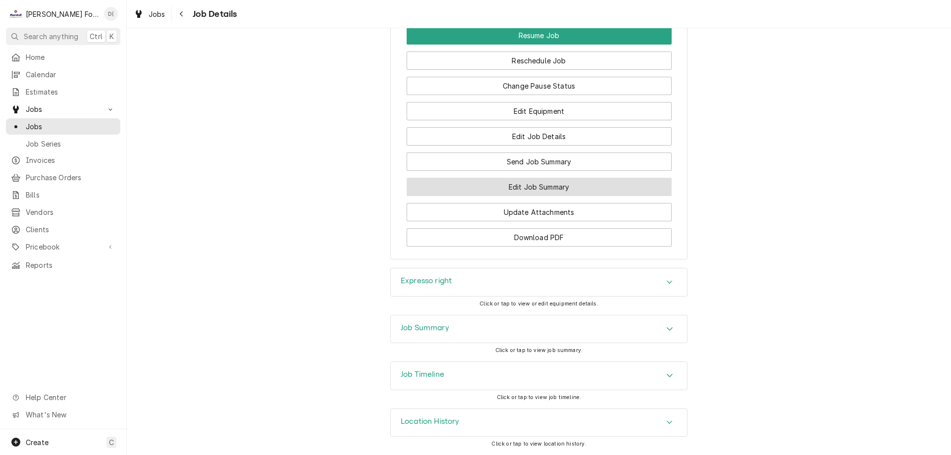
click at [507, 195] on button "Edit Job Summary" at bounding box center [539, 187] width 265 height 18
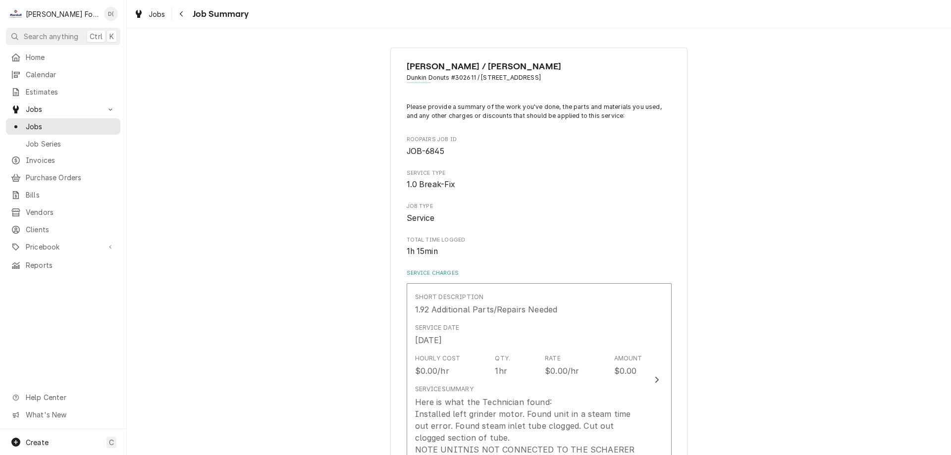
type textarea "x"
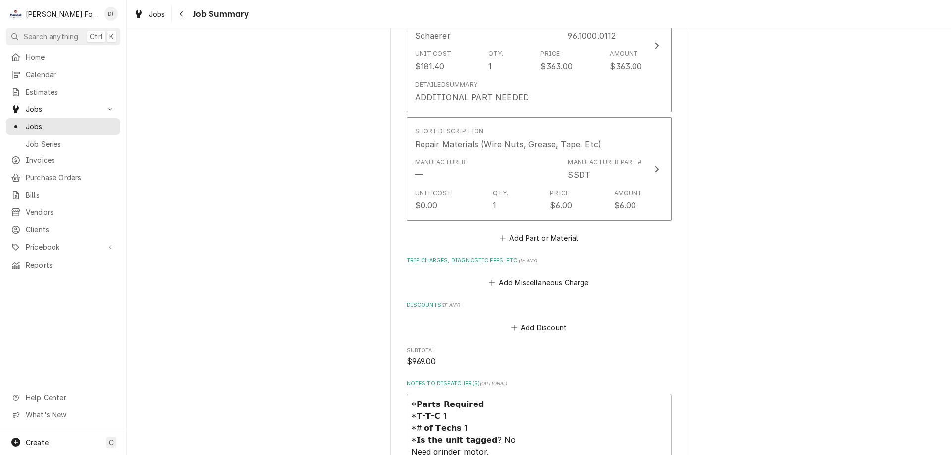
scroll to position [1337, 0]
